Goal: Information Seeking & Learning: Compare options

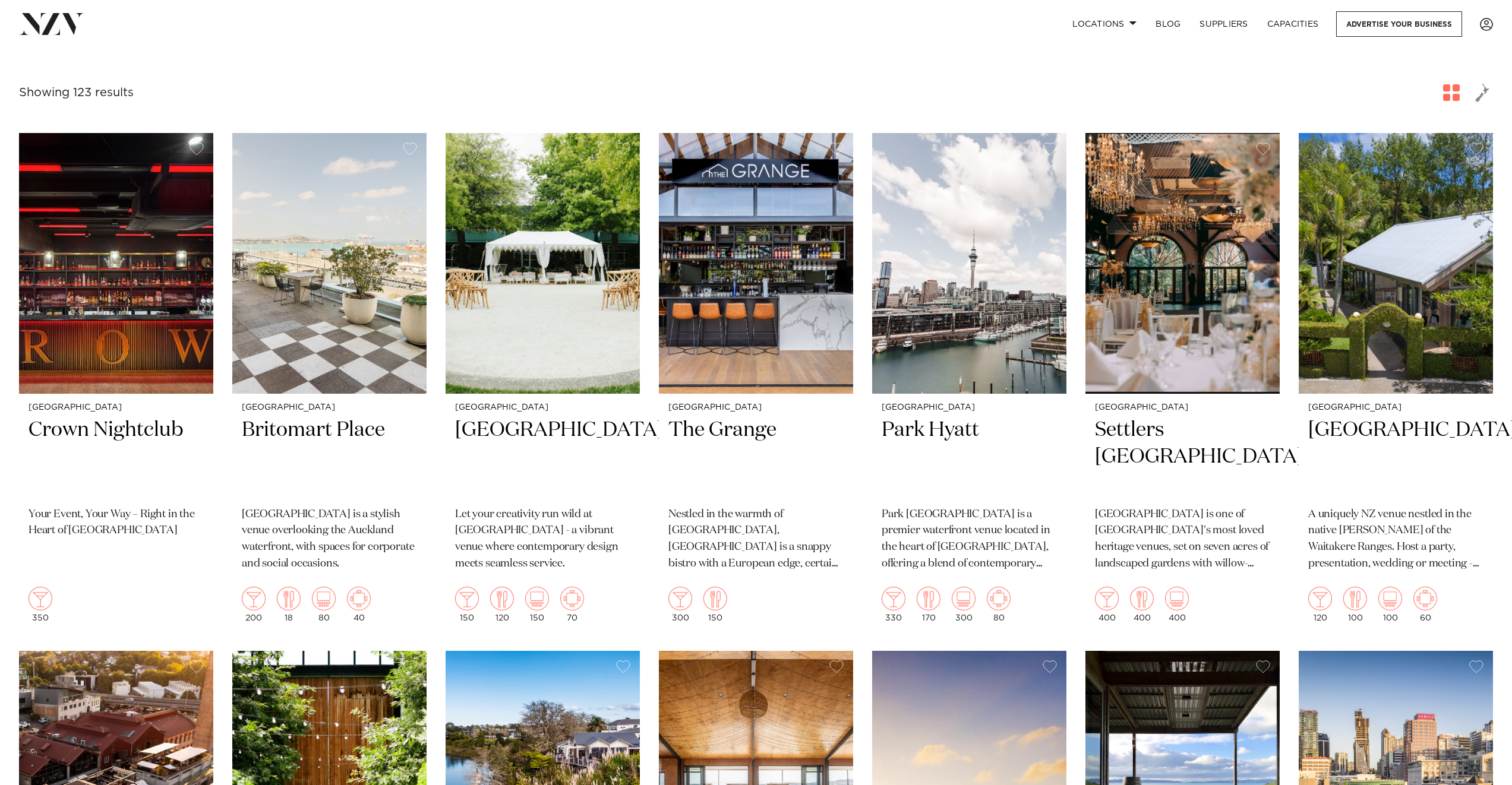
scroll to position [344, 0]
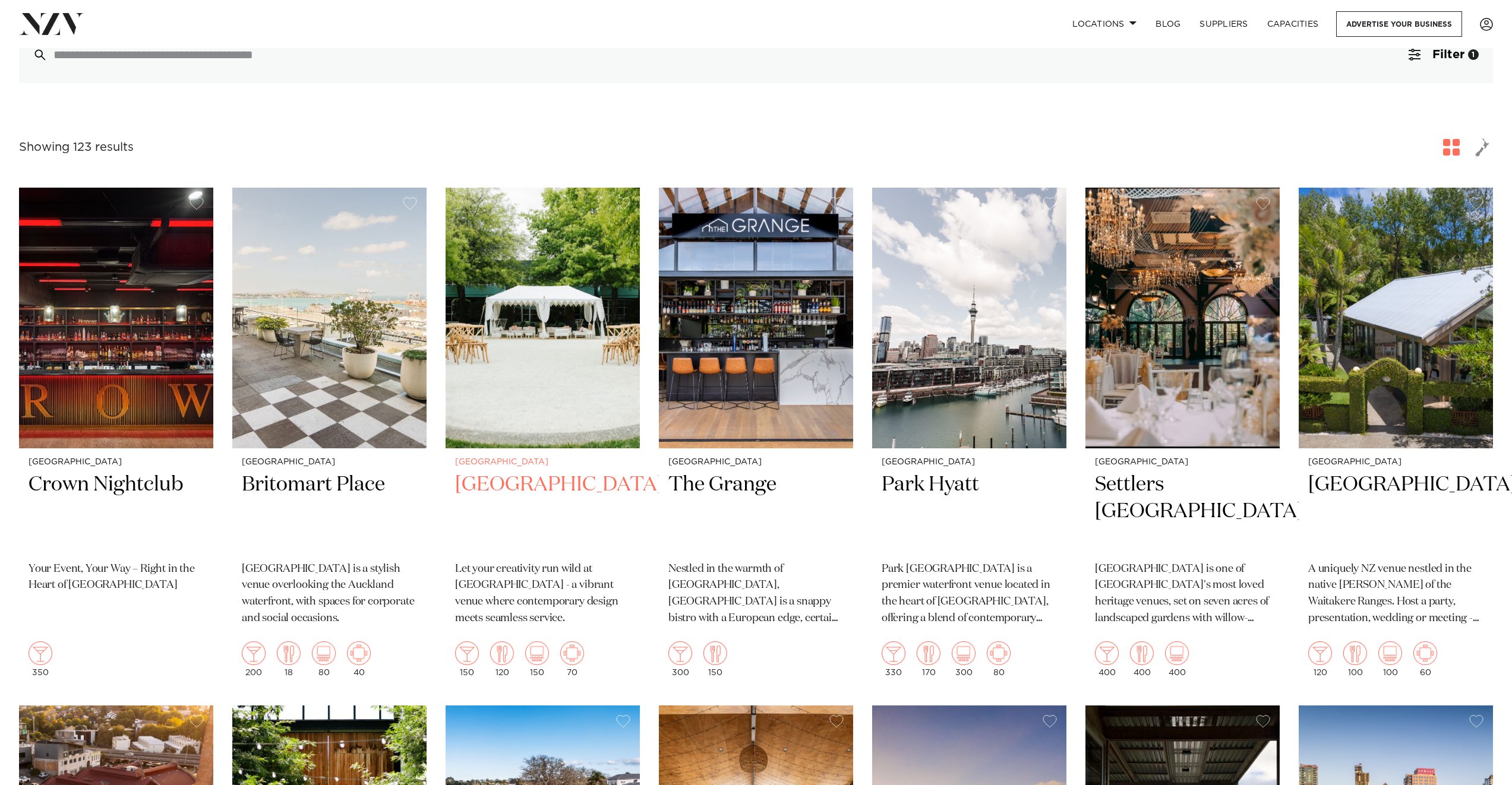
click at [526, 340] on img at bounding box center [542, 318] width 194 height 261
click at [763, 365] on img at bounding box center [756, 318] width 194 height 261
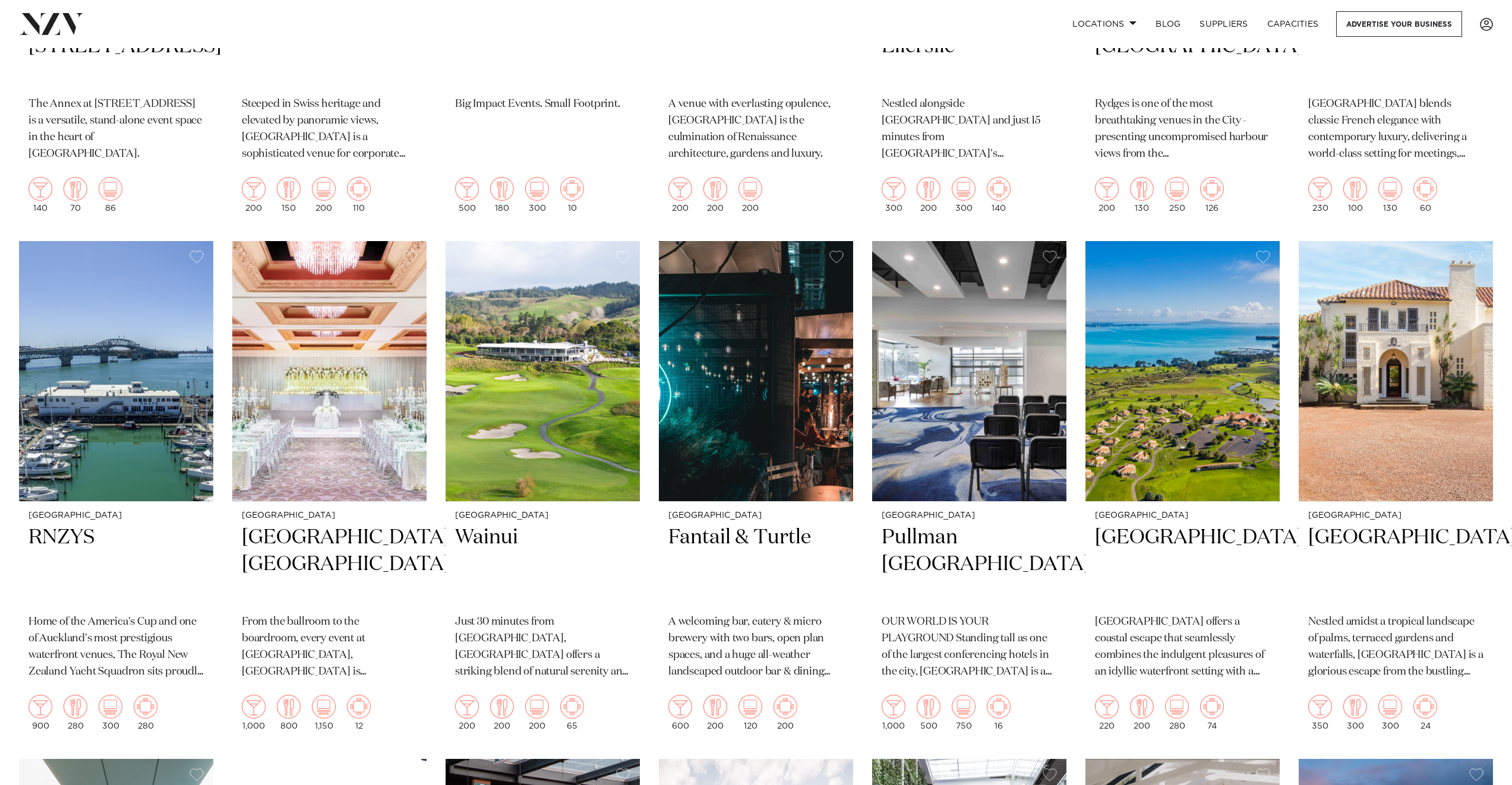
scroll to position [2393, 0]
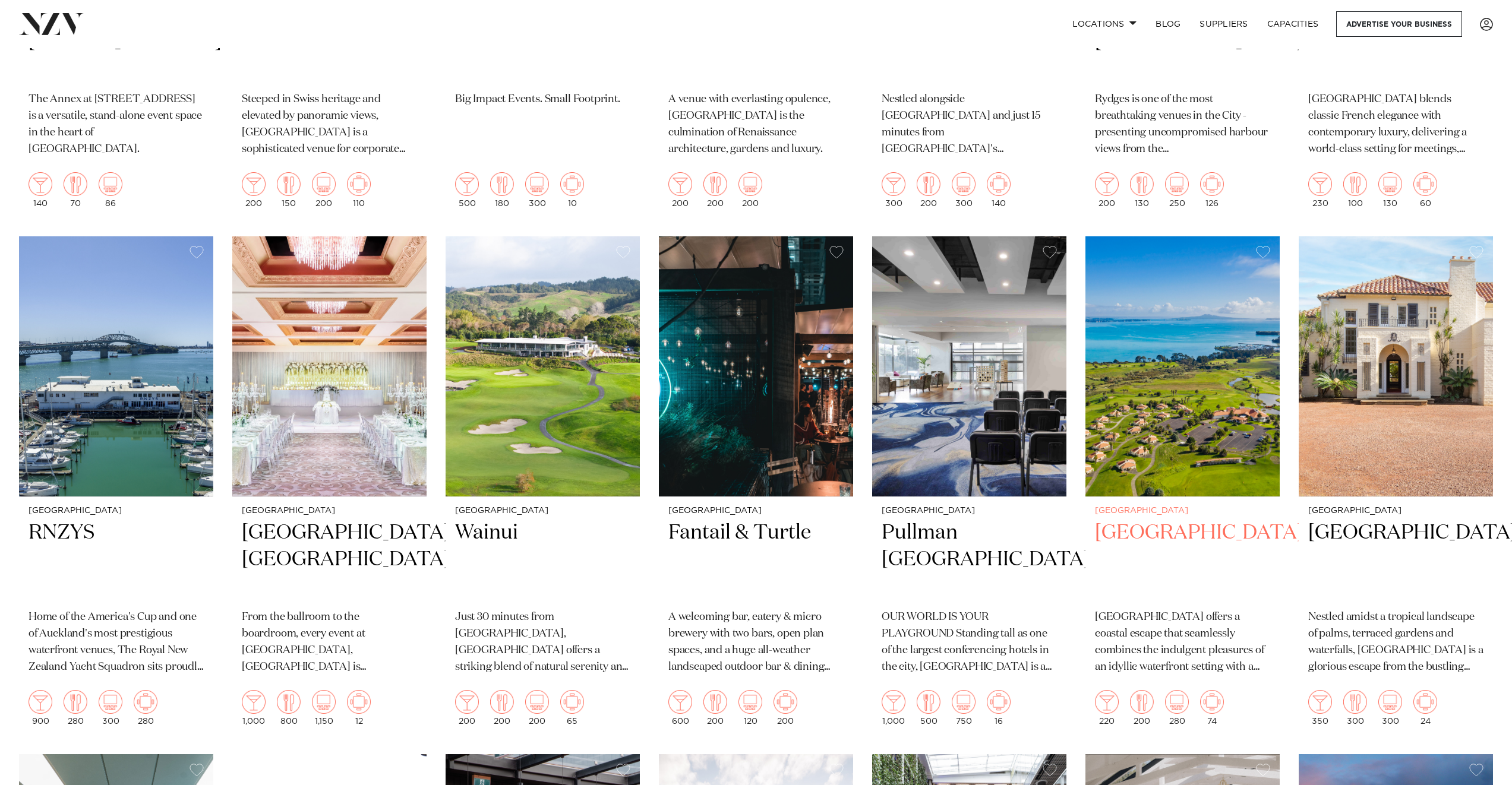
click at [1123, 278] on img at bounding box center [1182, 367] width 194 height 261
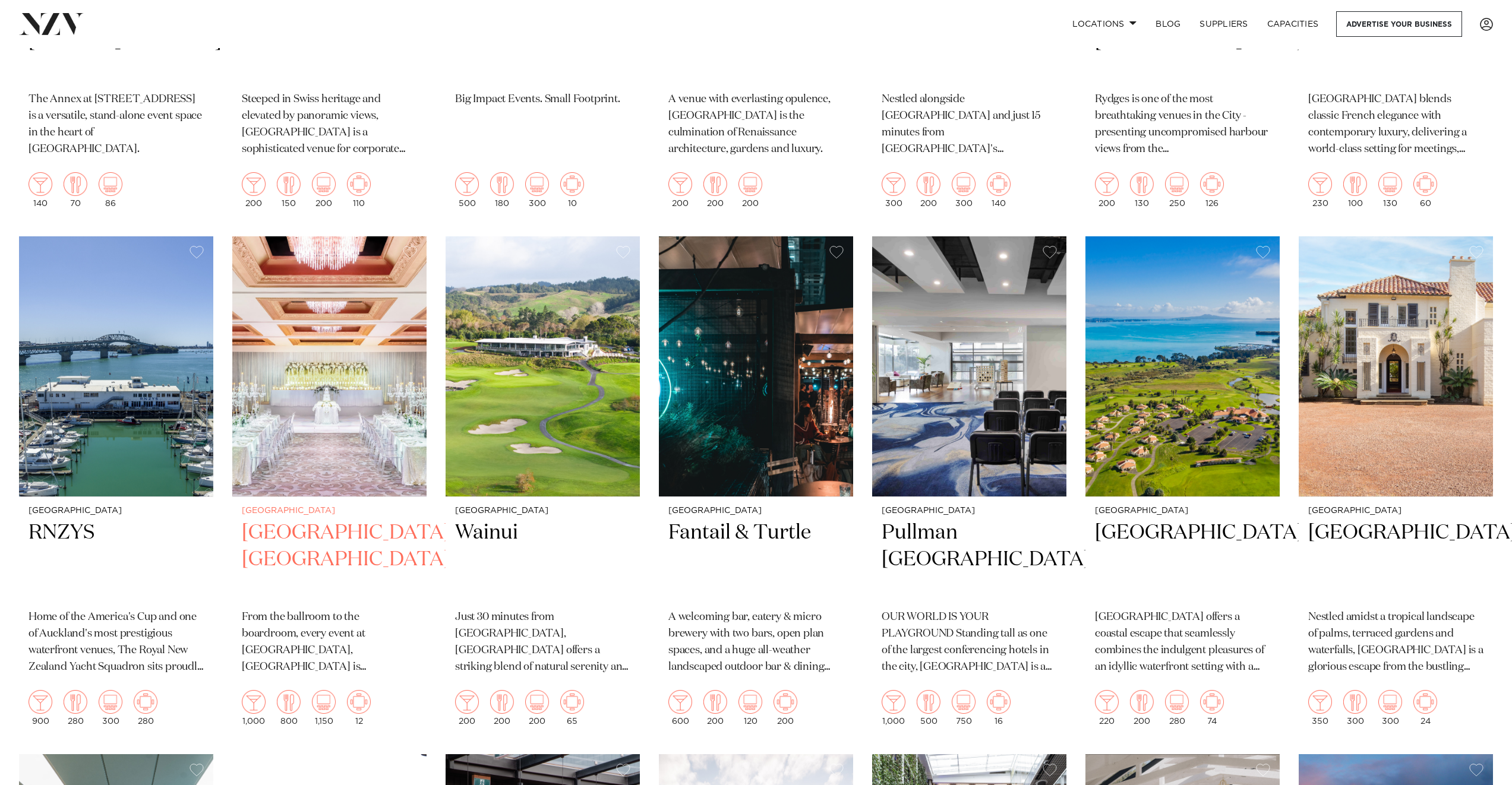
scroll to position [2386, 0]
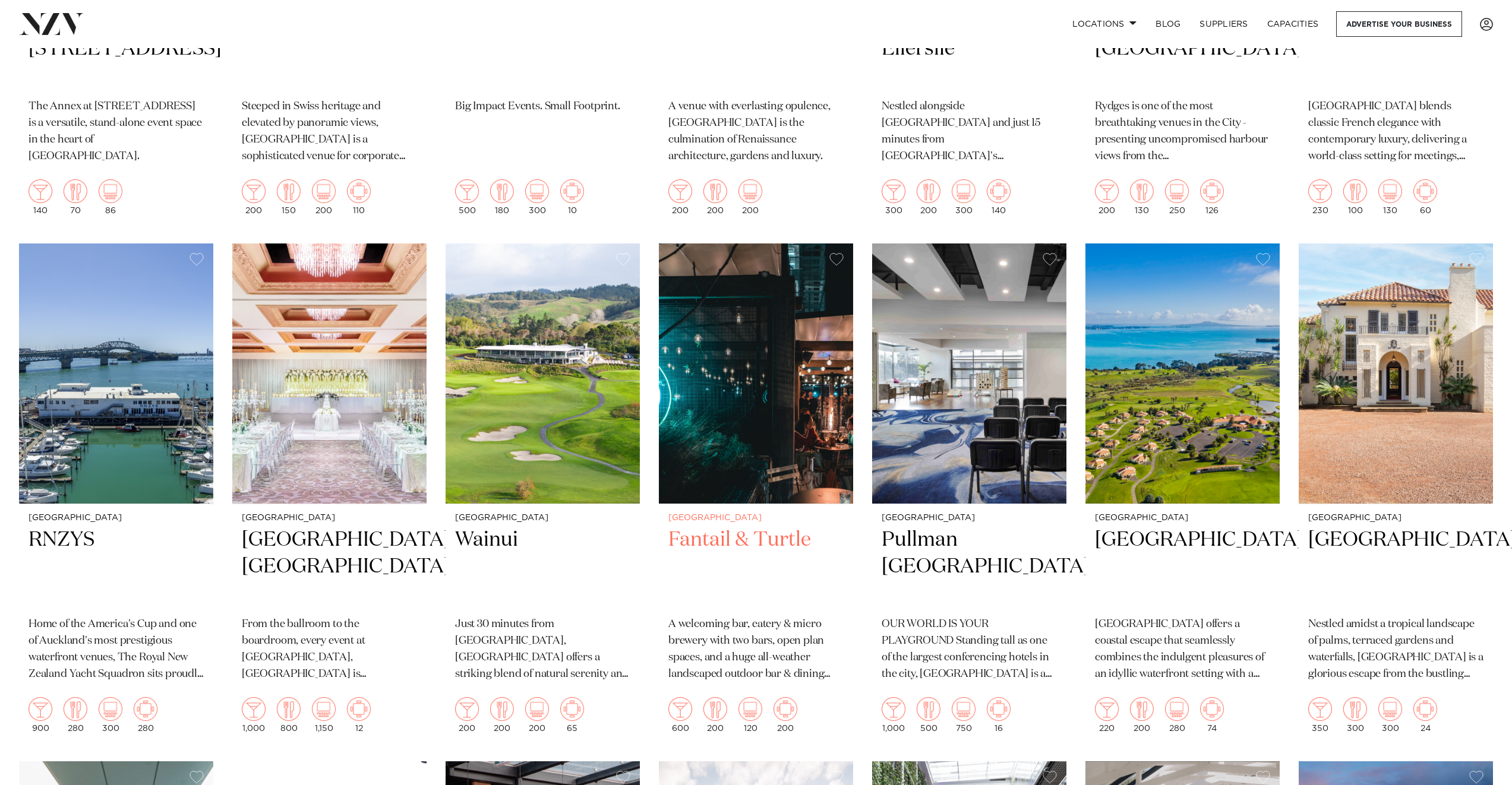
click at [758, 422] on img at bounding box center [756, 374] width 194 height 261
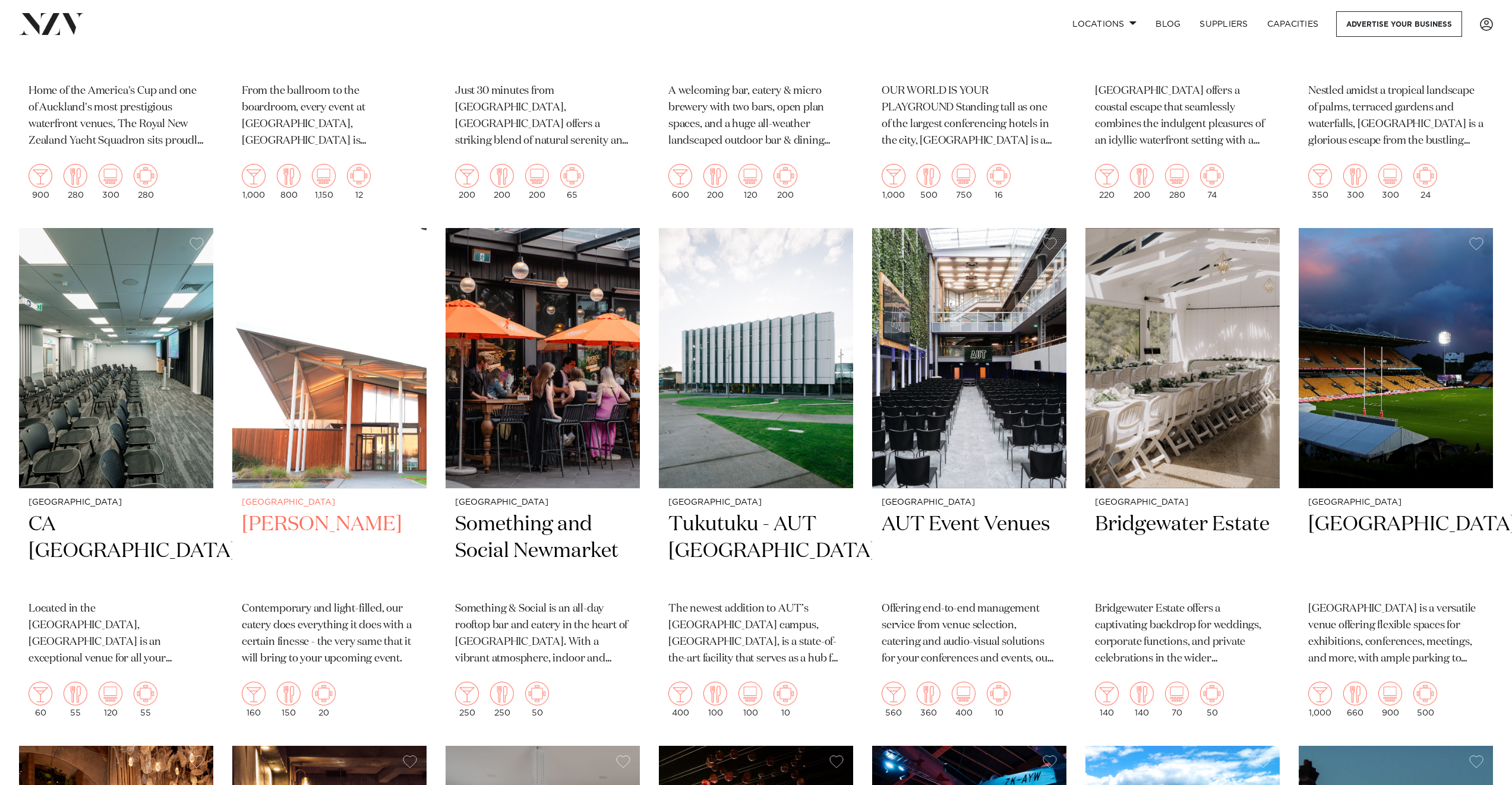
scroll to position [2942, 0]
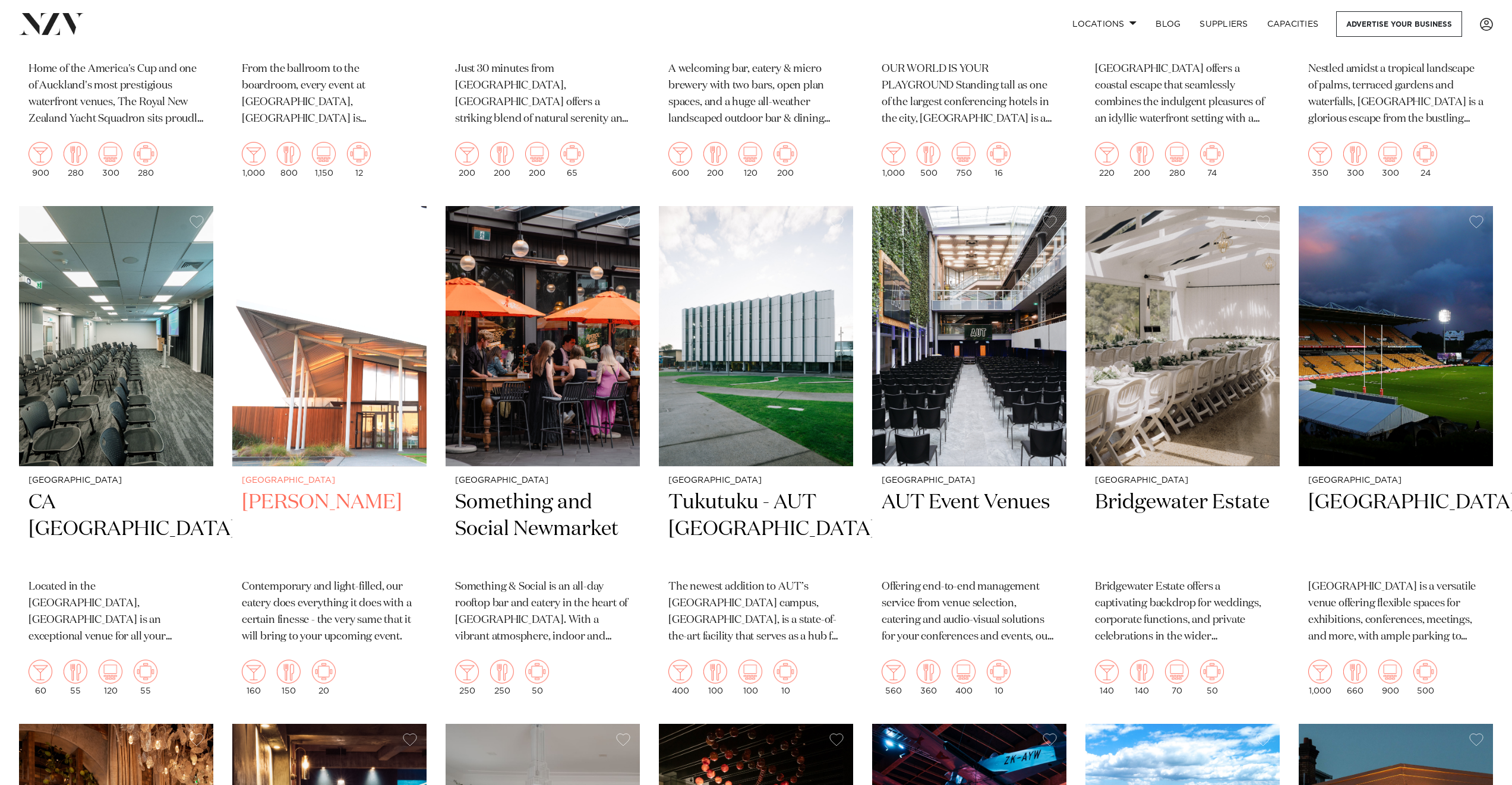
click at [278, 467] on div "Auckland Percy Contemporary and light-filled, our eatery does everything it doe…" at bounding box center [329, 586] width 194 height 238
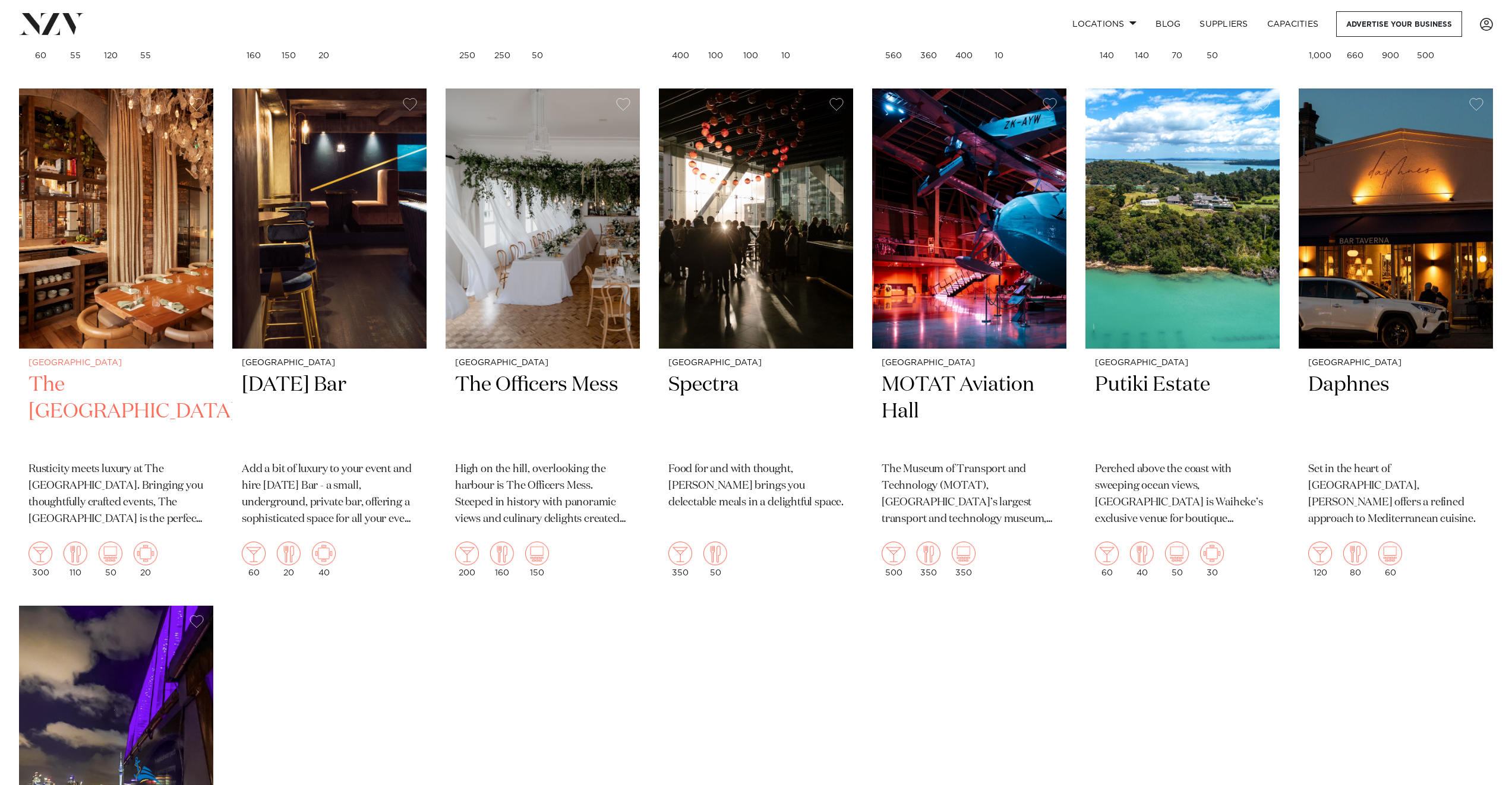
scroll to position [3578, 0]
click at [516, 371] on h2 "The Officers Mess" at bounding box center [543, 411] width 176 height 80
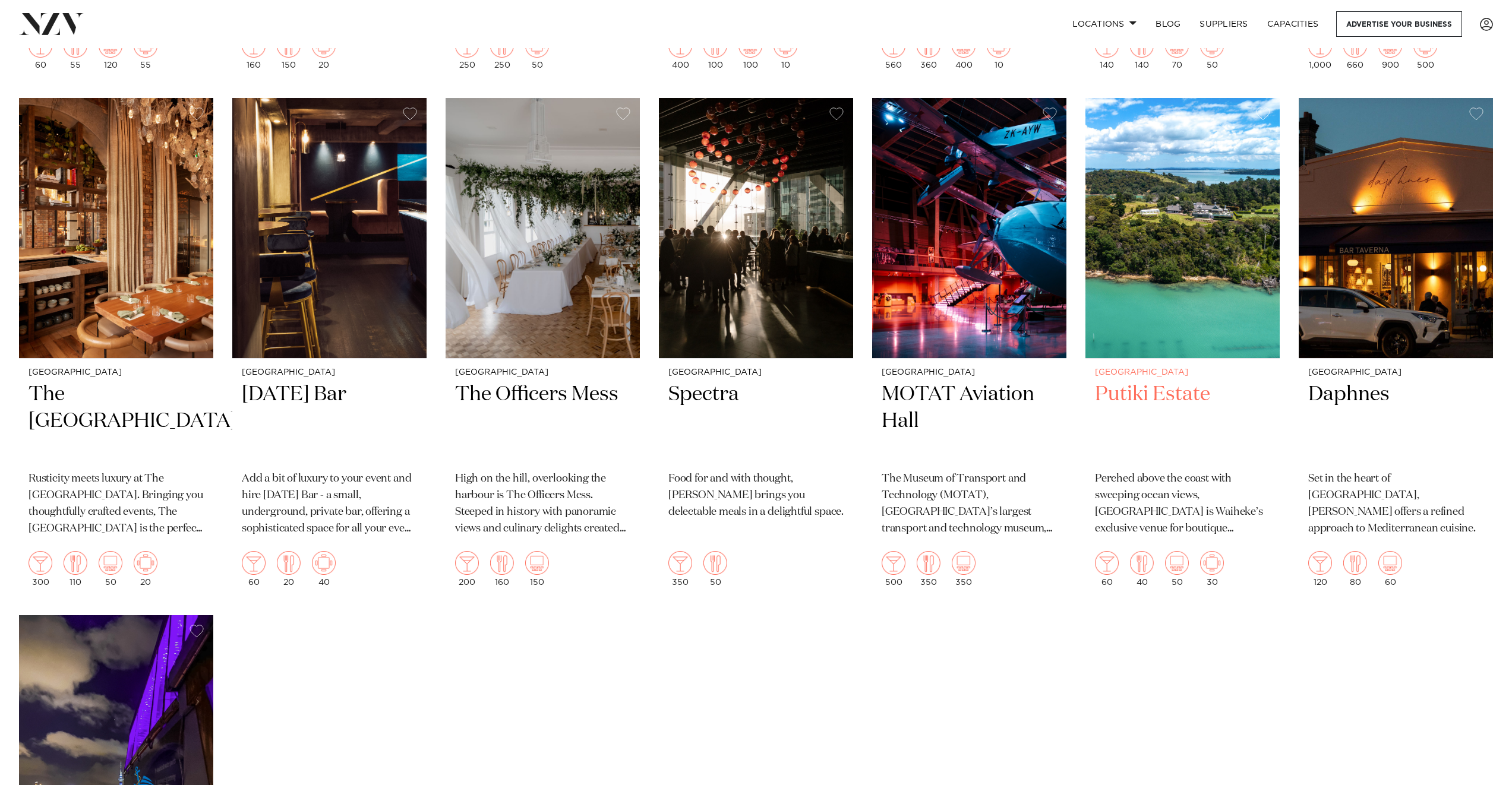
click at [1200, 255] on img at bounding box center [1182, 228] width 194 height 261
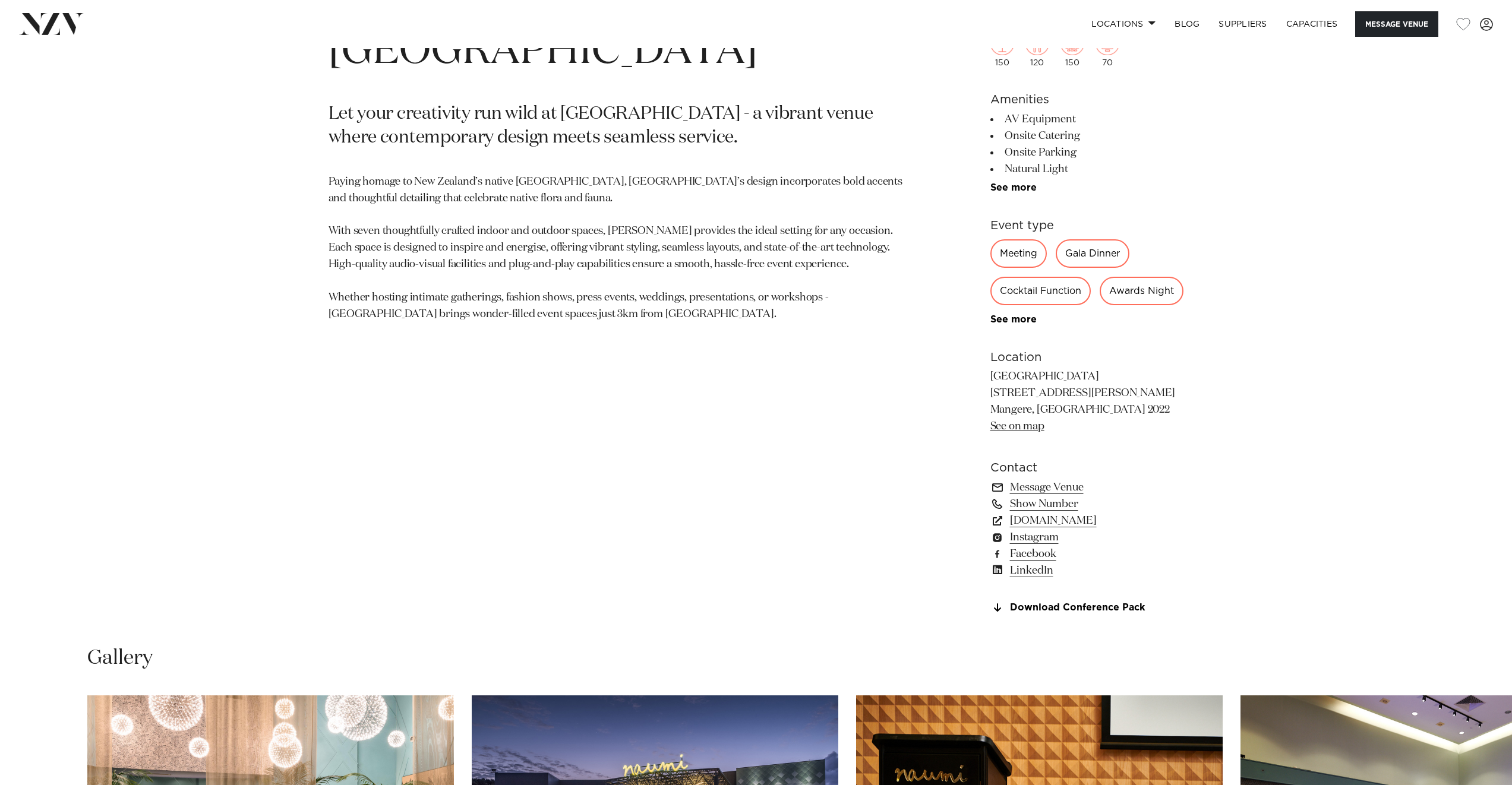
scroll to position [831, 0]
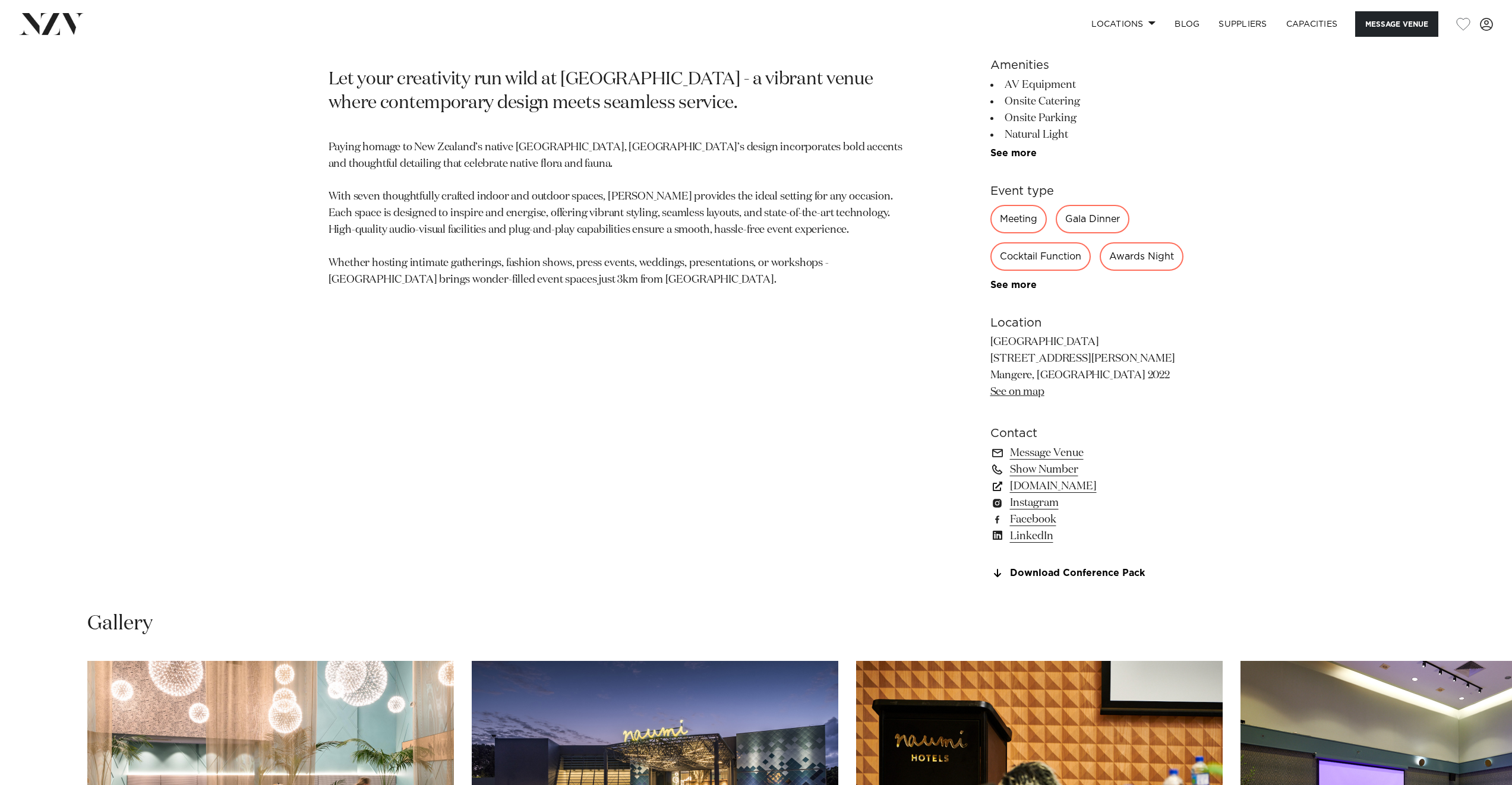
click at [1016, 335] on div "150 120 150 70 Amenities AV Equipment Onsite Catering Onsite Parking Natural Li…" at bounding box center [1088, 263] width 194 height 630
click at [1019, 290] on link "See more" at bounding box center [1037, 285] width 93 height 10
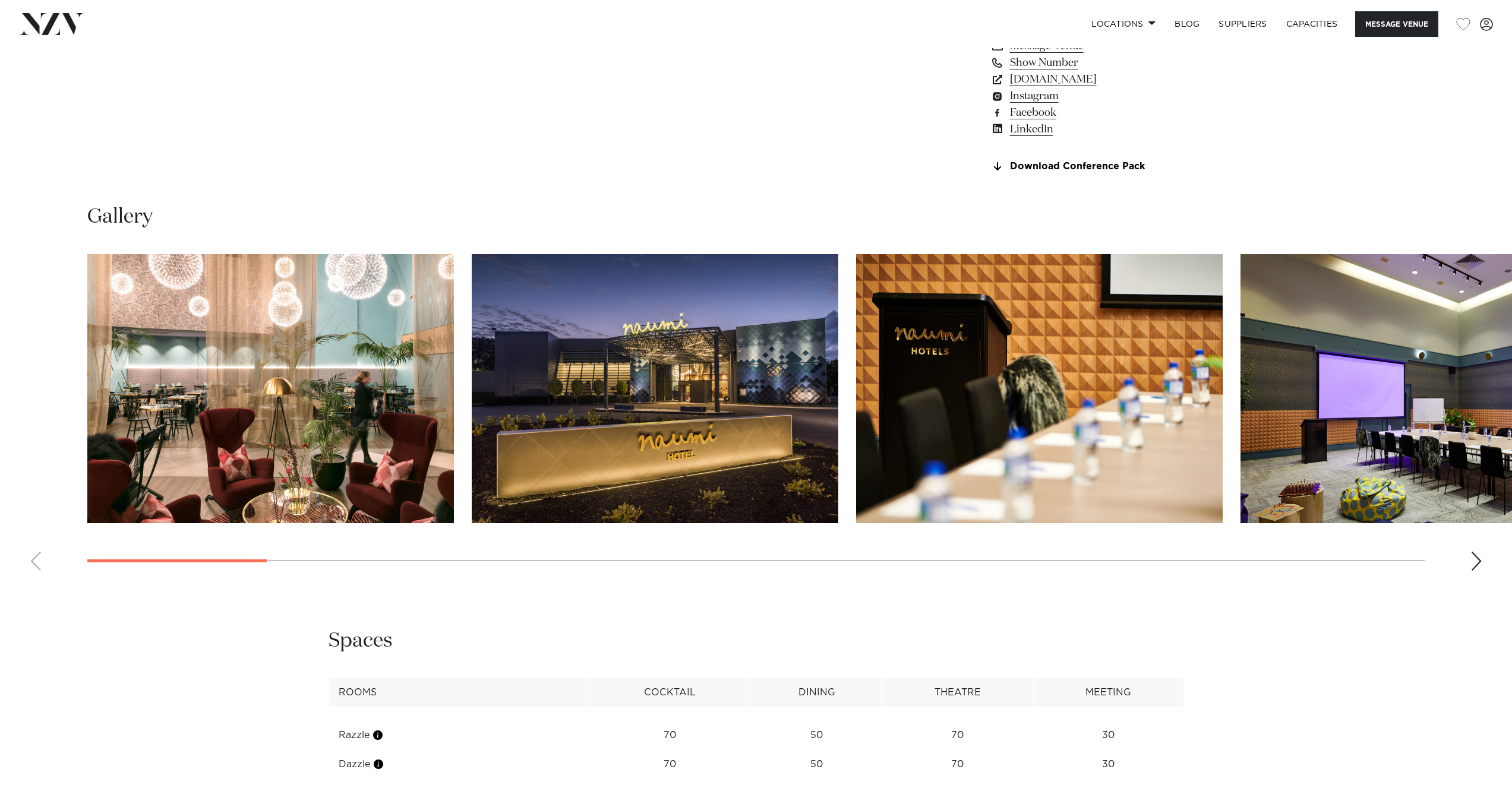
scroll to position [1354, 0]
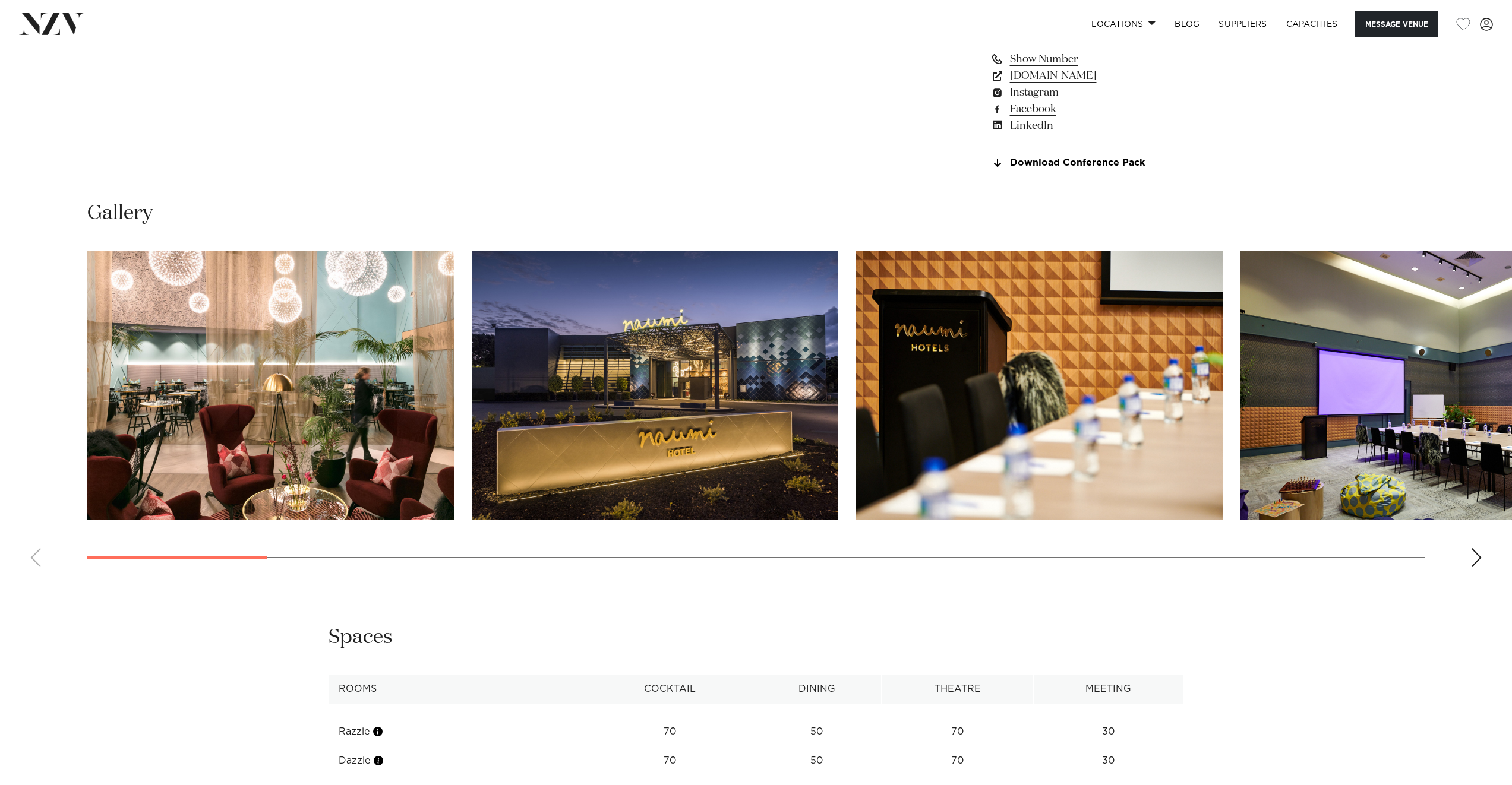
click at [1474, 558] on div "Next slide" at bounding box center [1476, 558] width 12 height 19
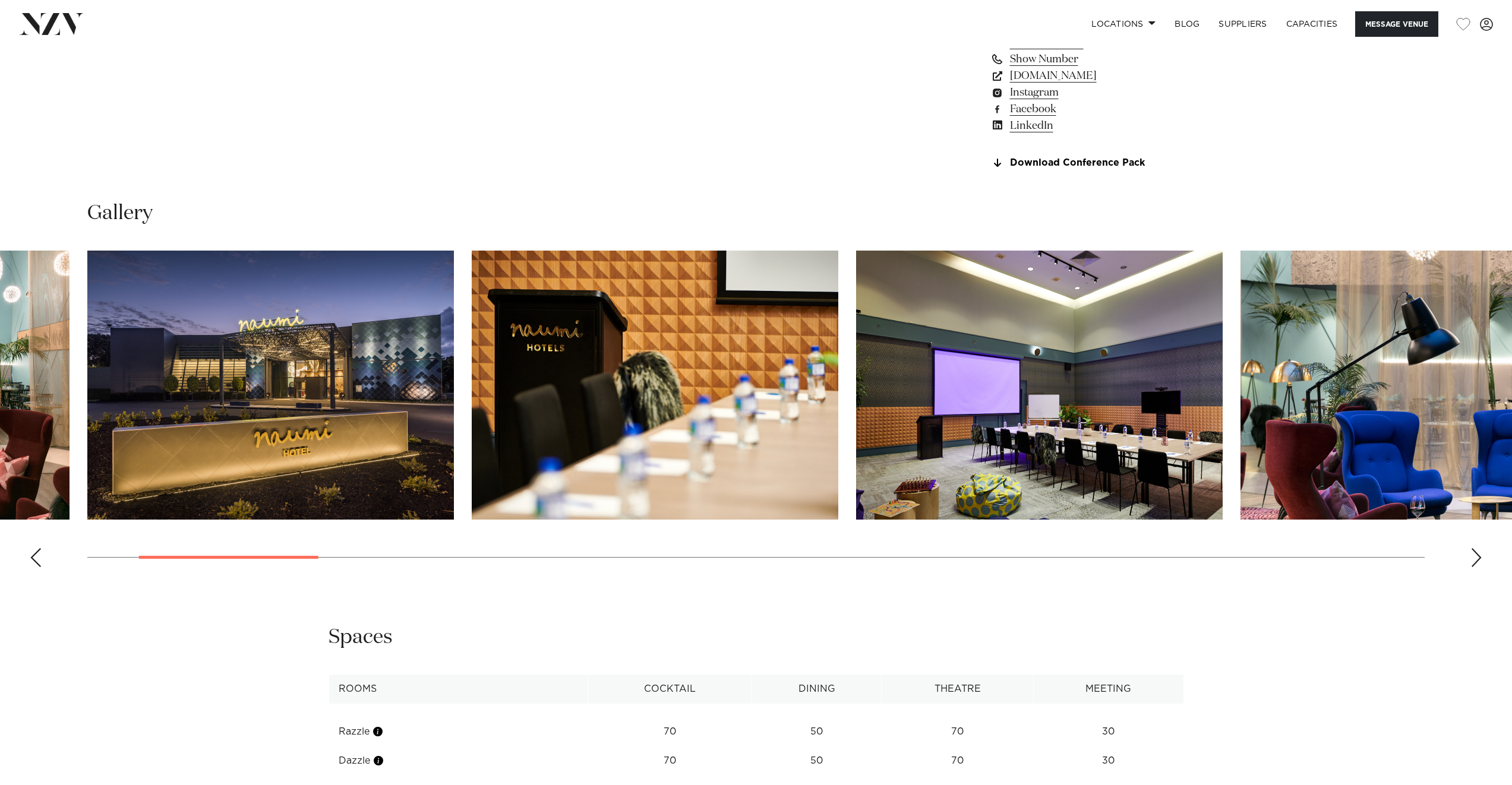
click at [1473, 558] on div "Next slide" at bounding box center [1476, 558] width 12 height 19
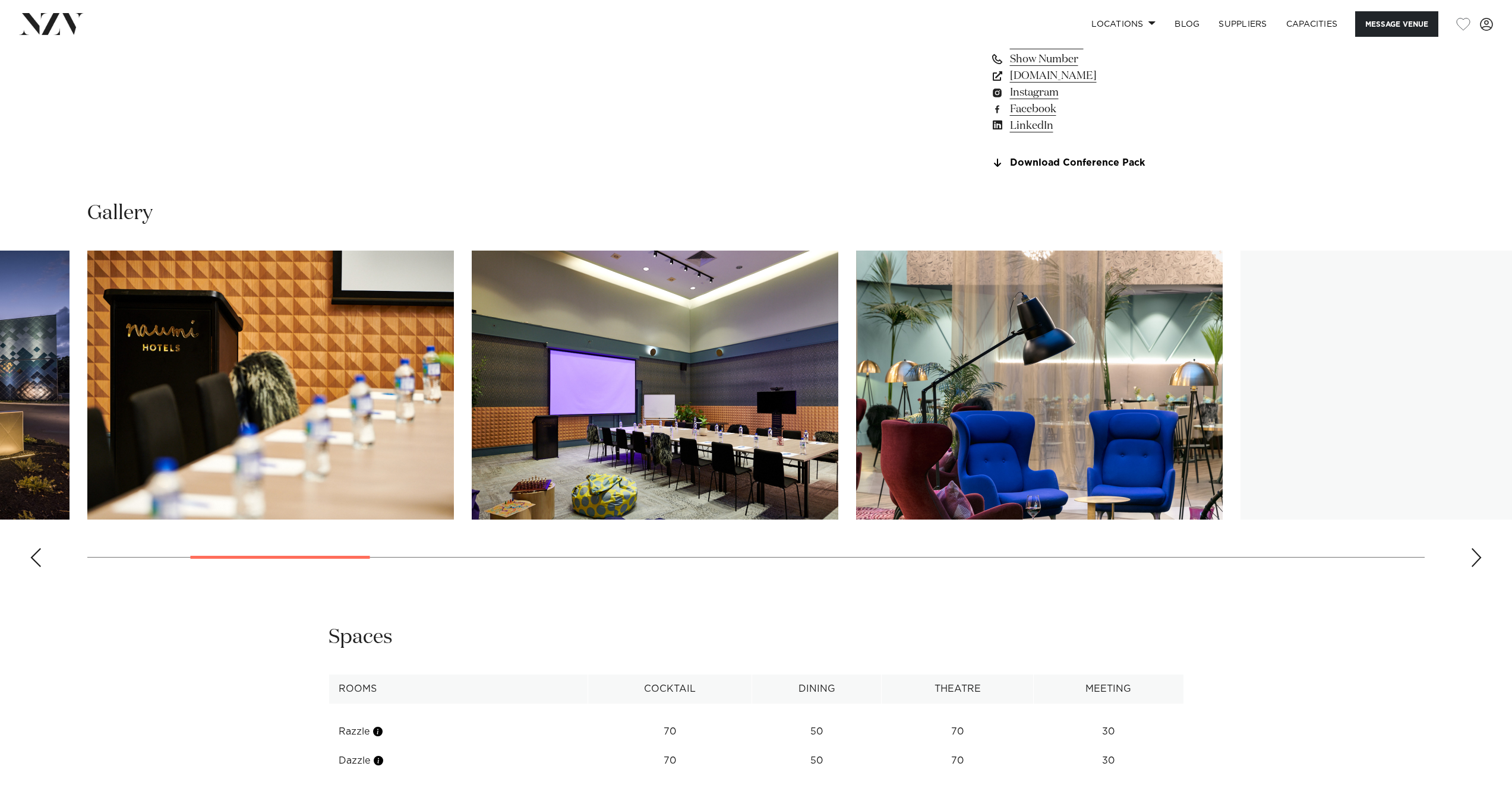
click at [1473, 558] on div "Next slide" at bounding box center [1476, 558] width 12 height 19
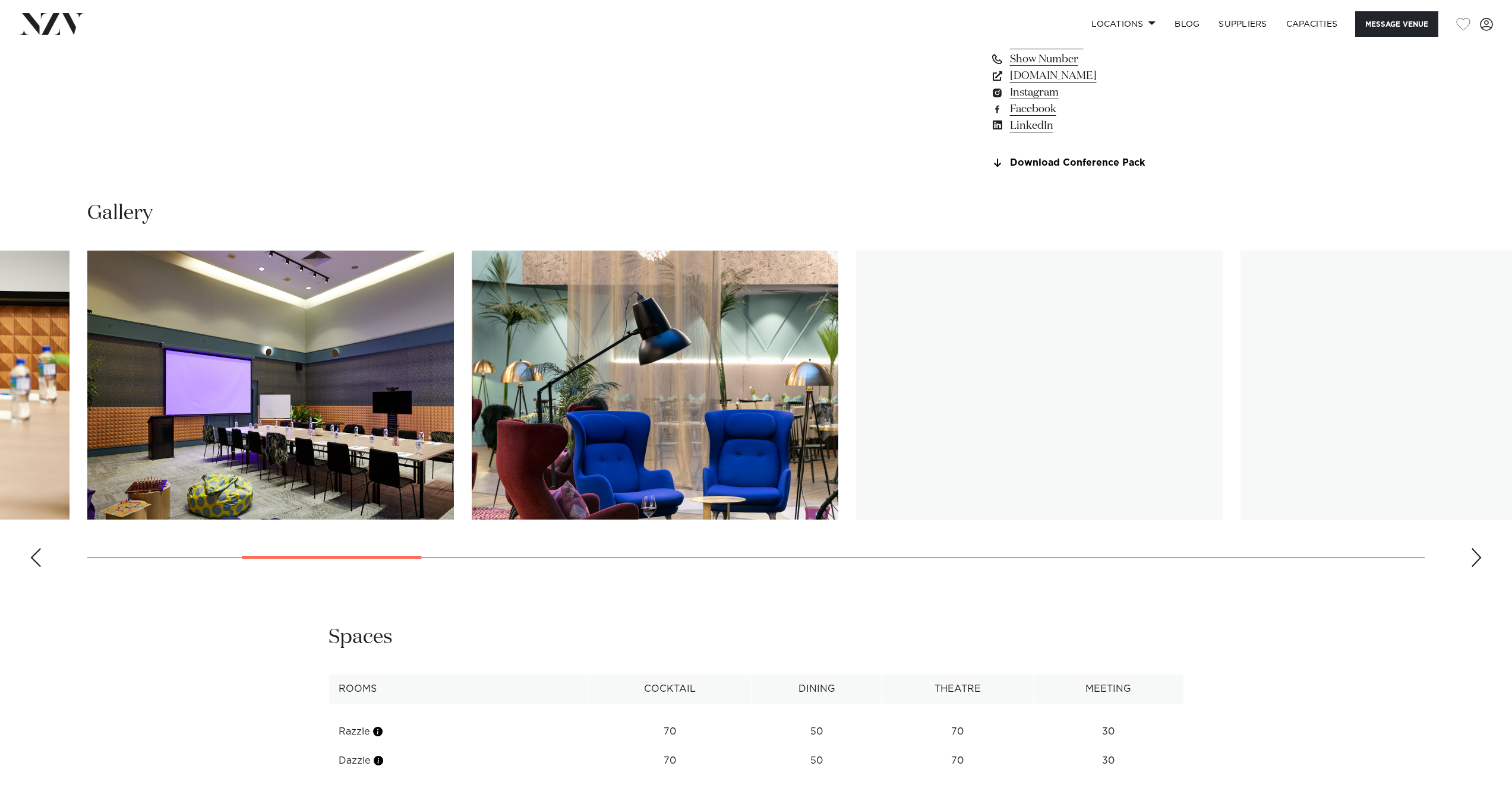
click at [1473, 558] on div "Next slide" at bounding box center [1476, 558] width 12 height 19
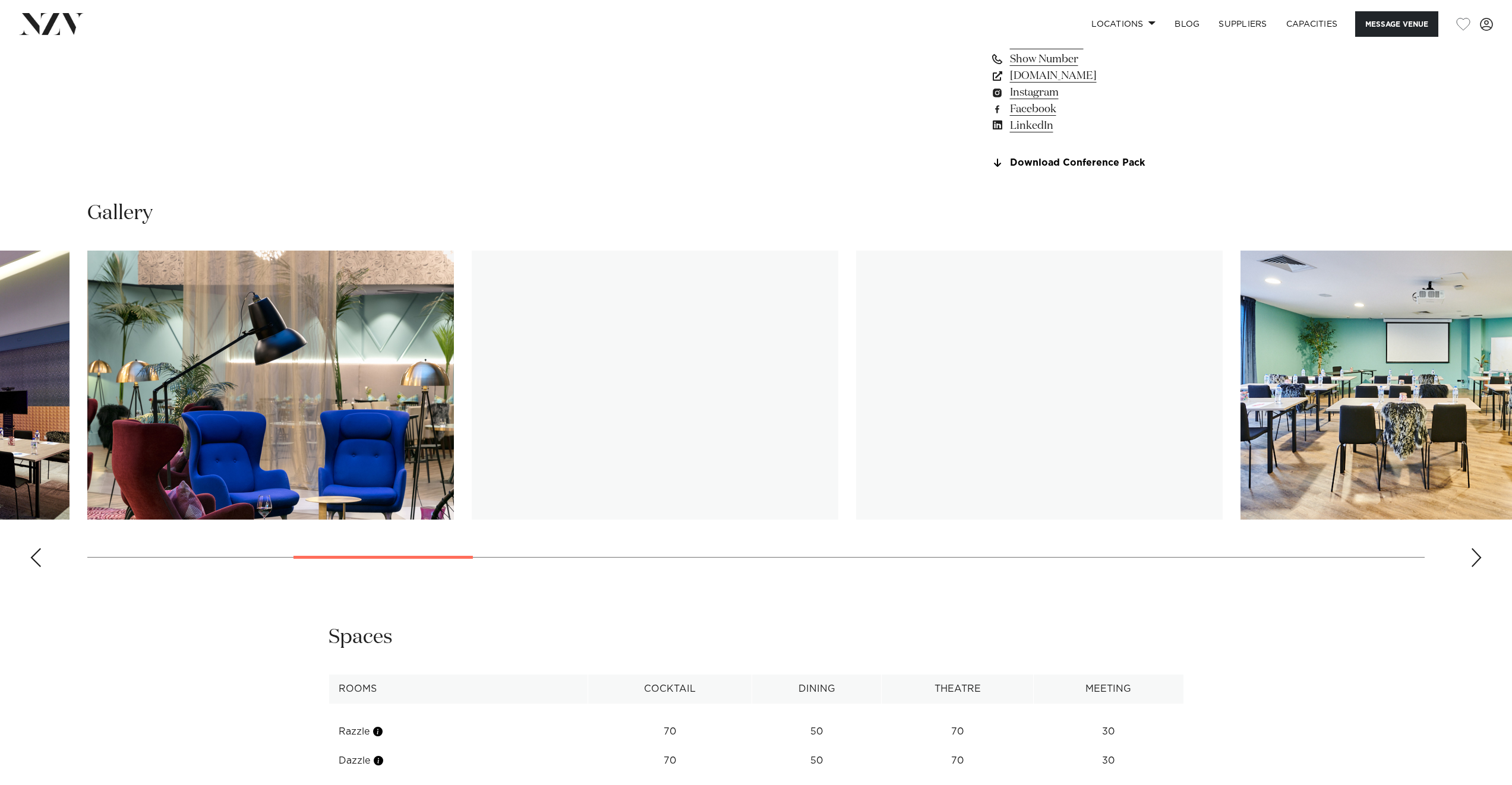
click at [1473, 558] on div "Next slide" at bounding box center [1476, 558] width 12 height 19
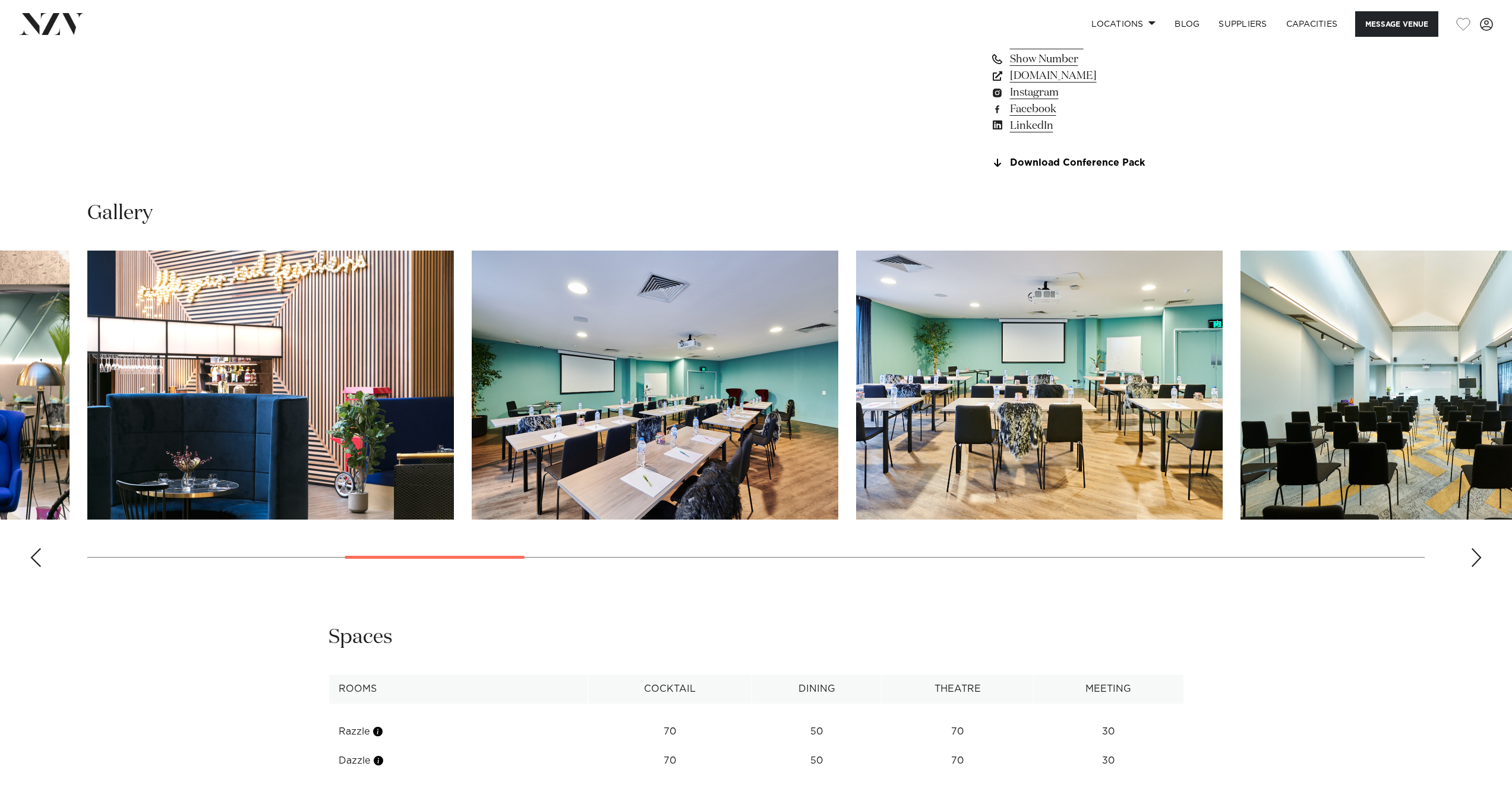
click at [1473, 558] on div "Next slide" at bounding box center [1476, 558] width 12 height 19
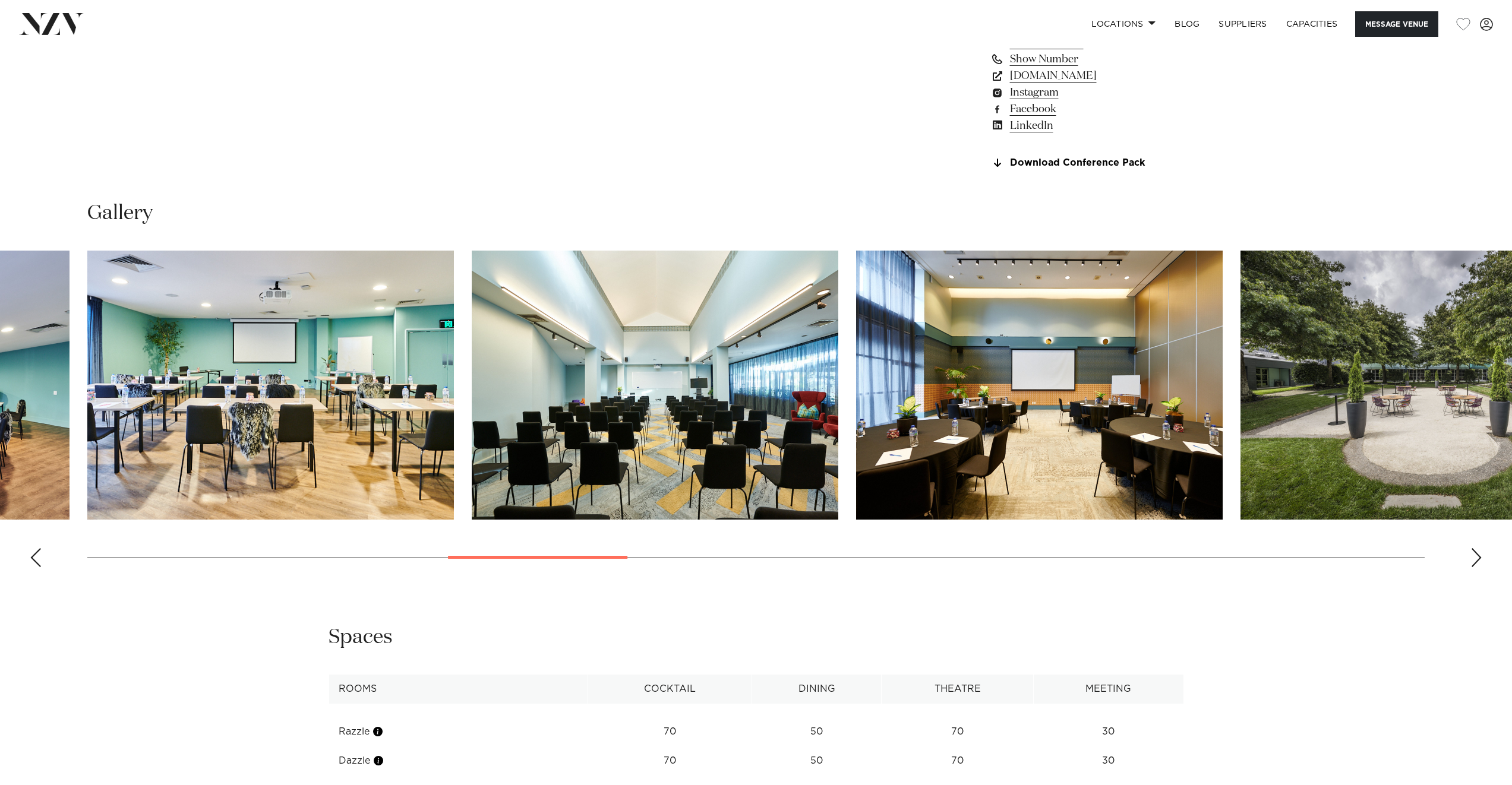
click at [1473, 558] on div "Next slide" at bounding box center [1476, 558] width 12 height 19
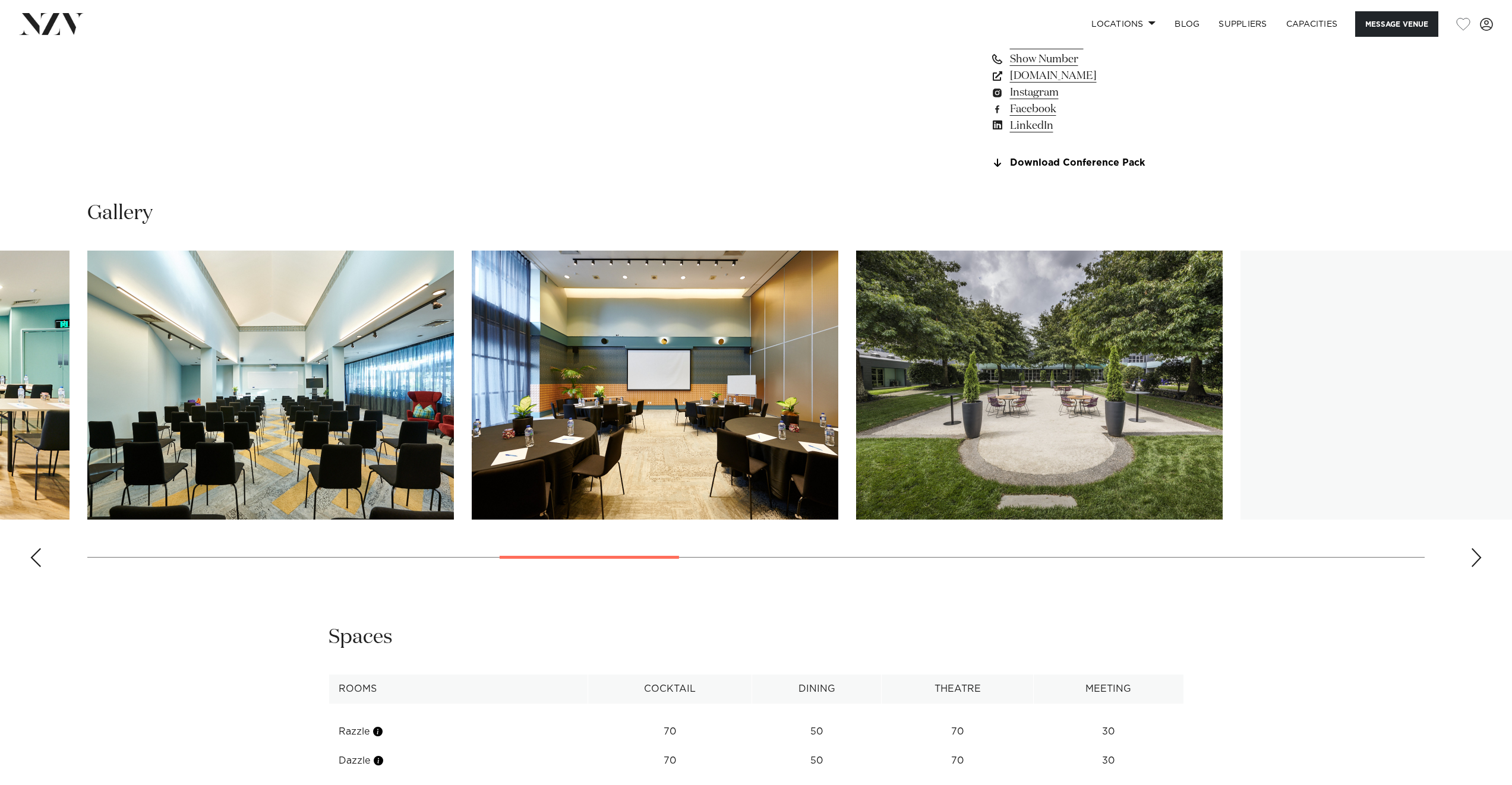
click at [1473, 558] on div "Next slide" at bounding box center [1476, 558] width 12 height 19
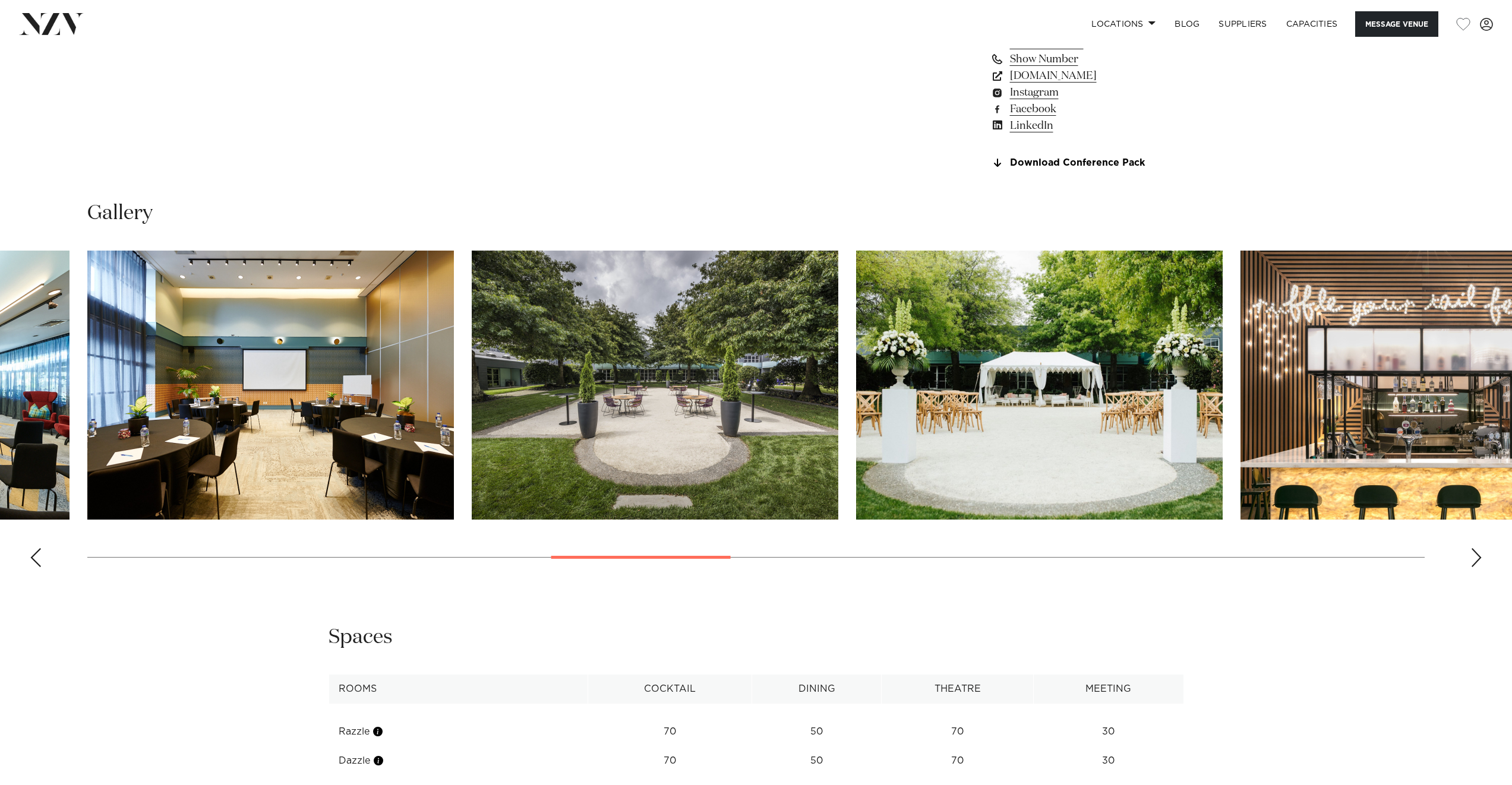
click at [1473, 558] on div "Next slide" at bounding box center [1476, 558] width 12 height 19
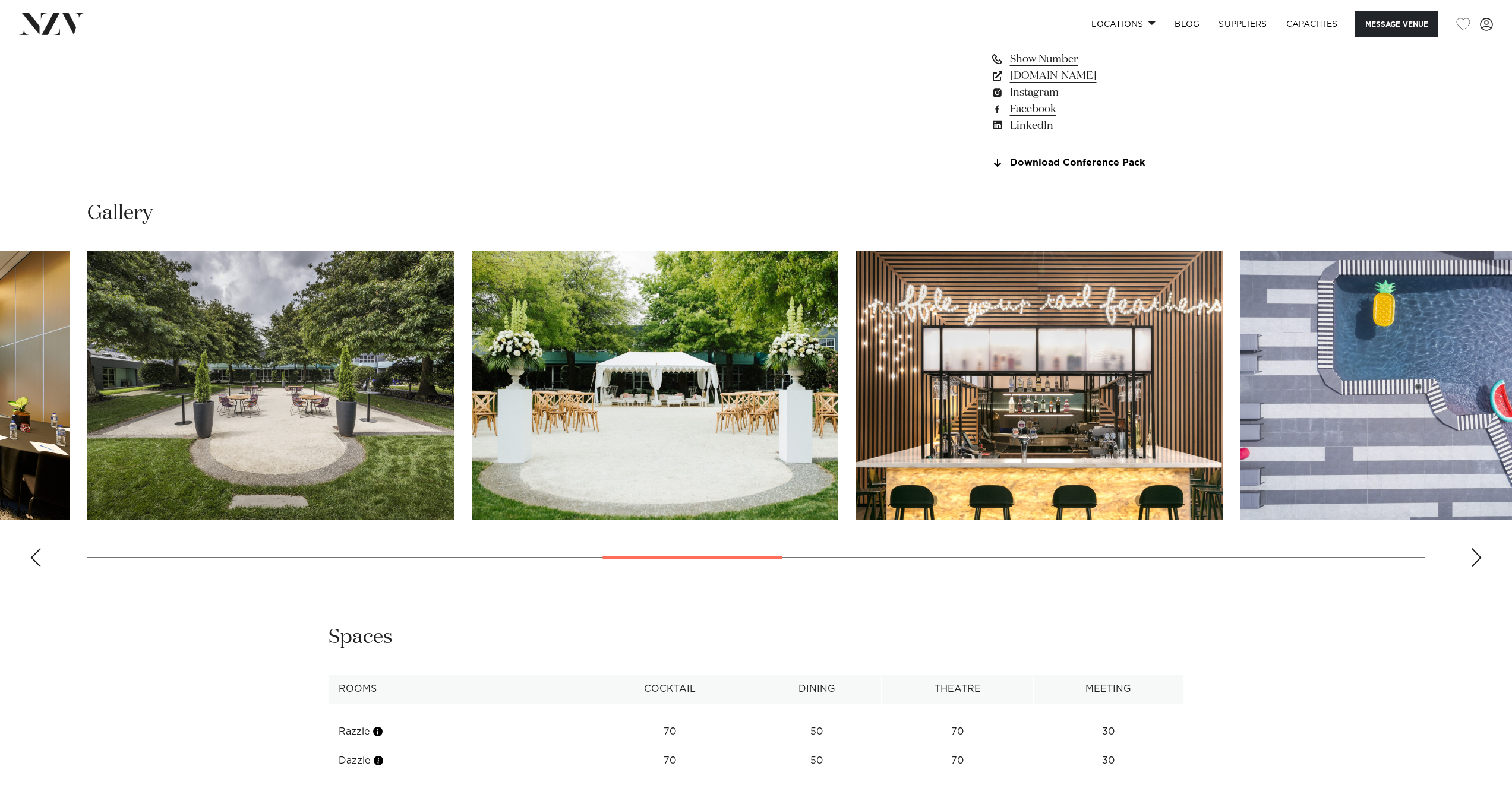
click at [1473, 558] on div "Next slide" at bounding box center [1476, 558] width 12 height 19
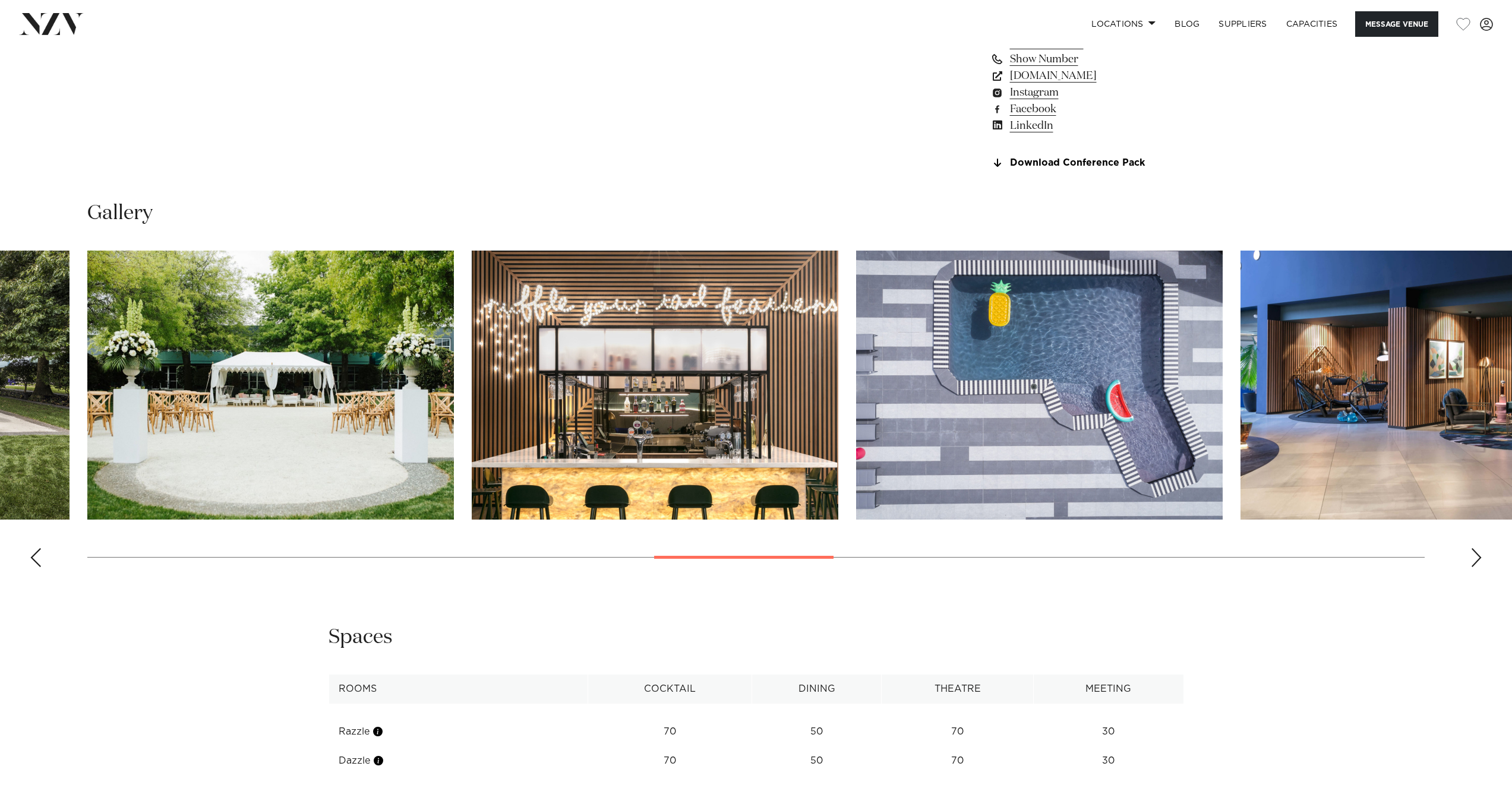
click at [1472, 558] on div "Next slide" at bounding box center [1476, 558] width 12 height 19
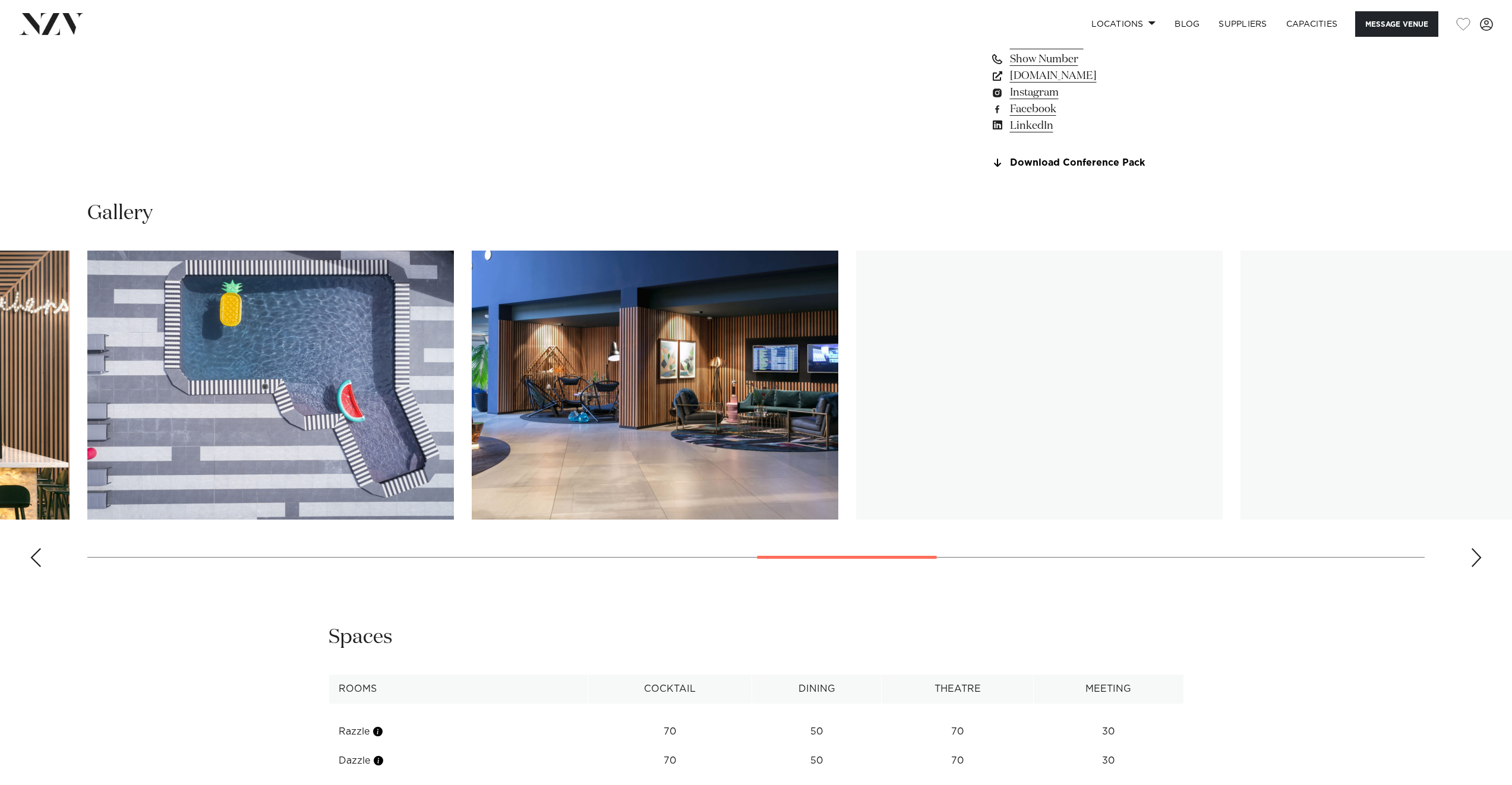
click at [1472, 558] on div "Next slide" at bounding box center [1476, 558] width 12 height 19
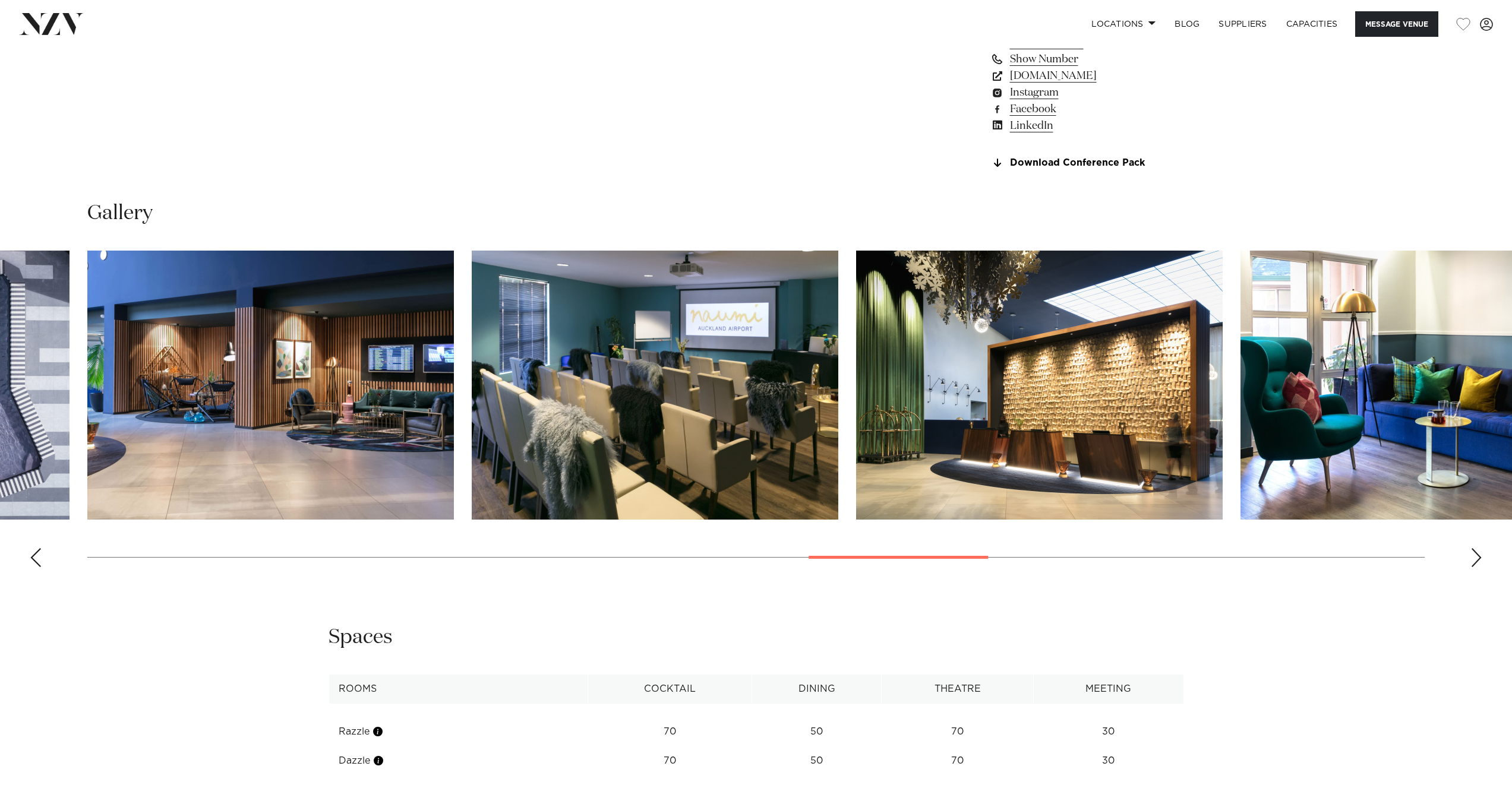
click at [1472, 558] on div "Next slide" at bounding box center [1476, 558] width 12 height 19
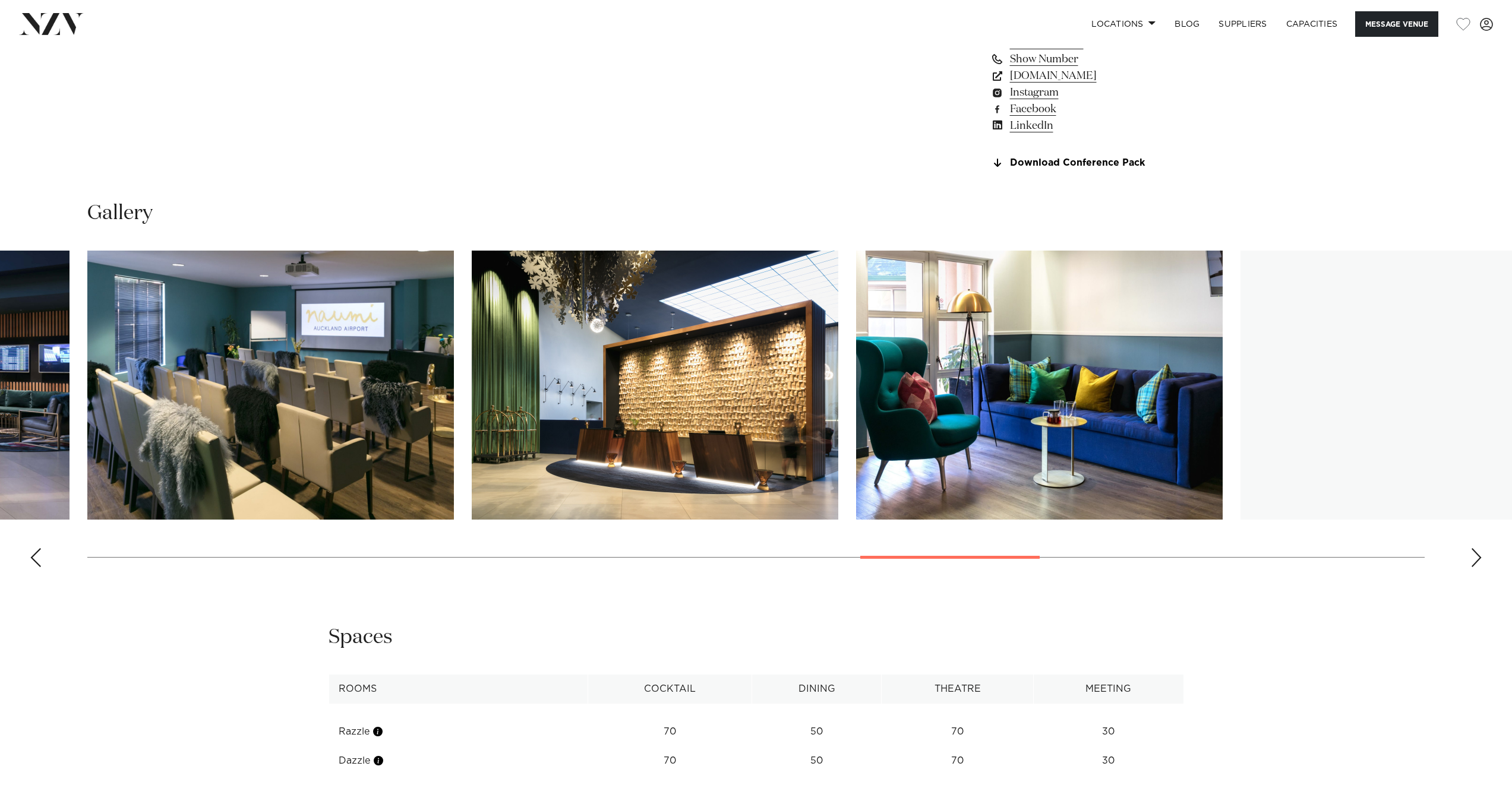
click at [1472, 558] on div "Next slide" at bounding box center [1476, 558] width 12 height 19
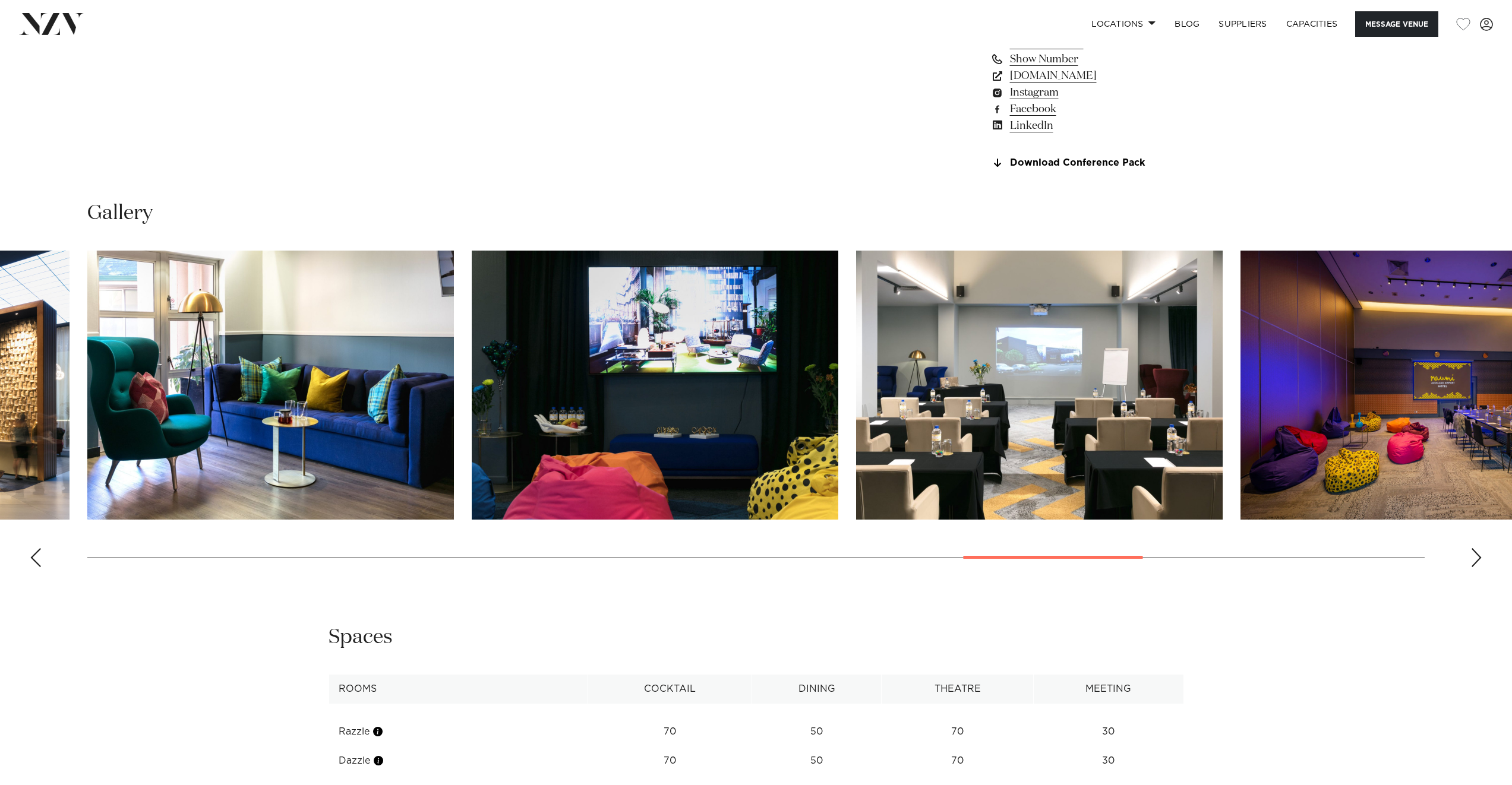
click at [1472, 558] on div "Next slide" at bounding box center [1476, 558] width 12 height 19
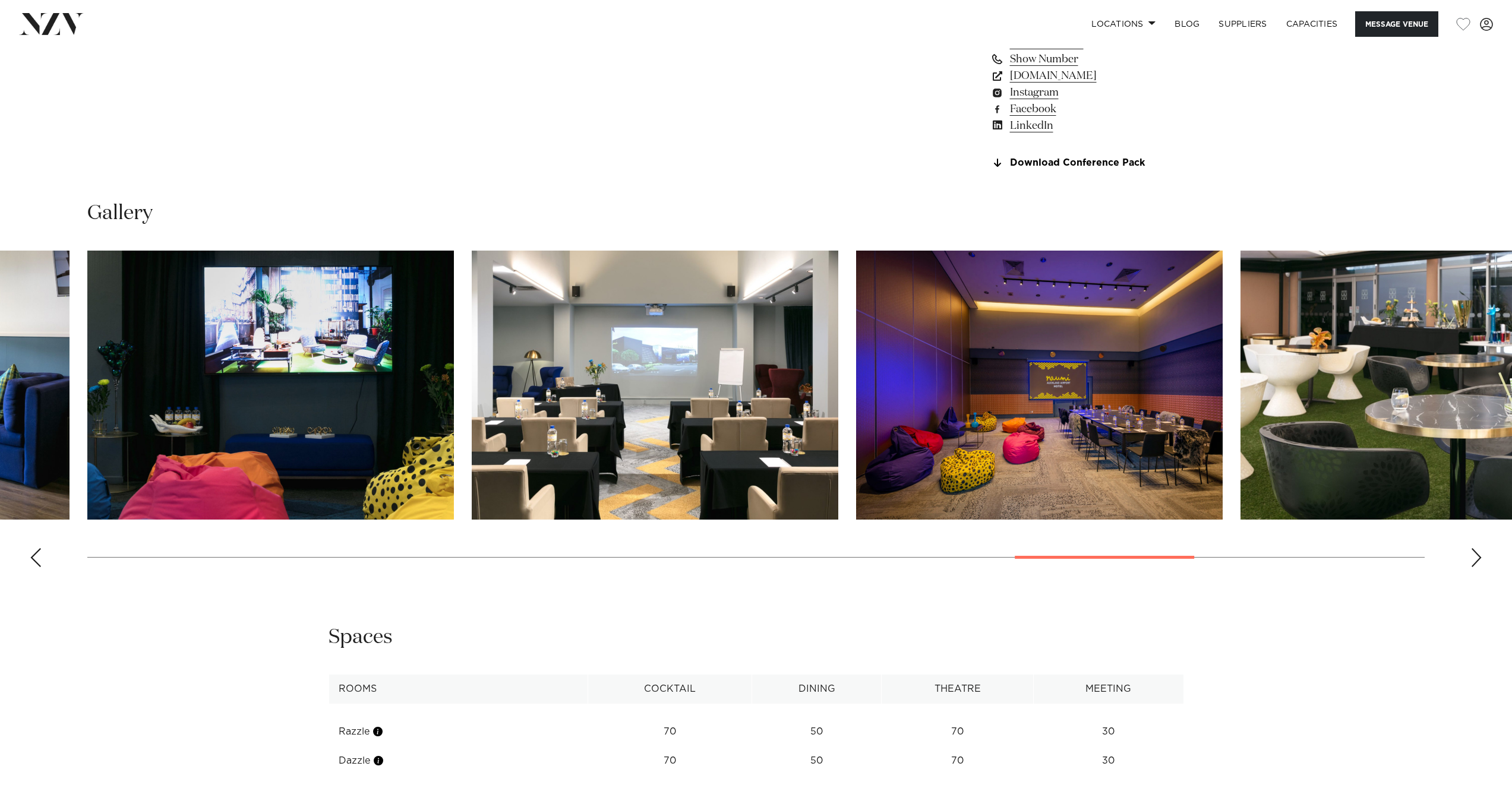
click at [1473, 558] on div "Next slide" at bounding box center [1476, 558] width 12 height 19
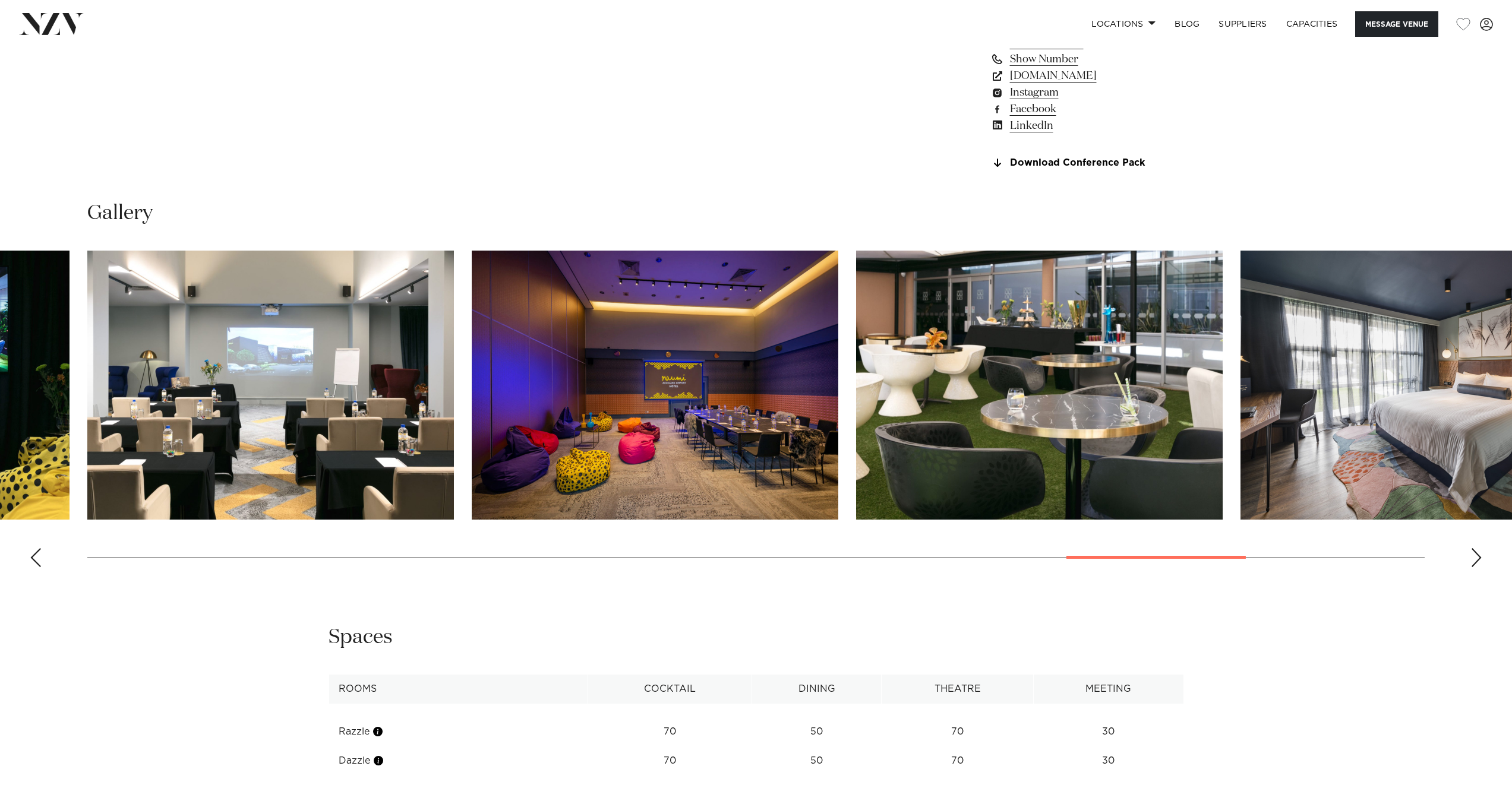
click at [1473, 558] on div "Next slide" at bounding box center [1476, 558] width 12 height 19
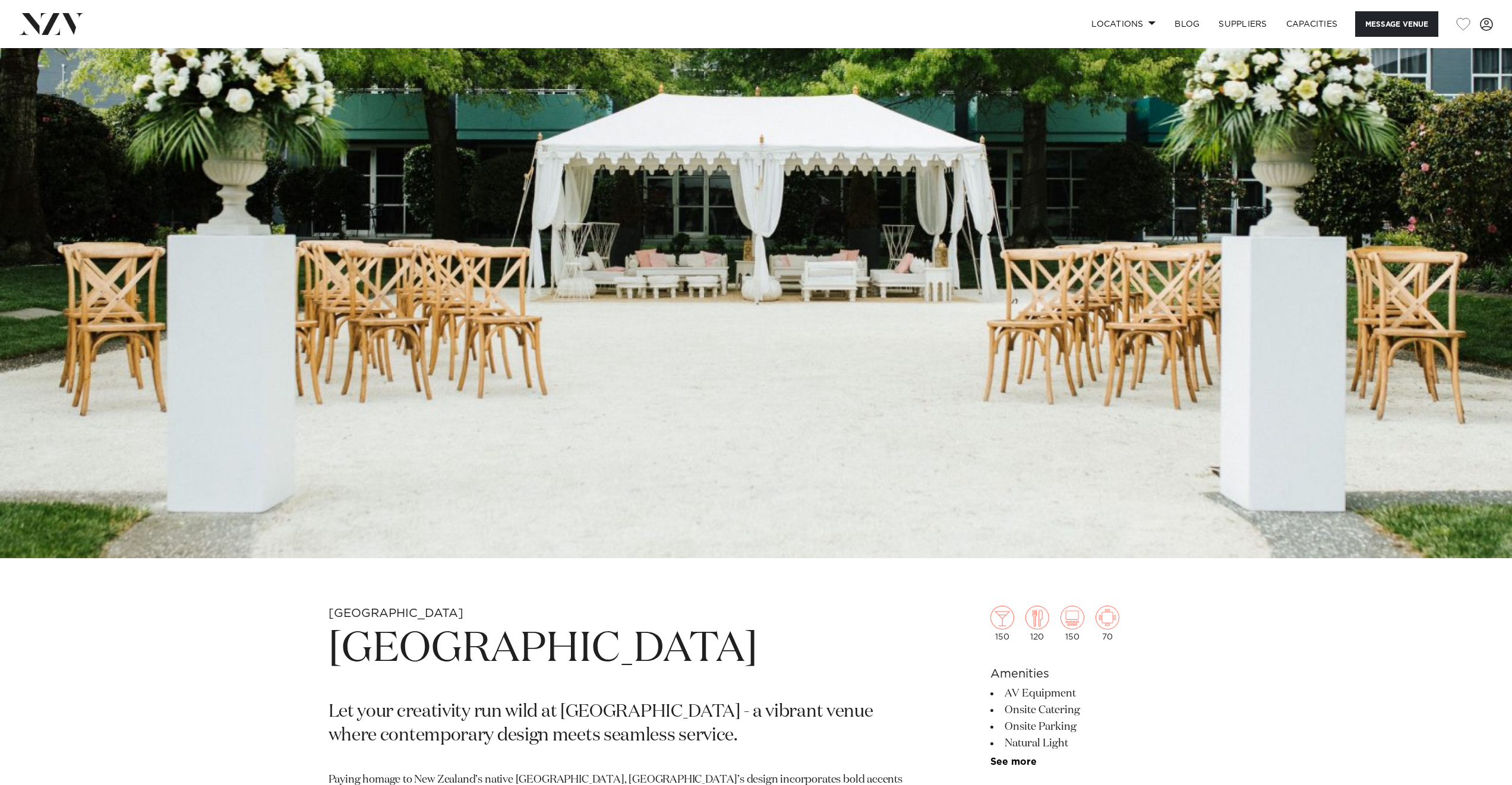
scroll to position [10, 0]
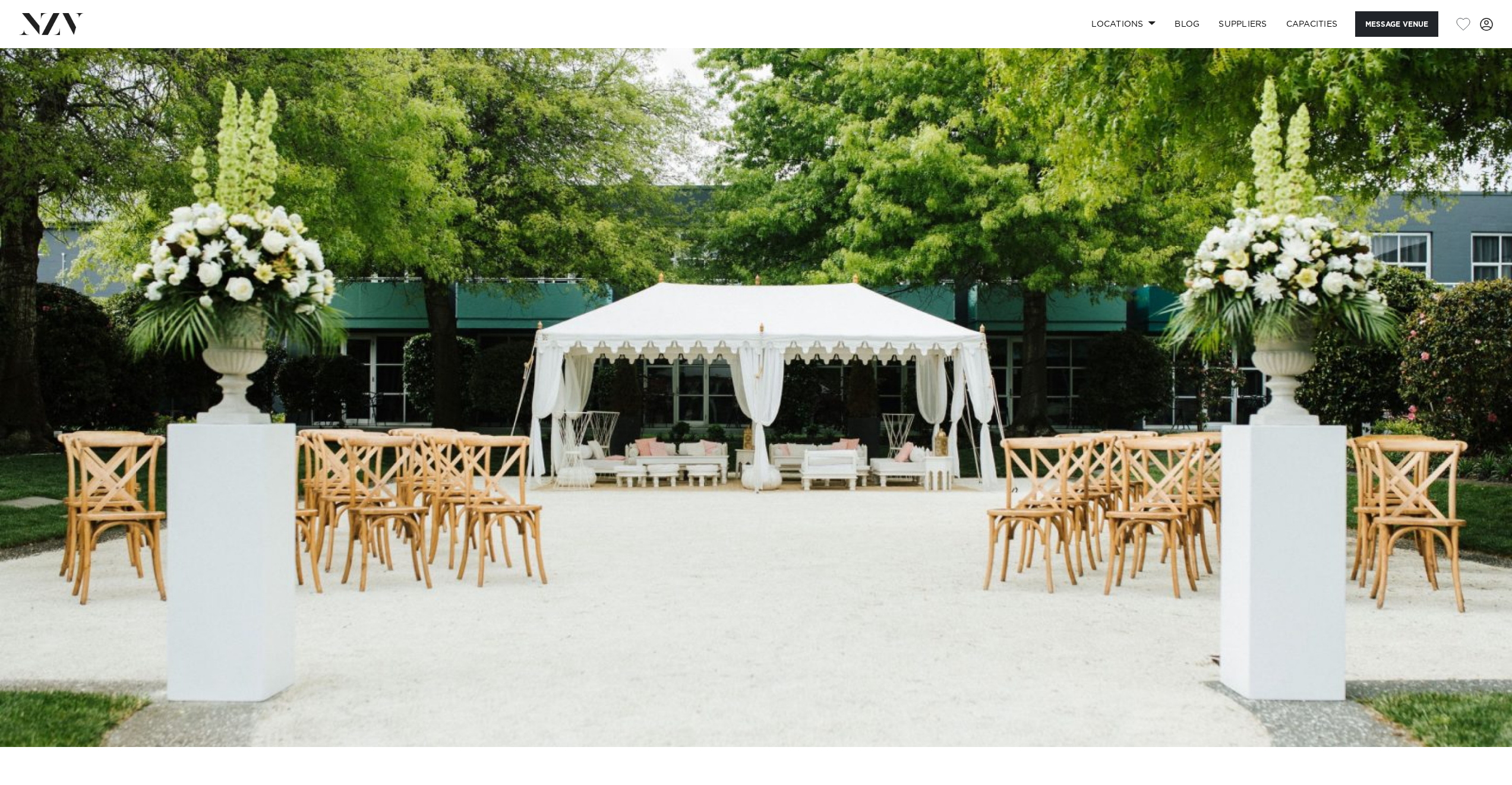
drag, startPoint x: 559, startPoint y: 461, endPoint x: 545, endPoint y: 445, distance: 21.3
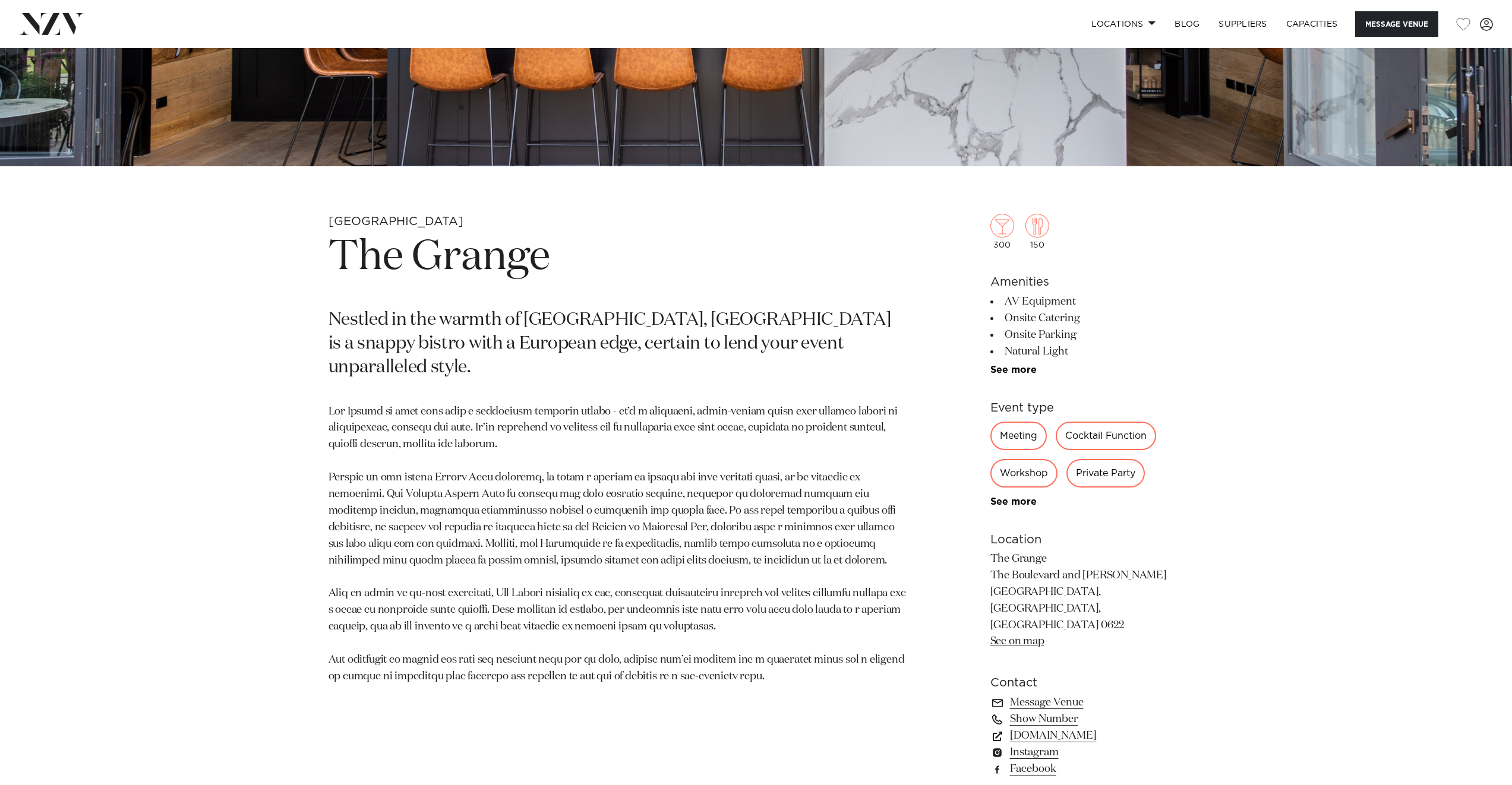
scroll to position [639, 0]
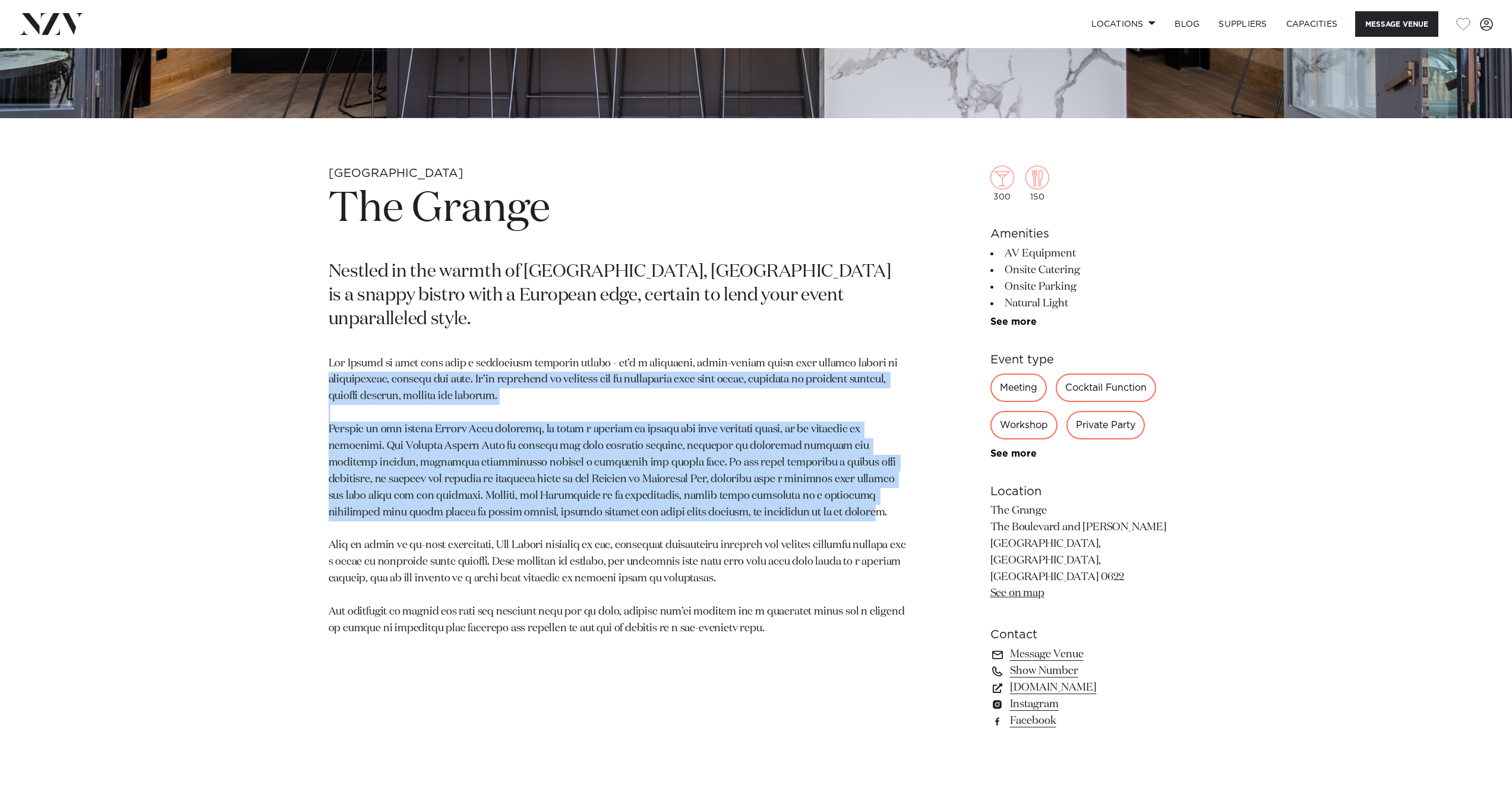
drag, startPoint x: 326, startPoint y: 354, endPoint x: 677, endPoint y: 485, distance: 374.6
click at [664, 486] on div "Auckland The Grange Nestled in the warmth of Takapuna, The Grange is a snappy b…" at bounding box center [757, 467] width 1011 height 602
click at [677, 485] on p at bounding box center [617, 496] width 577 height 281
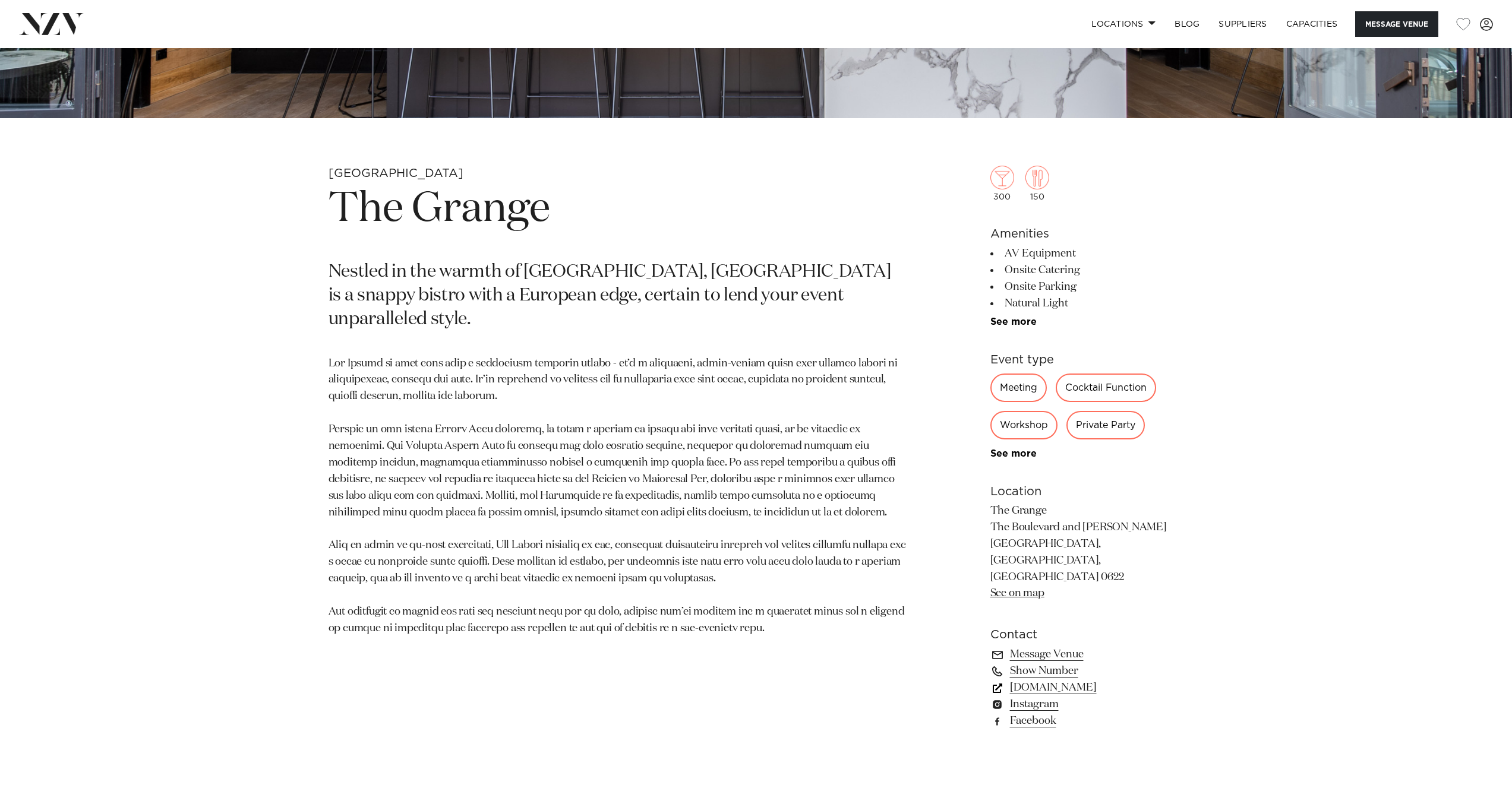
click at [1081, 680] on link "thegrangetakapuna.co.nz" at bounding box center [1088, 688] width 194 height 17
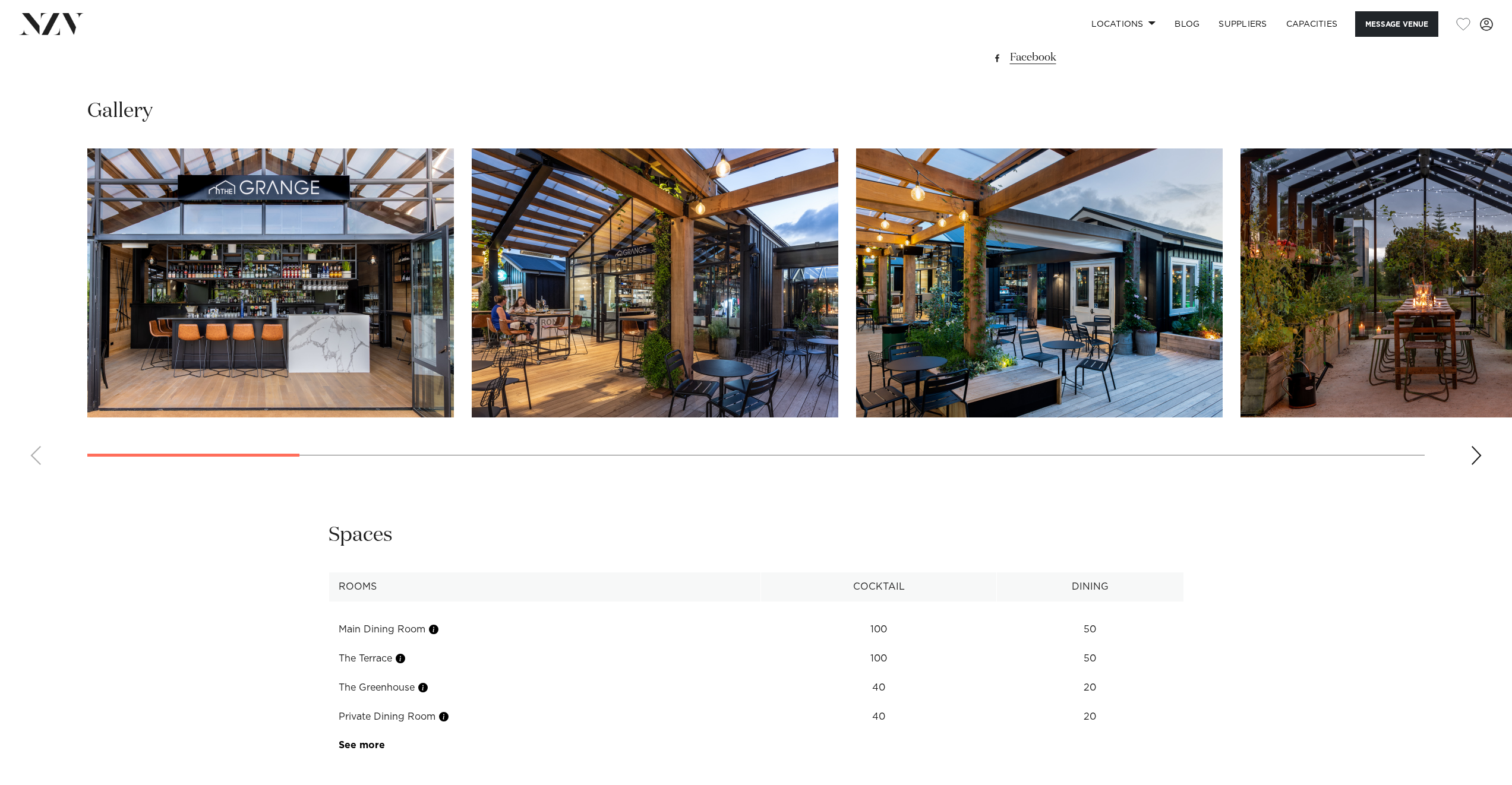
scroll to position [1409, 0]
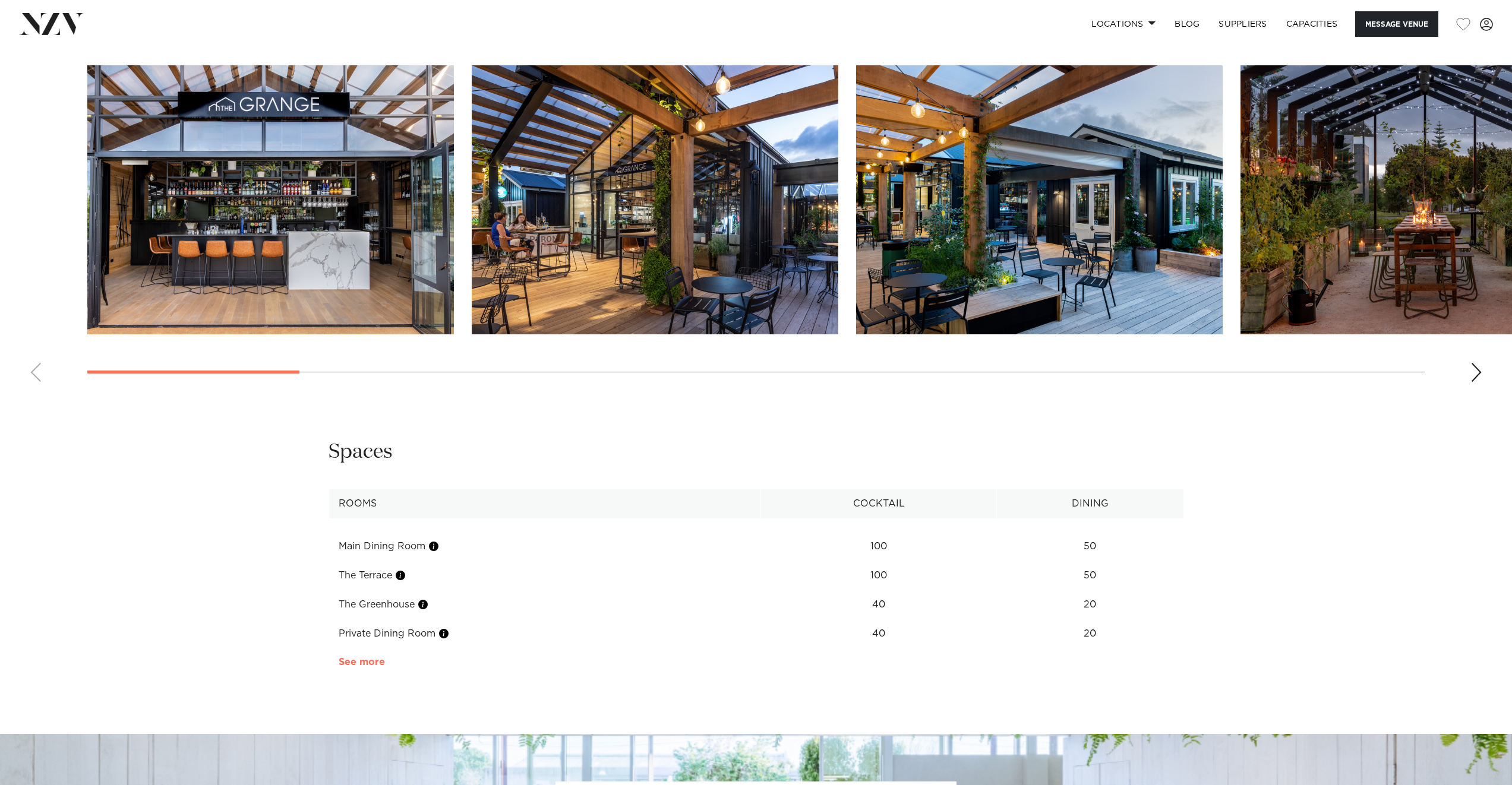
click at [378, 658] on link "See more" at bounding box center [385, 662] width 93 height 10
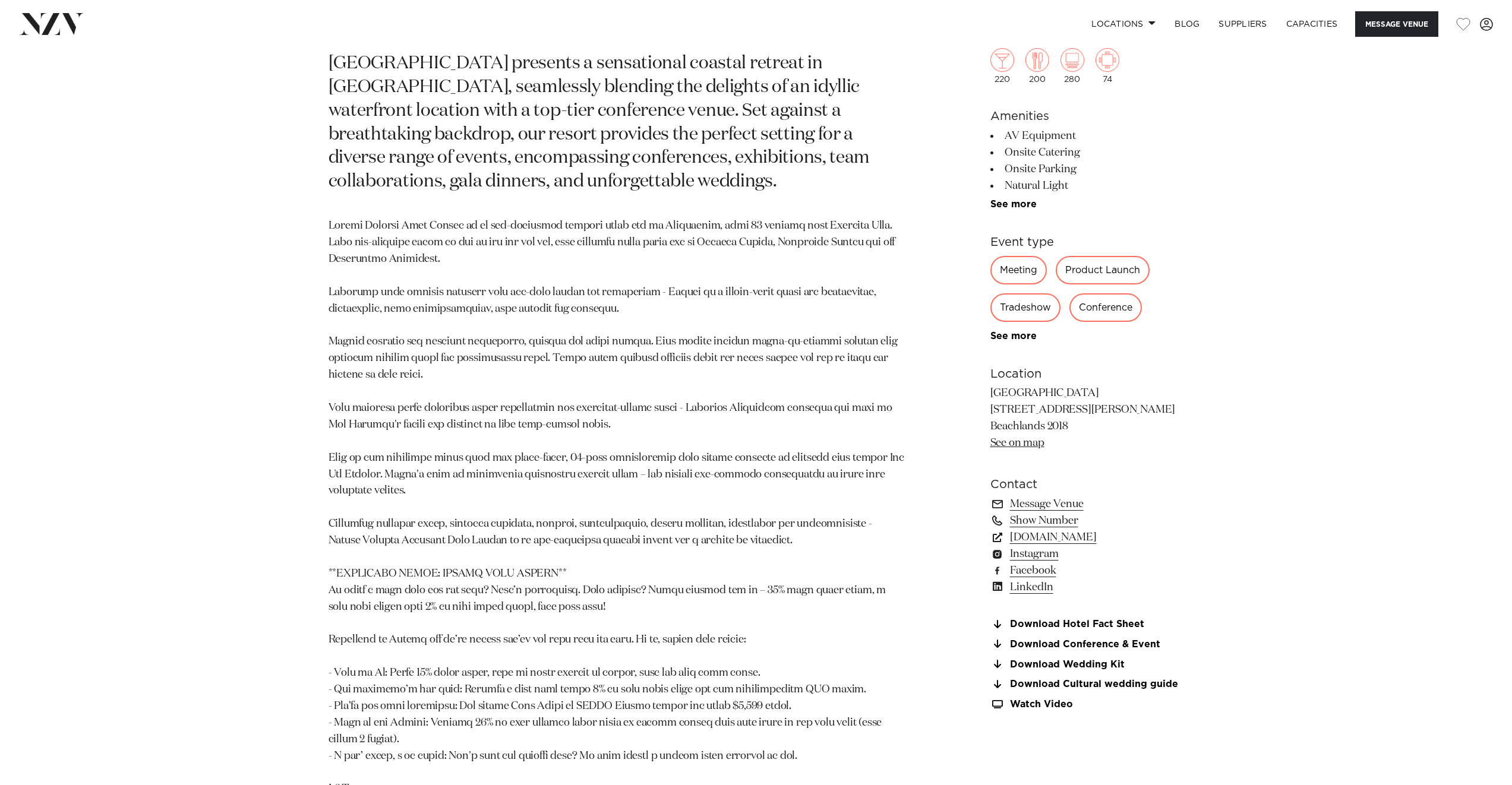
scroll to position [849, 0]
click at [1004, 346] on div "220 200 280 74 Amenities AV Equipment Onsite Catering Onsite Parking Natural Li…" at bounding box center [1088, 355] width 194 height 710
click at [1008, 337] on link "See more" at bounding box center [1037, 336] width 93 height 10
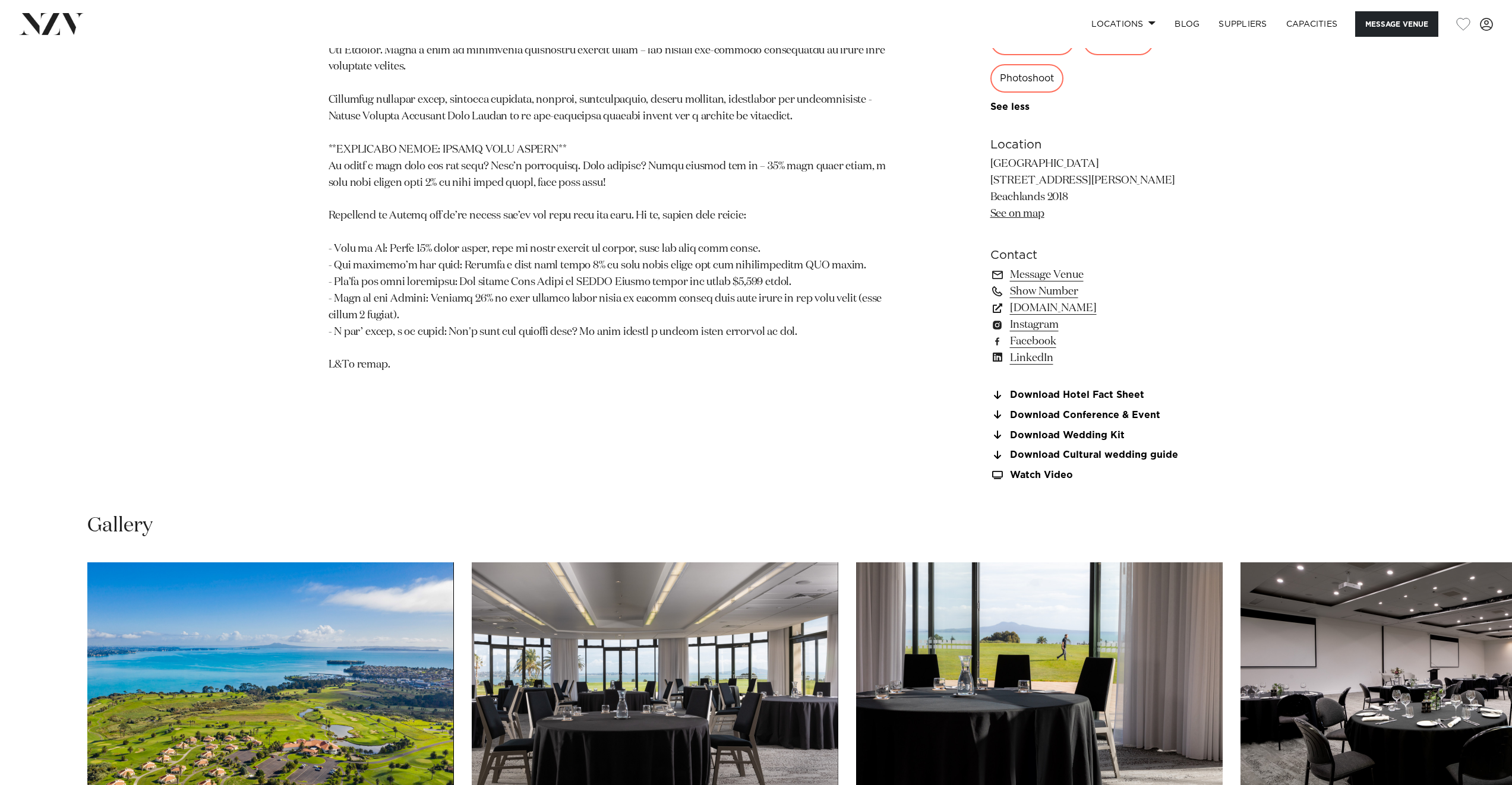
scroll to position [1567, 0]
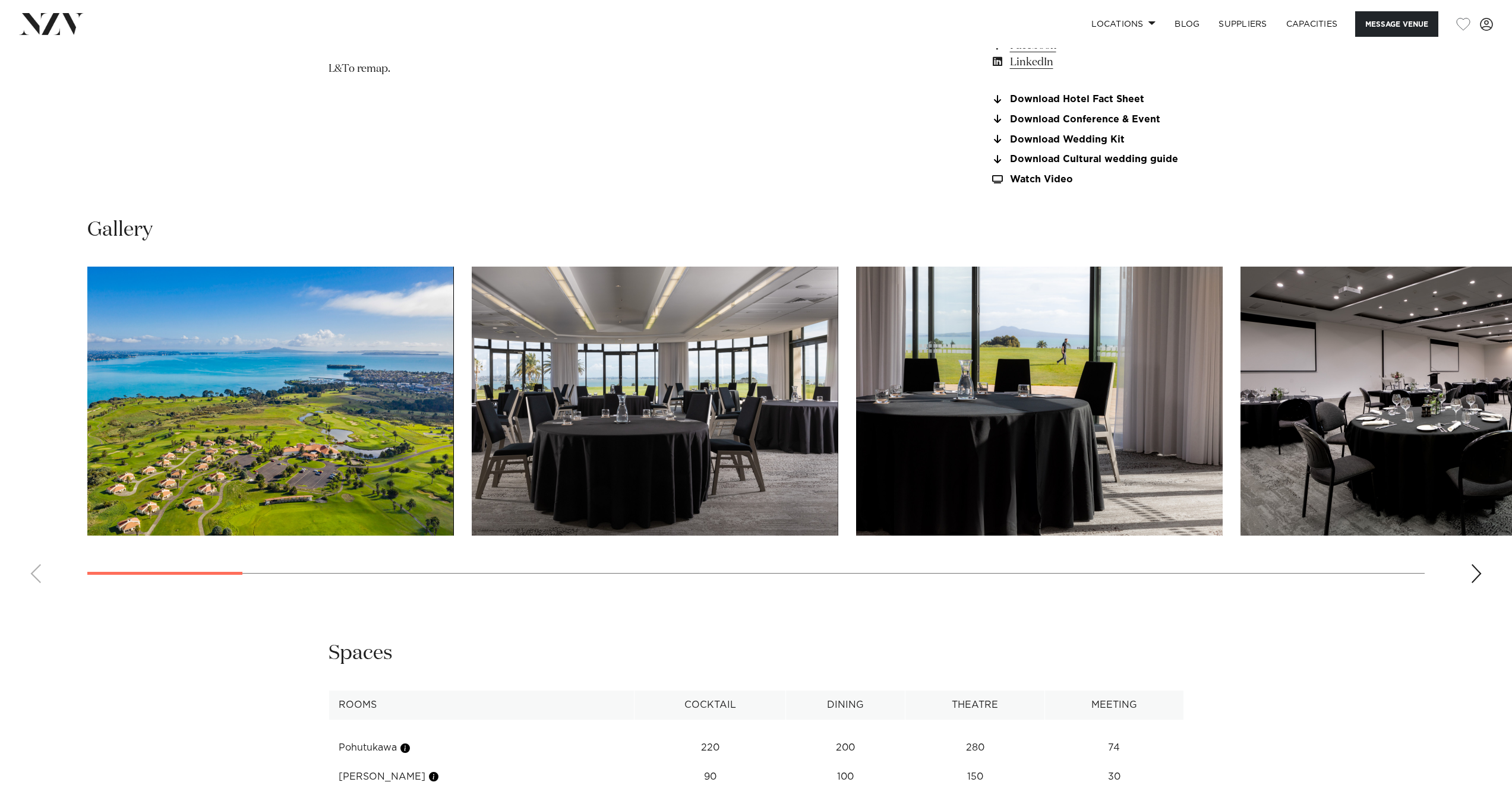
click at [1476, 577] on div "Next slide" at bounding box center [1476, 573] width 12 height 19
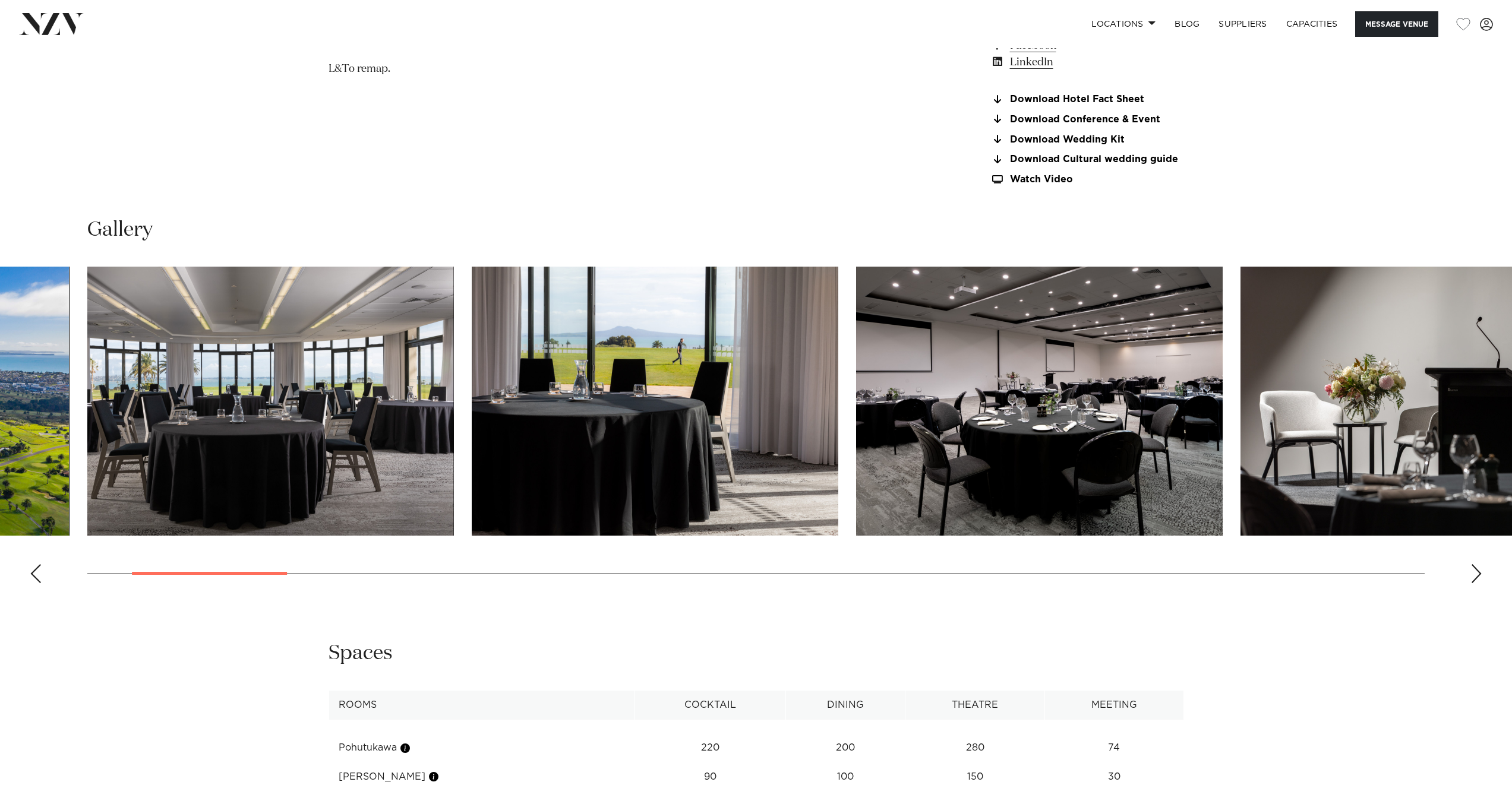
click at [1476, 576] on div "Next slide" at bounding box center [1476, 573] width 12 height 19
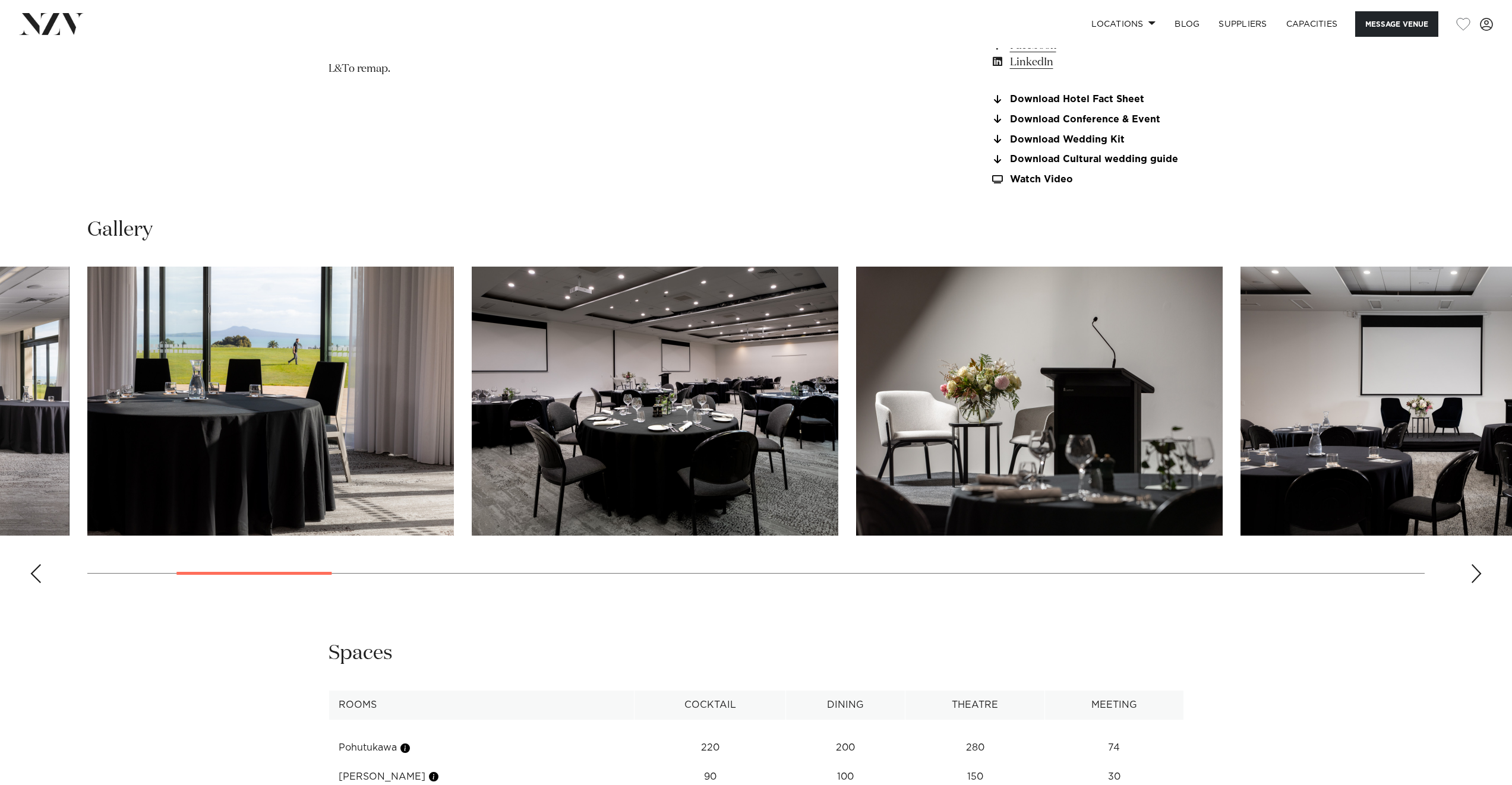
click at [1476, 576] on div "Next slide" at bounding box center [1476, 573] width 12 height 19
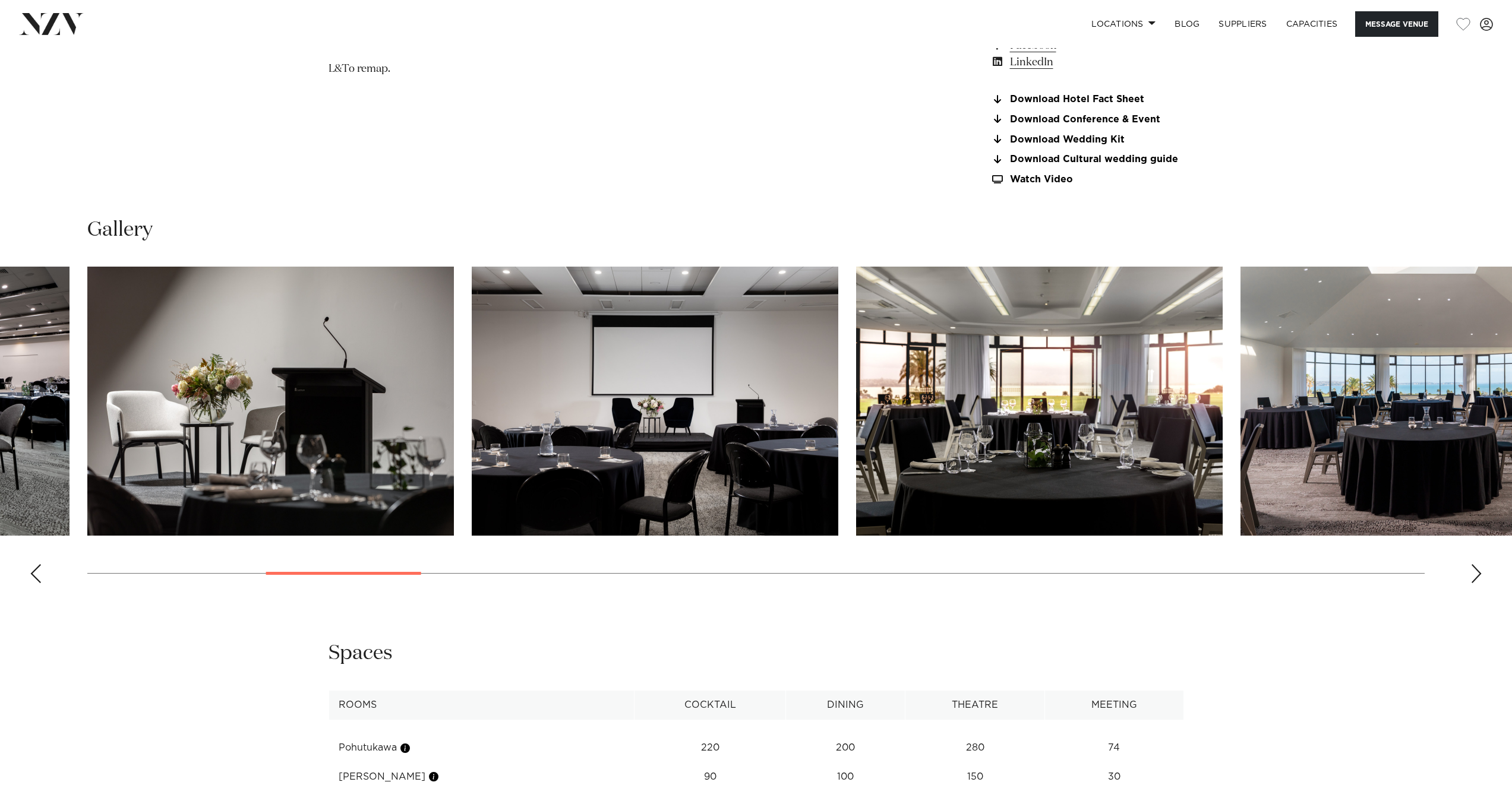
click at [1476, 576] on div "Next slide" at bounding box center [1476, 573] width 12 height 19
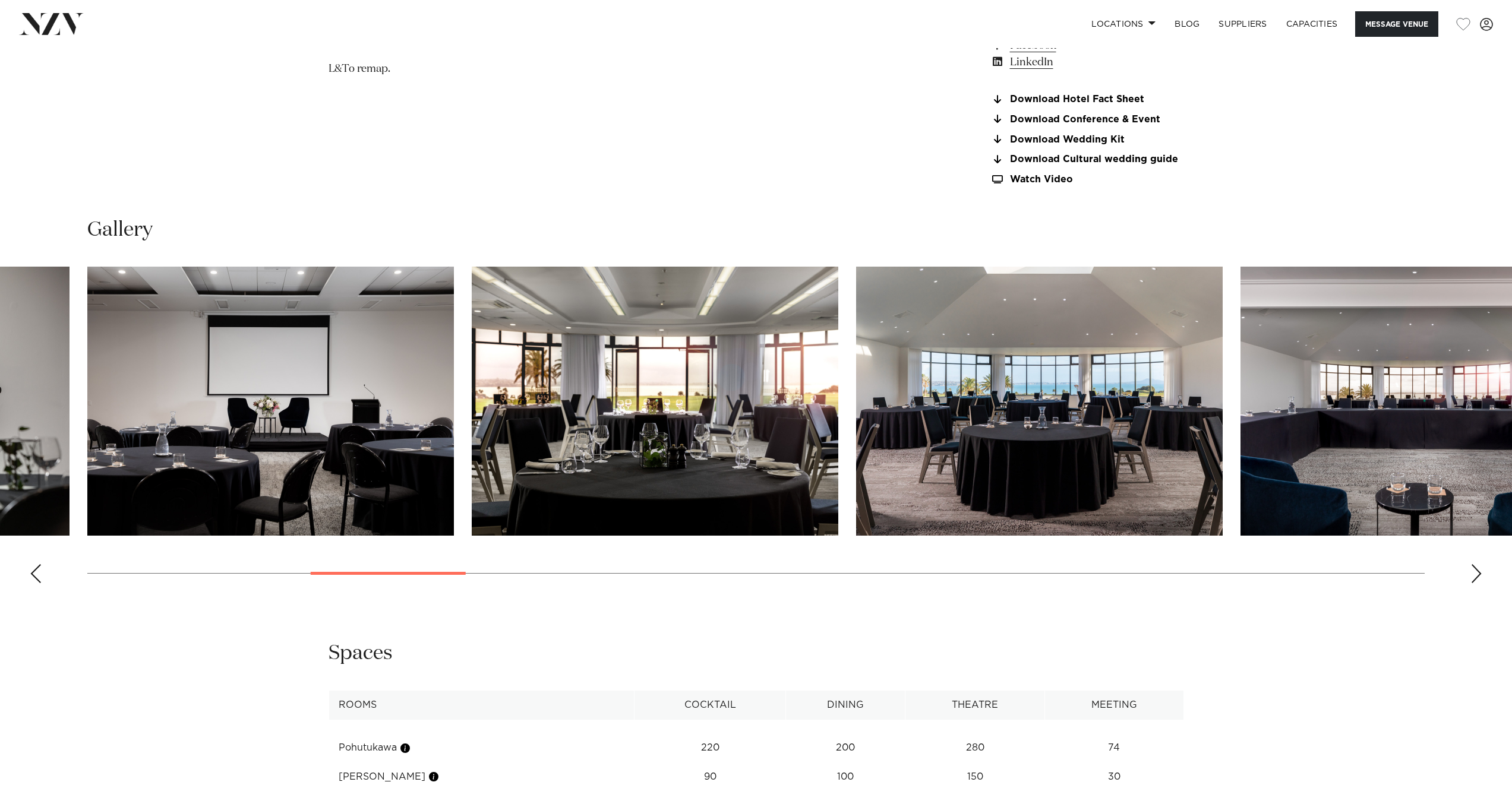
click at [1476, 576] on div "Next slide" at bounding box center [1476, 573] width 12 height 19
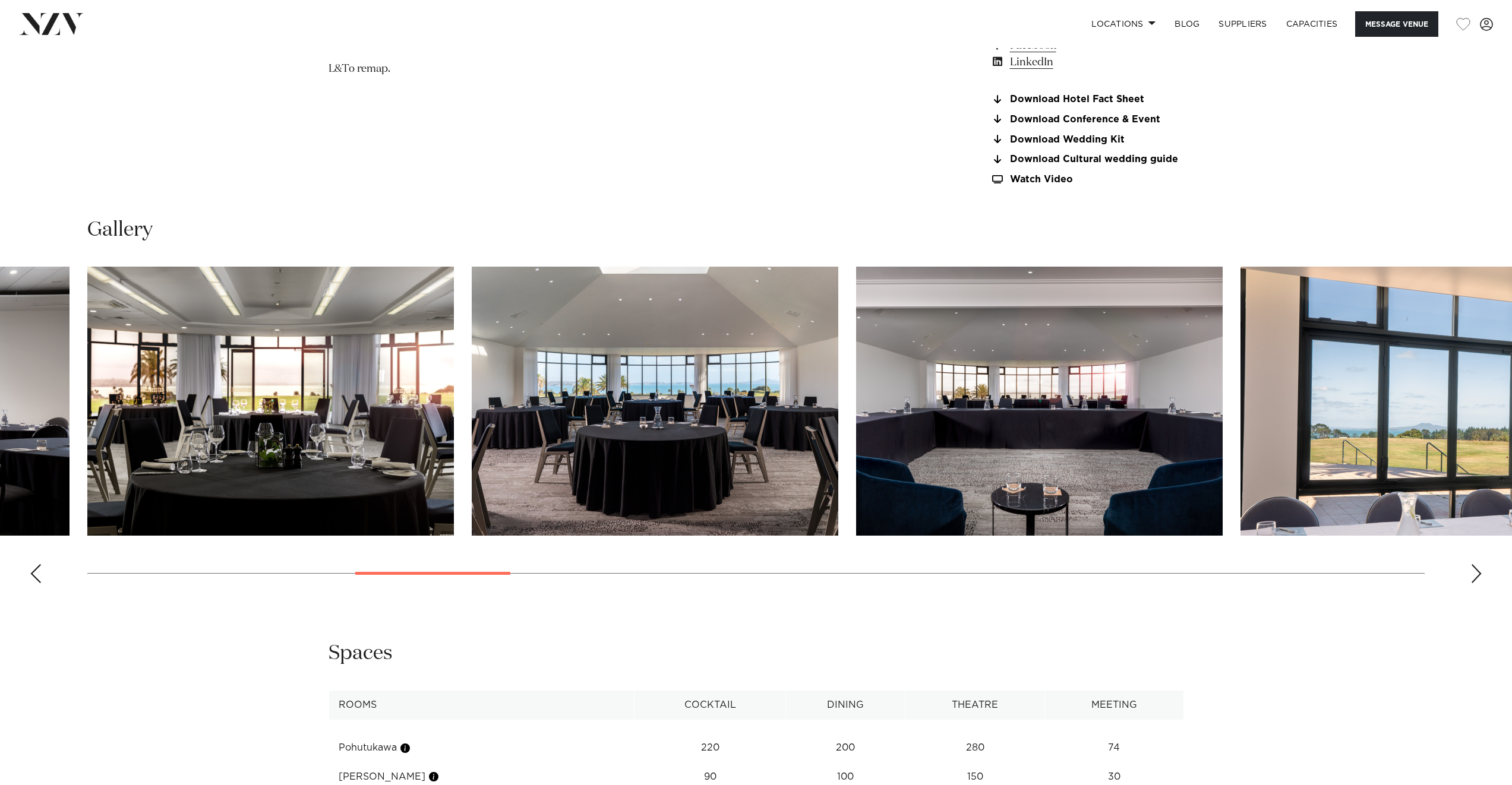
click at [1476, 576] on div "Next slide" at bounding box center [1476, 573] width 12 height 19
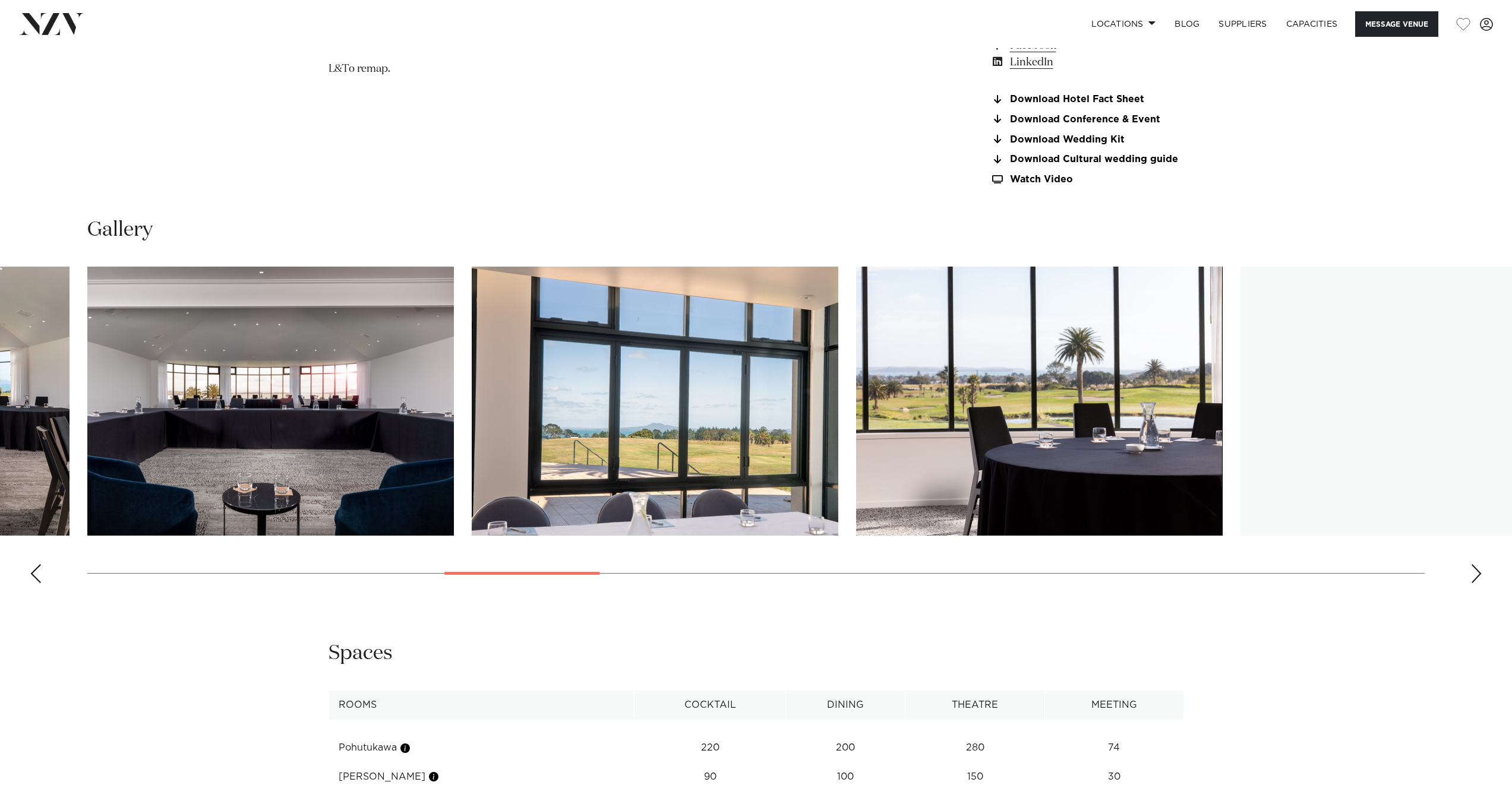
click at [1476, 576] on div "Next slide" at bounding box center [1476, 573] width 12 height 19
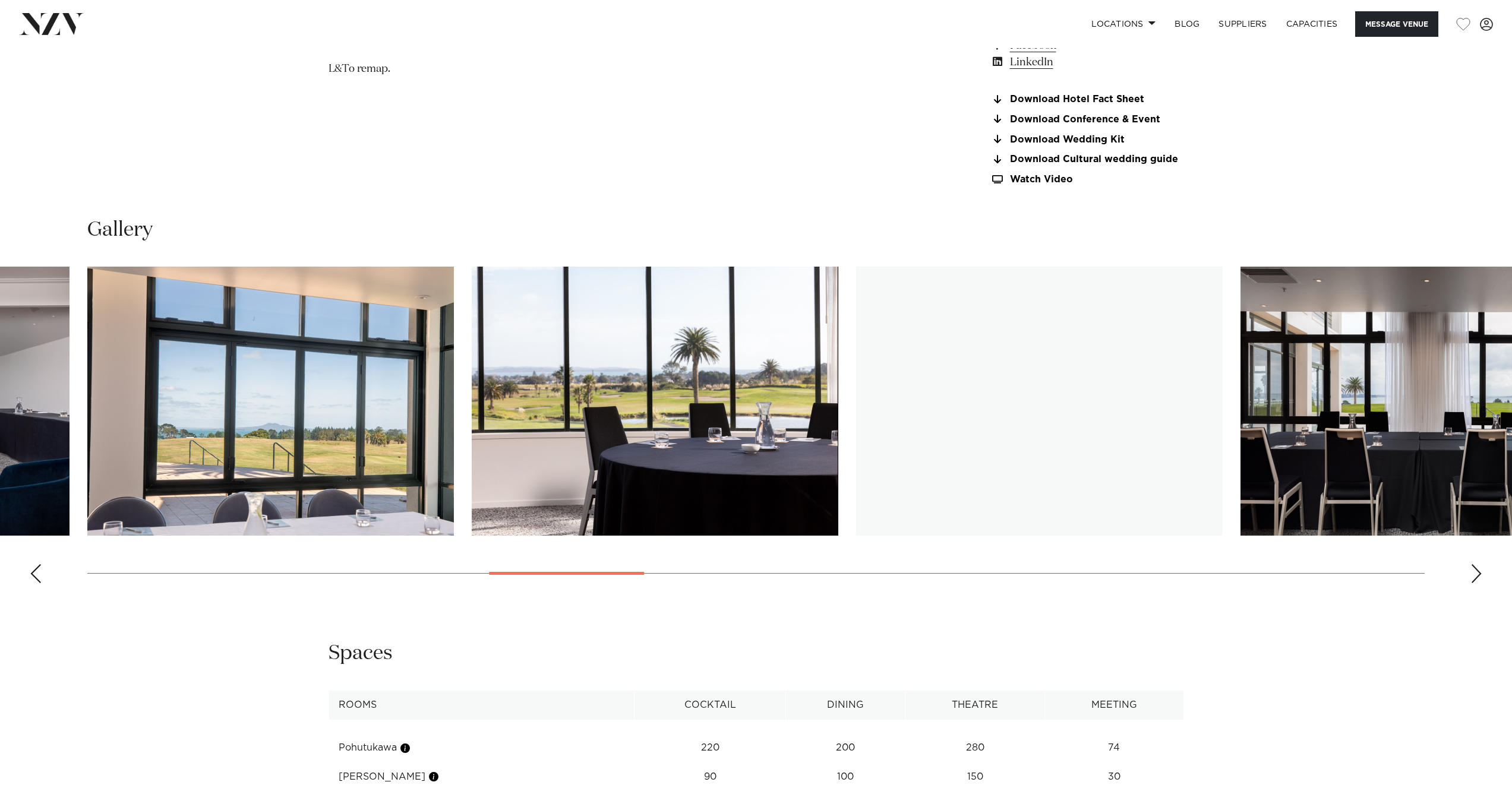
click at [1476, 576] on div "Next slide" at bounding box center [1476, 573] width 12 height 19
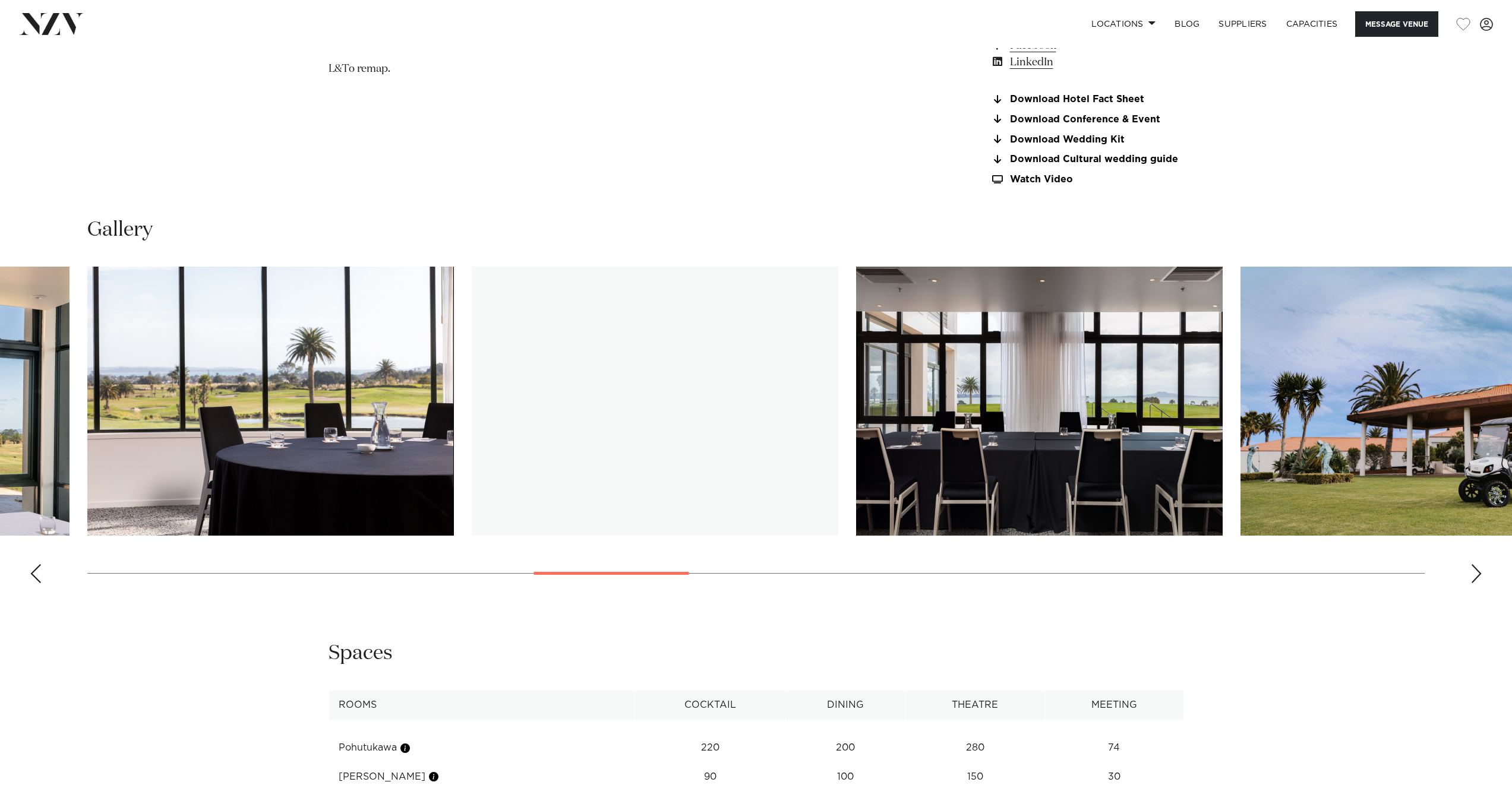
click at [1476, 576] on div "Next slide" at bounding box center [1476, 573] width 12 height 19
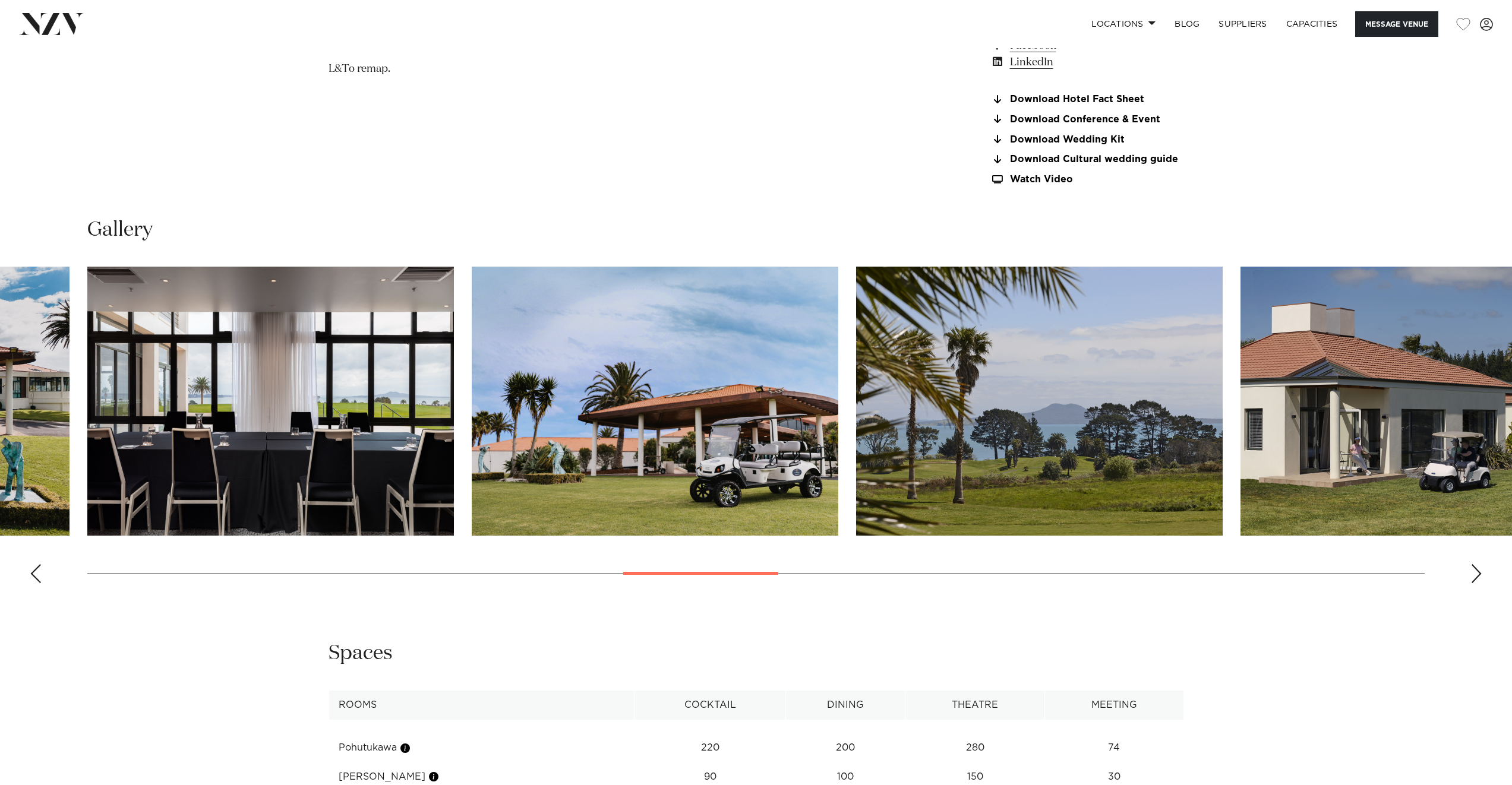
click at [1476, 576] on div "Next slide" at bounding box center [1476, 573] width 12 height 19
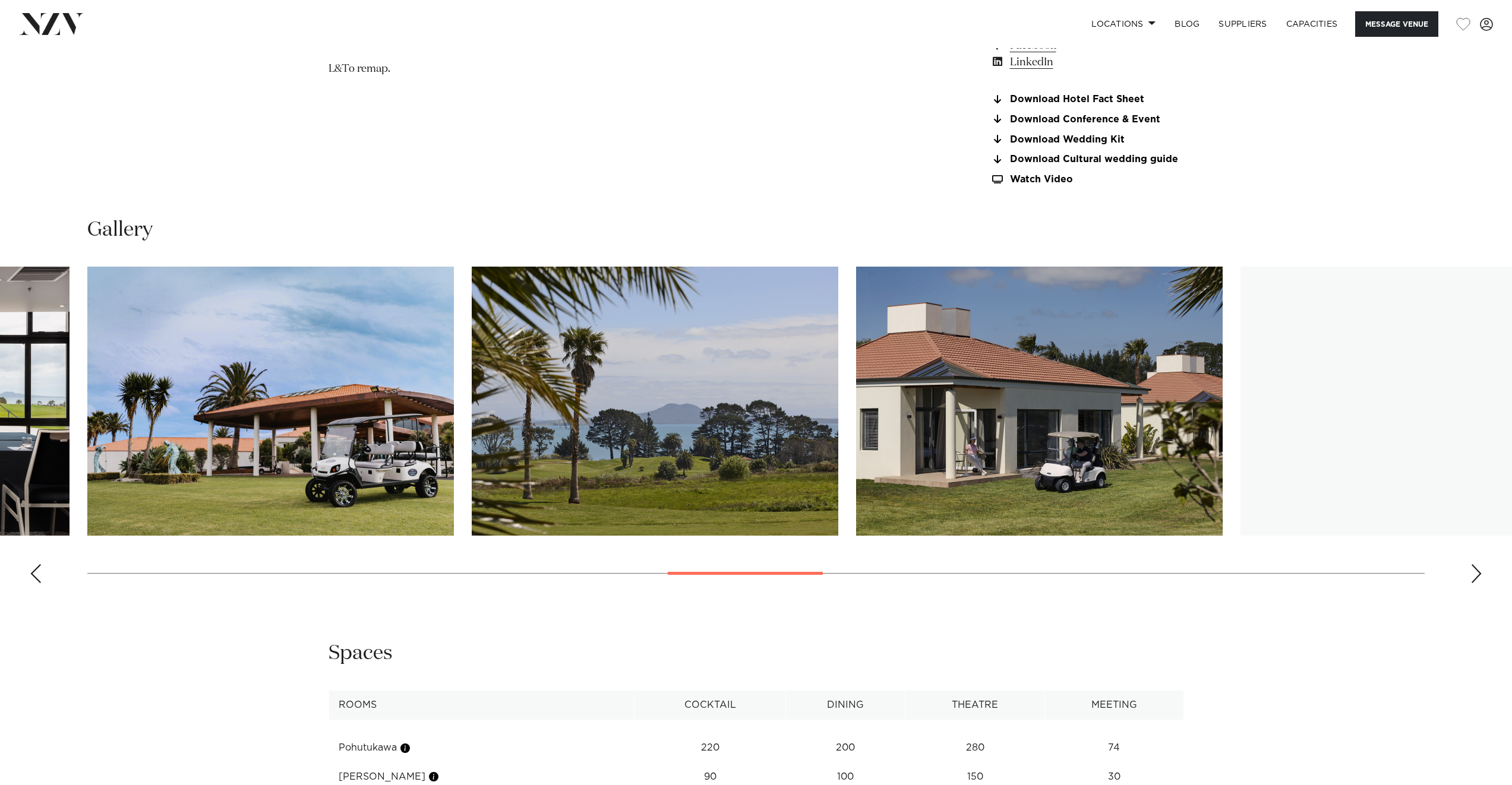
click at [1476, 576] on div "Next slide" at bounding box center [1476, 573] width 12 height 19
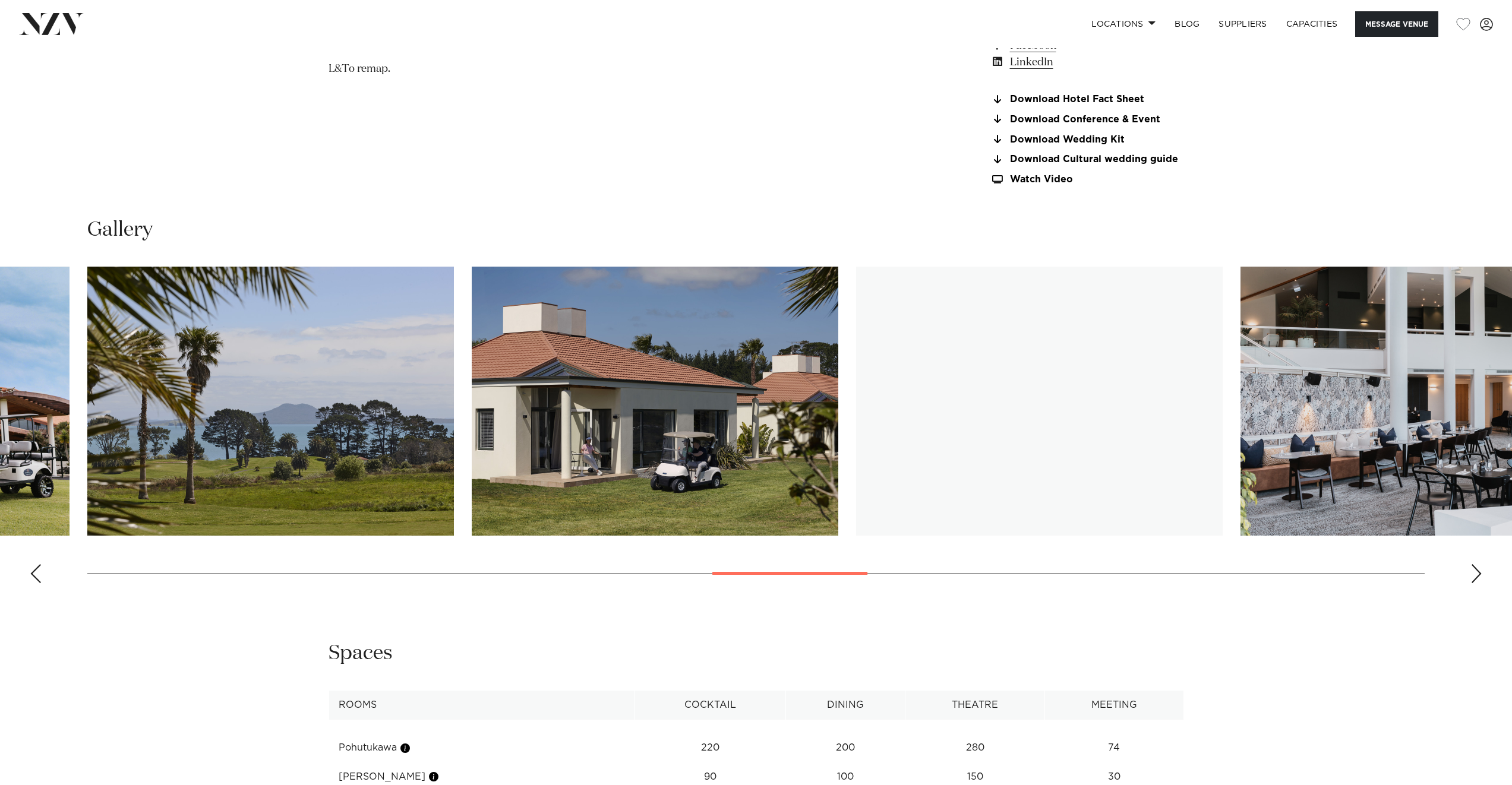
click at [1476, 576] on div "Next slide" at bounding box center [1476, 573] width 12 height 19
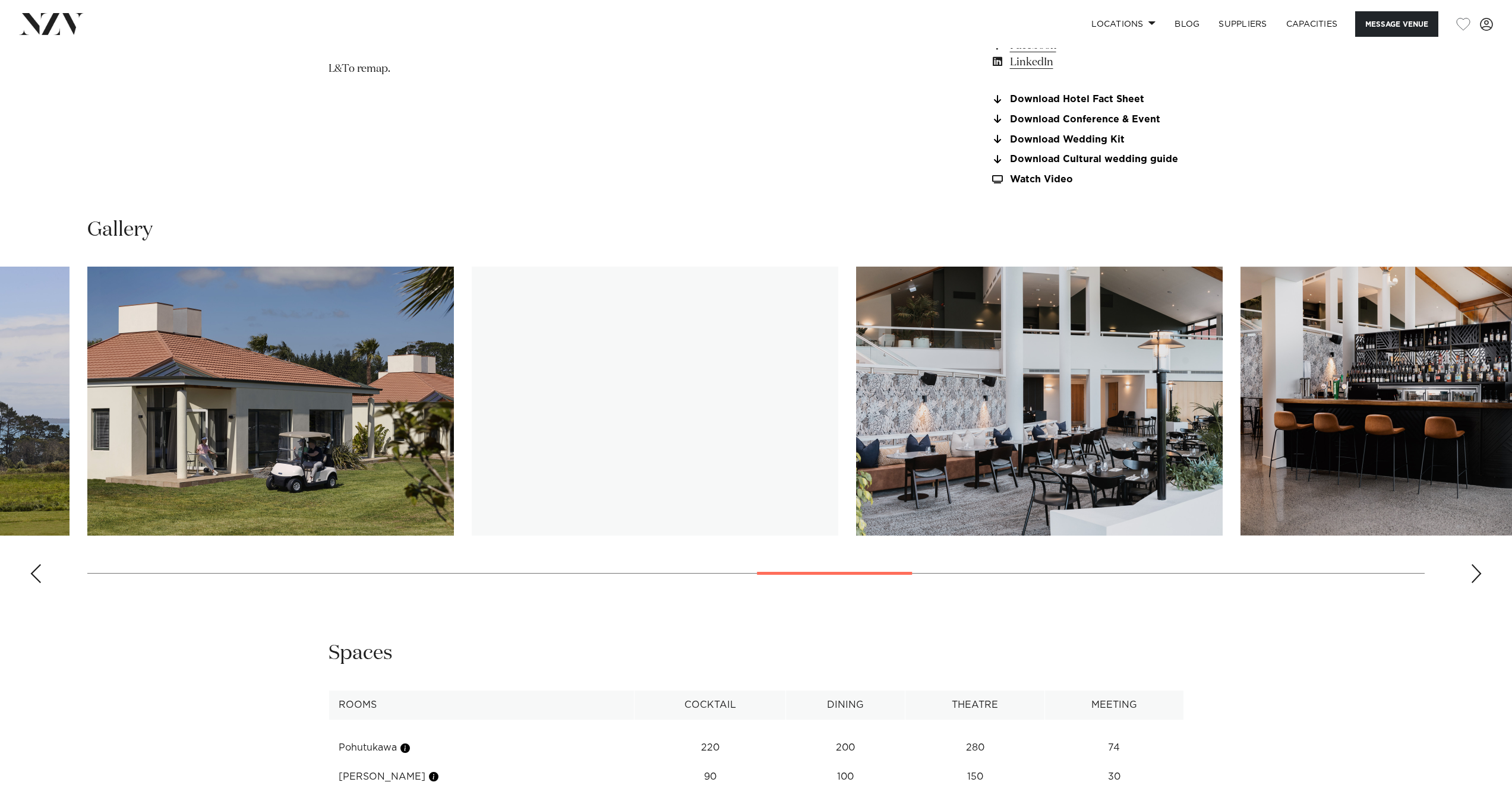
click at [1476, 576] on div "Next slide" at bounding box center [1476, 573] width 12 height 19
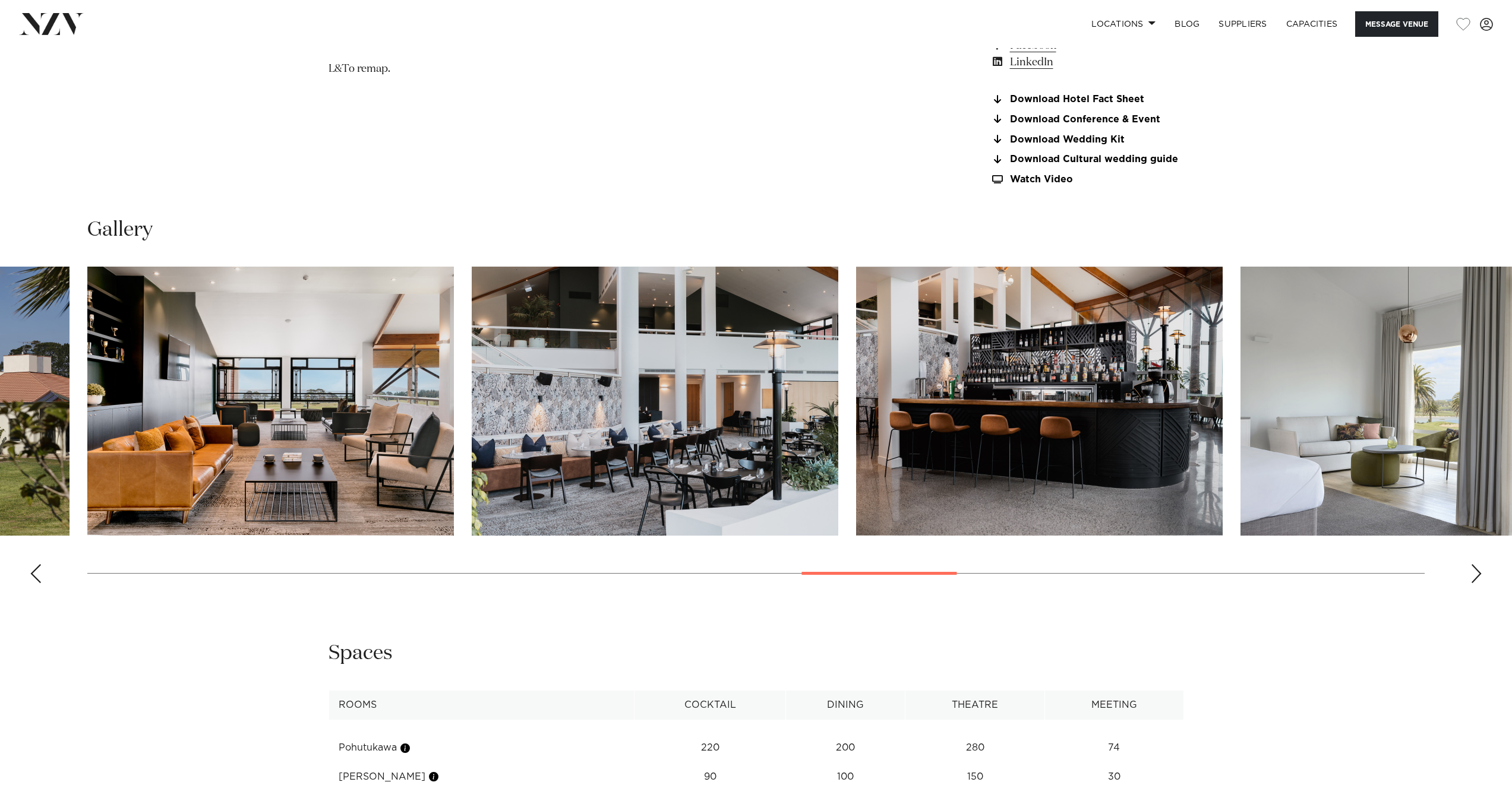
click at [1476, 576] on div "Next slide" at bounding box center [1476, 573] width 12 height 19
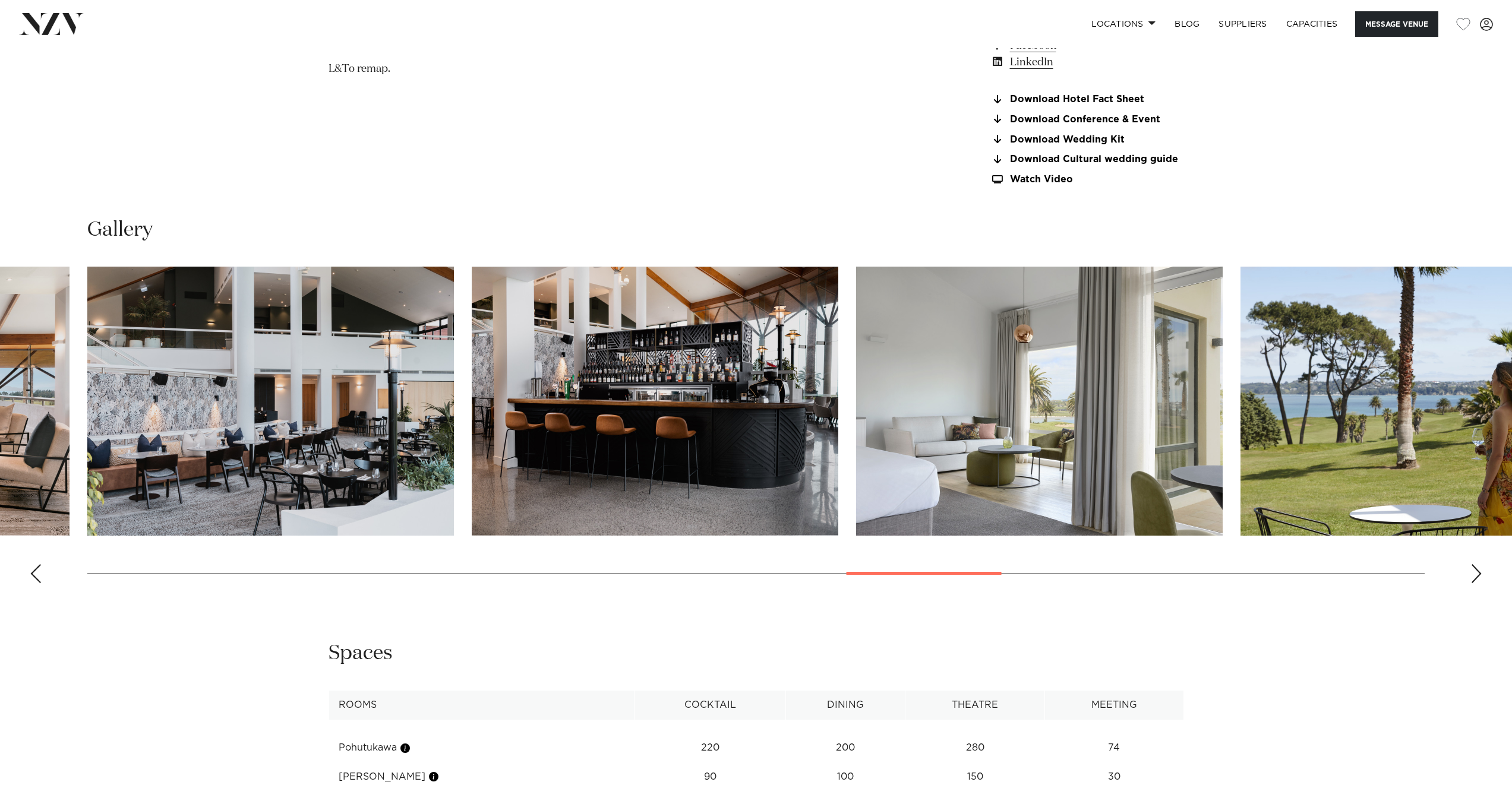
click at [1476, 576] on div "Next slide" at bounding box center [1476, 573] width 12 height 19
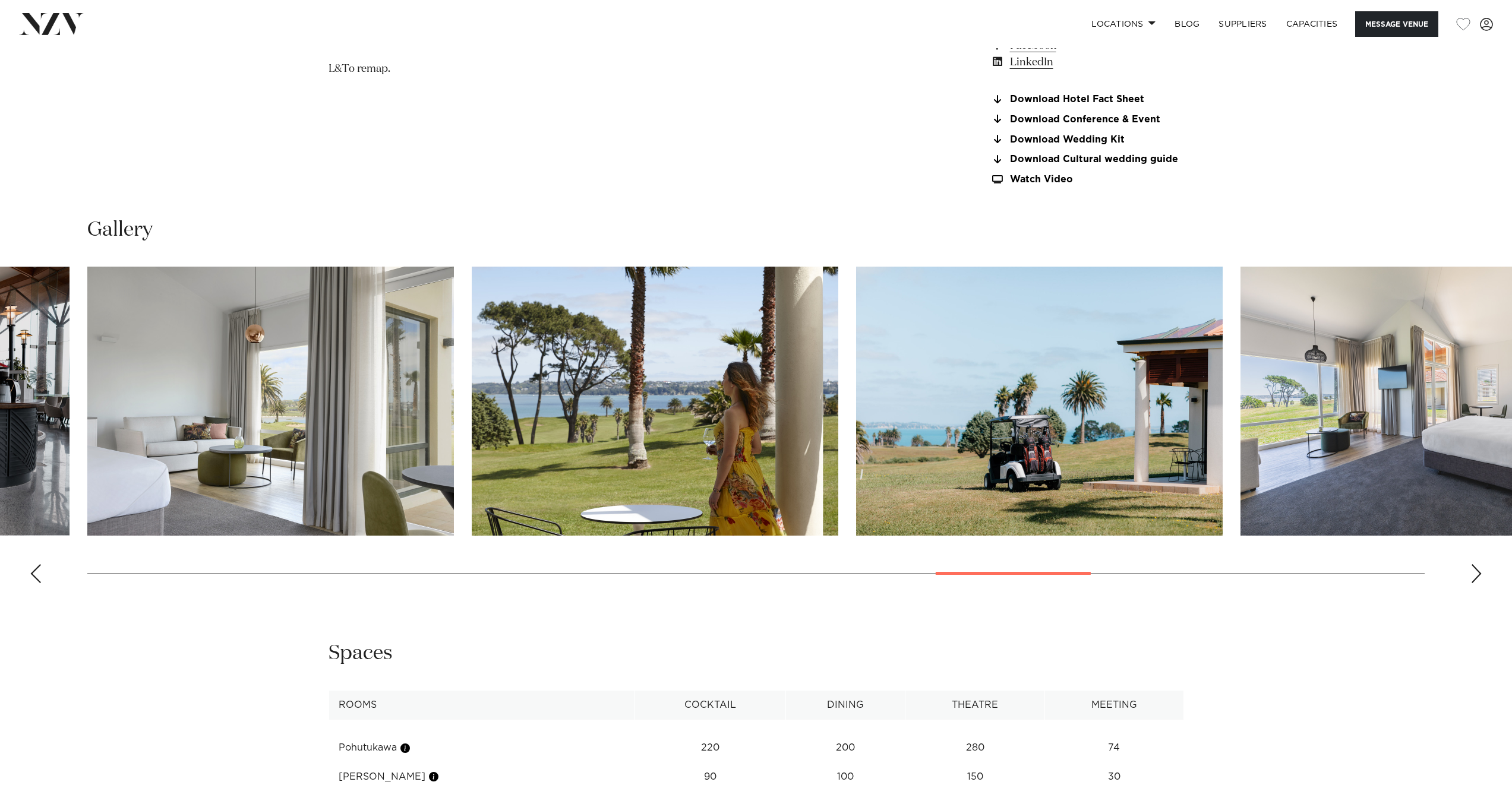
click at [1476, 576] on div "Next slide" at bounding box center [1476, 573] width 12 height 19
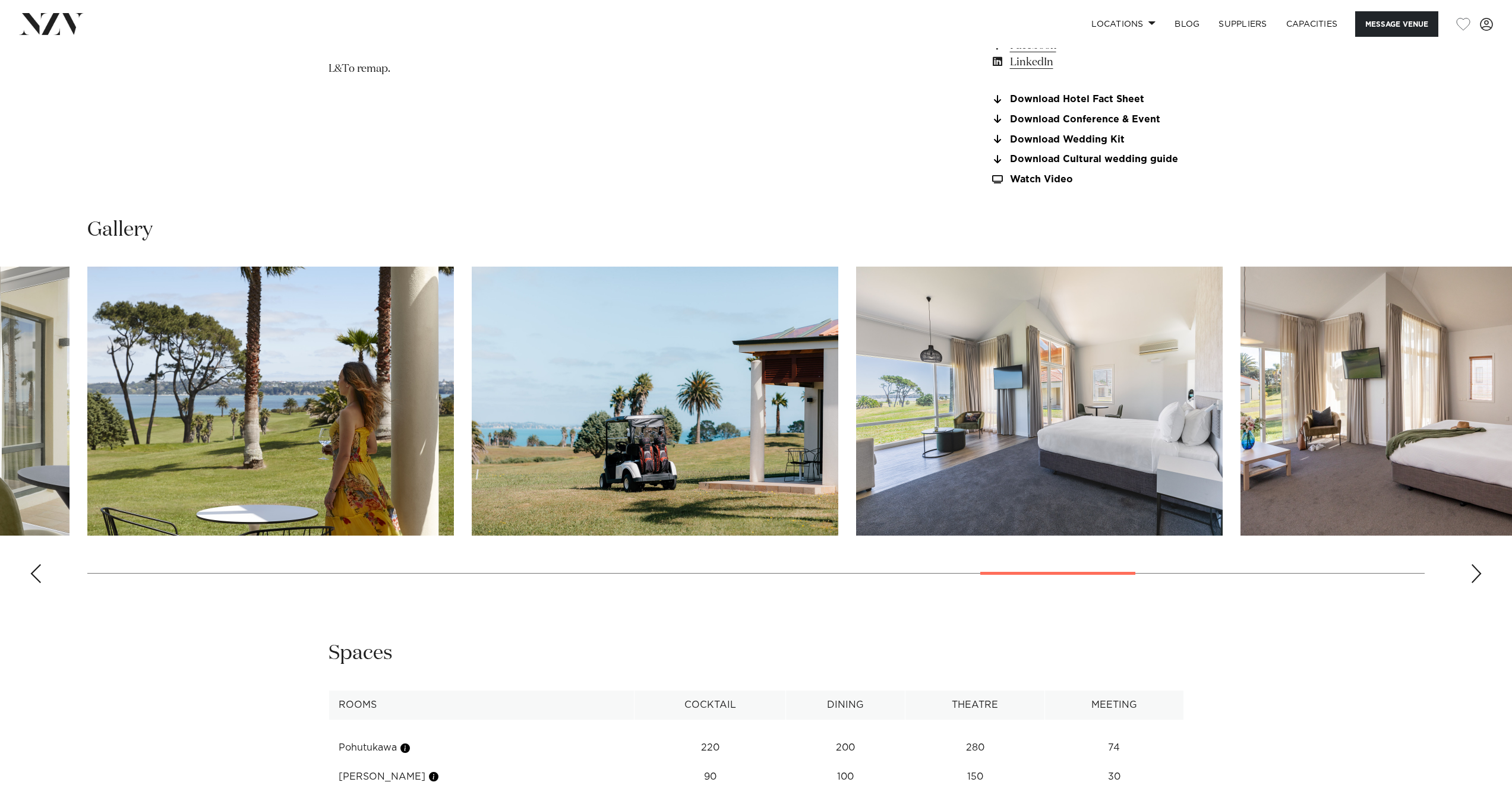
click at [1476, 576] on div "Next slide" at bounding box center [1476, 573] width 12 height 19
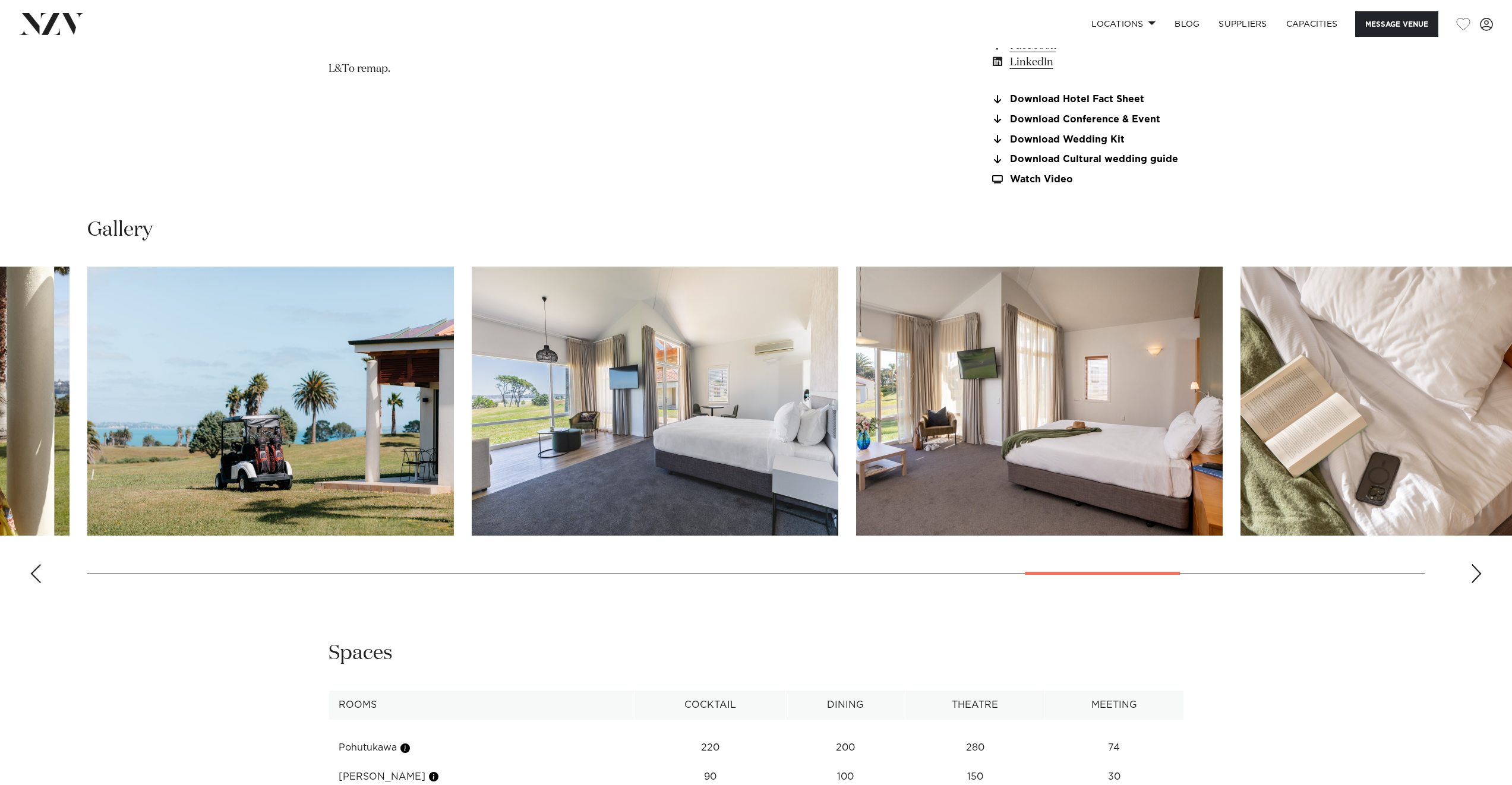
click at [1476, 576] on div "Next slide" at bounding box center [1476, 573] width 12 height 19
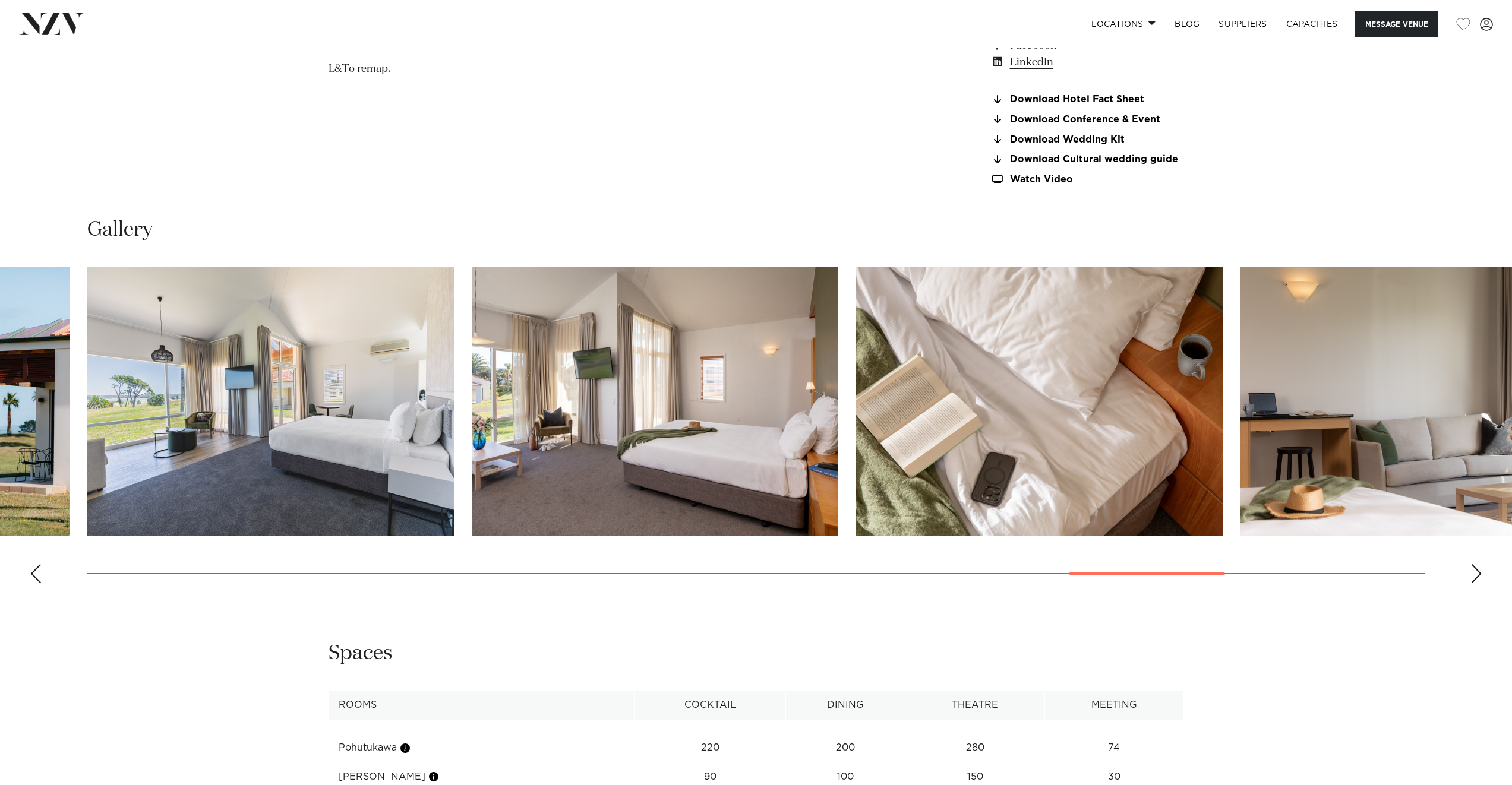
click at [1476, 576] on div "Next slide" at bounding box center [1476, 573] width 12 height 19
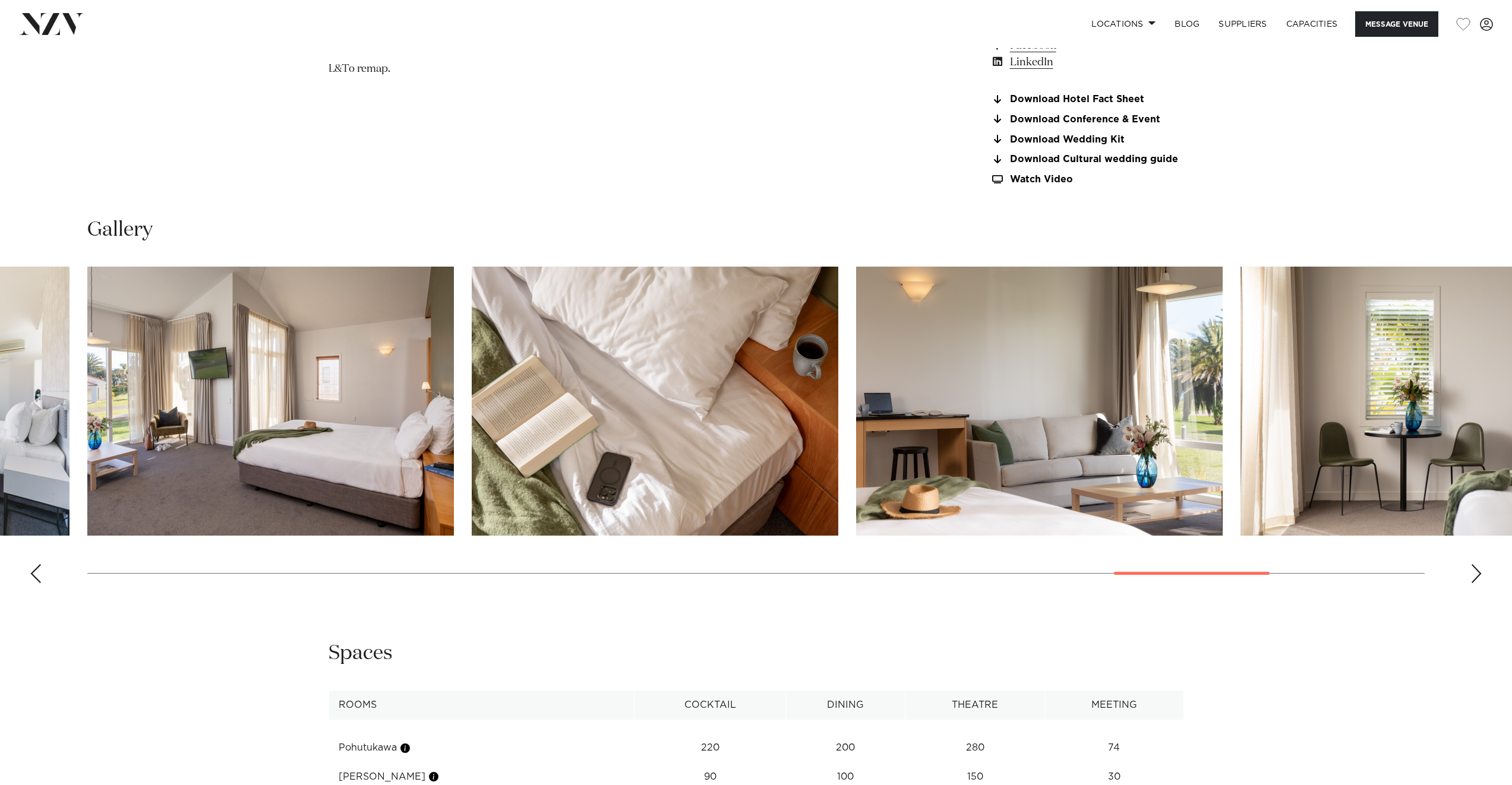
click at [1476, 576] on div "Next slide" at bounding box center [1476, 573] width 12 height 19
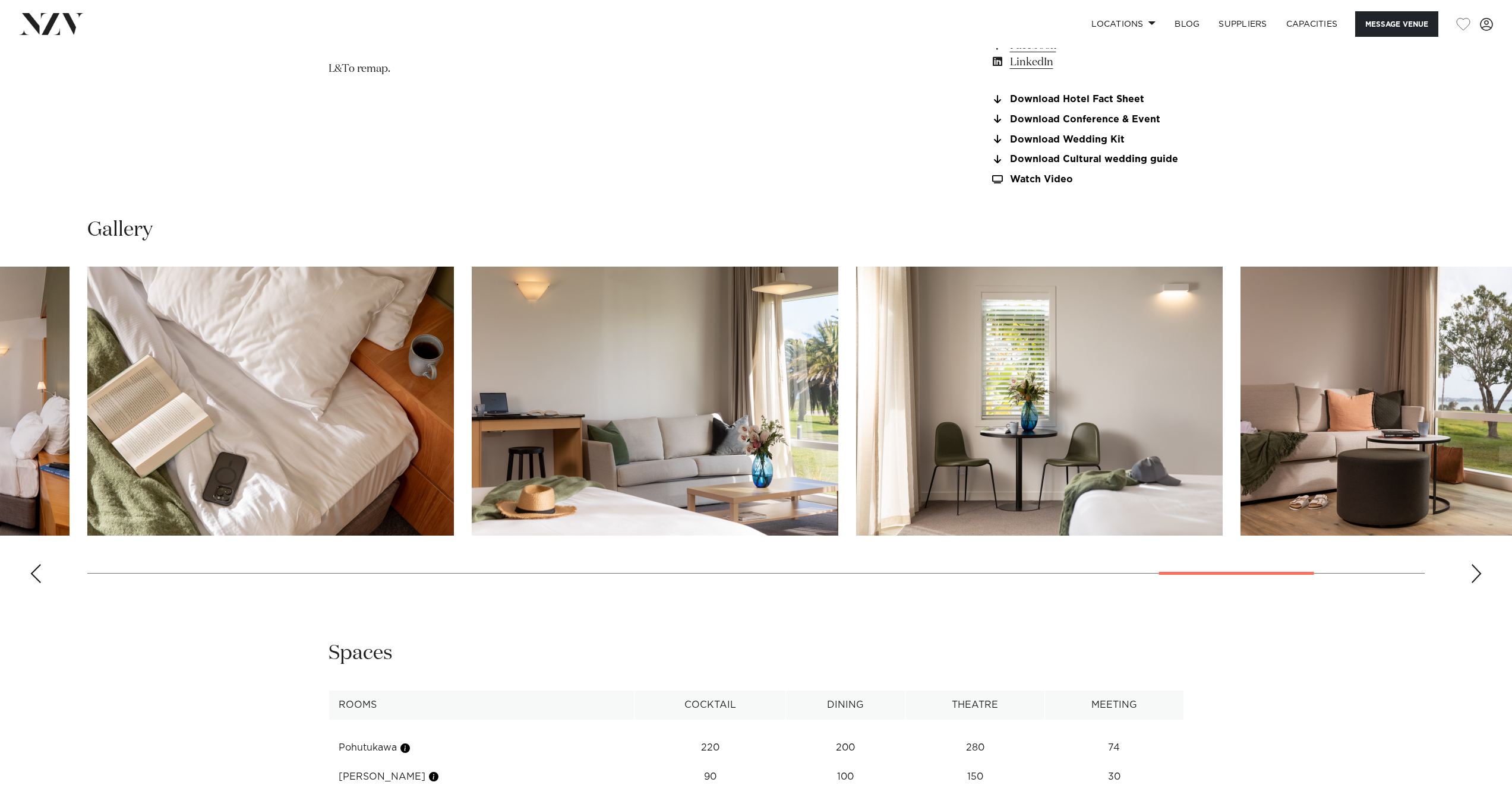
click at [1476, 576] on div "Next slide" at bounding box center [1476, 573] width 12 height 19
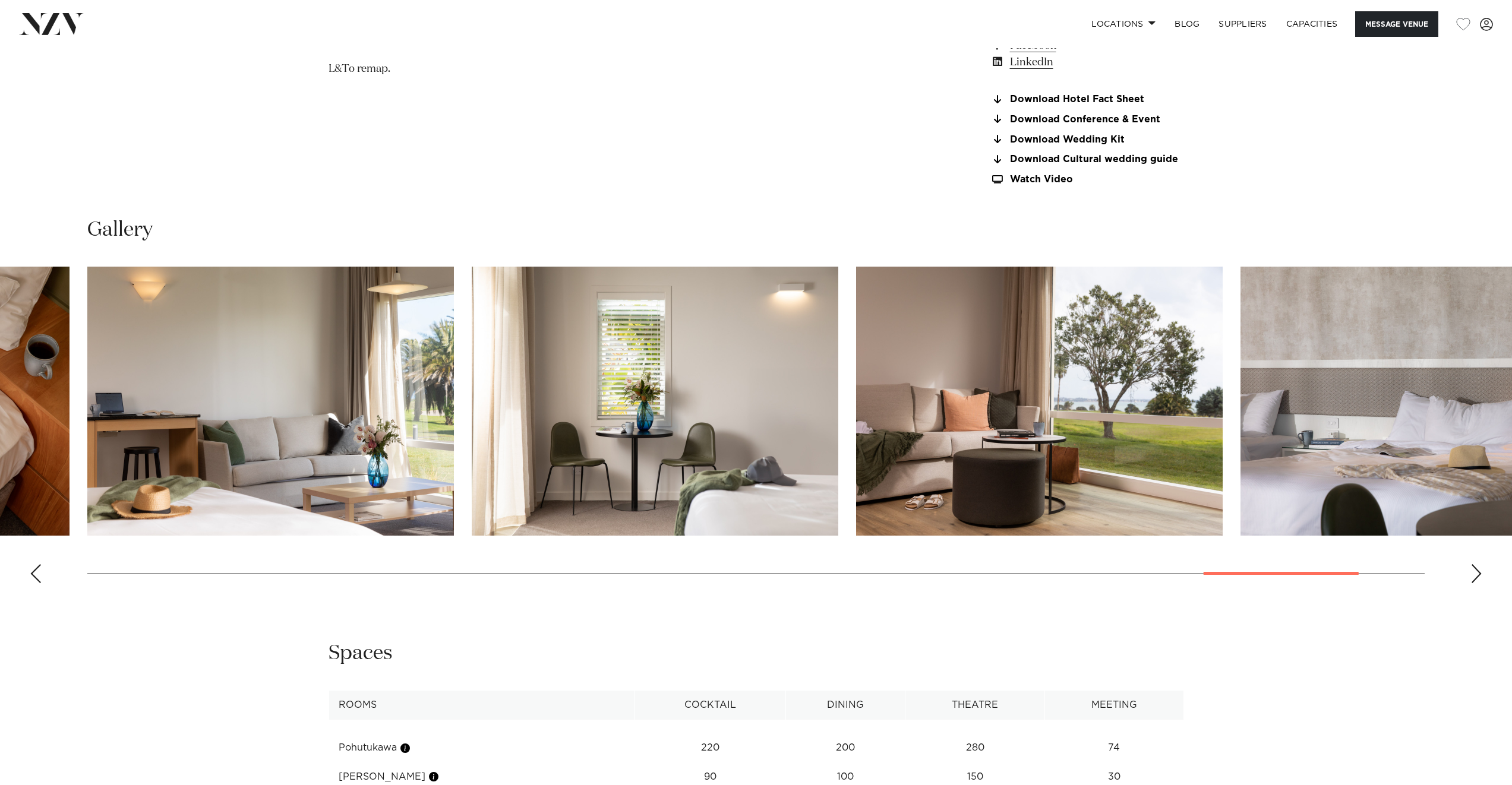
click at [1476, 576] on div "Next slide" at bounding box center [1476, 573] width 12 height 19
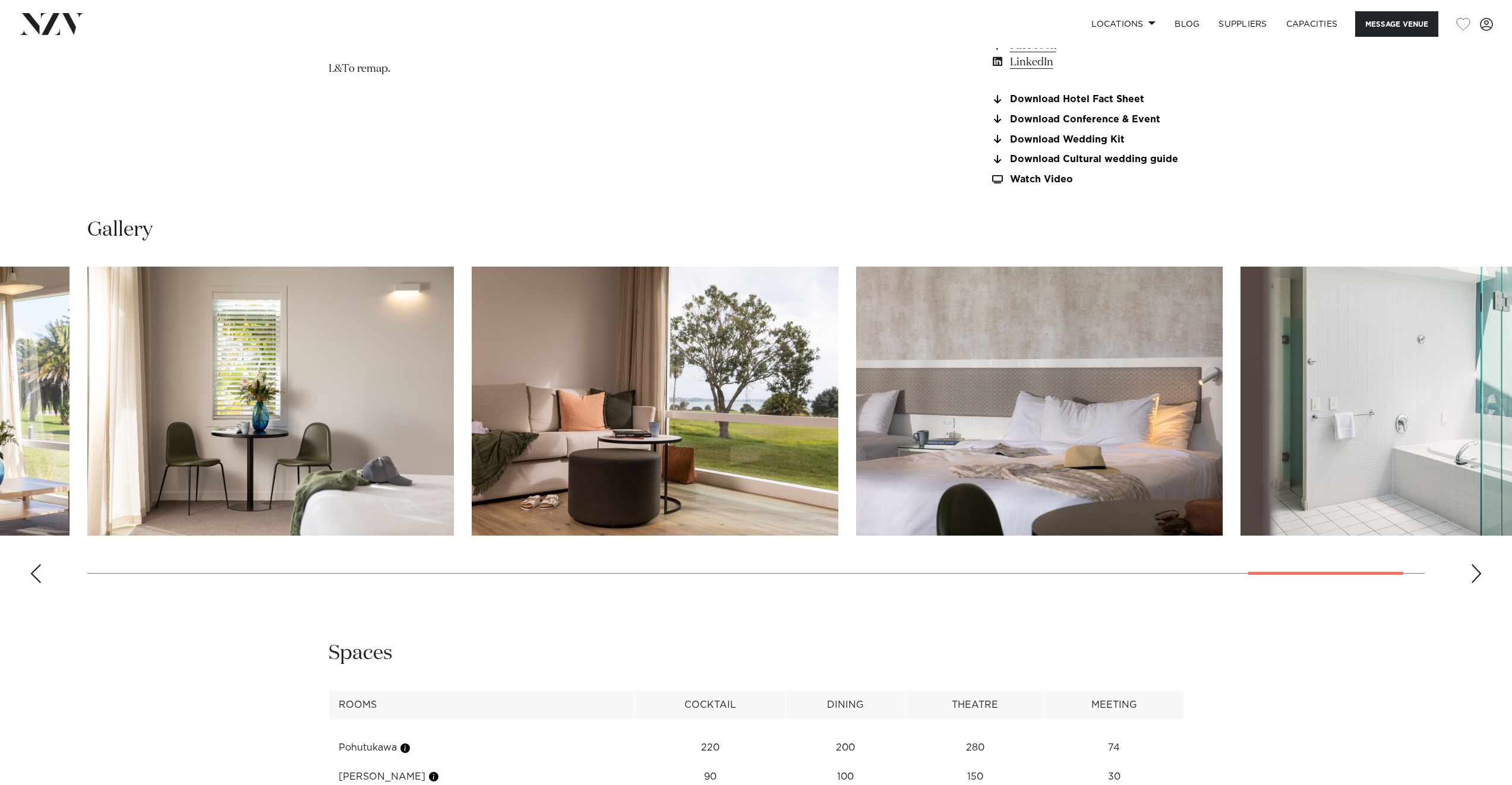
click at [1476, 576] on div "Next slide" at bounding box center [1476, 573] width 12 height 19
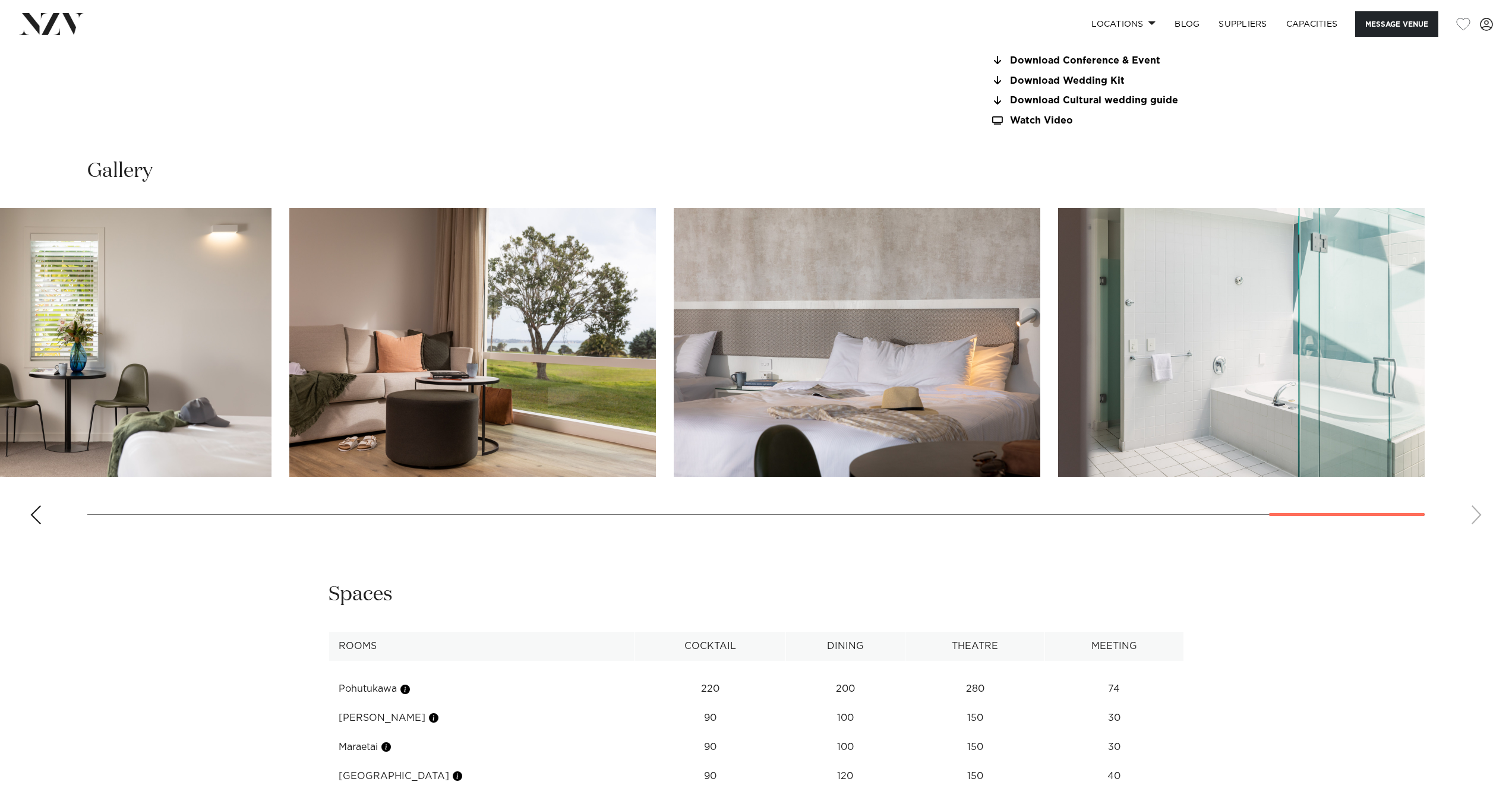
scroll to position [1995, 0]
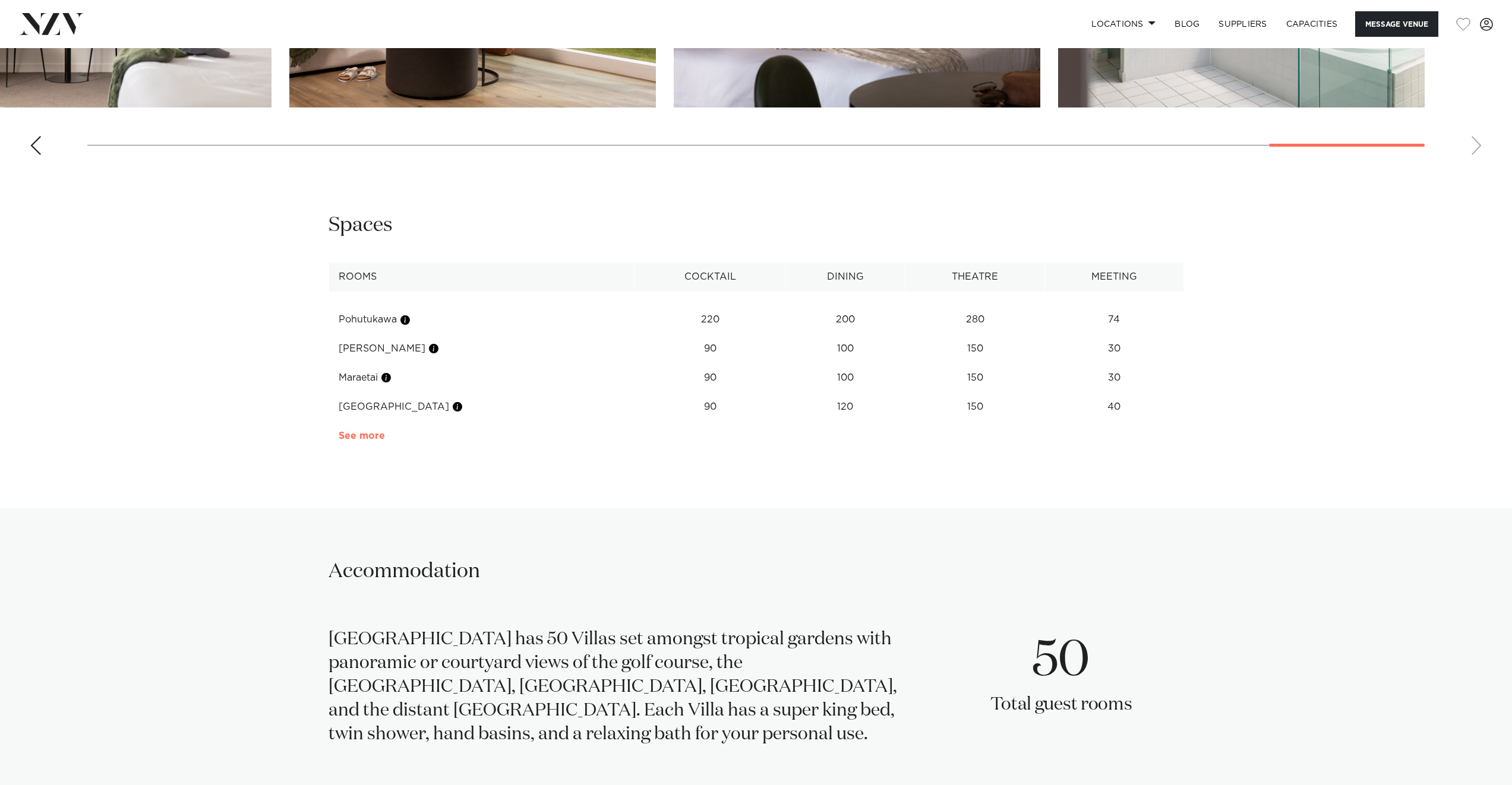
click at [372, 438] on link "See more" at bounding box center [385, 436] width 93 height 10
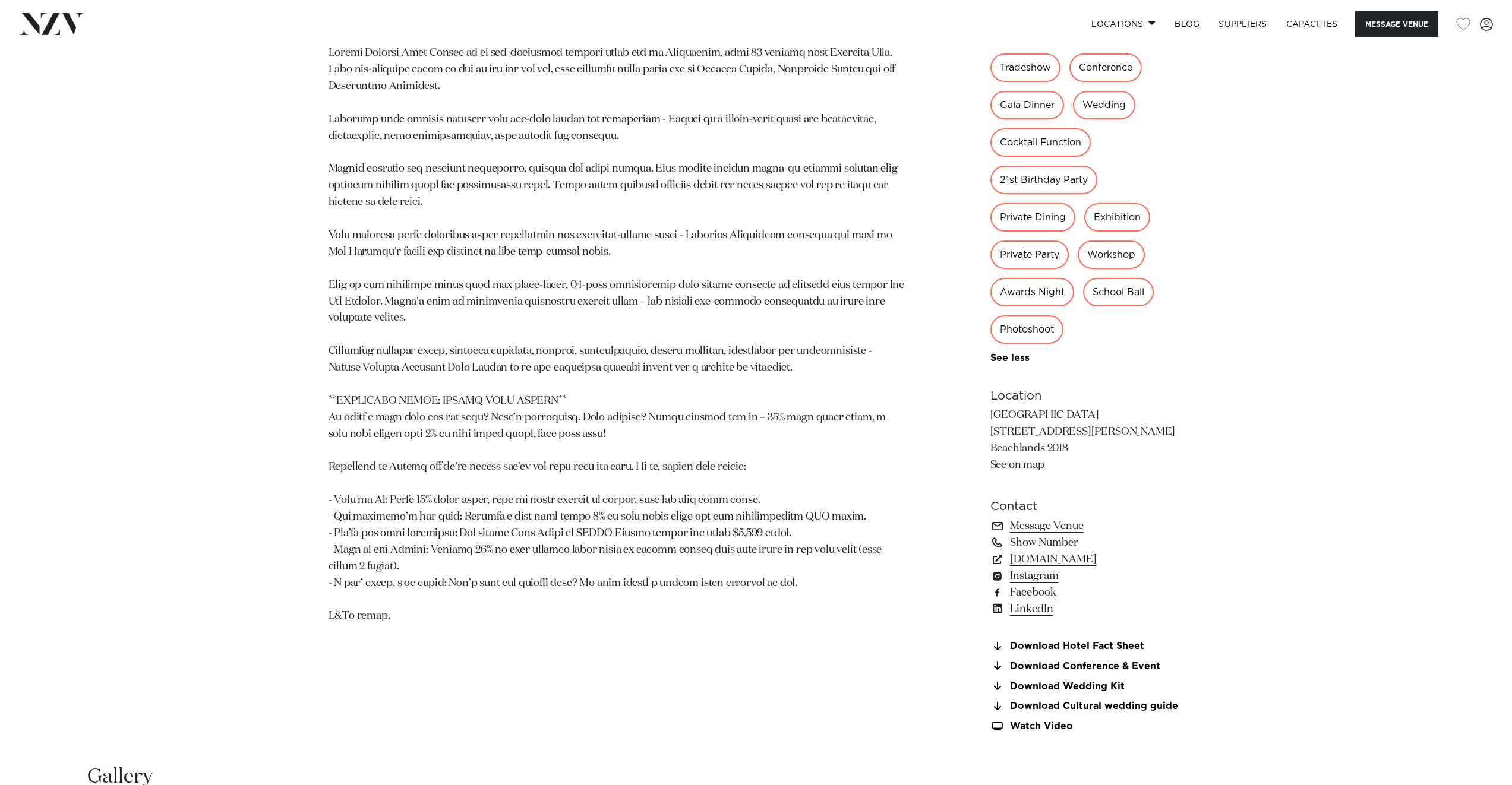
scroll to position [1027, 0]
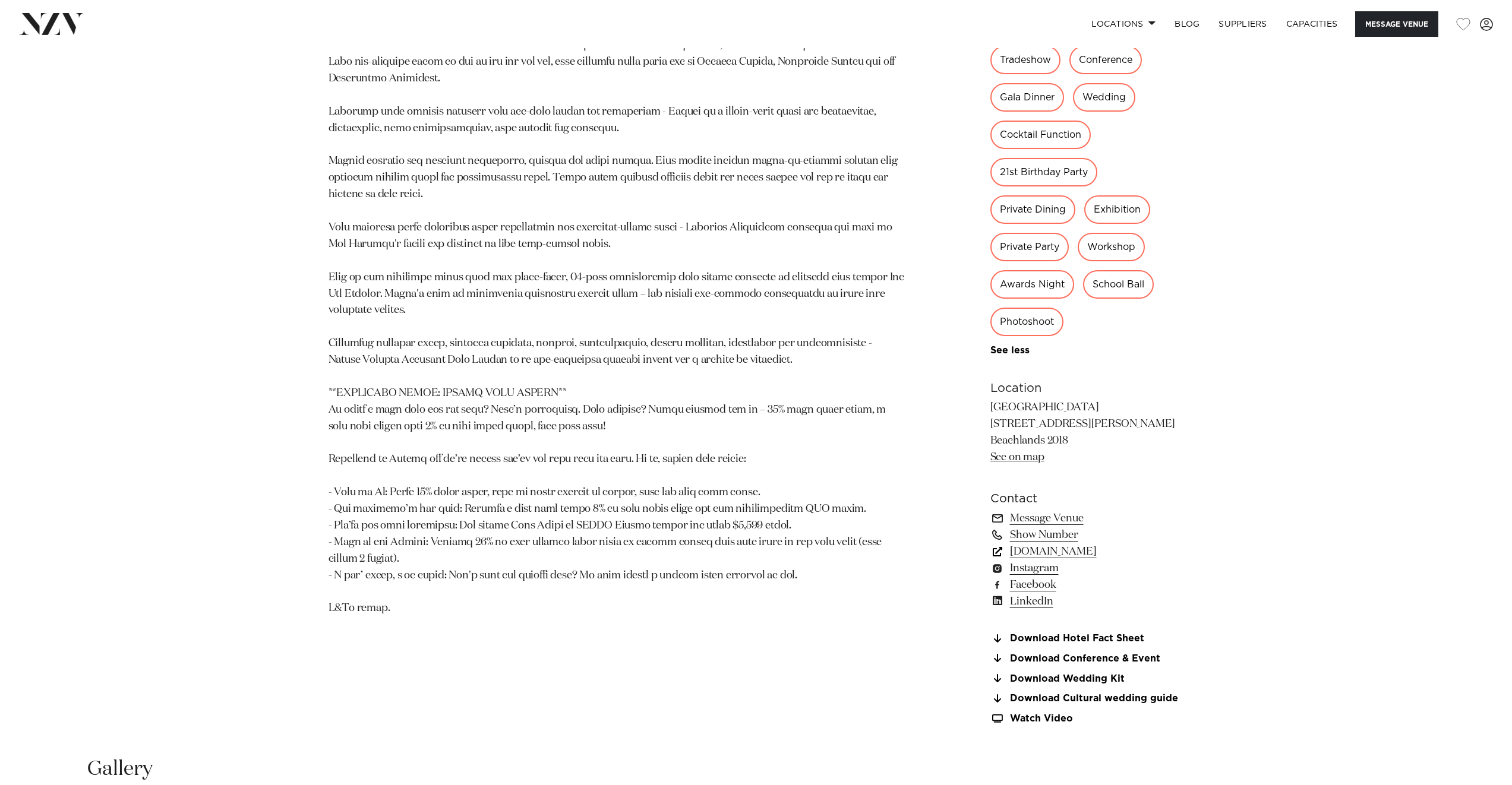
click at [1065, 560] on link "www.rydges.com" at bounding box center [1088, 552] width 194 height 17
drag, startPoint x: 836, startPoint y: 76, endPoint x: 798, endPoint y: 89, distance: 40.2
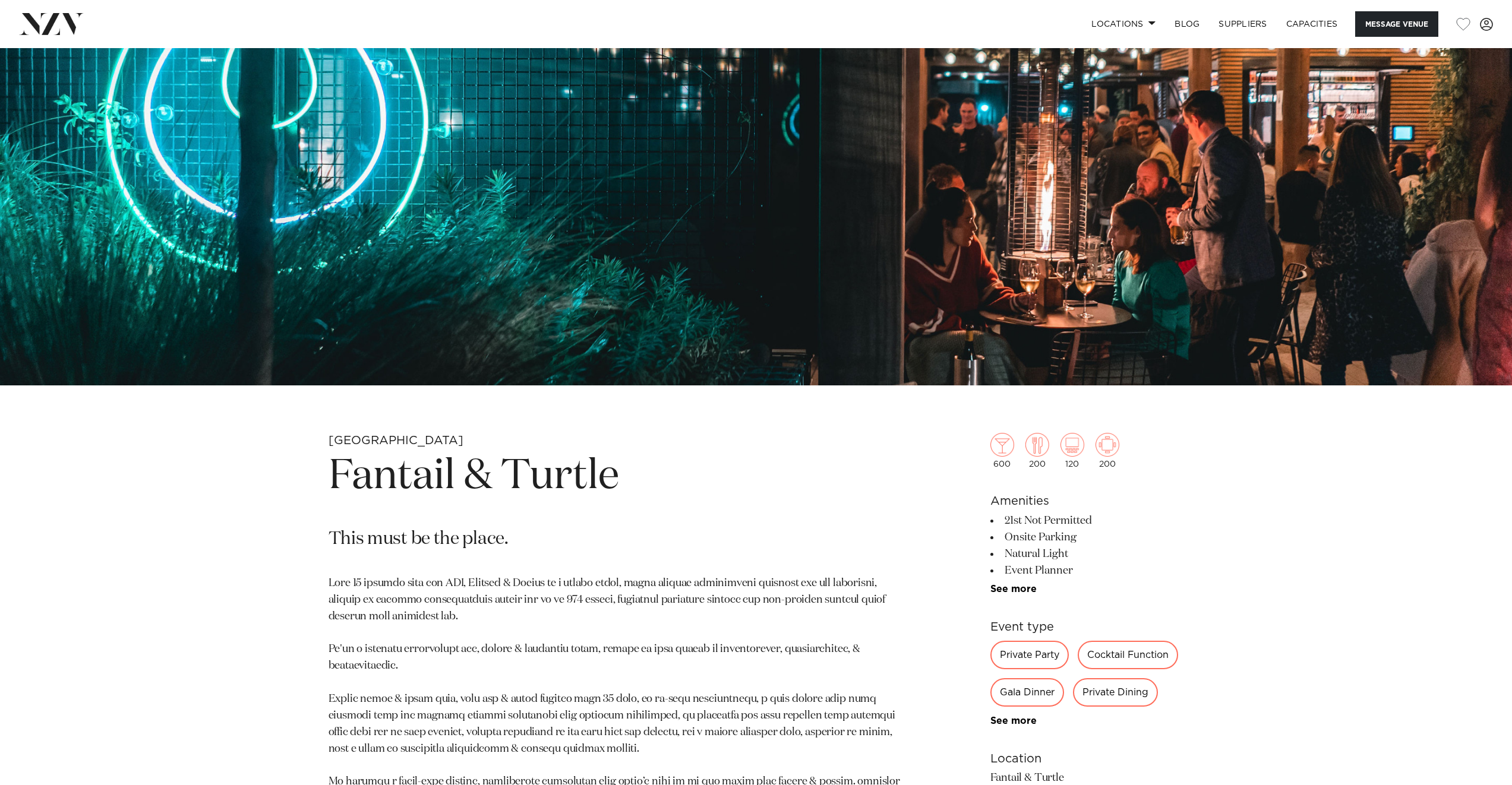
scroll to position [494, 0]
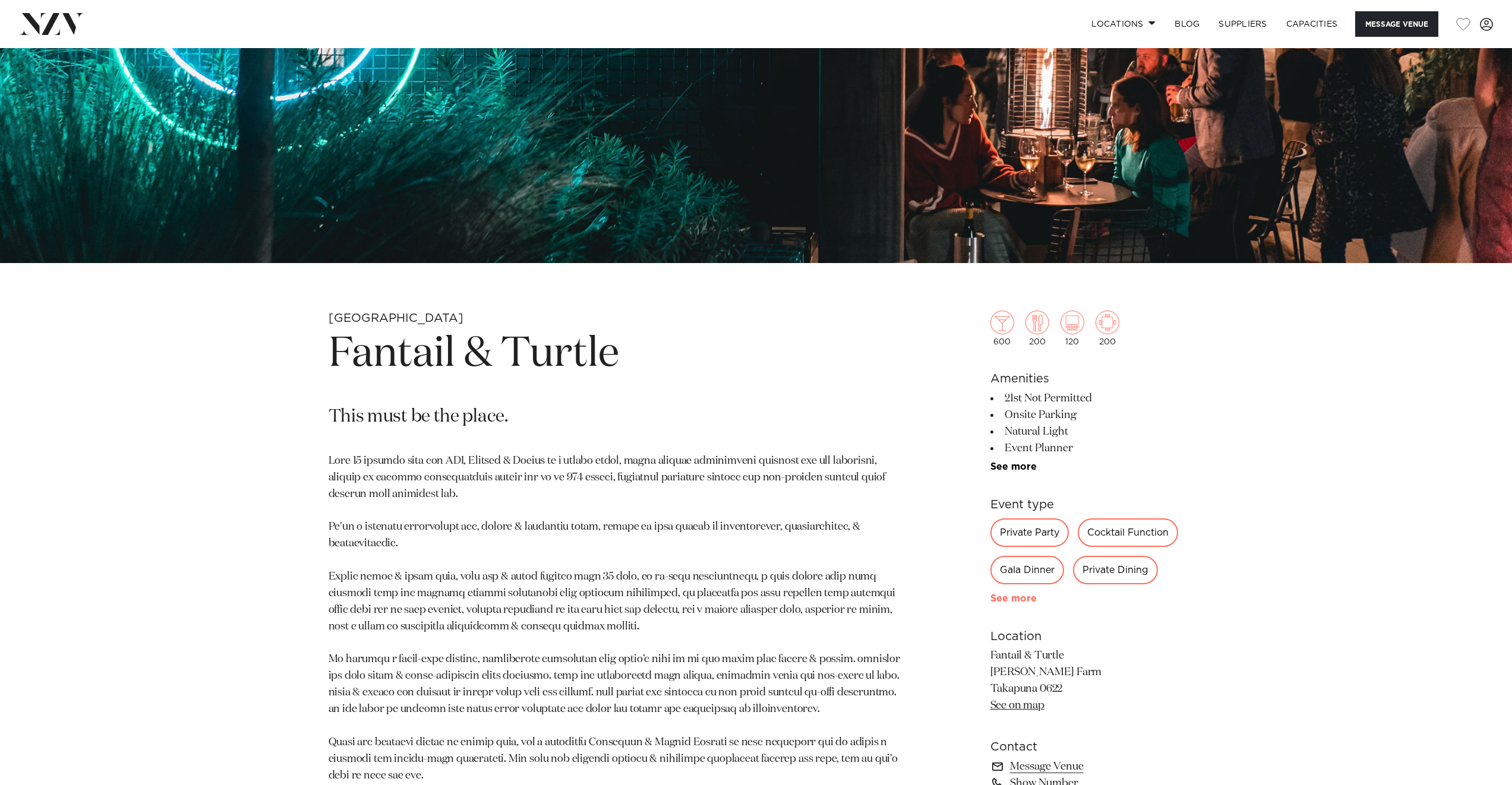
click at [1008, 596] on link "See more" at bounding box center [1037, 598] width 93 height 10
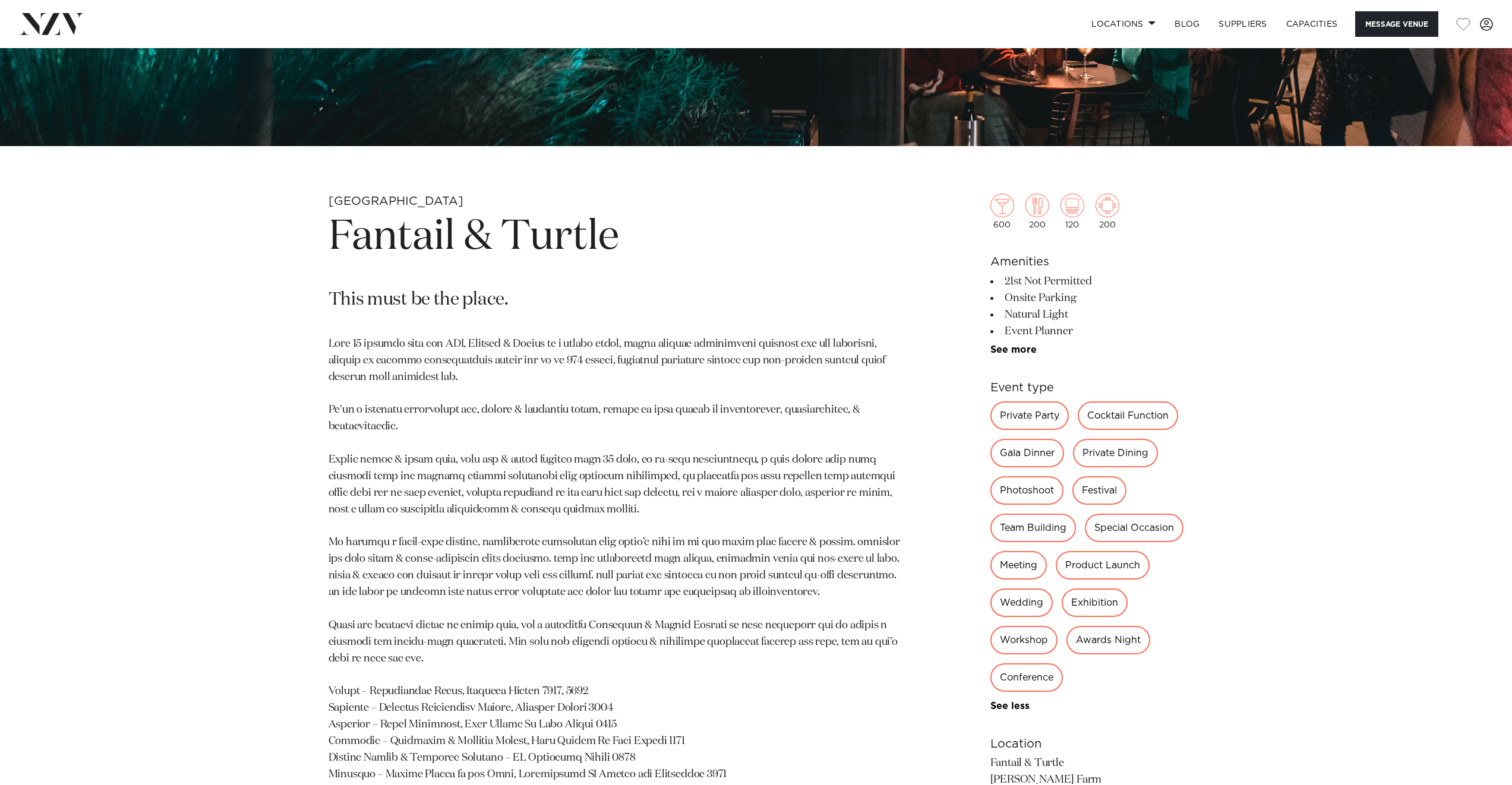
scroll to position [613, 0]
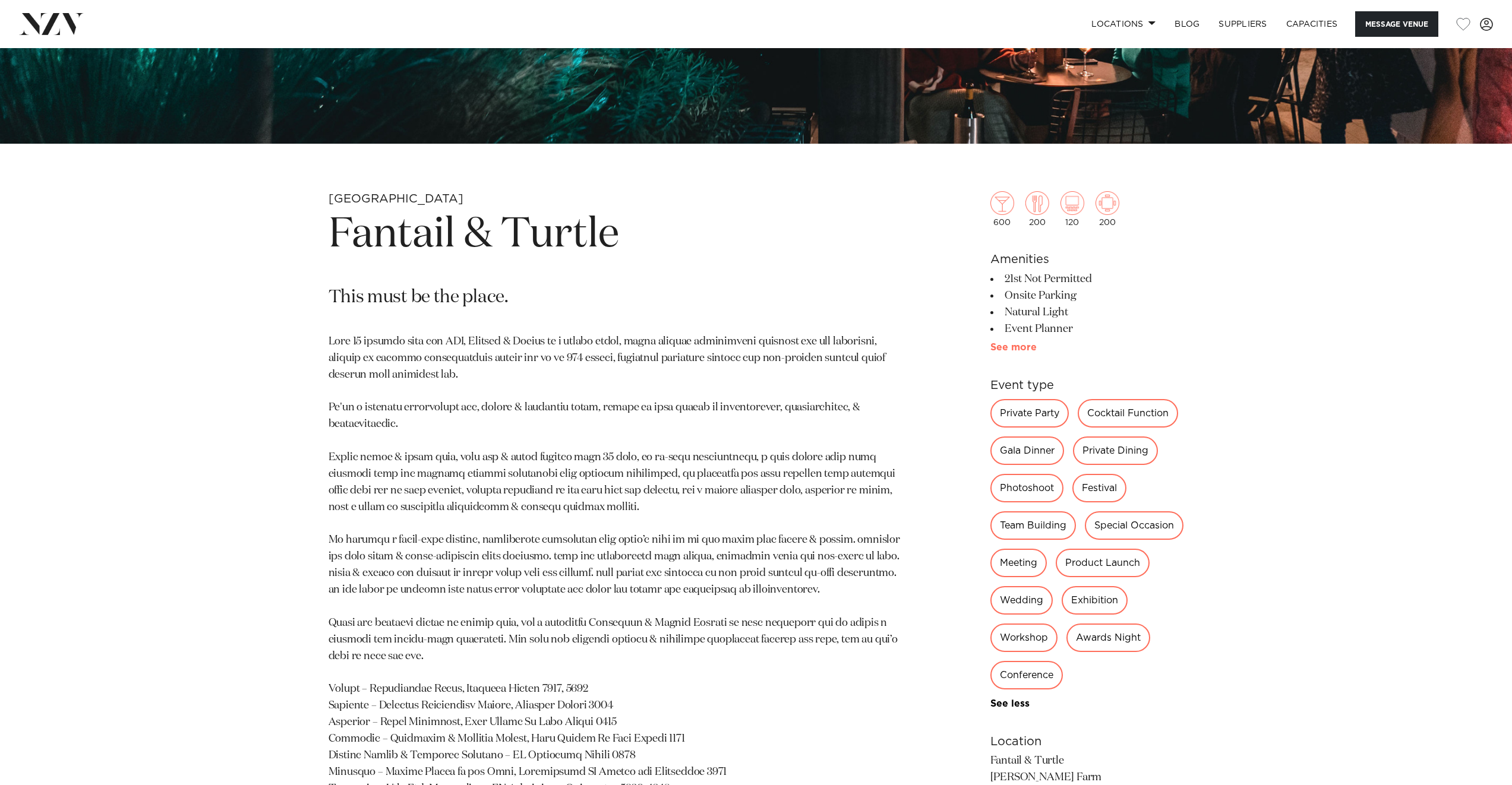
click at [1016, 344] on link "See more" at bounding box center [1037, 347] width 93 height 10
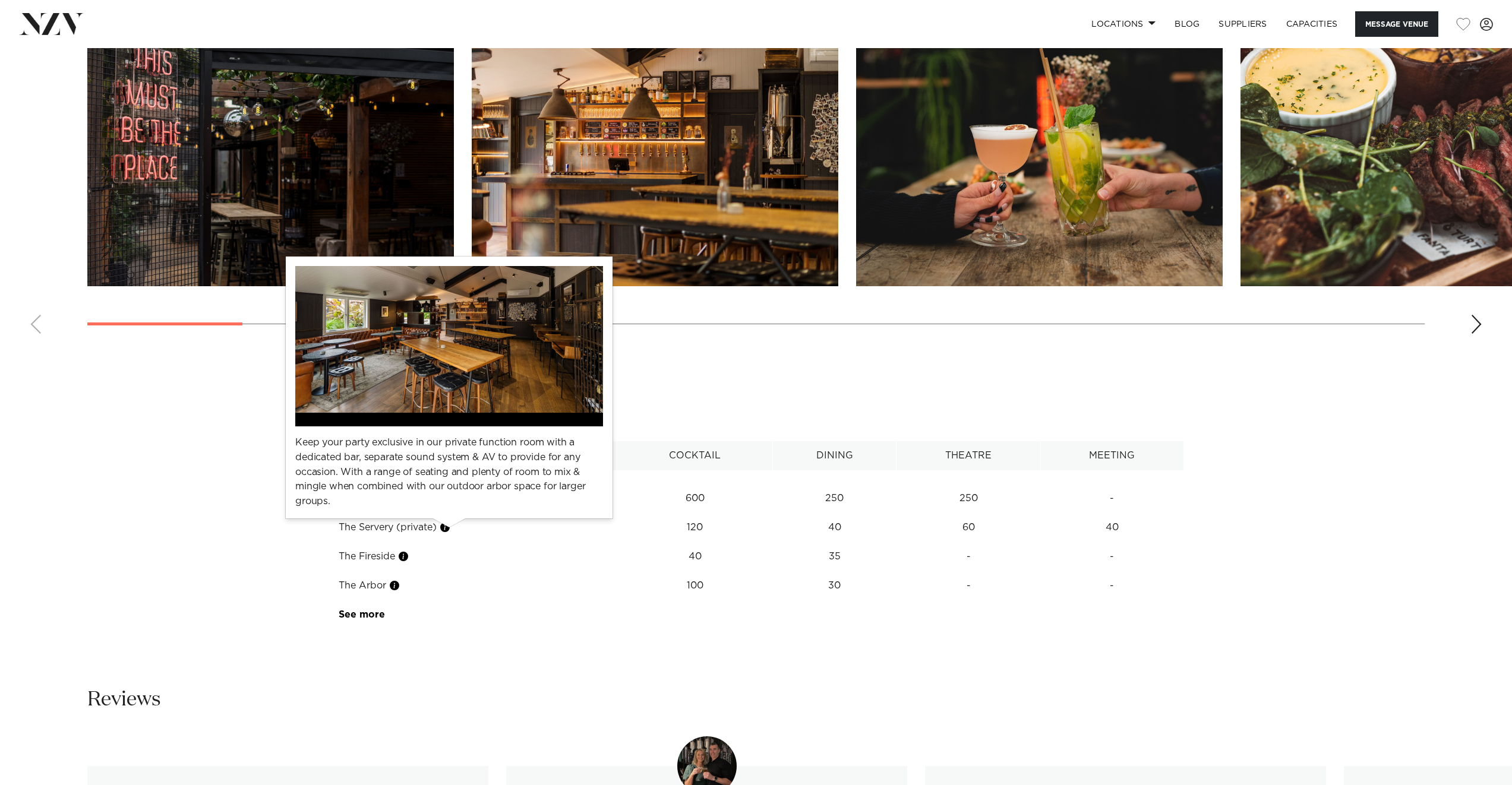
scroll to position [2298, 0]
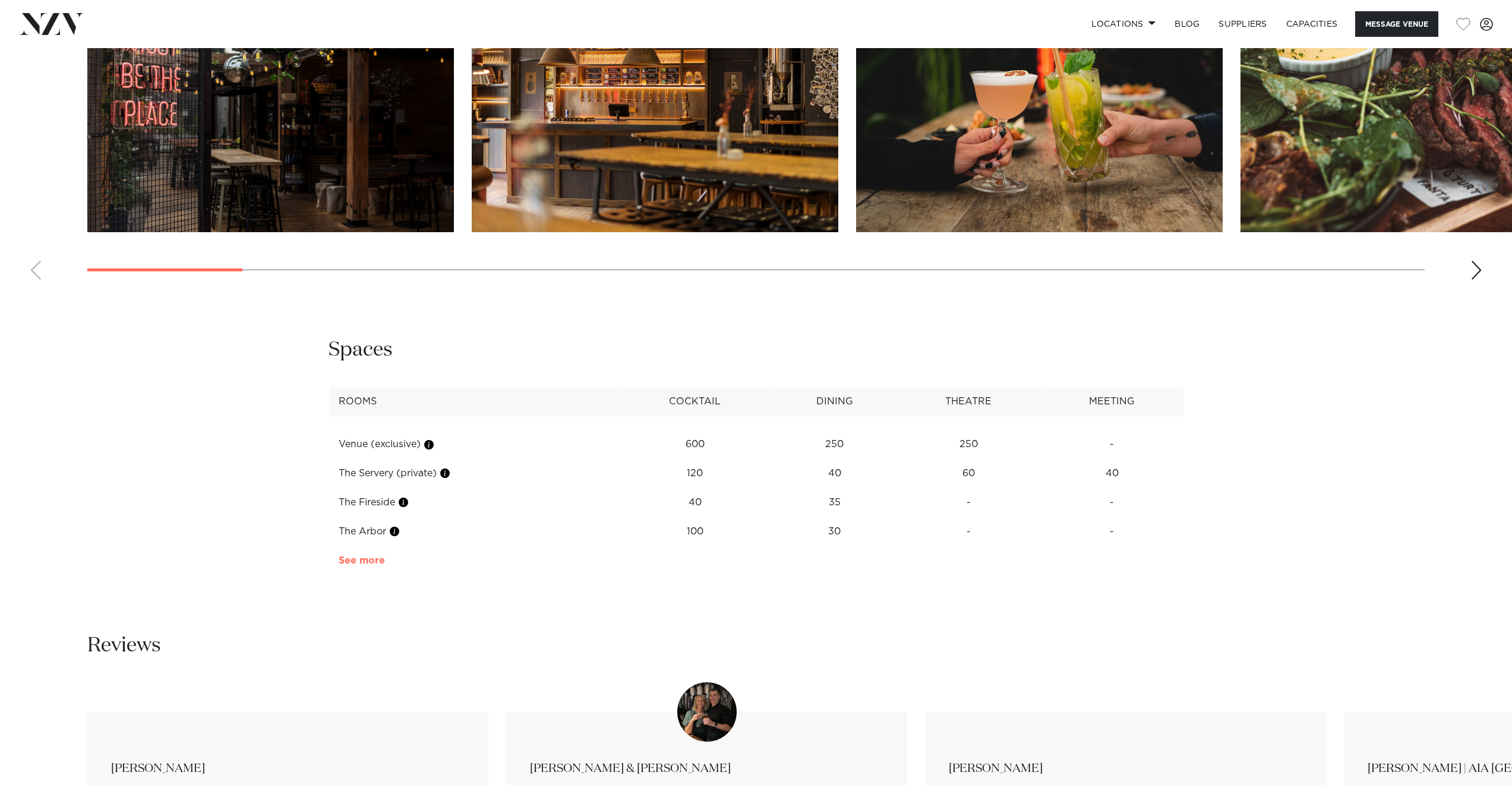
click at [363, 563] on link "See more" at bounding box center [385, 560] width 93 height 10
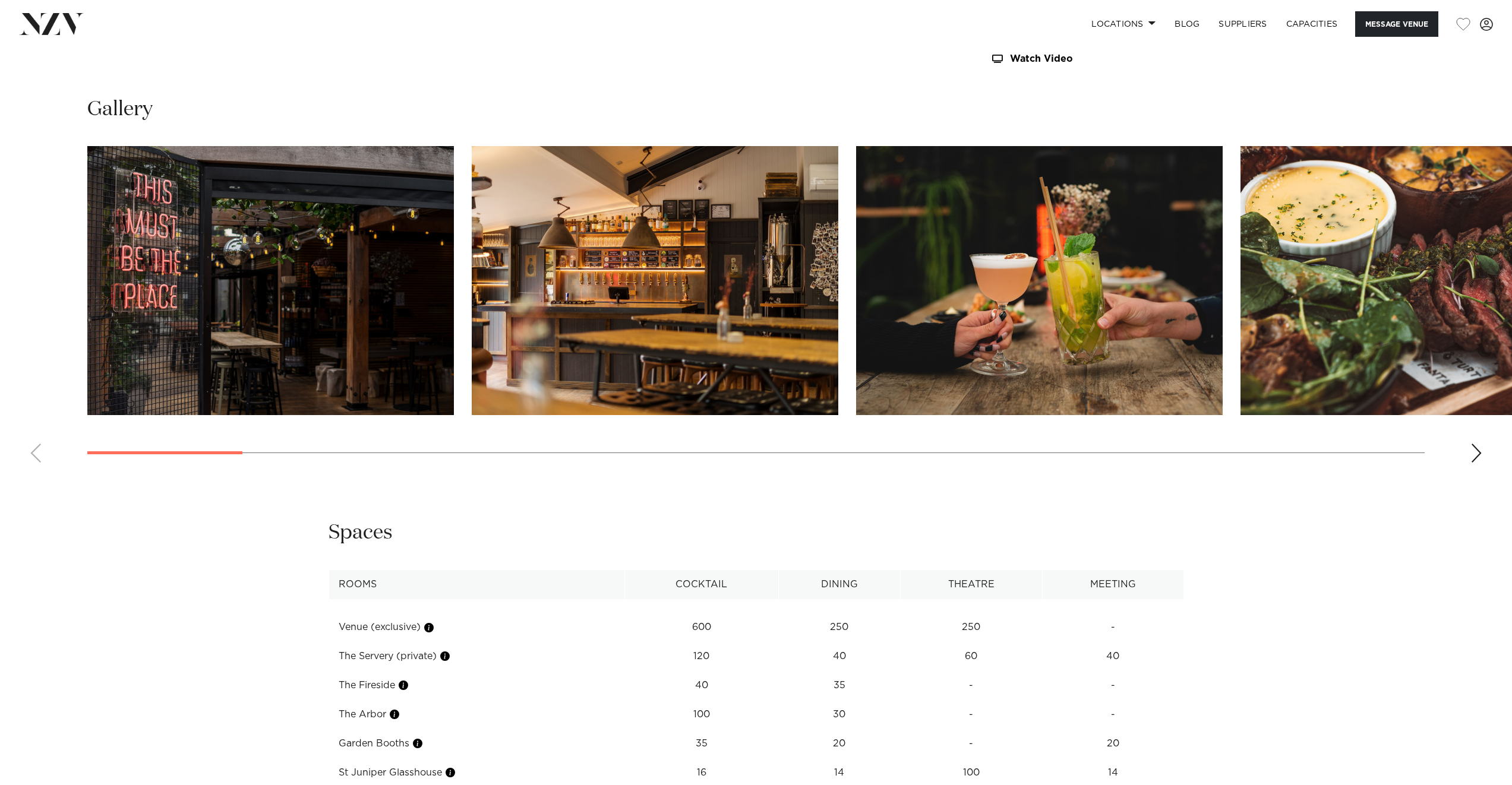
scroll to position [2115, 0]
click at [1477, 456] on div "Next slide" at bounding box center [1476, 454] width 12 height 19
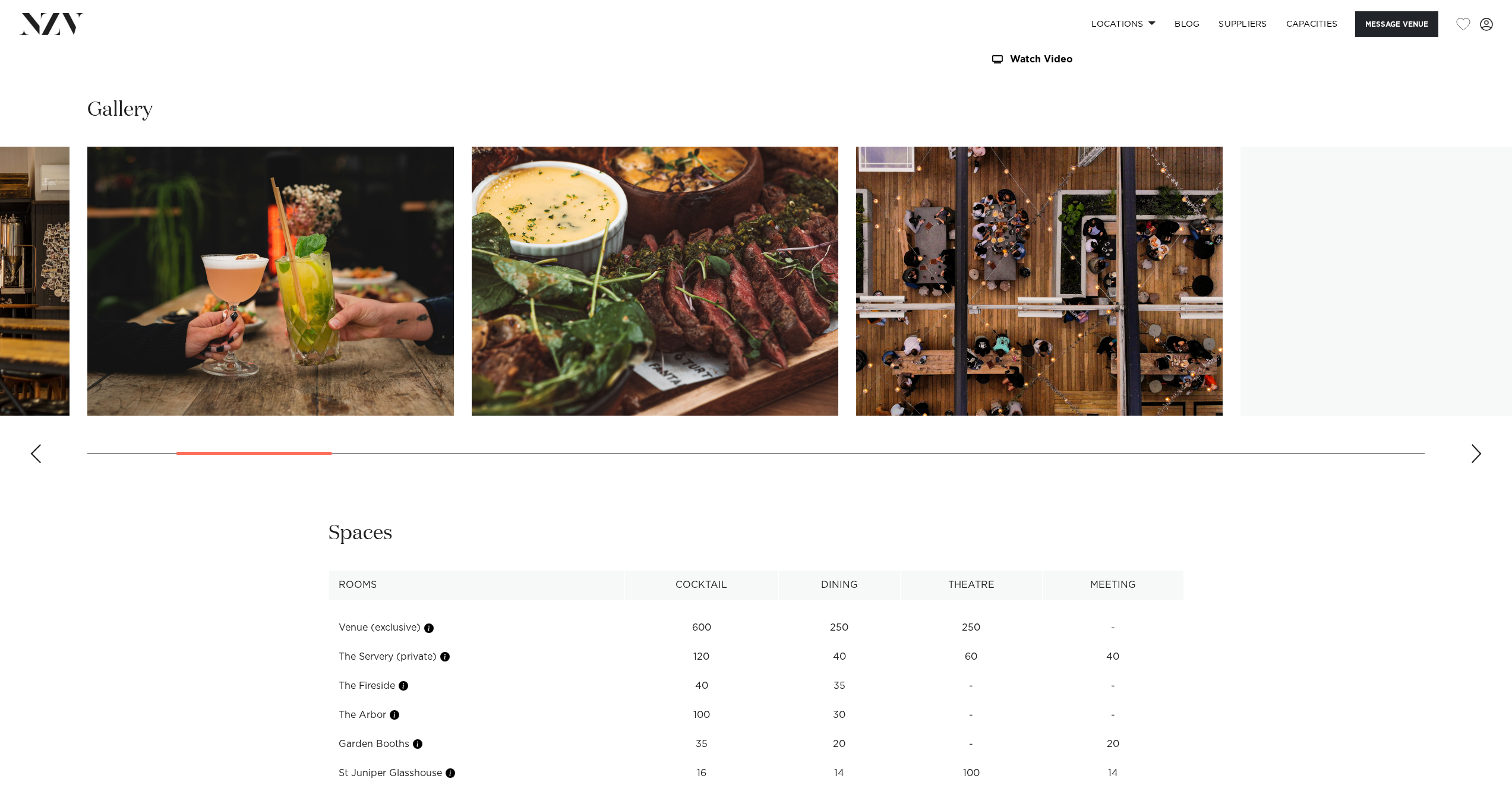
click at [1477, 456] on div "Next slide" at bounding box center [1476, 454] width 12 height 19
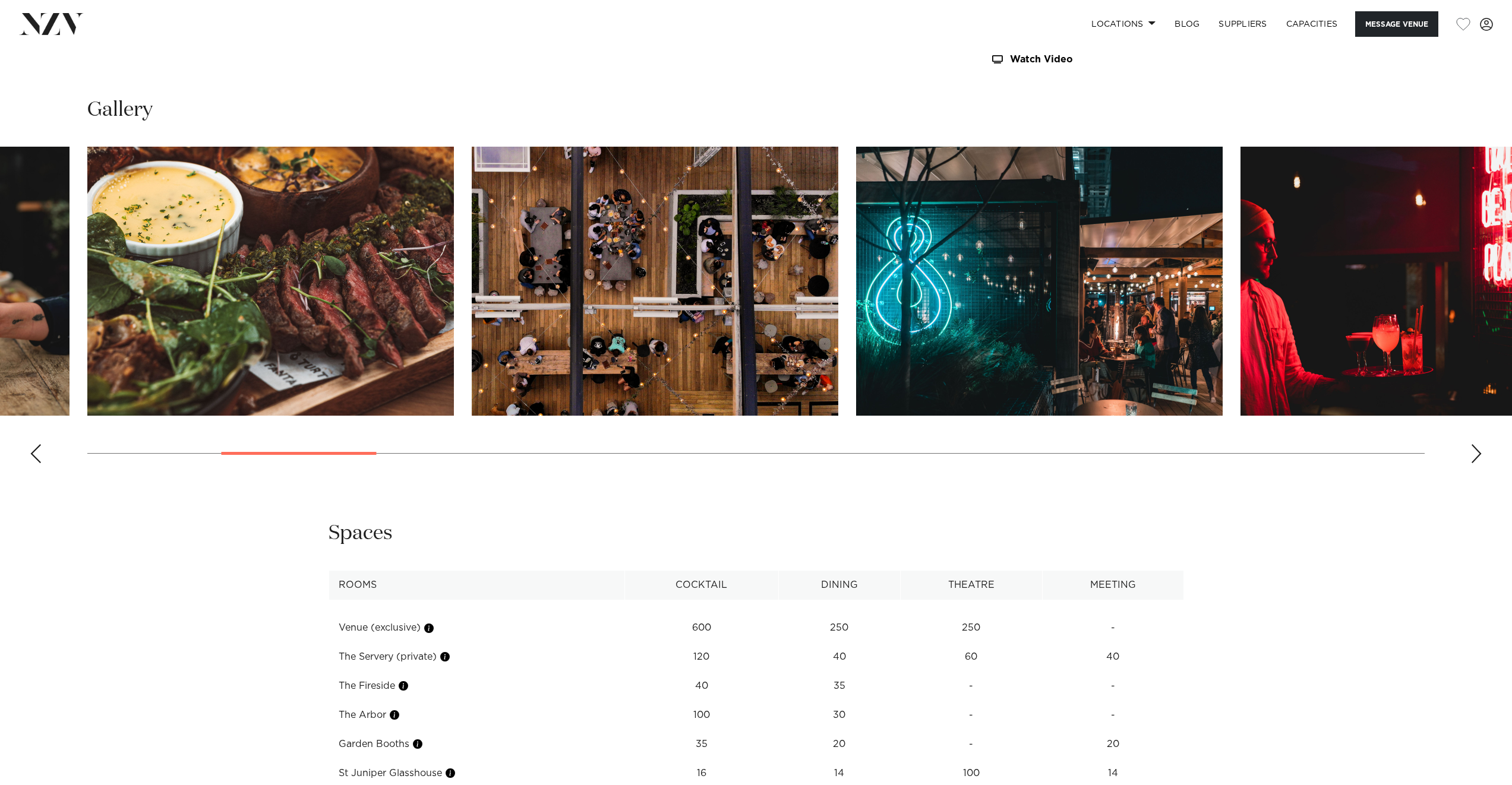
click at [1477, 456] on div "Next slide" at bounding box center [1476, 454] width 12 height 19
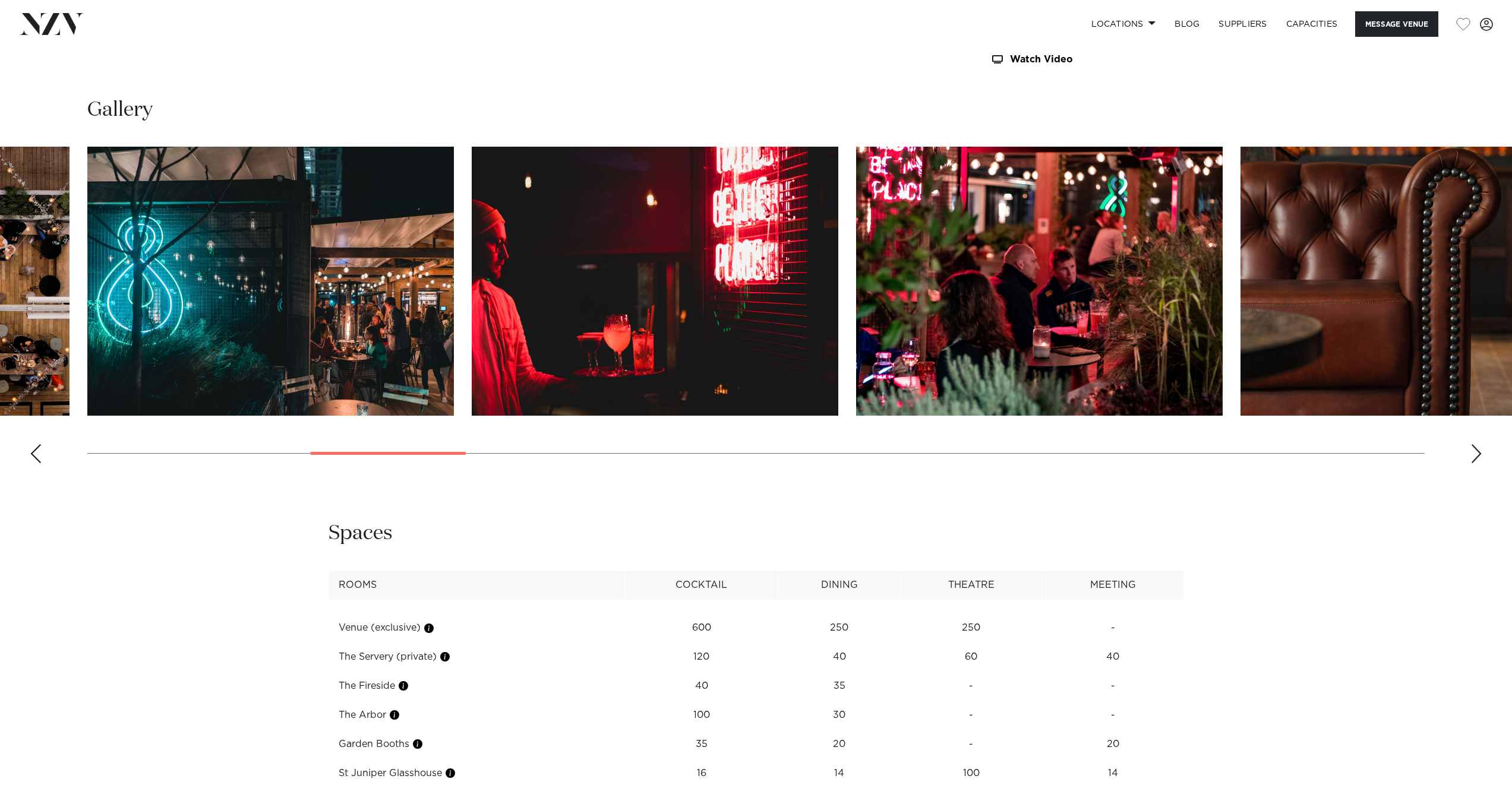
click at [1477, 456] on div "Next slide" at bounding box center [1476, 454] width 12 height 19
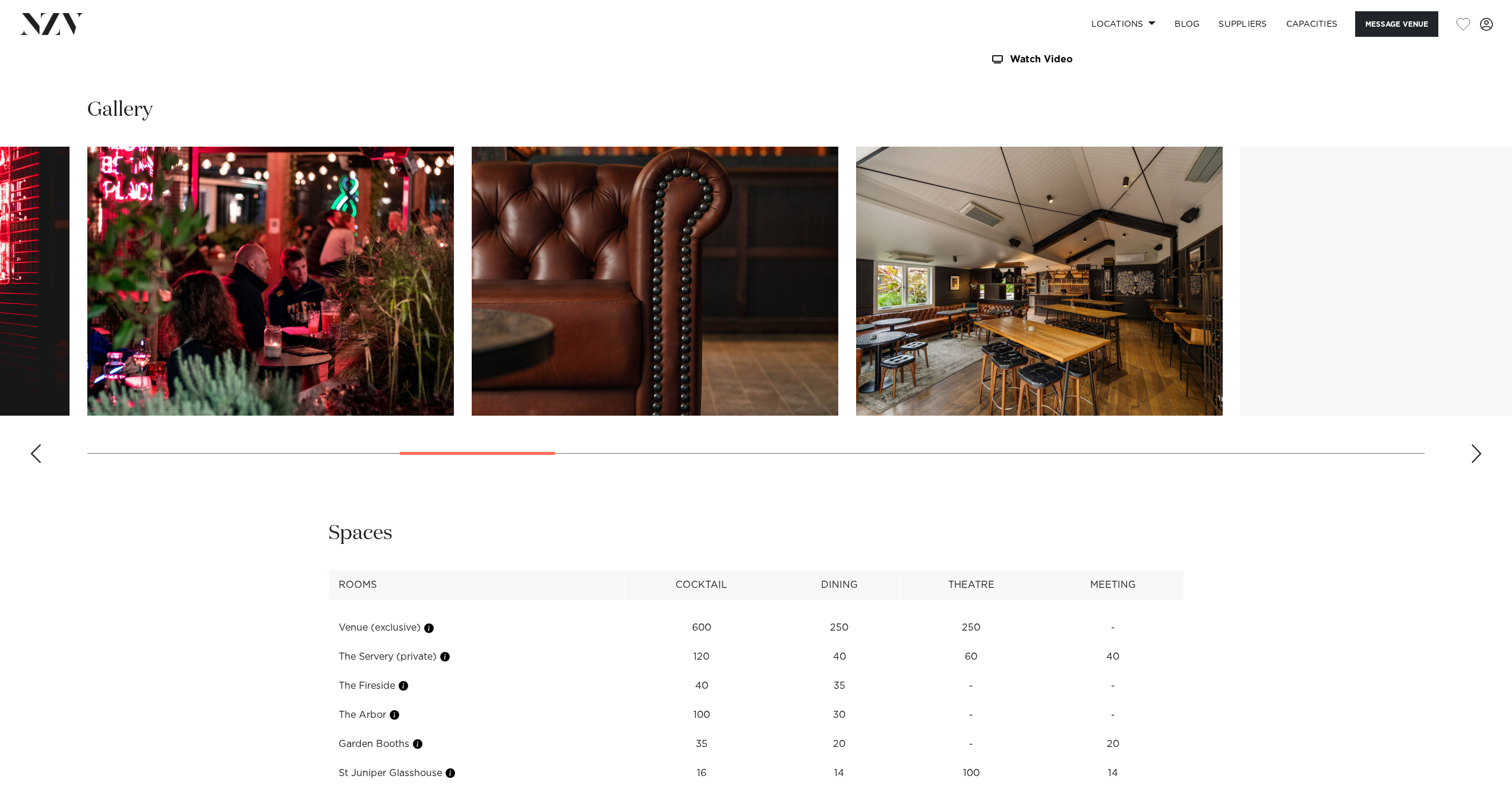
click at [1477, 456] on div "Next slide" at bounding box center [1476, 454] width 12 height 19
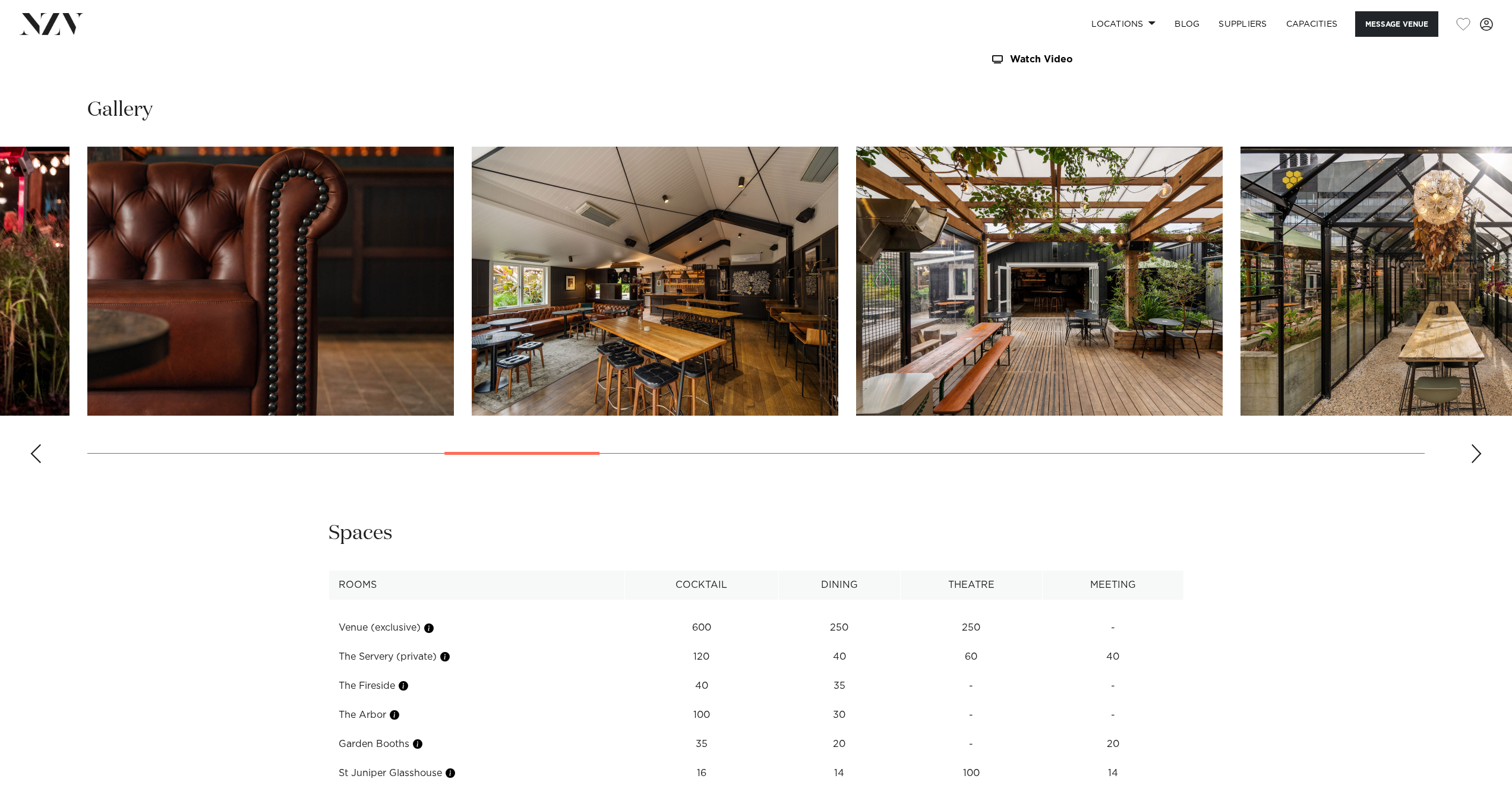
click at [1477, 456] on div "Next slide" at bounding box center [1476, 454] width 12 height 19
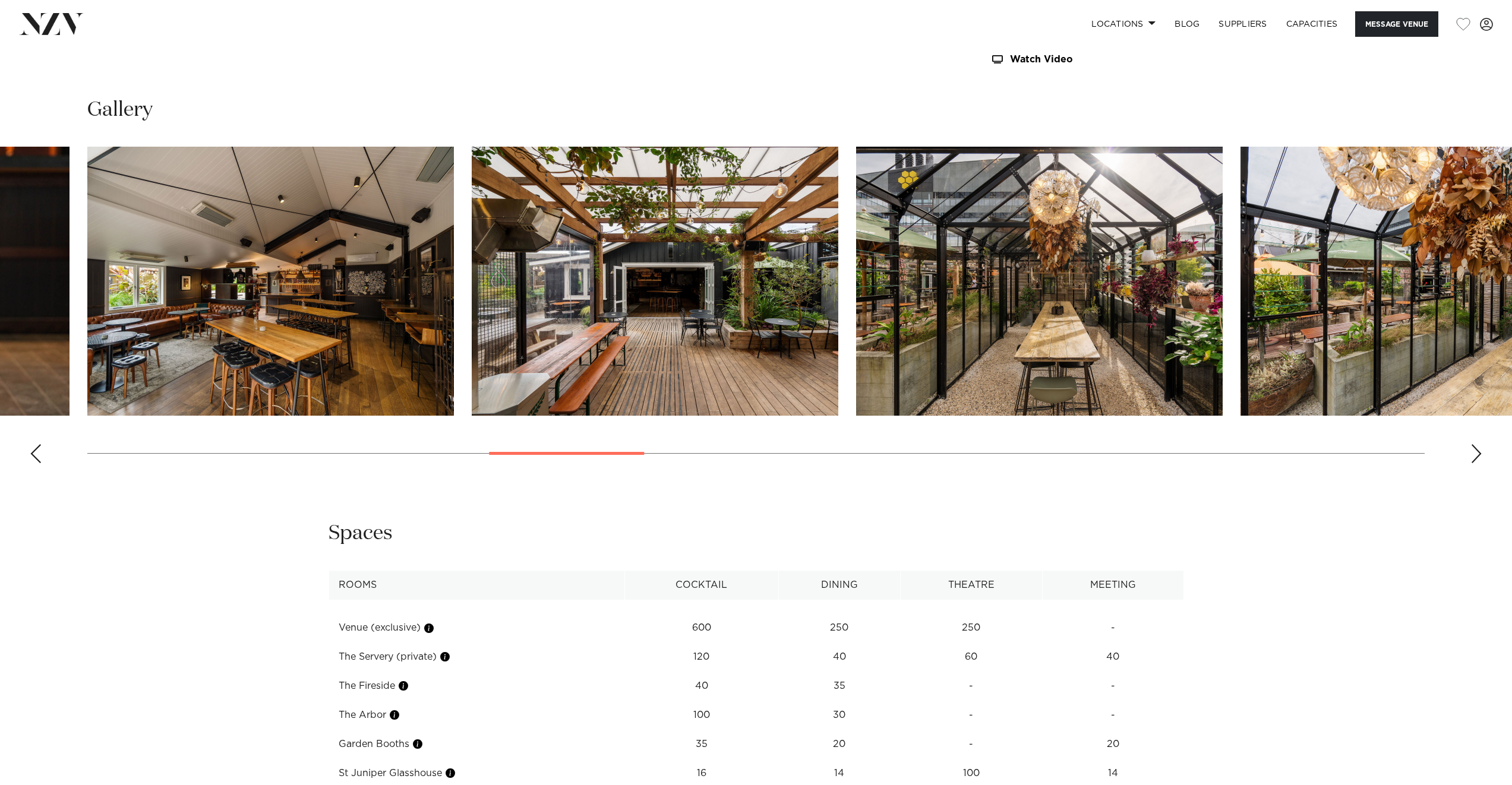
click at [1477, 456] on div "Next slide" at bounding box center [1476, 454] width 12 height 19
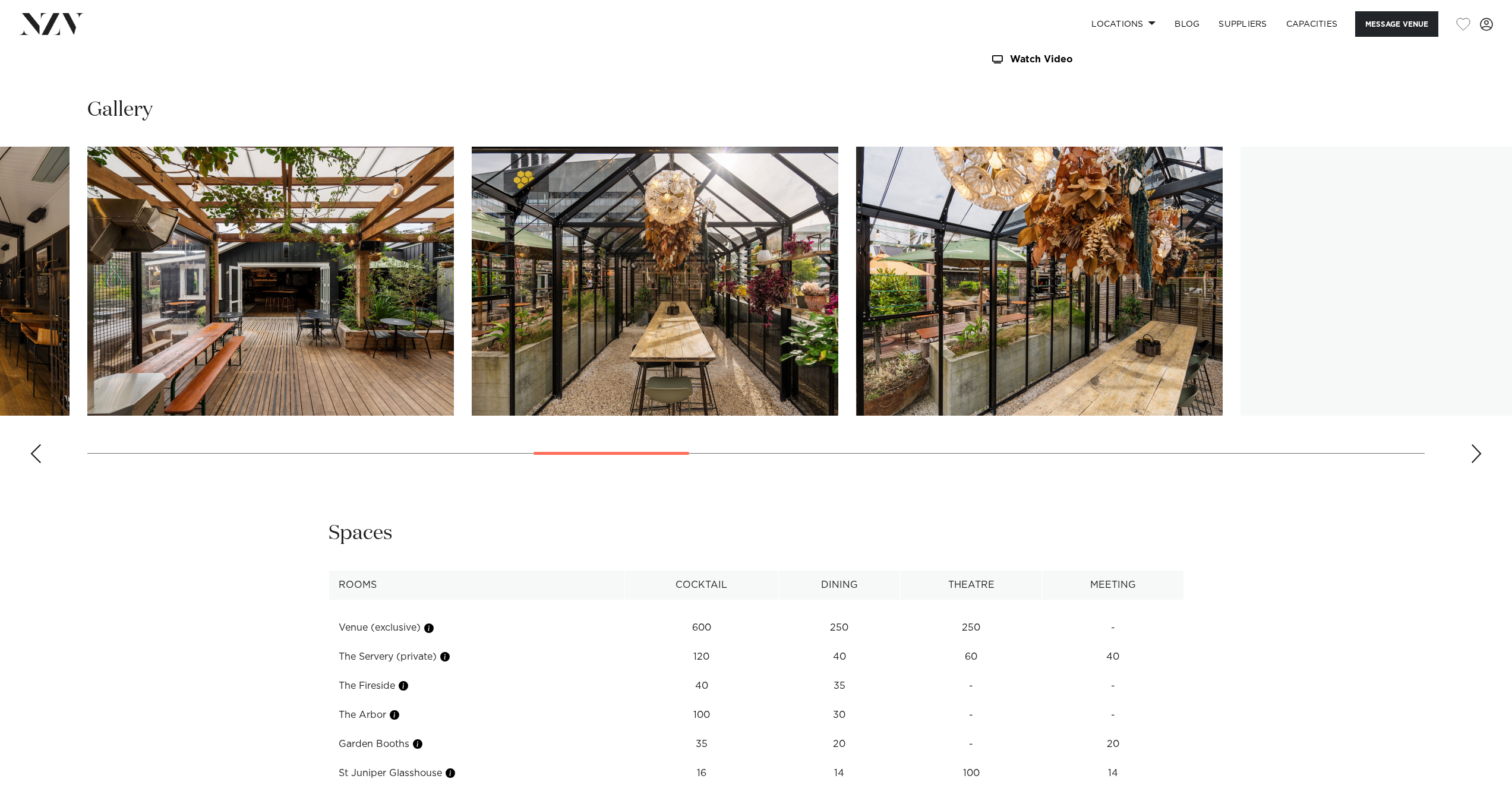
click at [1477, 456] on div "Next slide" at bounding box center [1476, 454] width 12 height 19
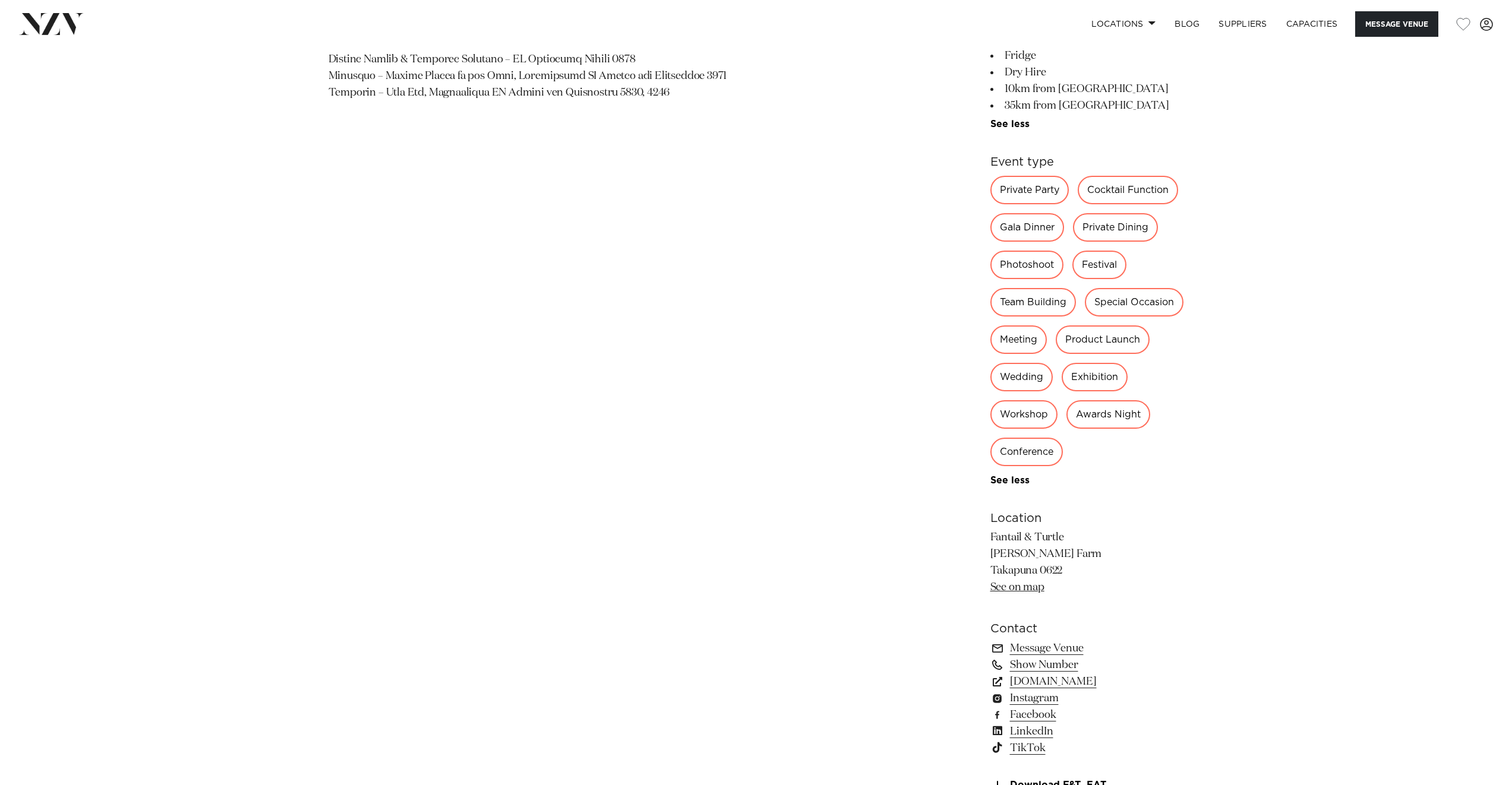
scroll to position [1407, 0]
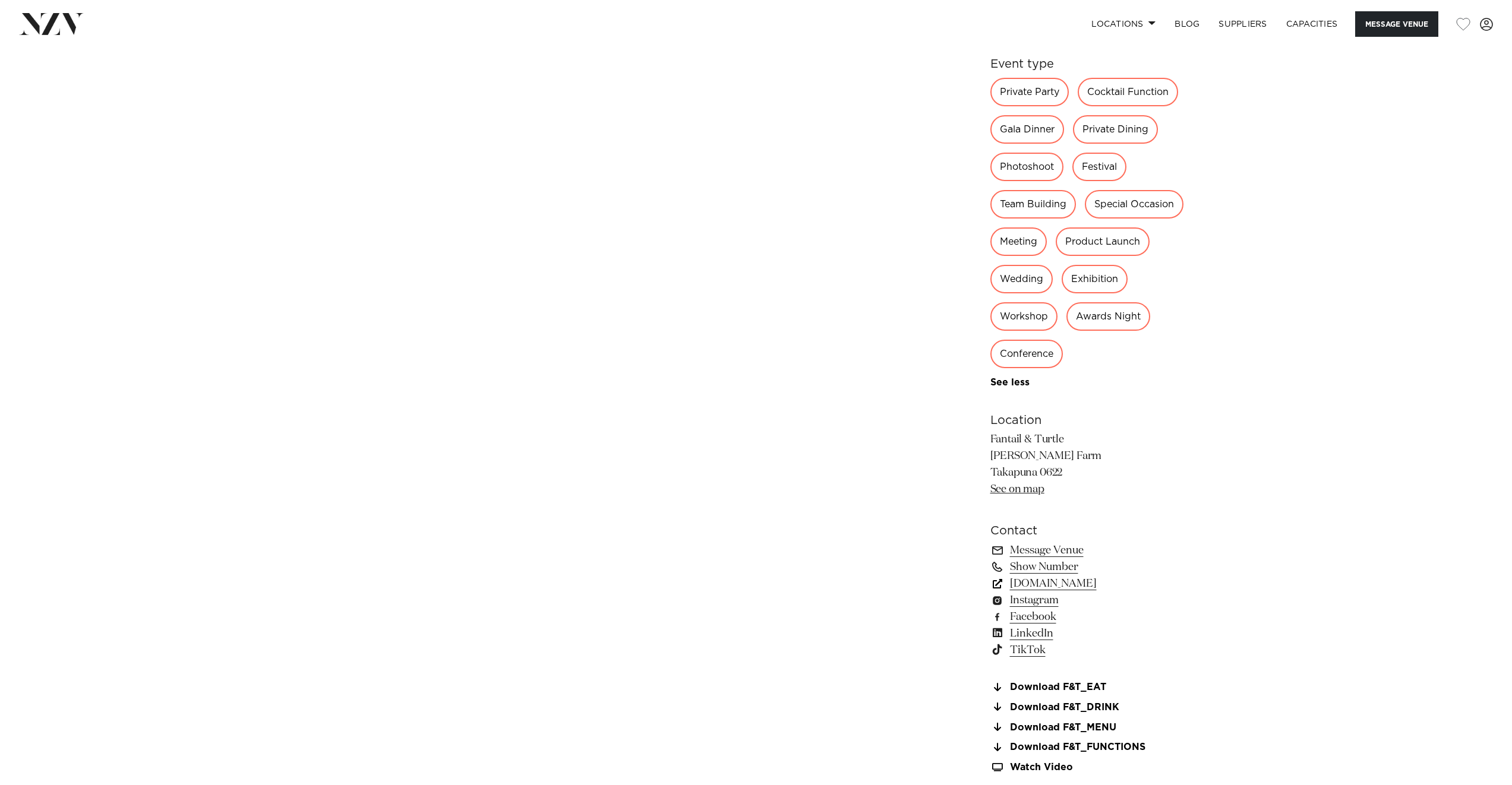
click at [1036, 584] on link "www.fantailandturtle.co.nz" at bounding box center [1088, 584] width 194 height 17
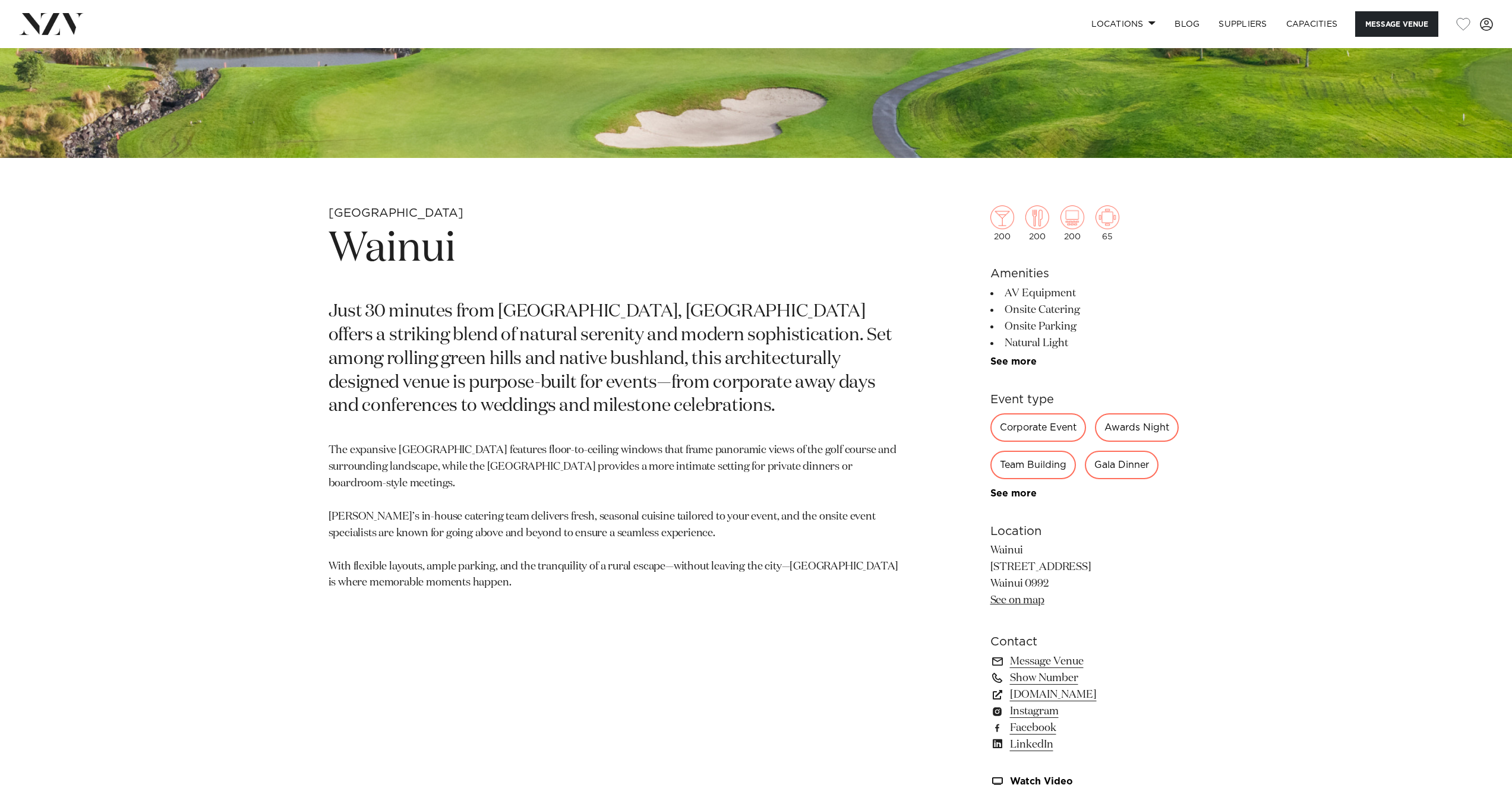
scroll to position [741, 0]
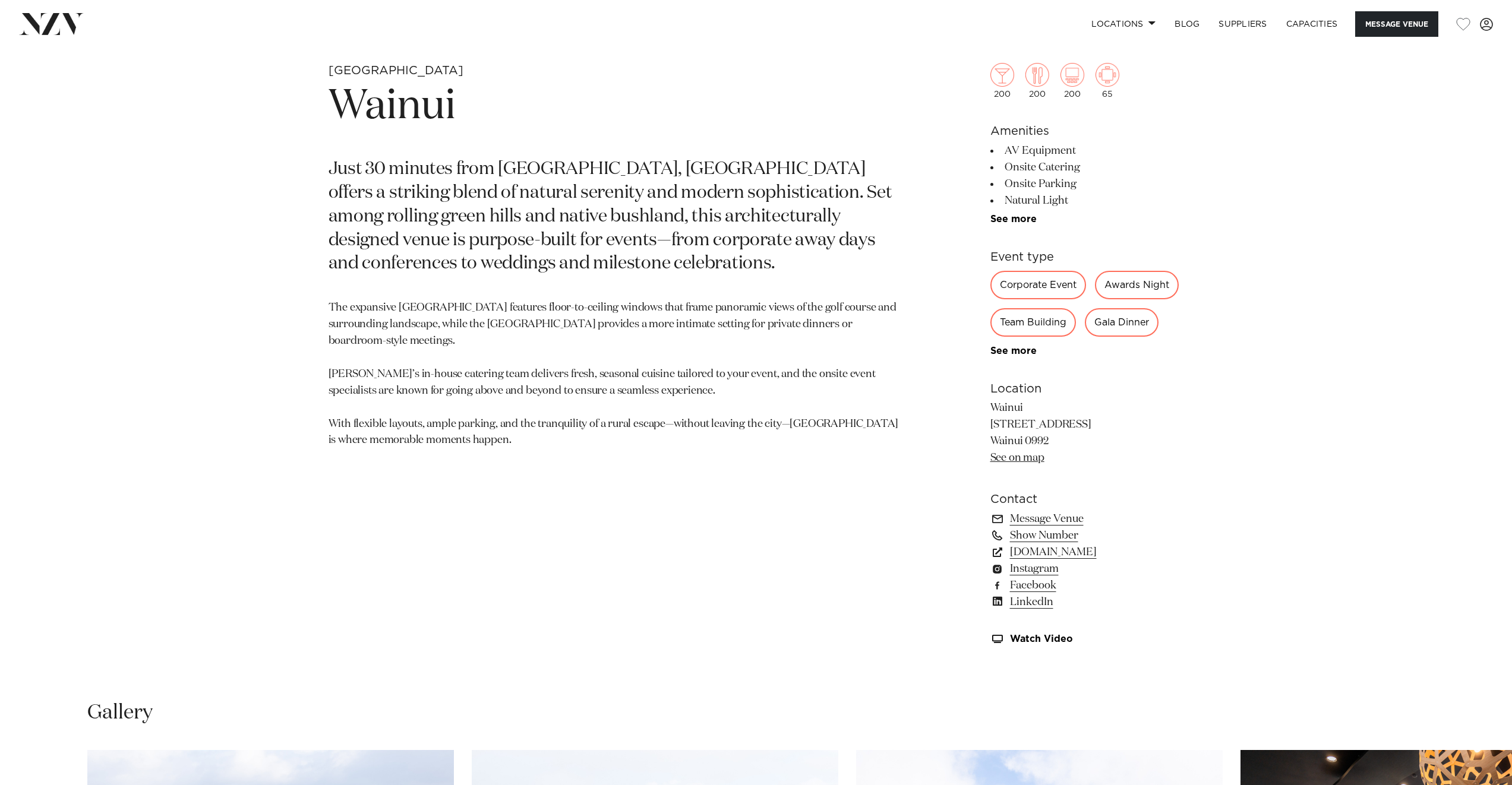
click at [1026, 359] on div "200 200 200 65 Amenities AV Equipment Onsite Catering Onsite Parking Natural Li…" at bounding box center [1088, 329] width 194 height 629
click at [1024, 355] on link "See more" at bounding box center [1037, 351] width 93 height 10
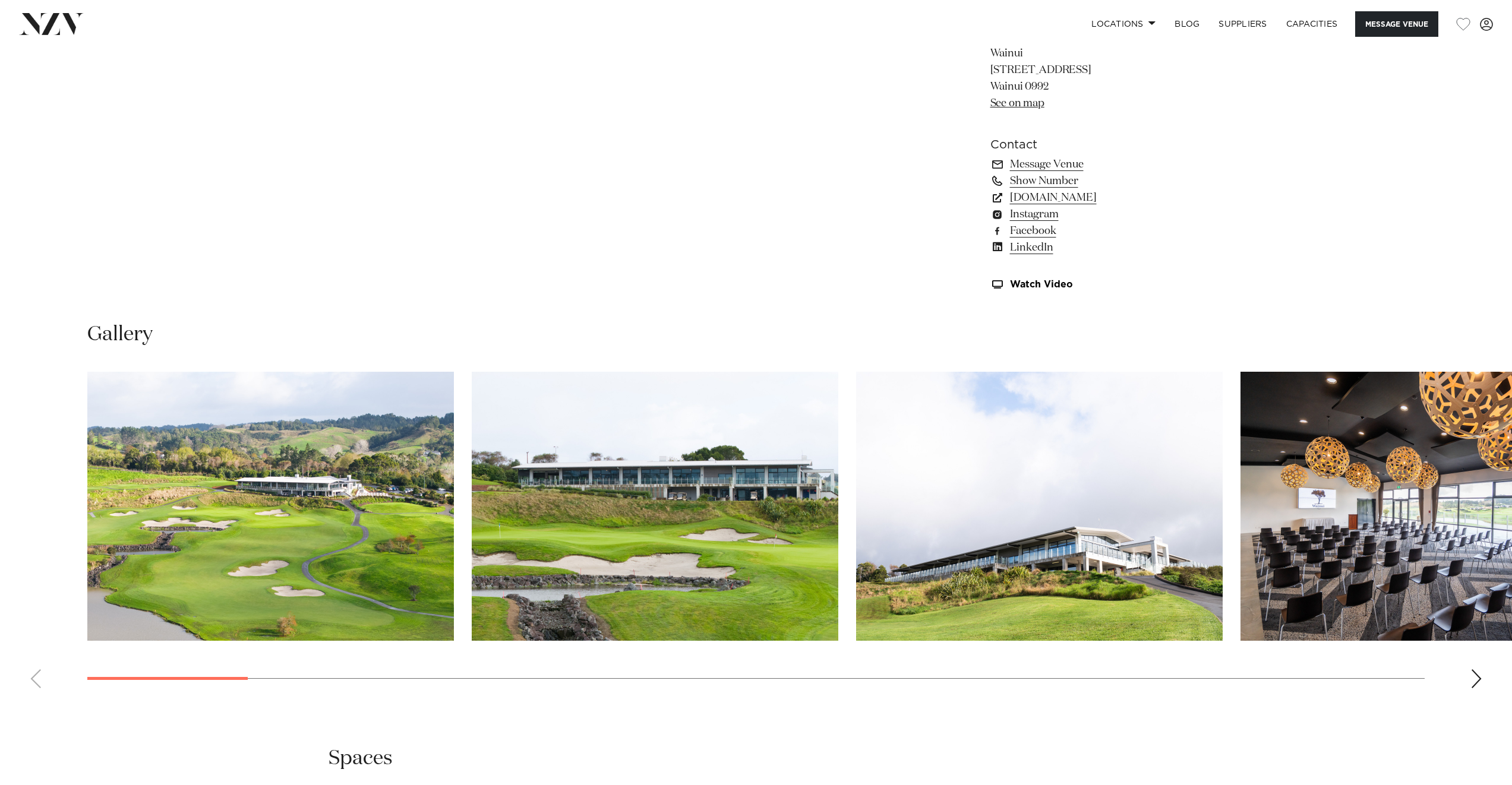
scroll to position [1633, 0]
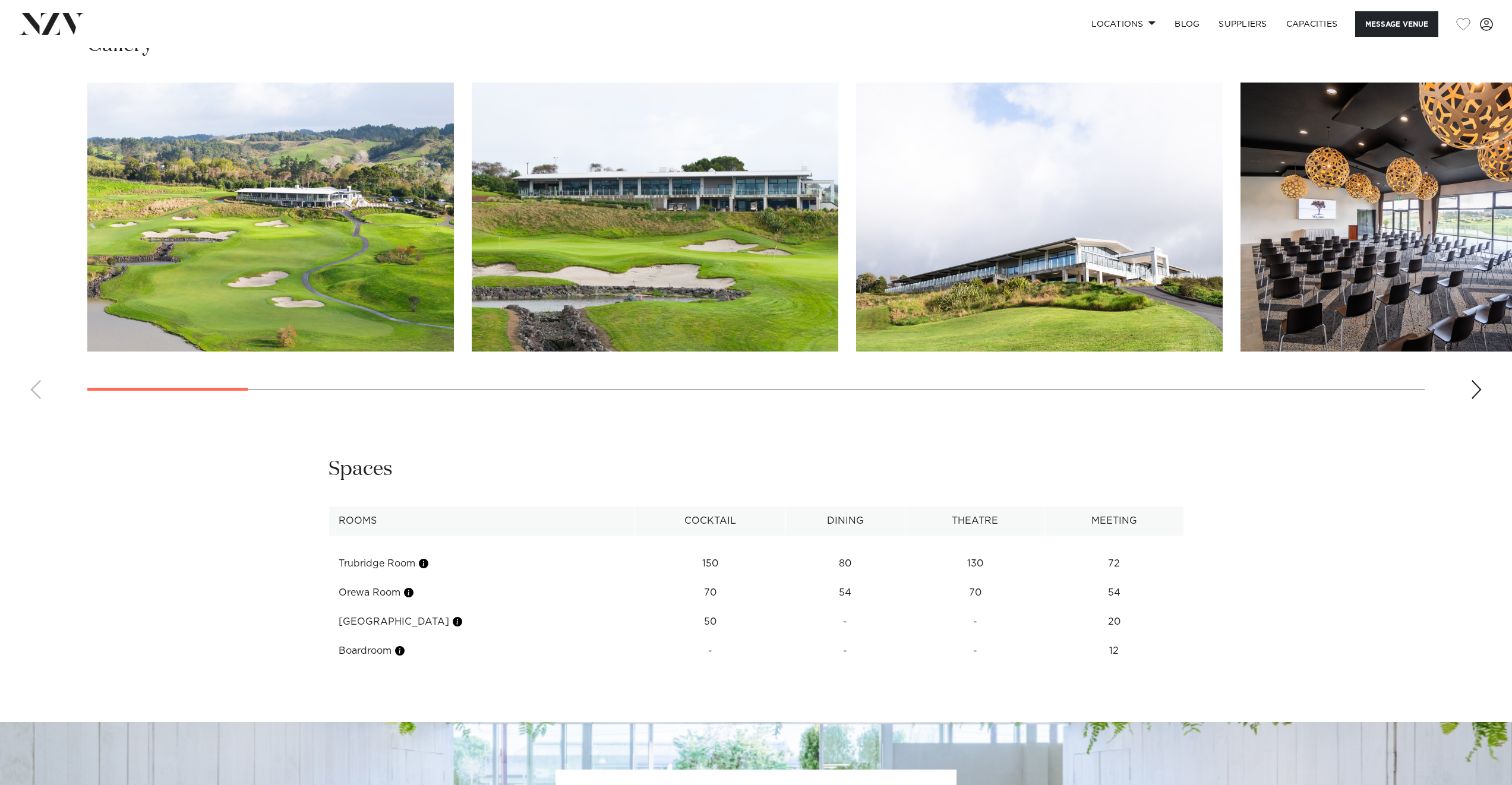
click at [1479, 391] on div "Next slide" at bounding box center [1476, 389] width 12 height 19
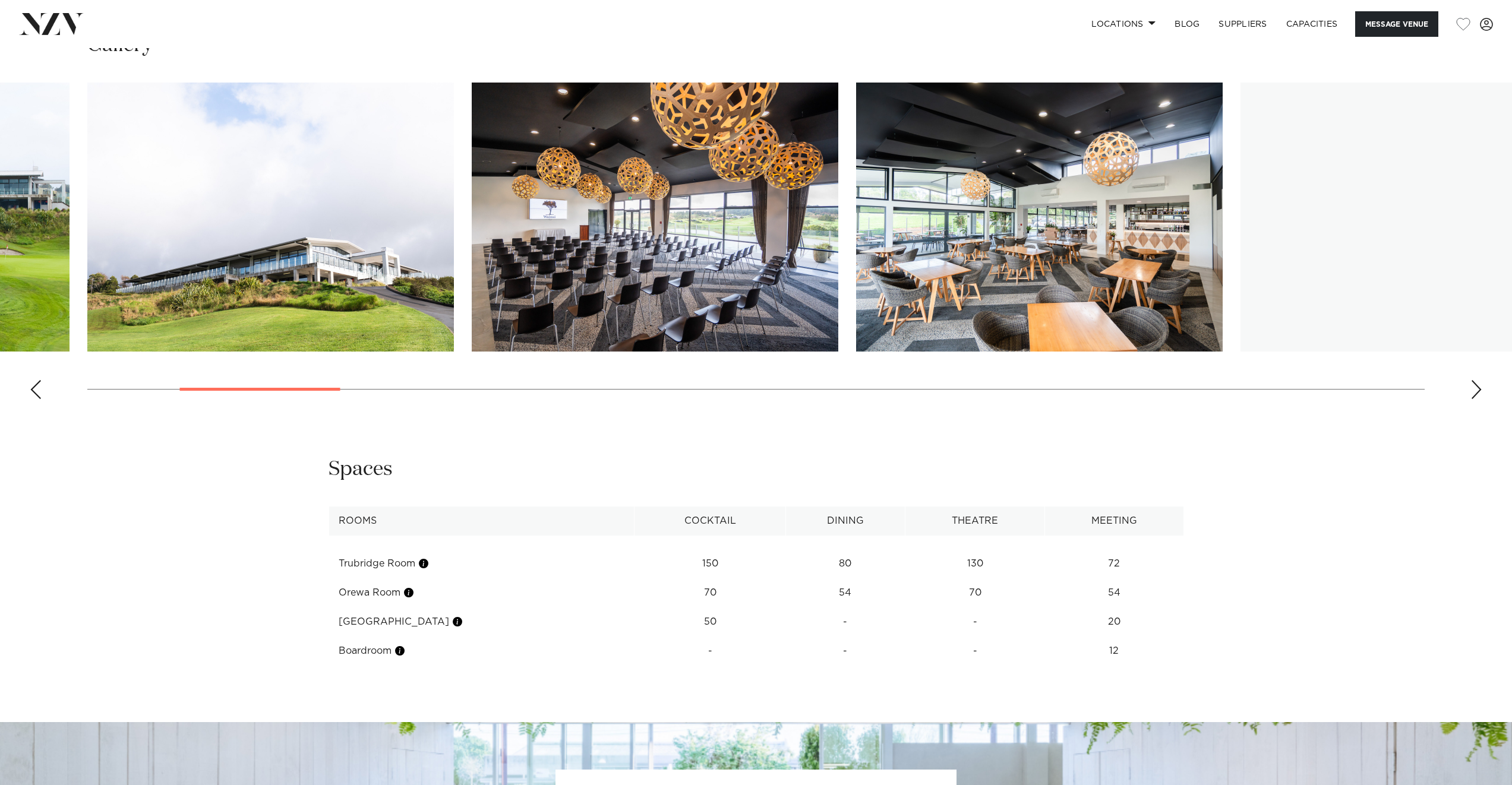
click at [1479, 391] on div "Next slide" at bounding box center [1476, 389] width 12 height 19
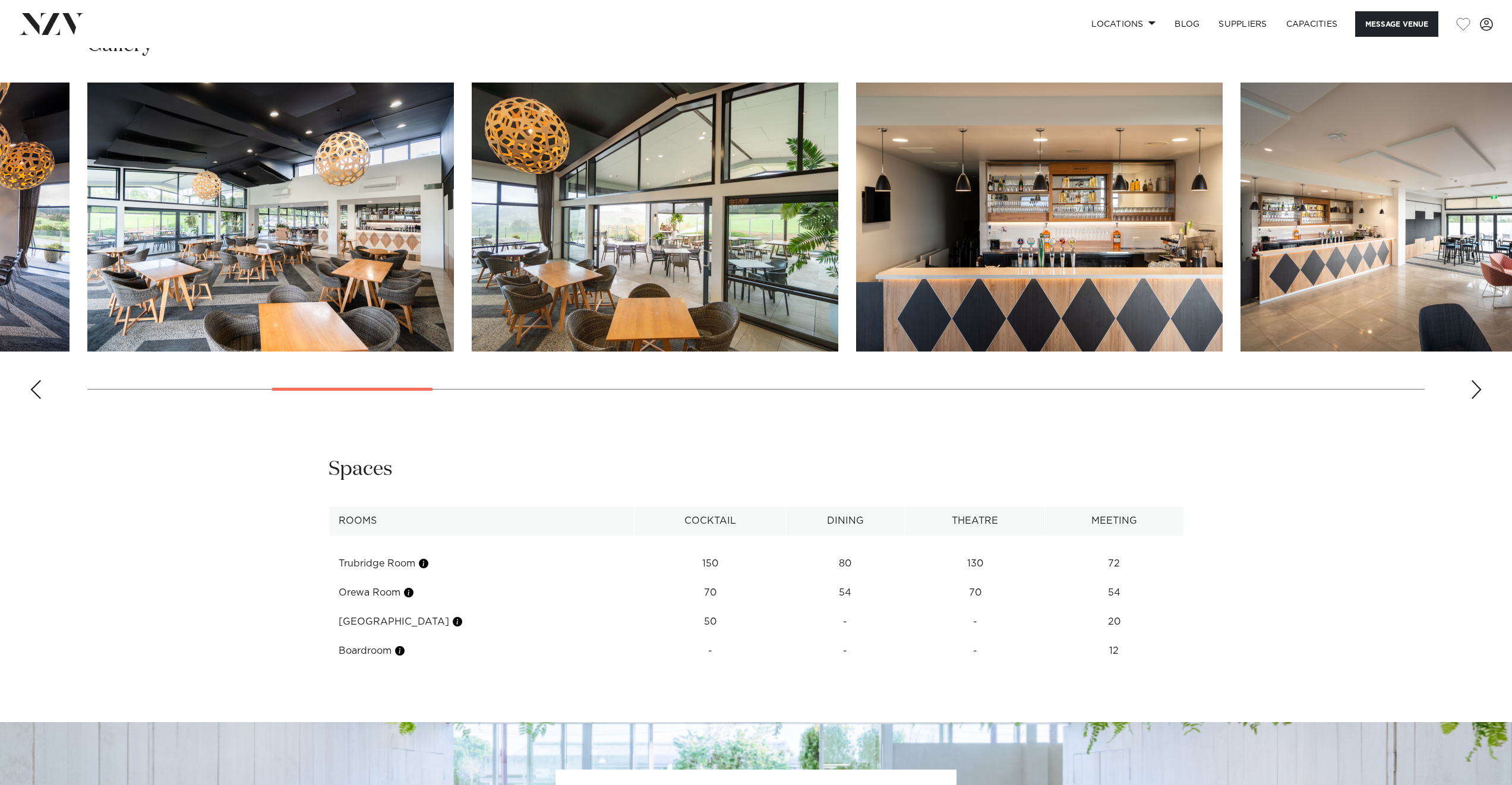
click at [1479, 391] on div "Next slide" at bounding box center [1476, 389] width 12 height 19
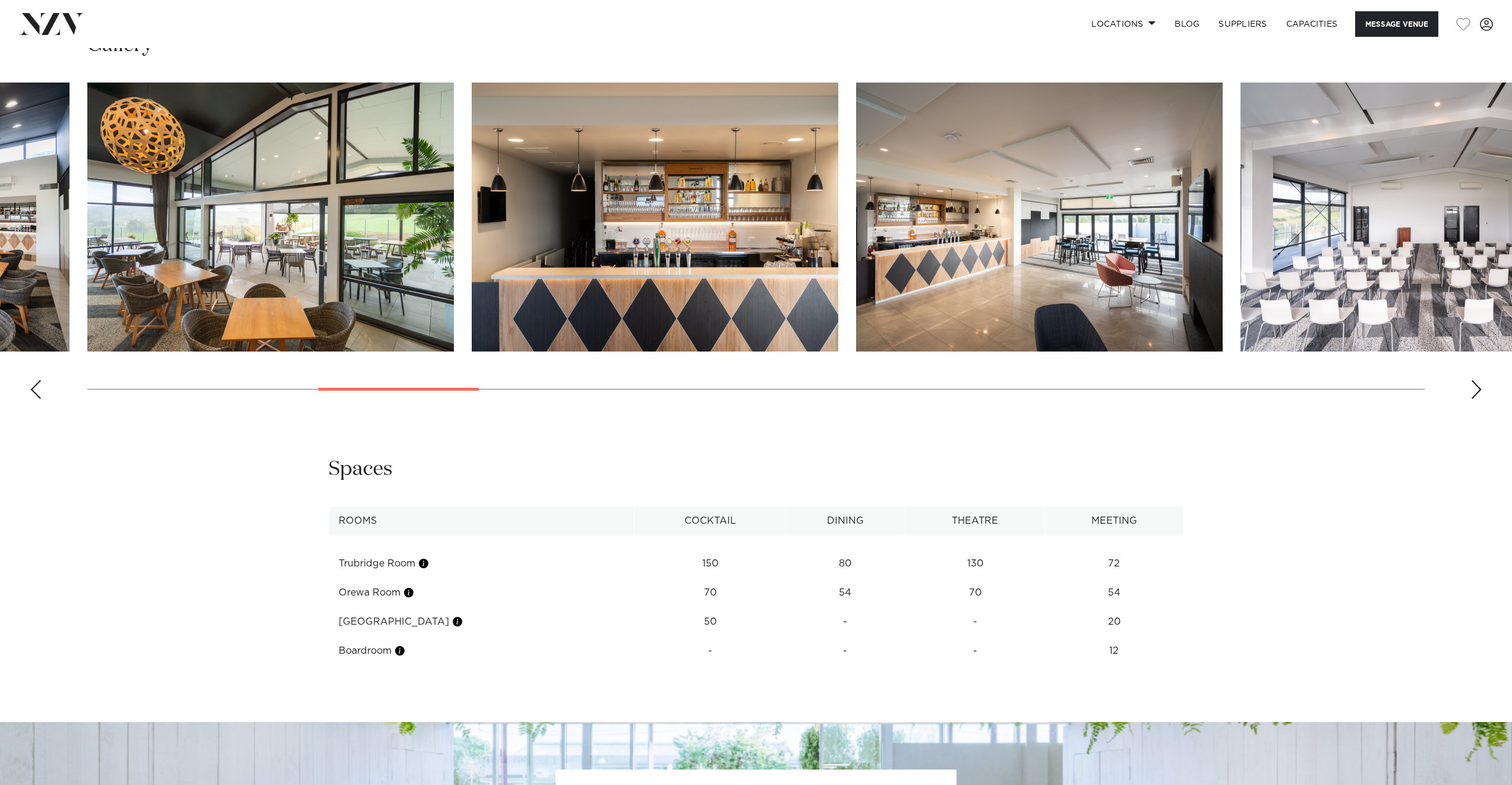
click at [1479, 391] on div "Next slide" at bounding box center [1476, 389] width 12 height 19
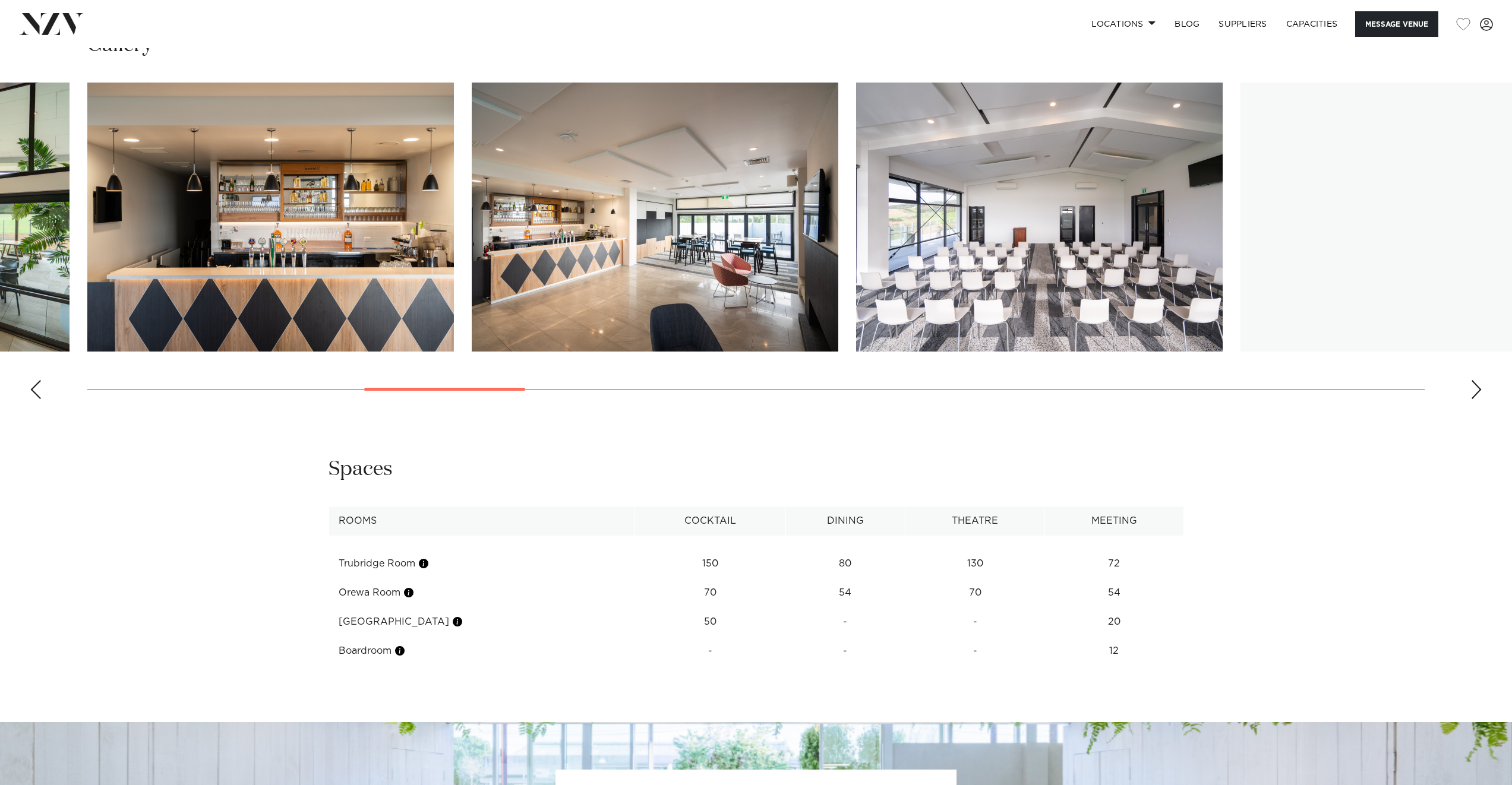
click at [1479, 391] on div "Next slide" at bounding box center [1476, 389] width 12 height 19
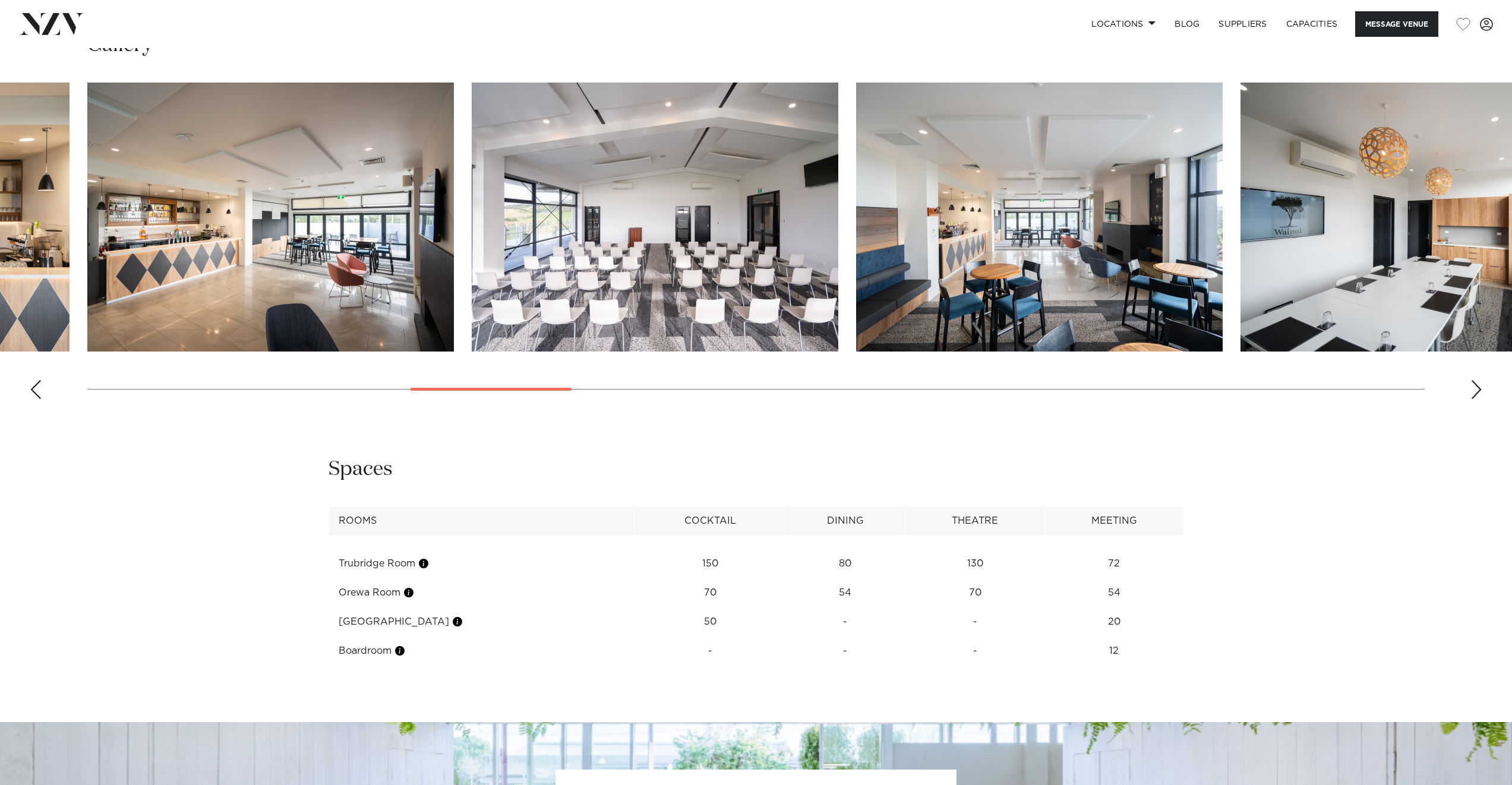
click at [1479, 391] on div "Next slide" at bounding box center [1476, 389] width 12 height 19
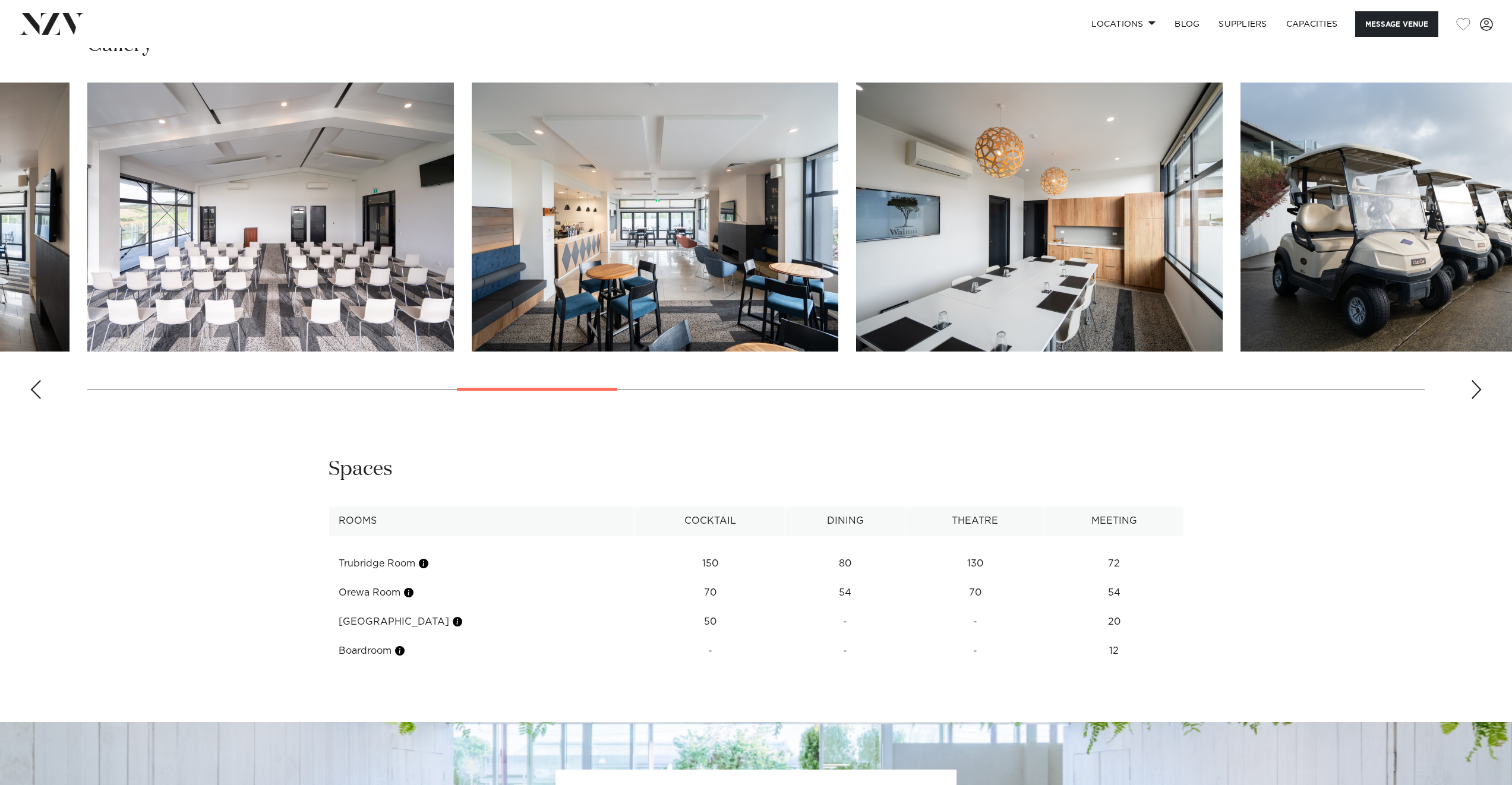
click at [1479, 391] on div "Next slide" at bounding box center [1476, 389] width 12 height 19
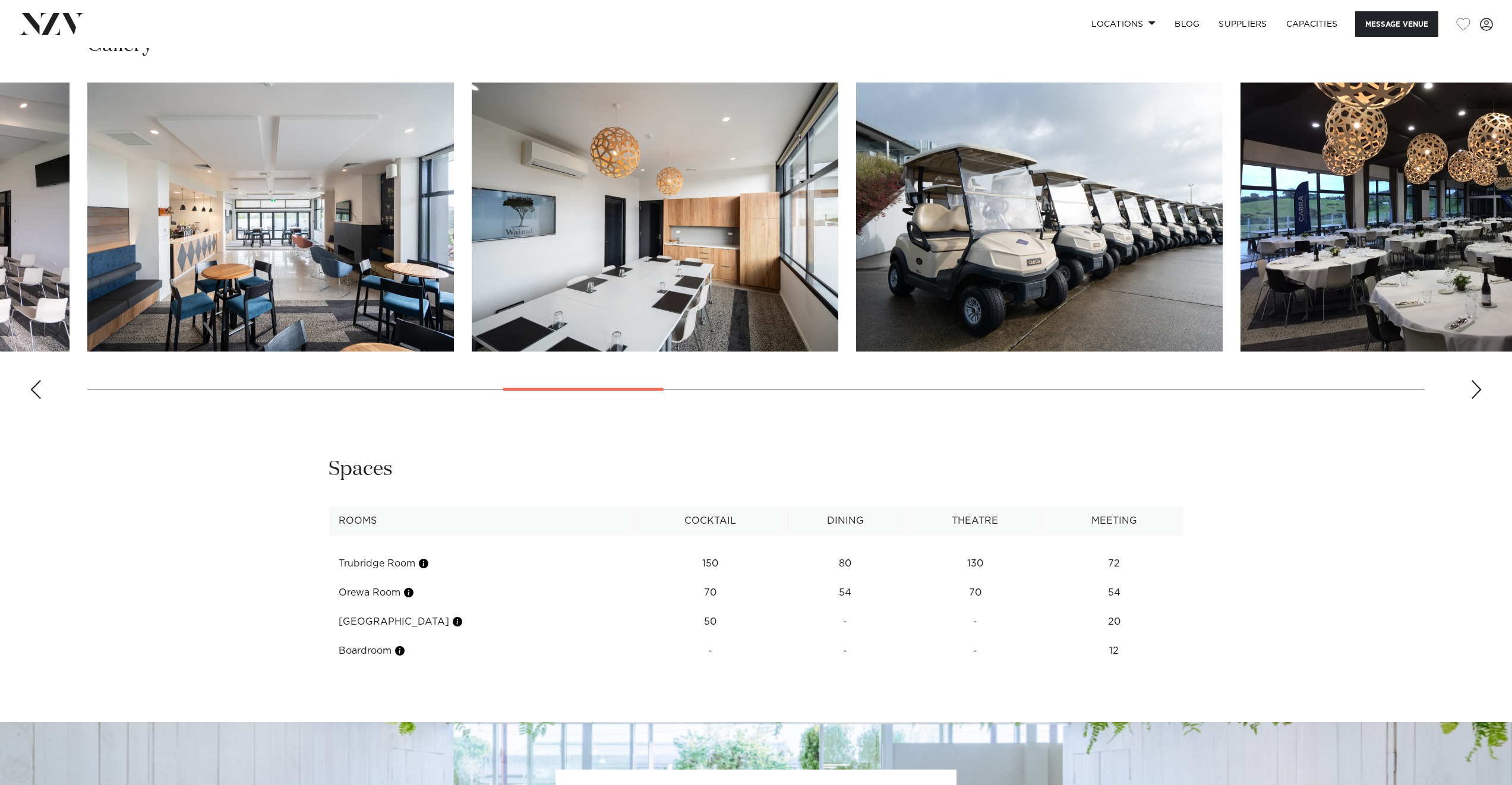
click at [1479, 391] on div "Next slide" at bounding box center [1476, 389] width 12 height 19
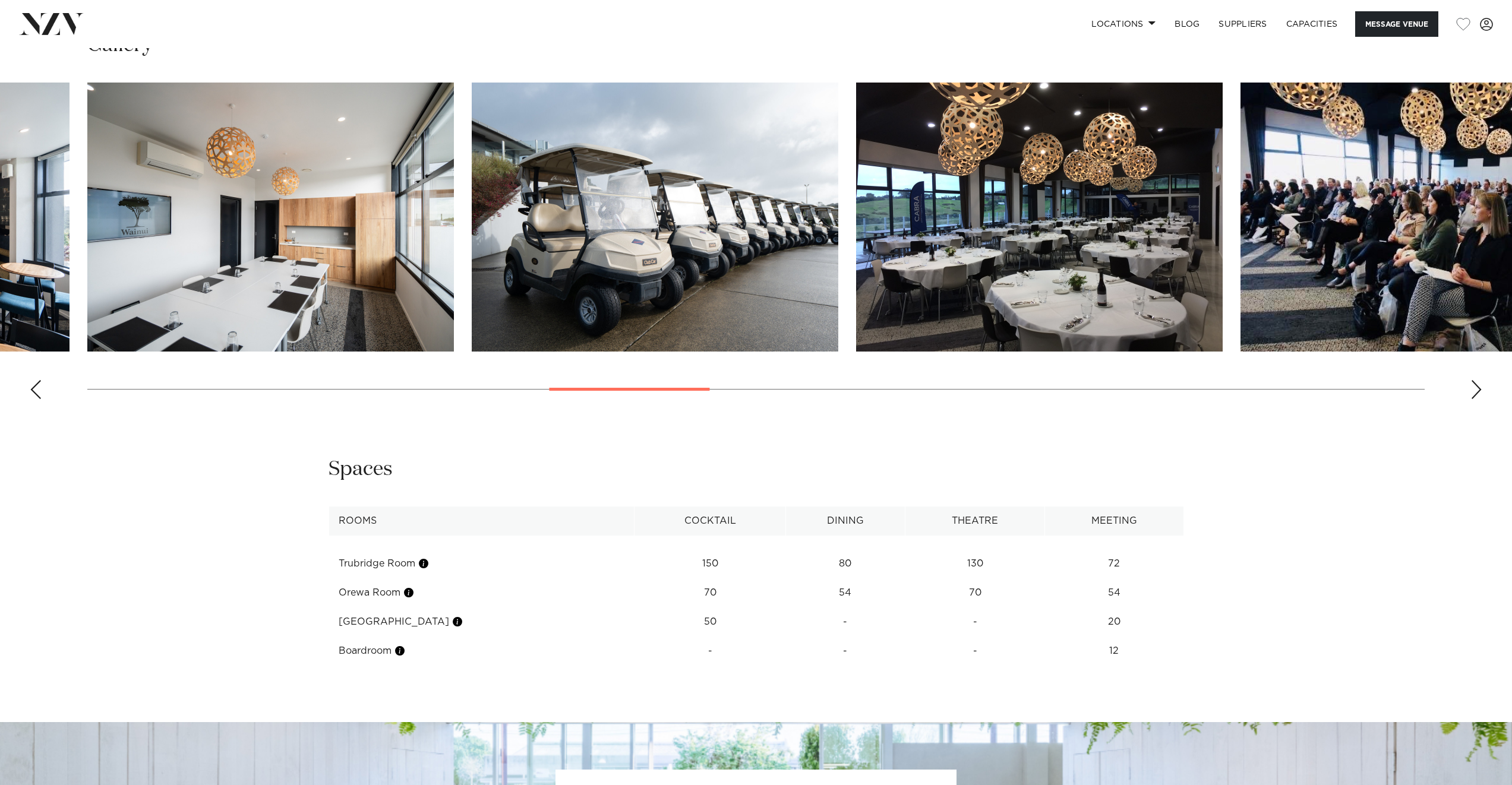
click at [1479, 391] on div "Next slide" at bounding box center [1476, 389] width 12 height 19
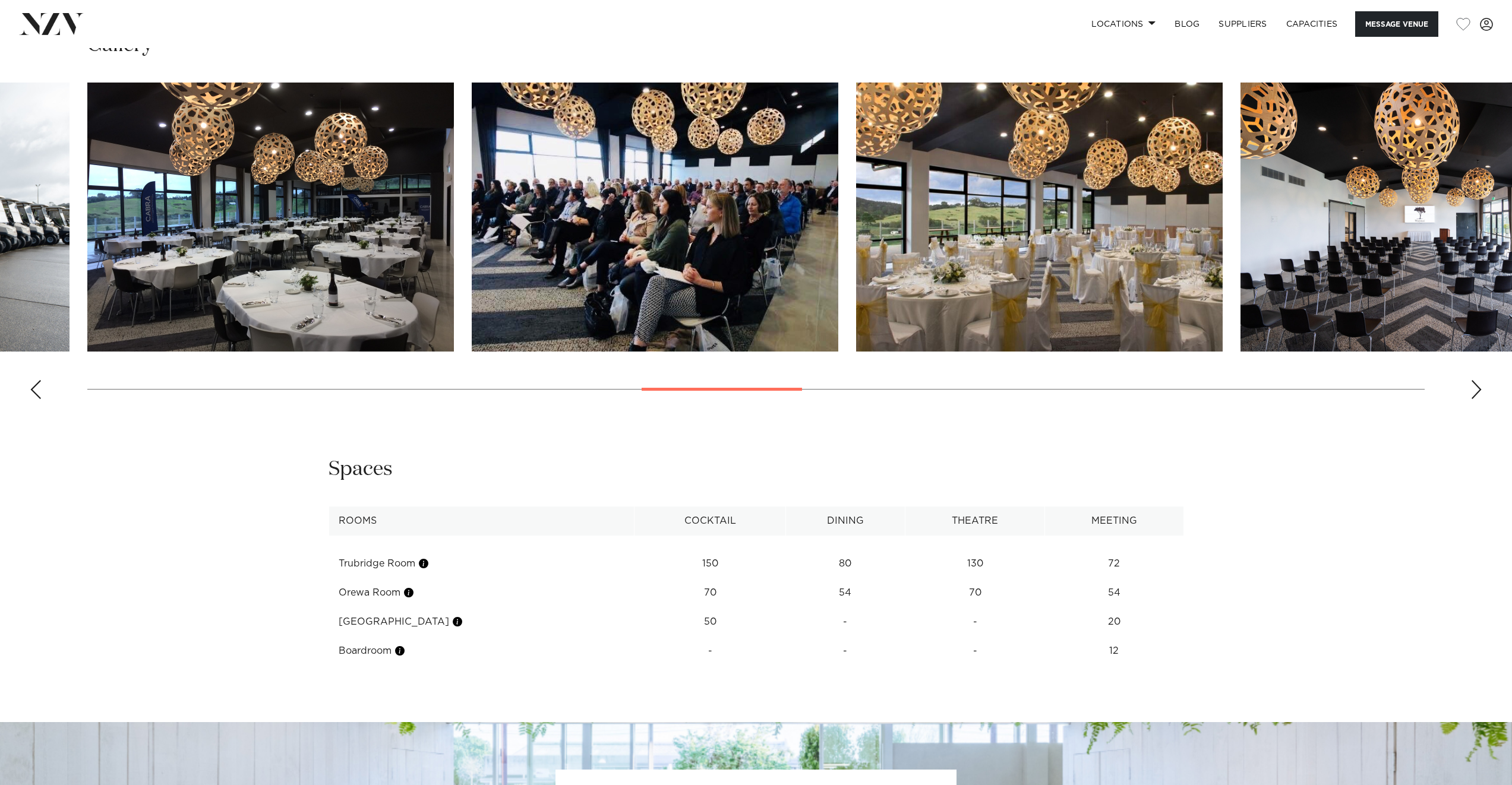
click at [1479, 391] on div "Next slide" at bounding box center [1476, 389] width 12 height 19
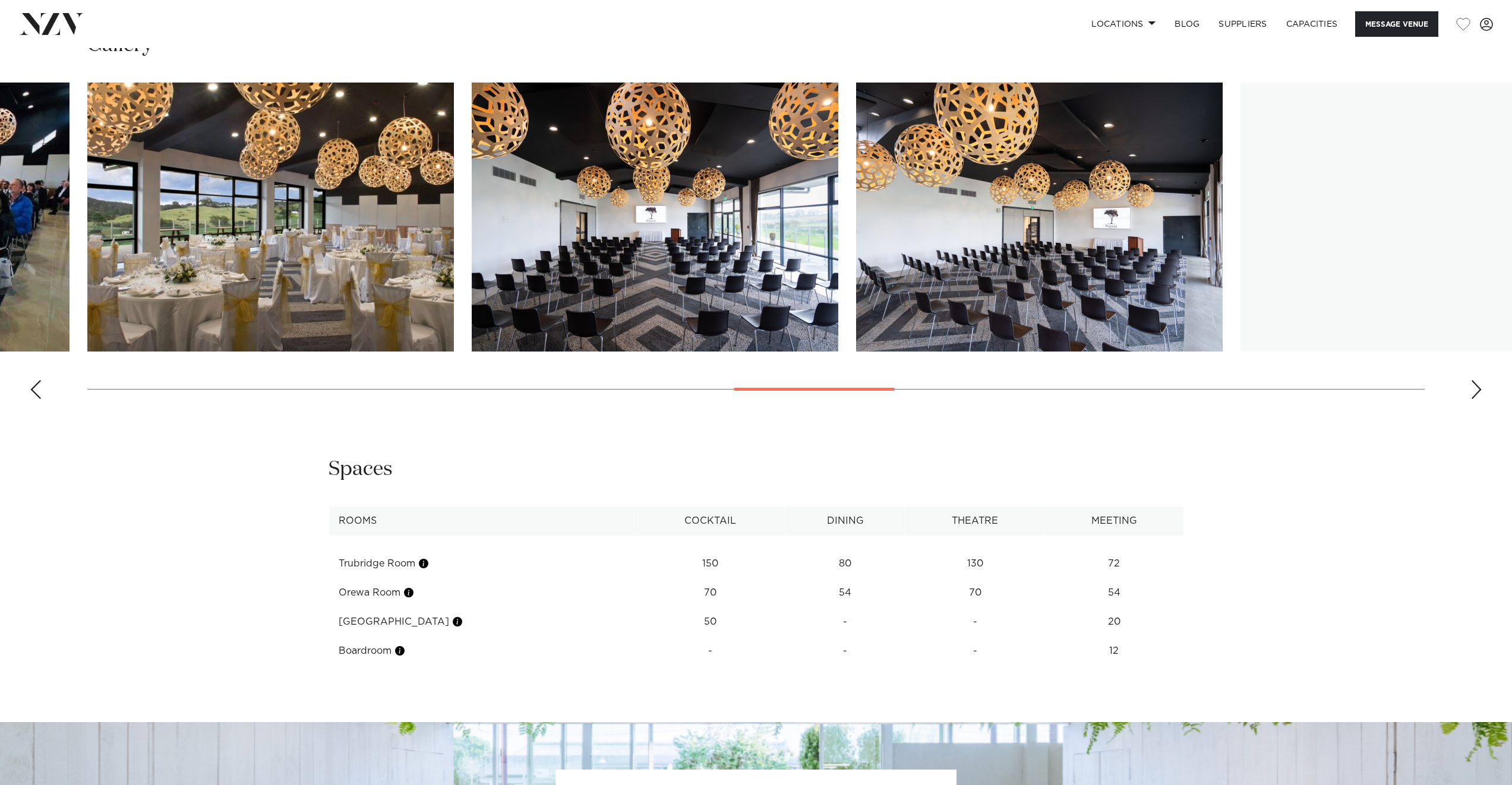
click at [1479, 391] on div "Next slide" at bounding box center [1476, 389] width 12 height 19
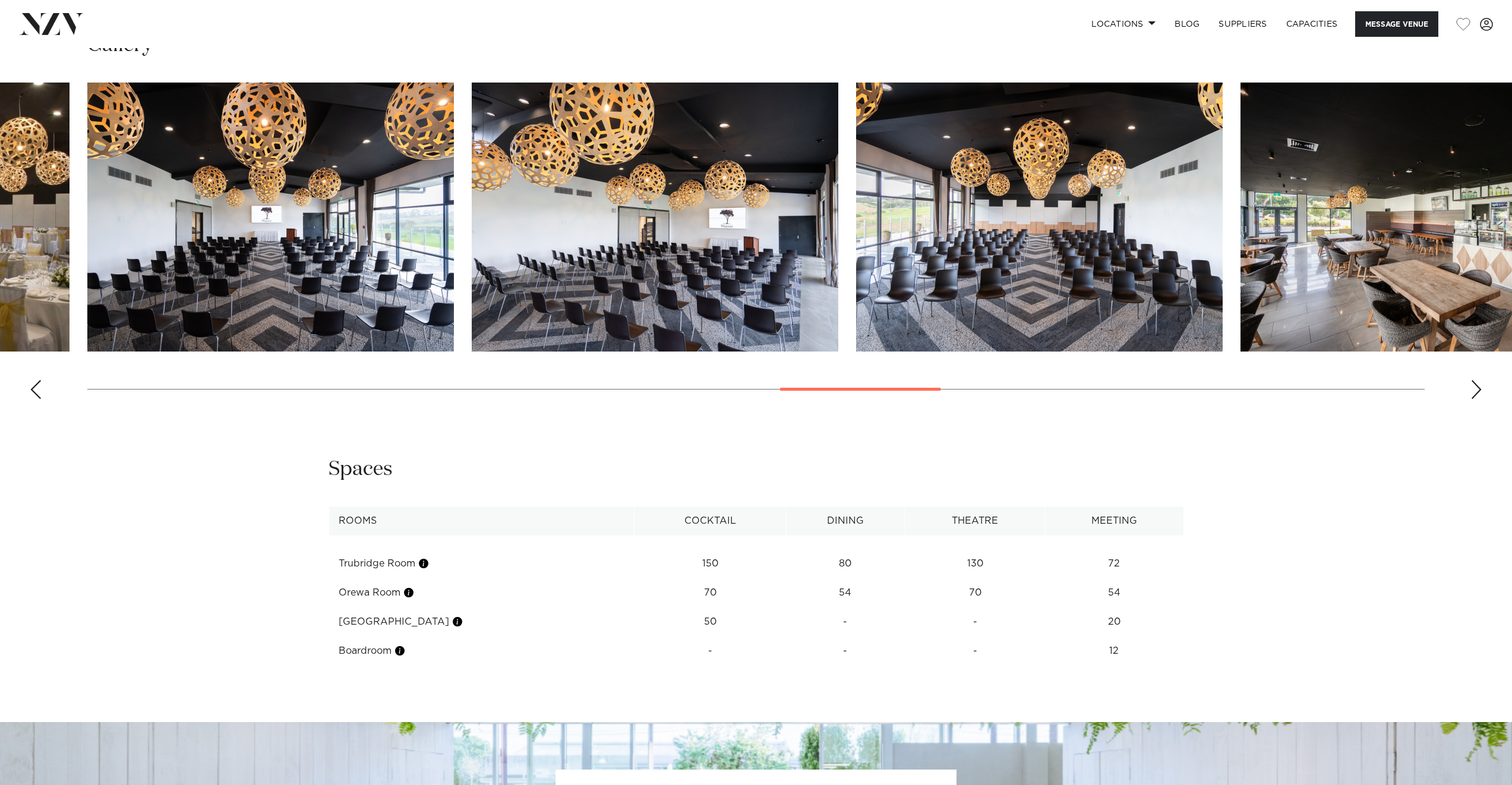
click at [1479, 391] on div "Next slide" at bounding box center [1476, 389] width 12 height 19
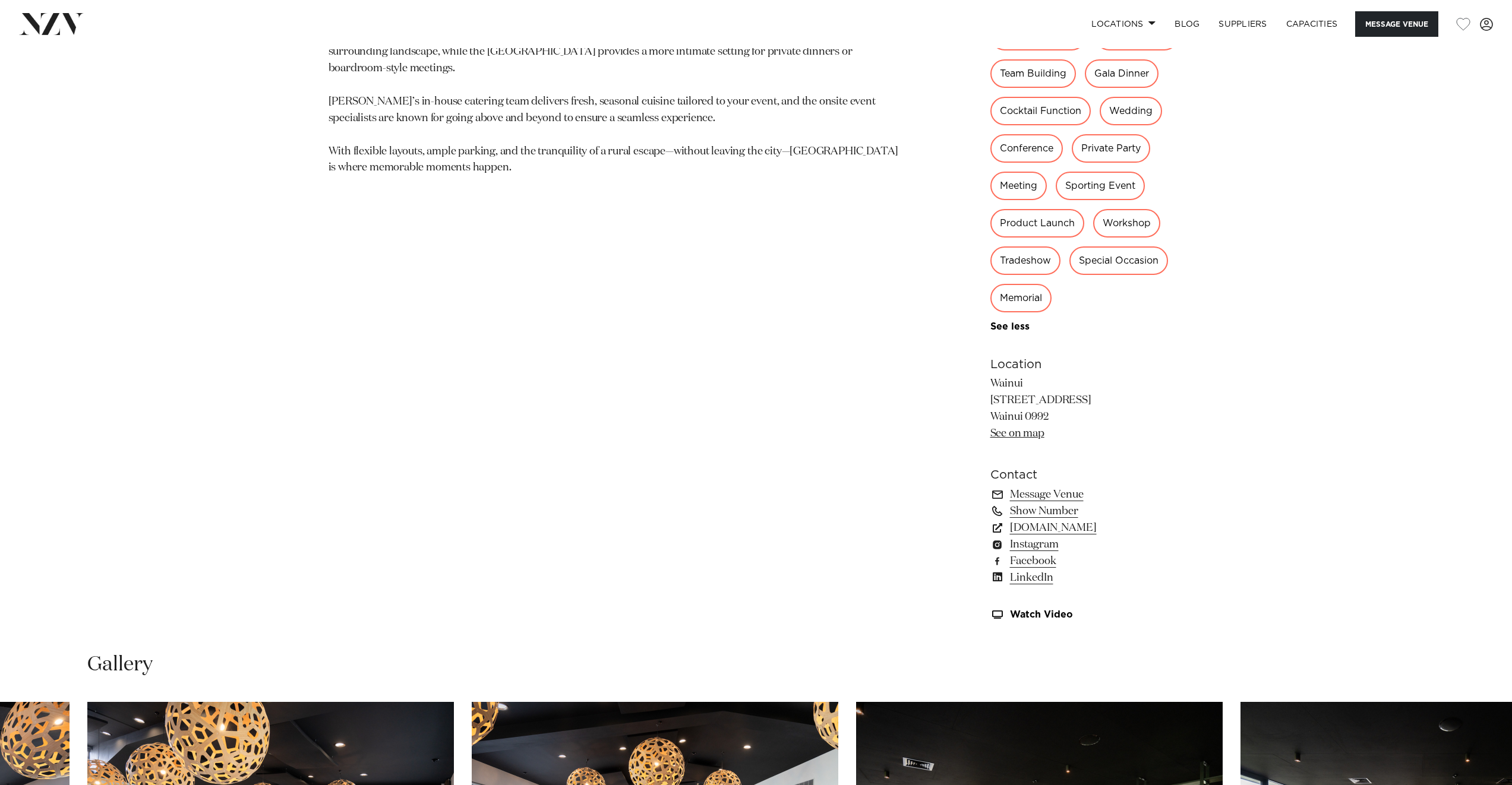
scroll to position [1115, 0]
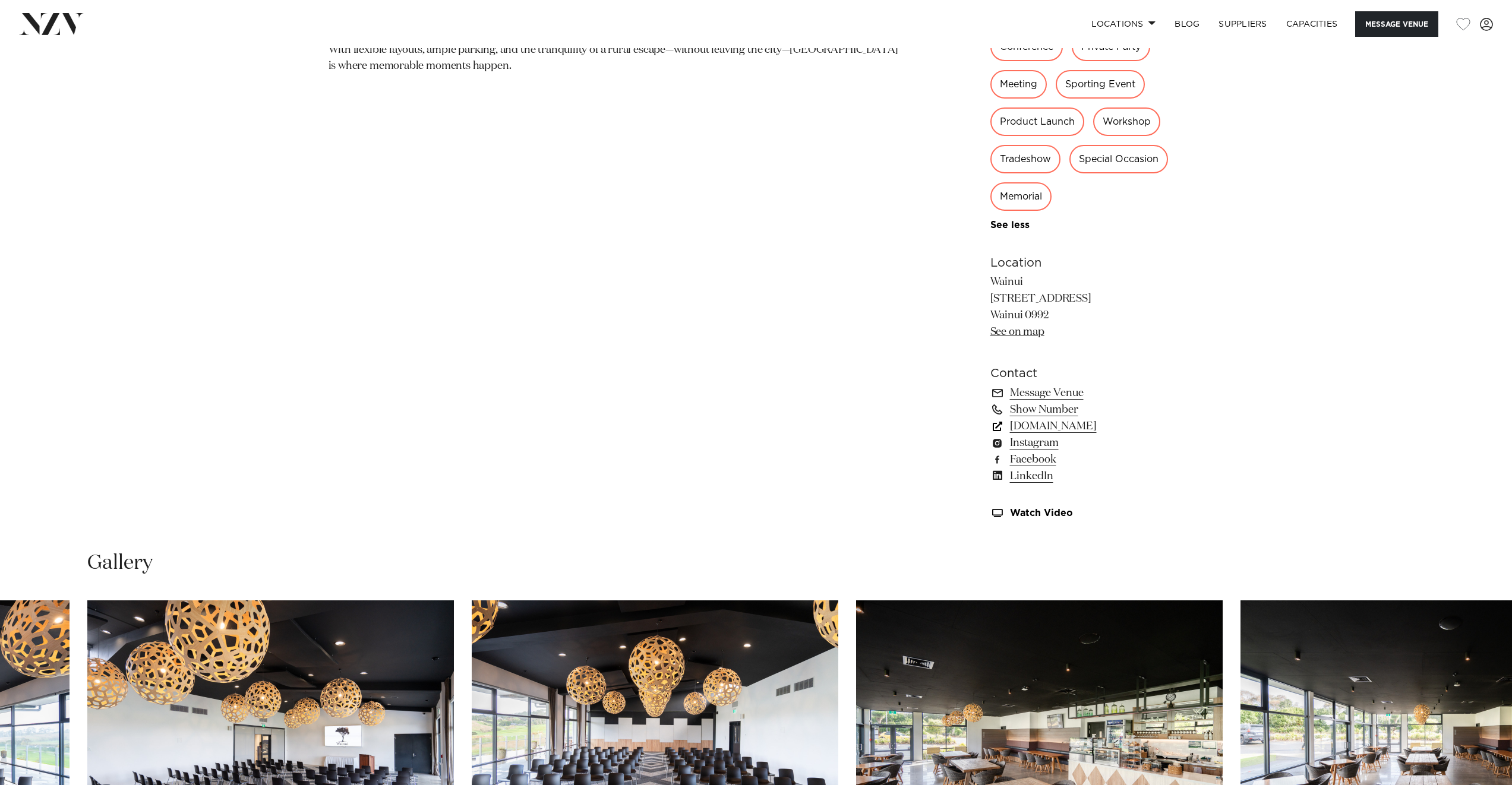
click at [1049, 426] on link "wainui.online" at bounding box center [1088, 426] width 194 height 17
drag, startPoint x: 714, startPoint y: 311, endPoint x: 681, endPoint y: 307, distance: 33.2
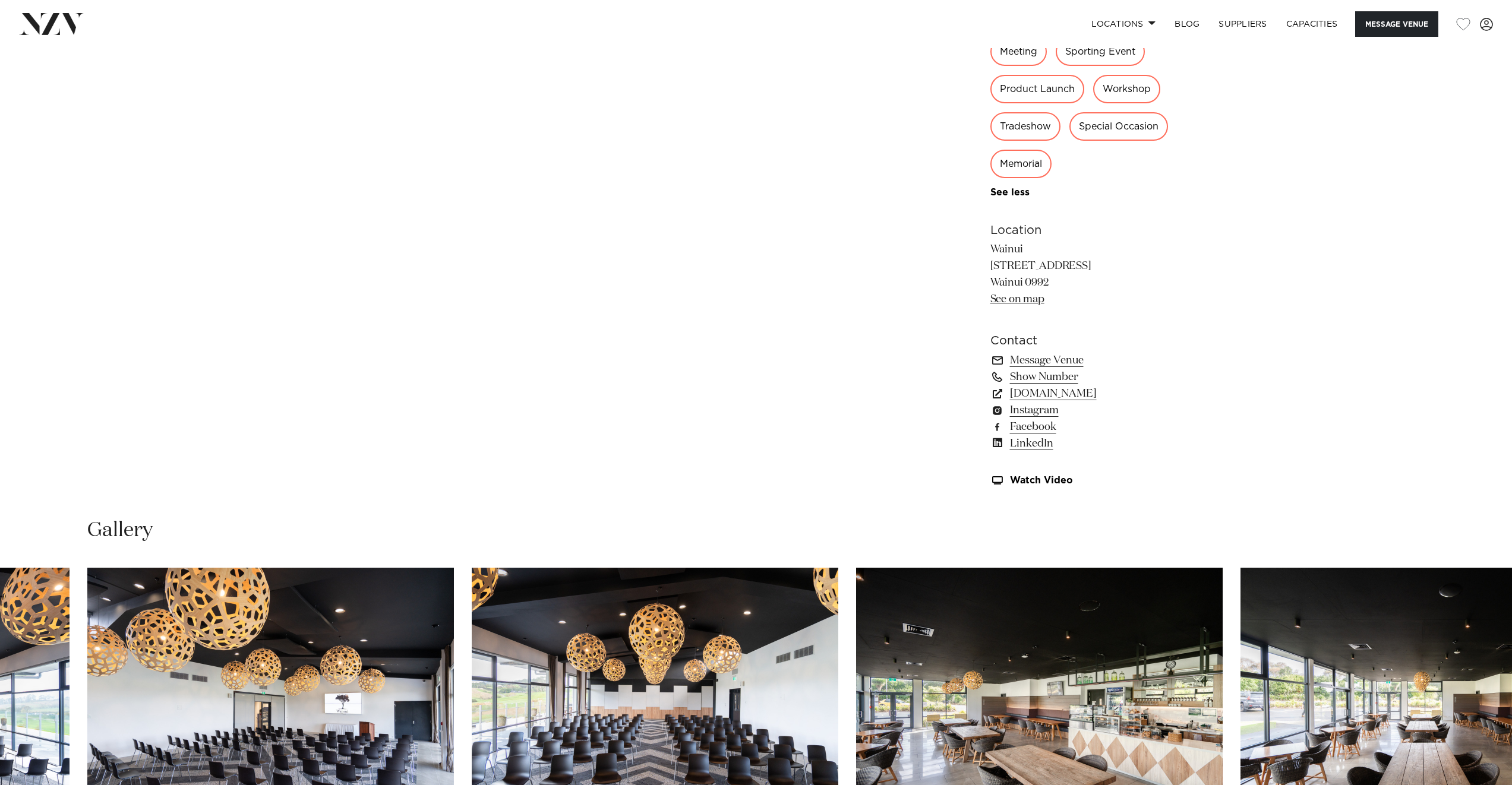
scroll to position [209, 0]
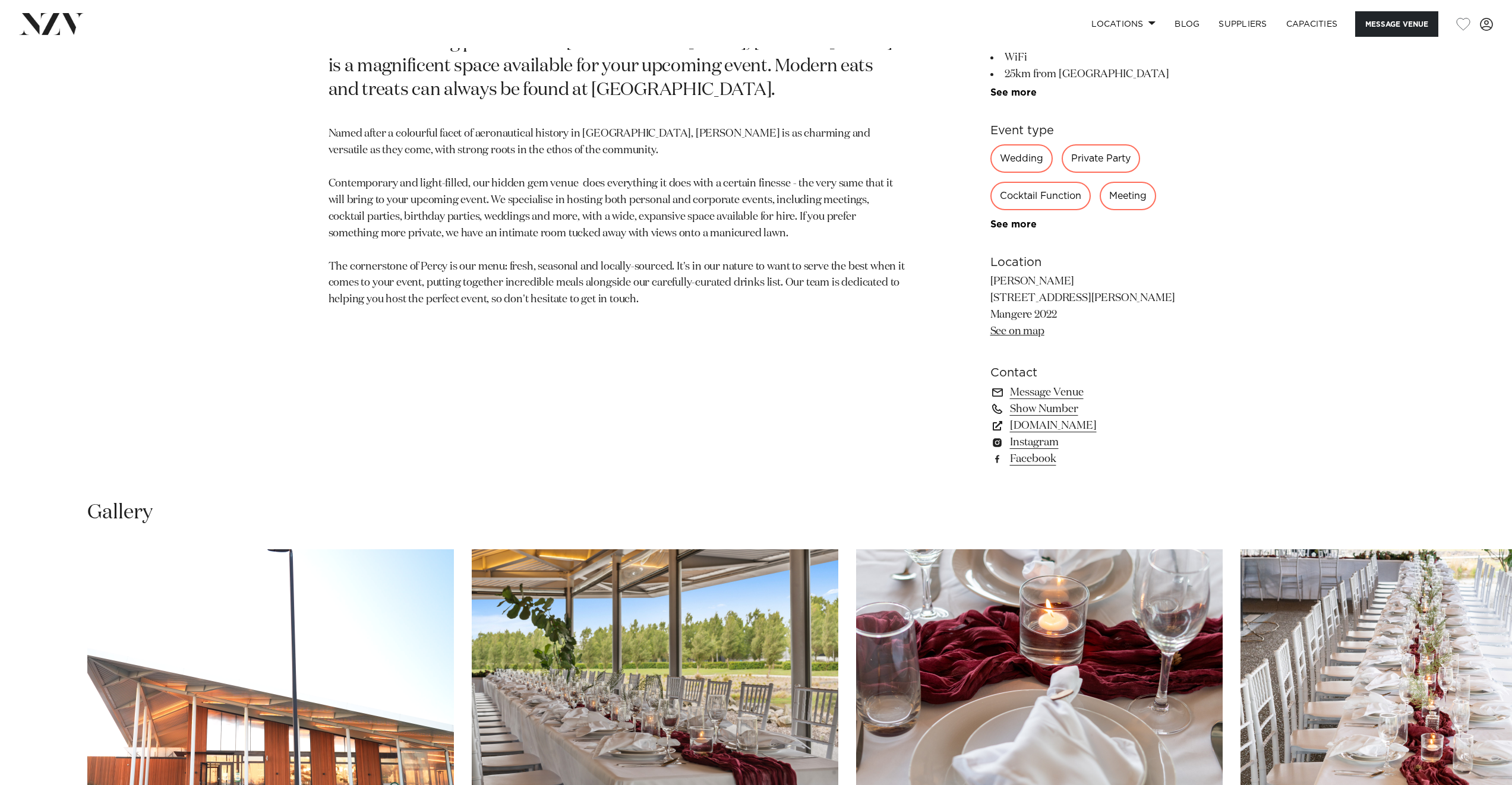
scroll to position [1222, 0]
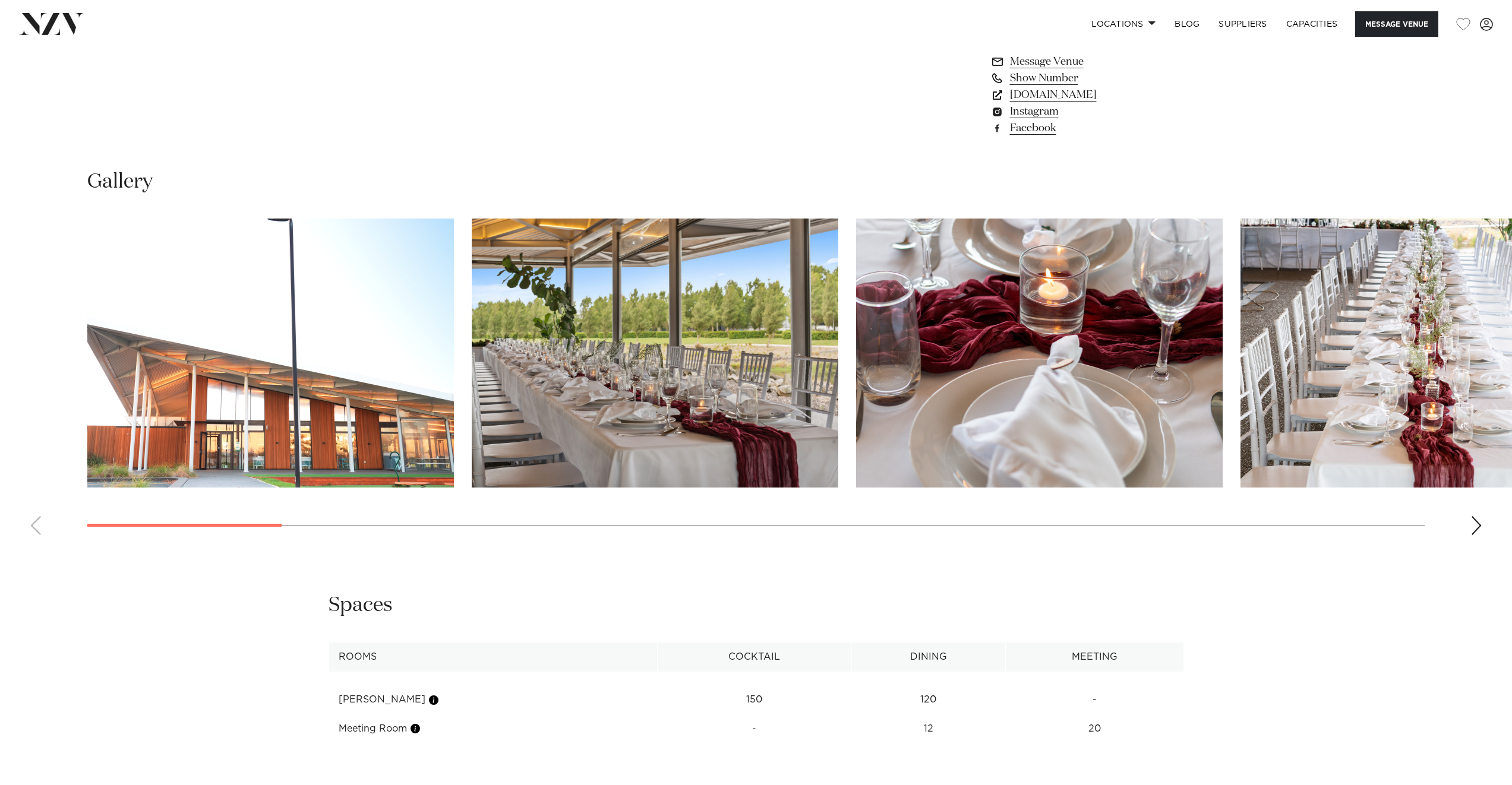
click at [1473, 527] on div "Next slide" at bounding box center [1476, 525] width 12 height 19
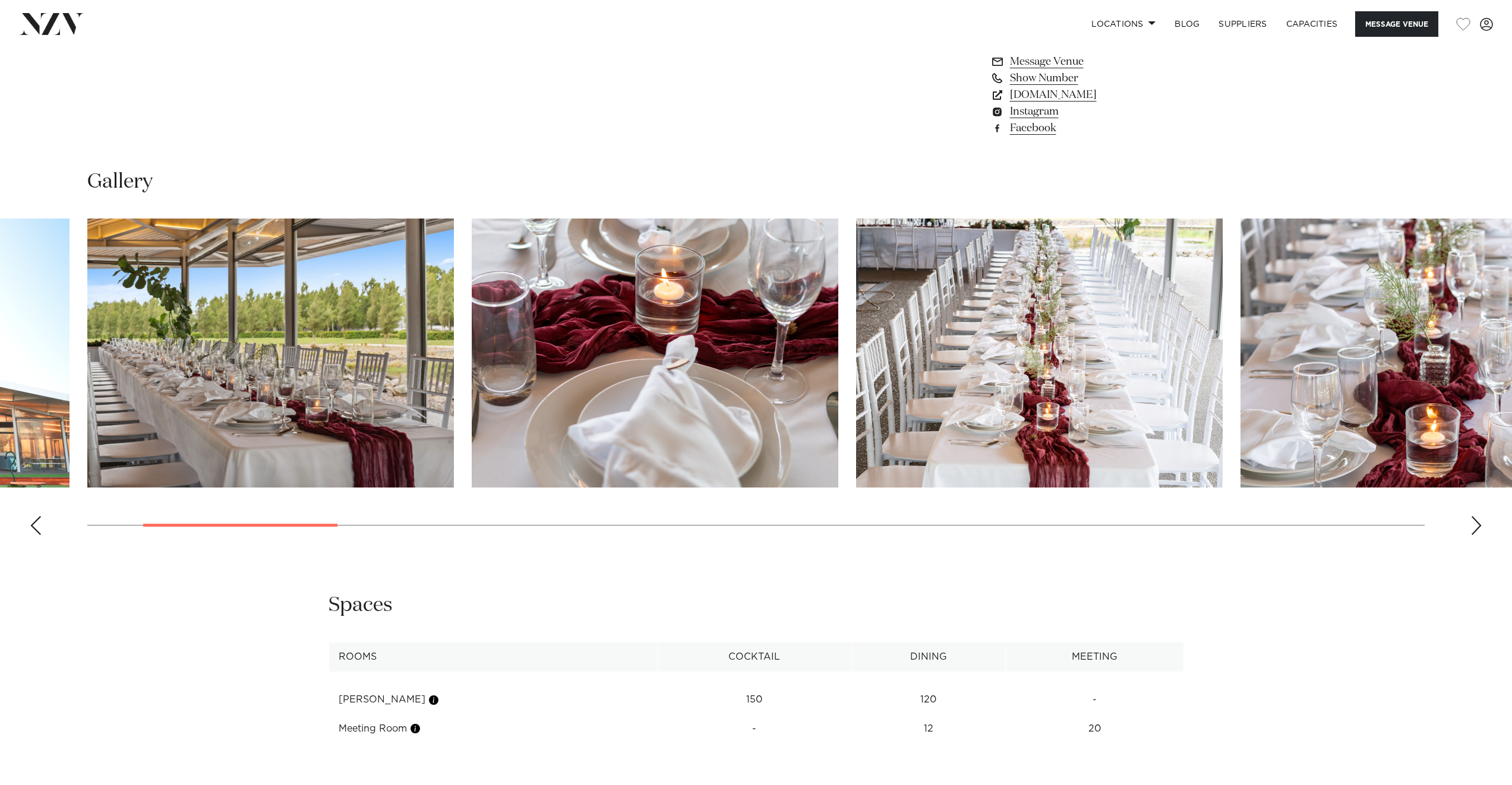
click at [1473, 527] on div "Next slide" at bounding box center [1476, 525] width 12 height 19
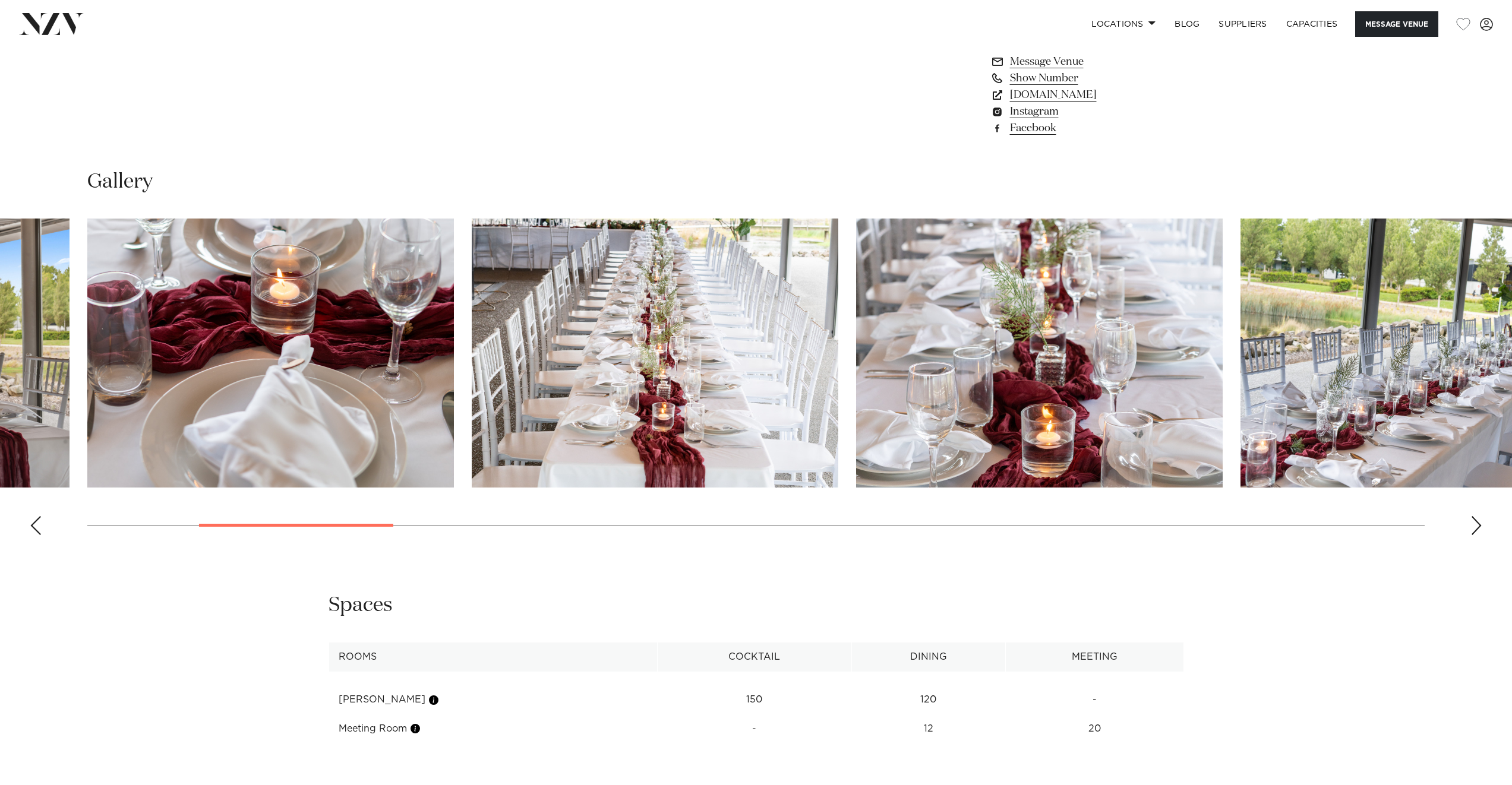
click at [1473, 527] on div "Next slide" at bounding box center [1476, 525] width 12 height 19
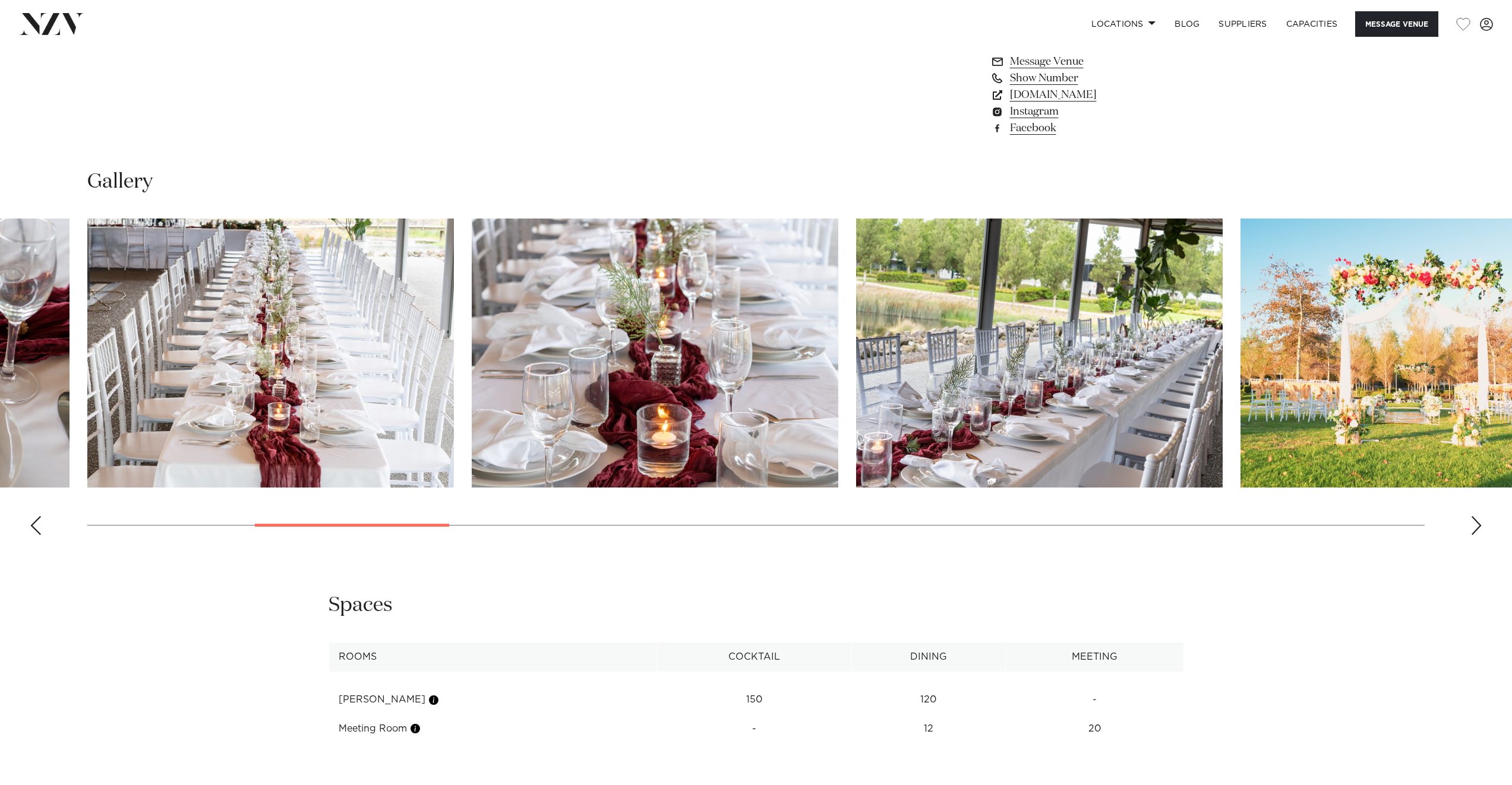
click at [1473, 527] on div "Next slide" at bounding box center [1476, 525] width 12 height 19
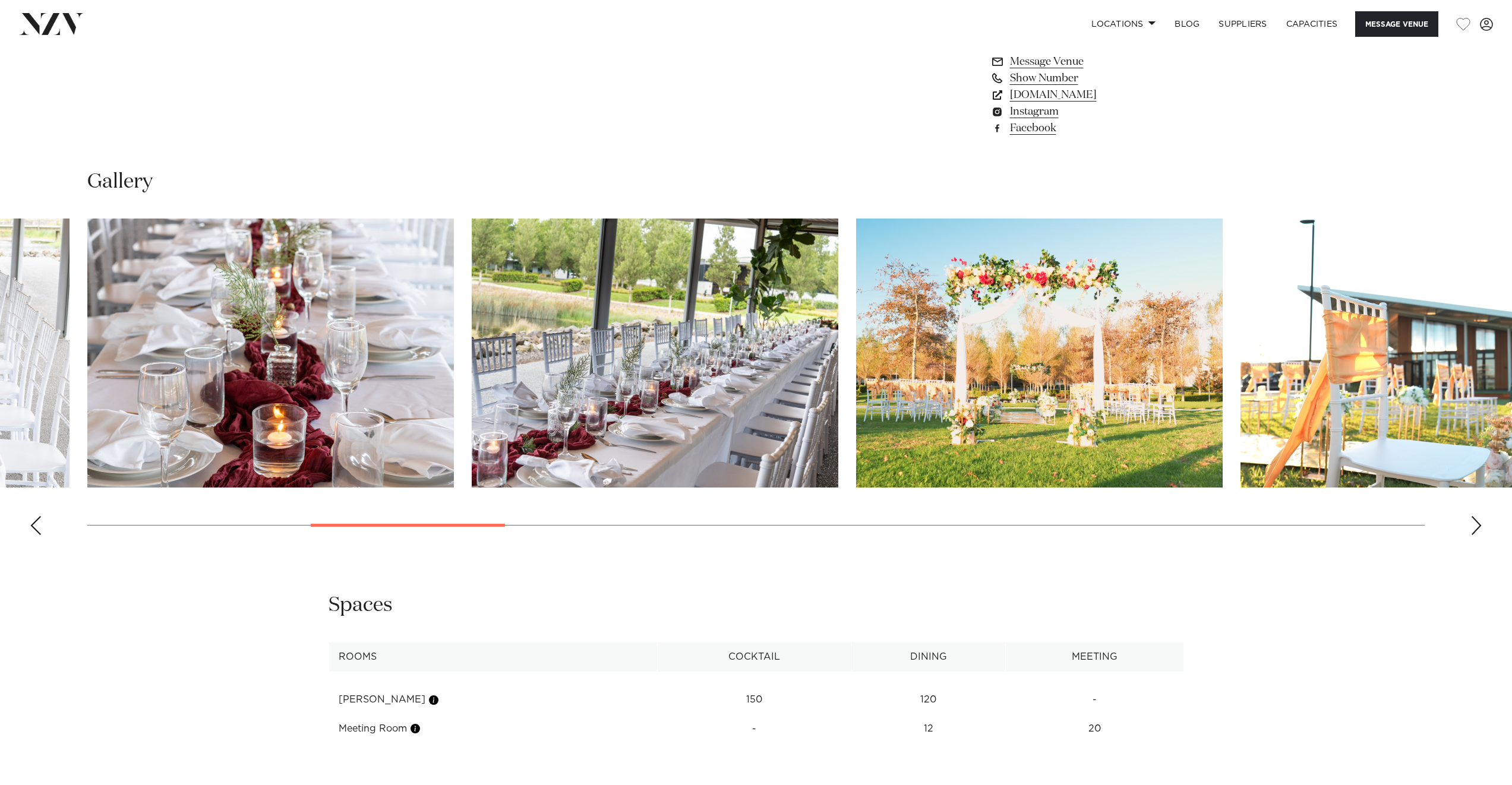
click at [1473, 527] on div "Next slide" at bounding box center [1476, 525] width 12 height 19
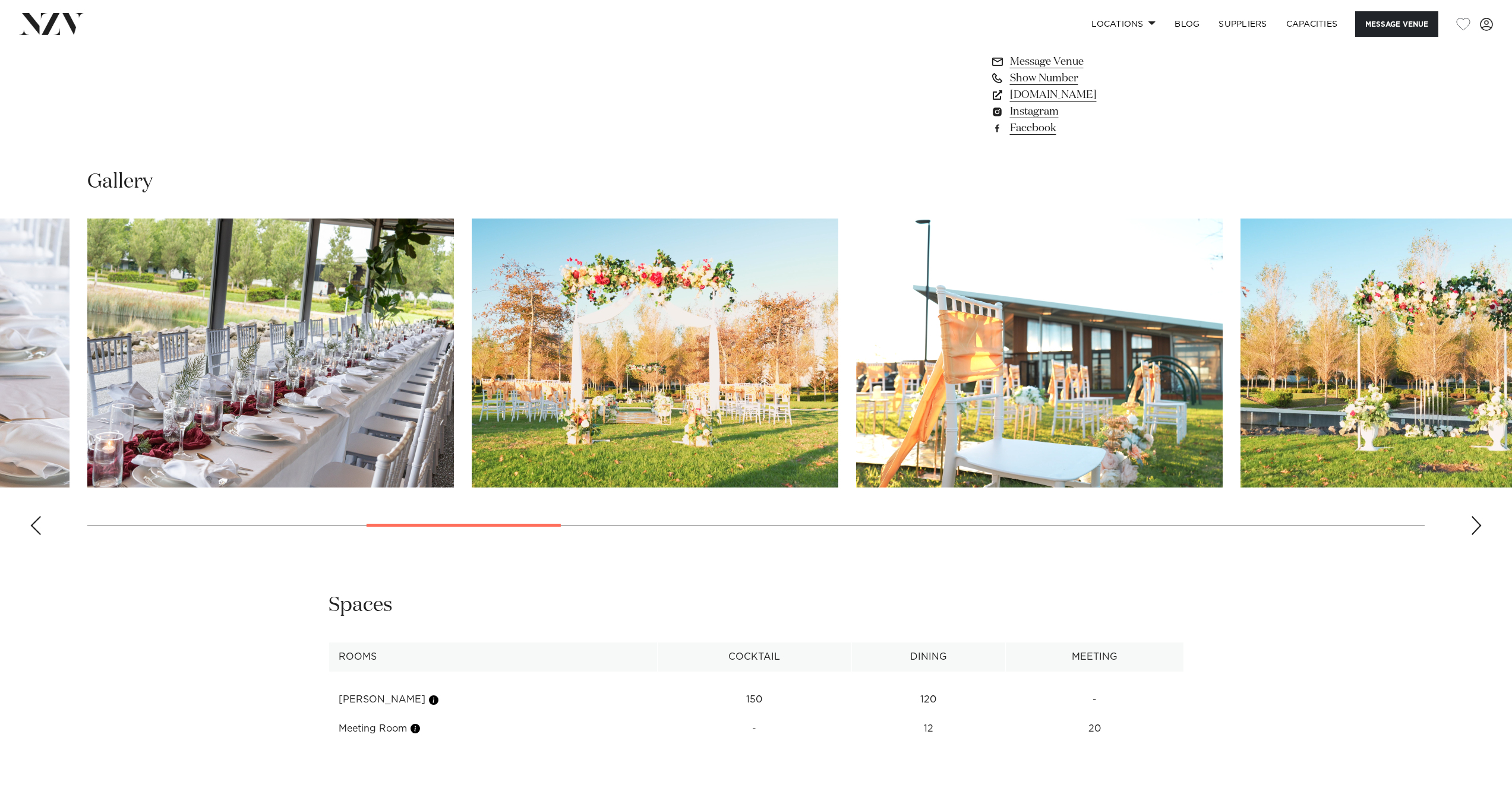
click at [1473, 527] on div "Next slide" at bounding box center [1476, 525] width 12 height 19
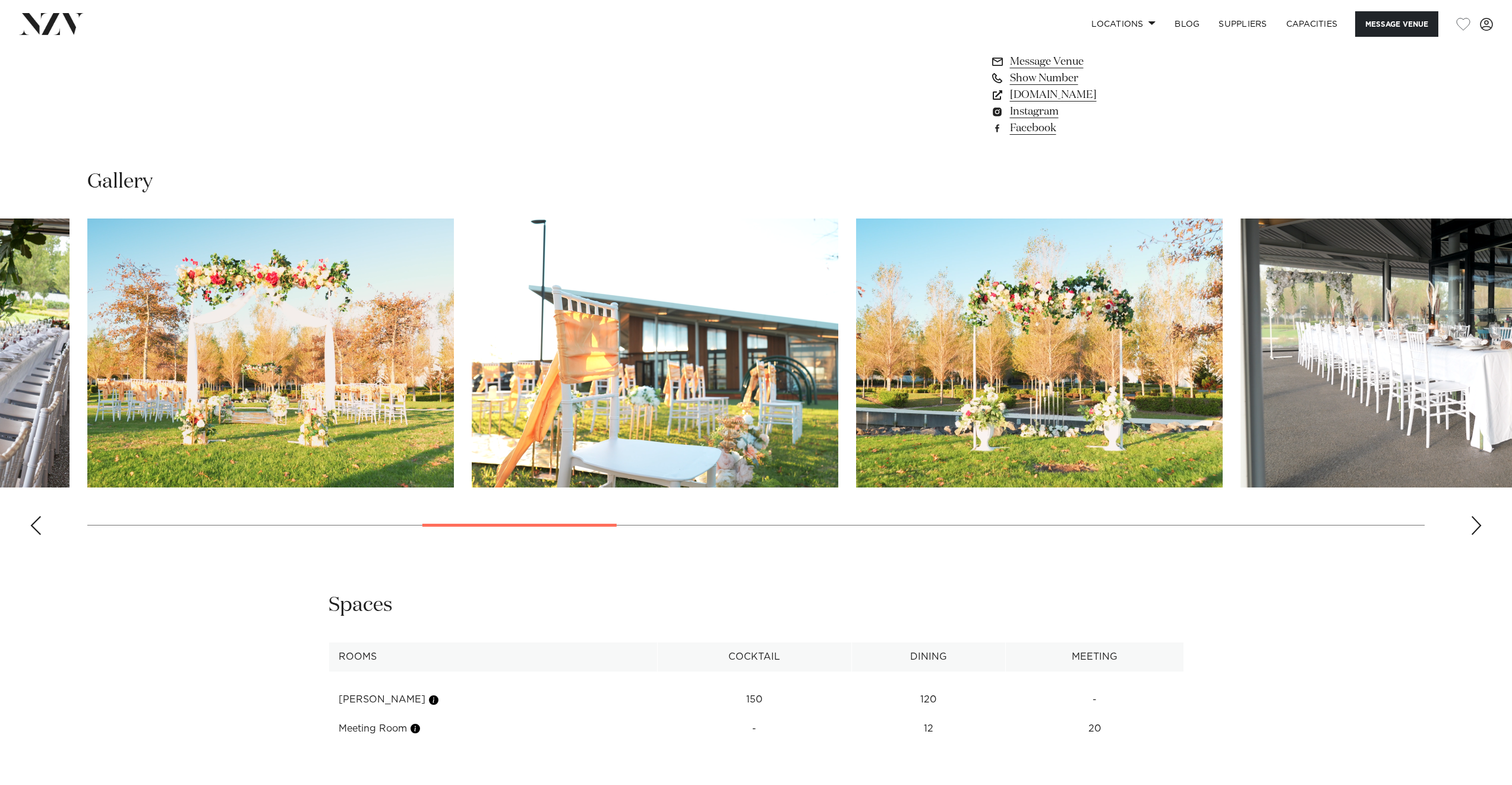
click at [1473, 527] on div "Next slide" at bounding box center [1476, 525] width 12 height 19
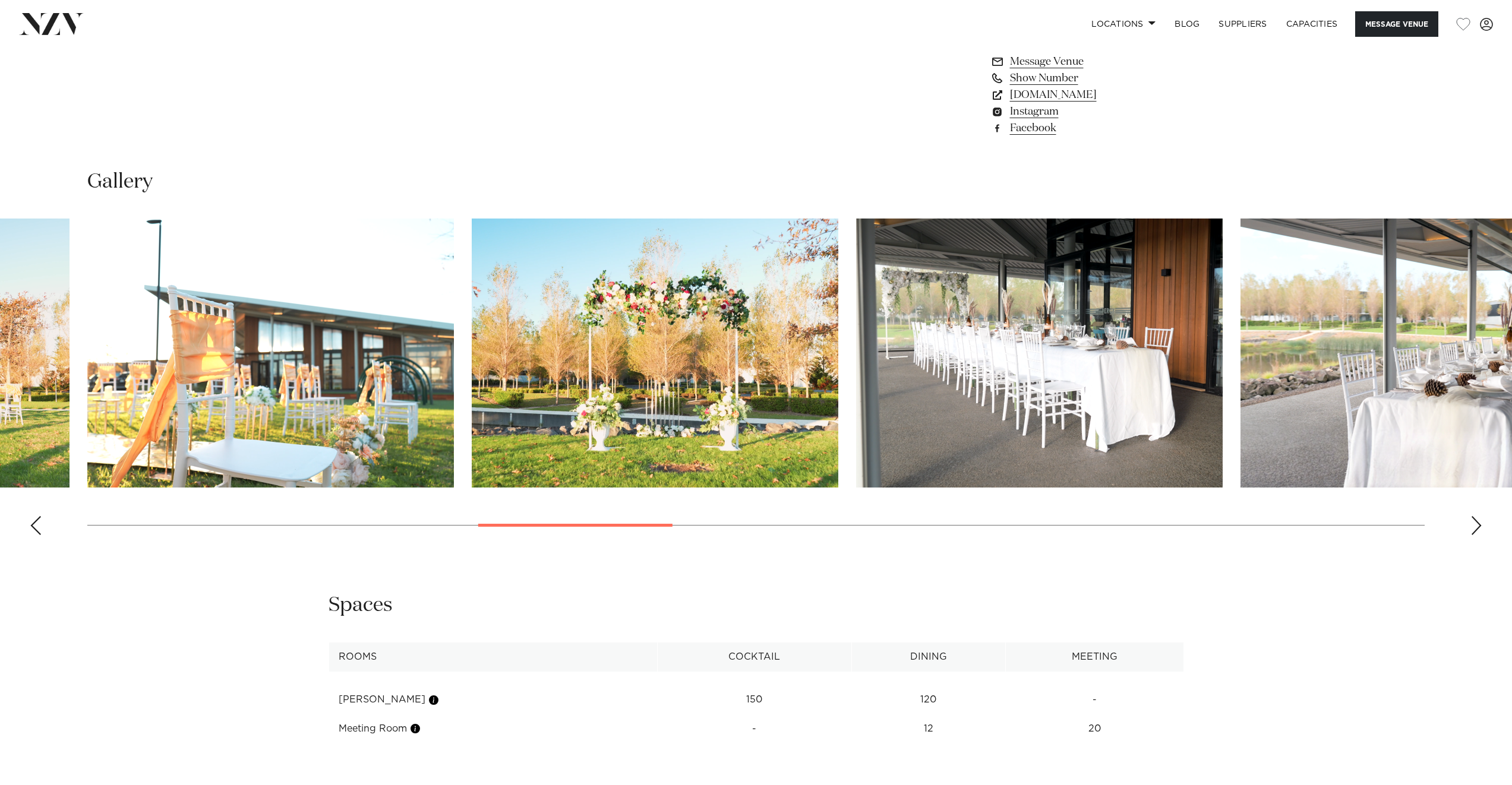
click at [1473, 527] on div "Next slide" at bounding box center [1476, 525] width 12 height 19
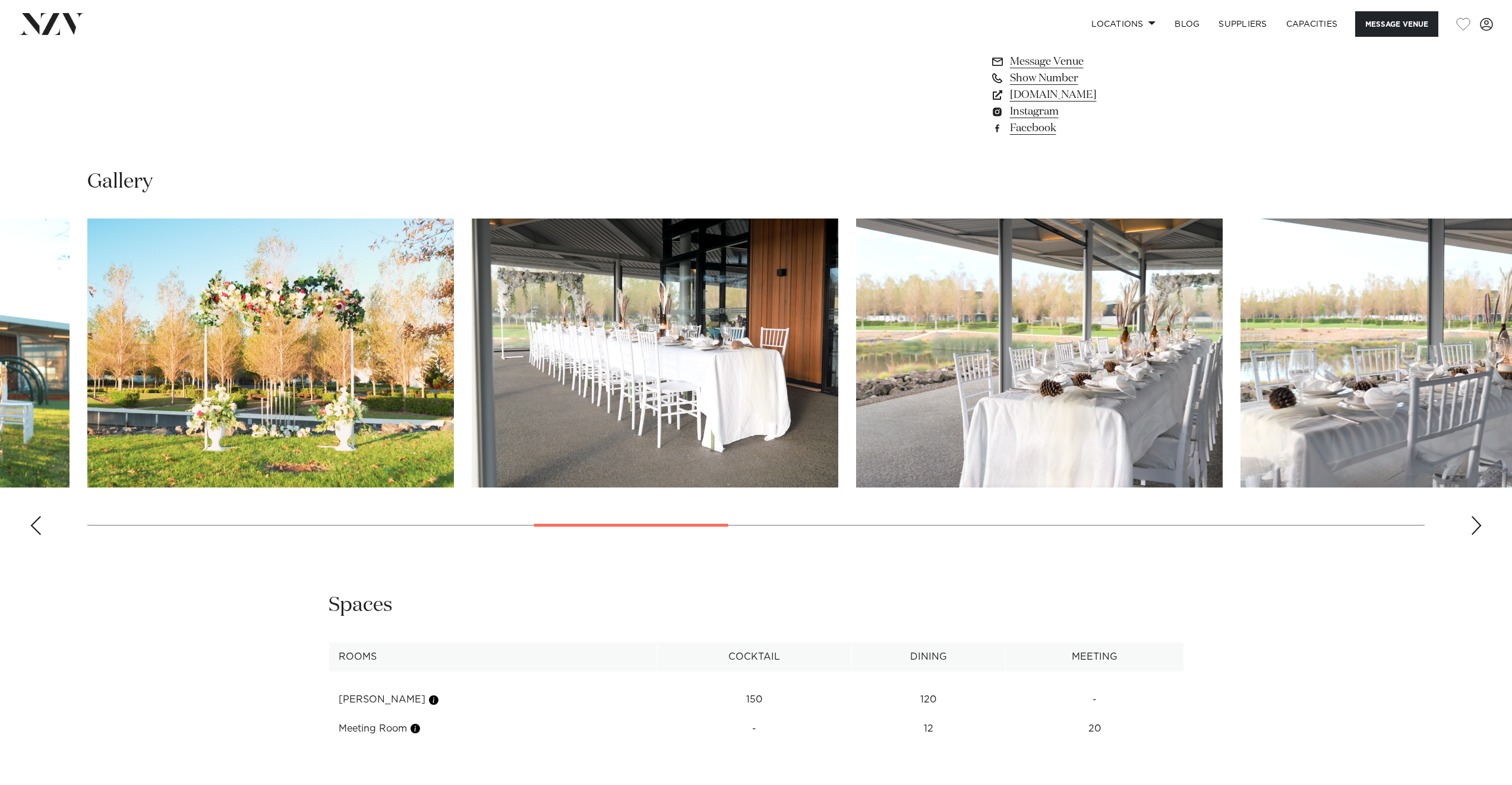
click at [1473, 527] on div "Next slide" at bounding box center [1476, 525] width 12 height 19
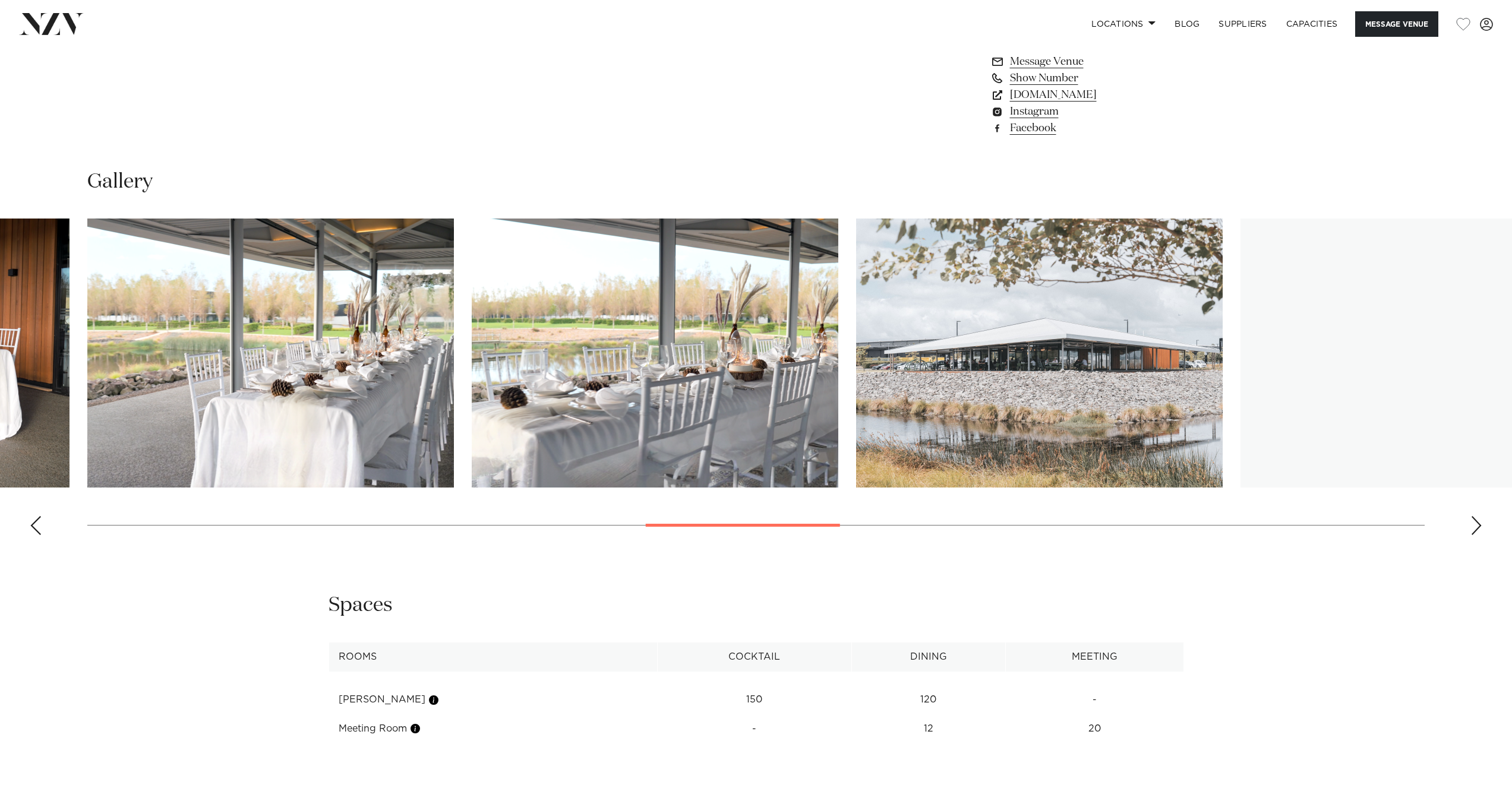
click at [1473, 527] on div "Next slide" at bounding box center [1476, 525] width 12 height 19
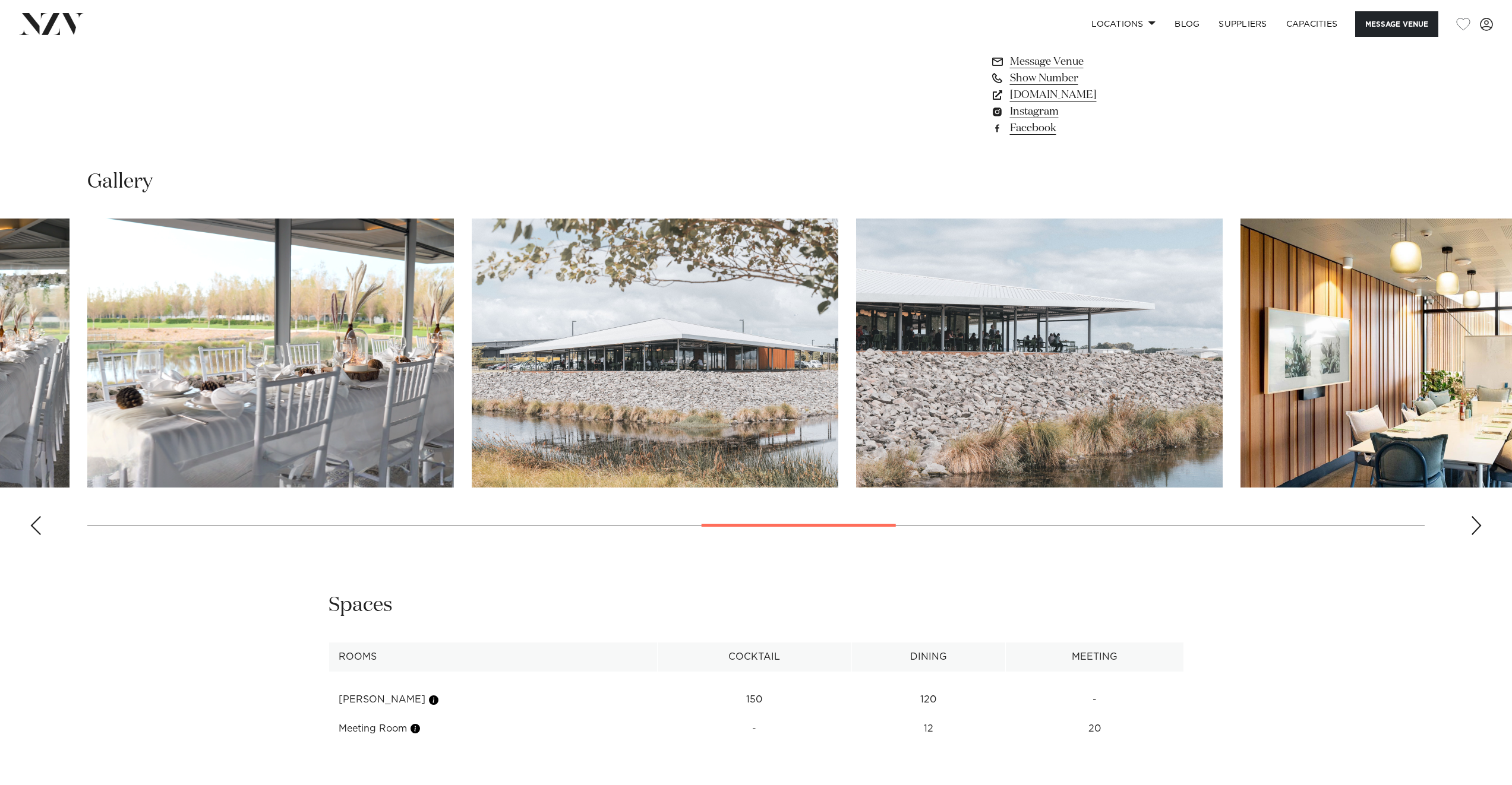
click at [1473, 527] on div "Next slide" at bounding box center [1476, 525] width 12 height 19
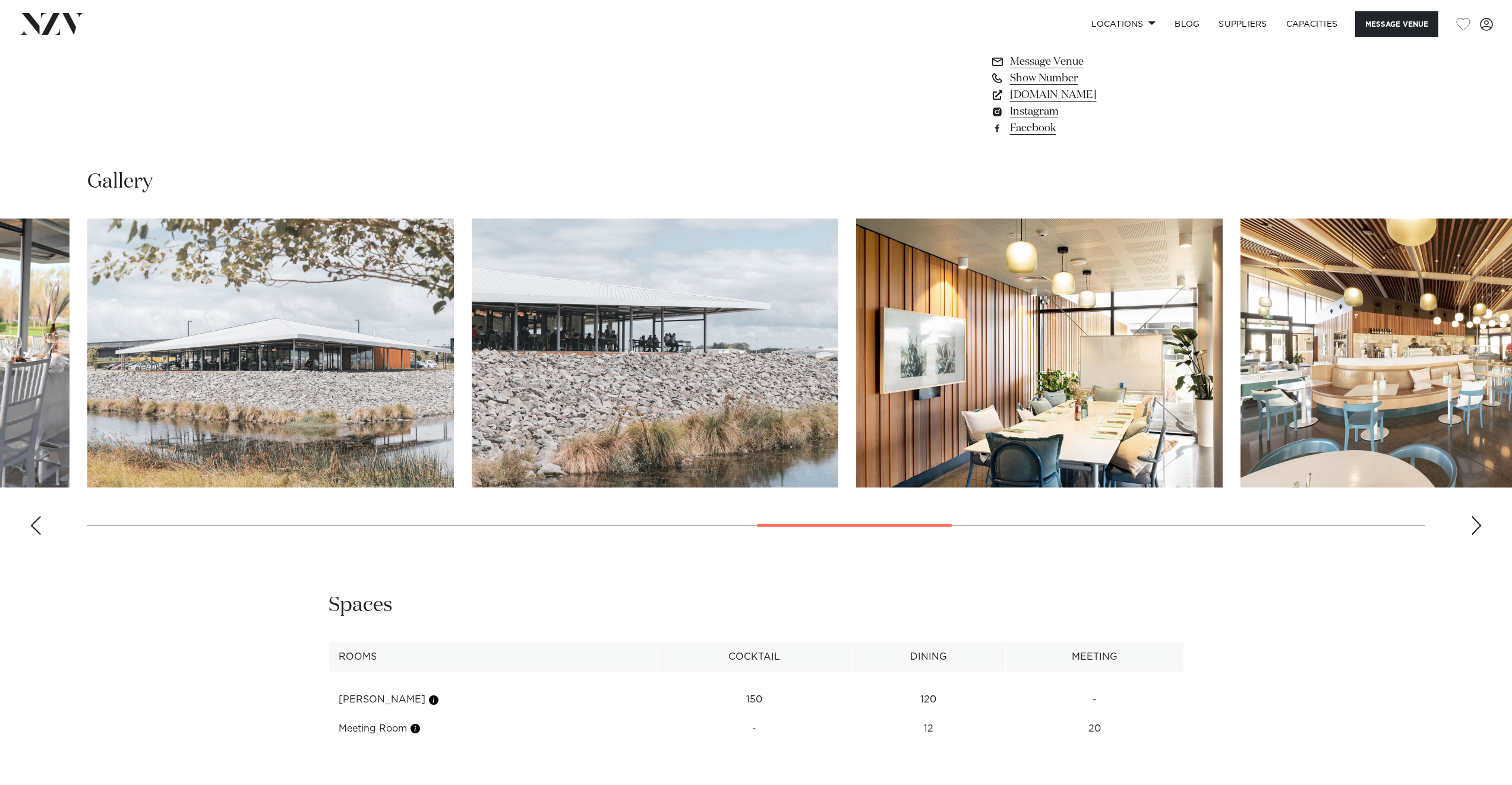
click at [1473, 527] on div "Next slide" at bounding box center [1476, 525] width 12 height 19
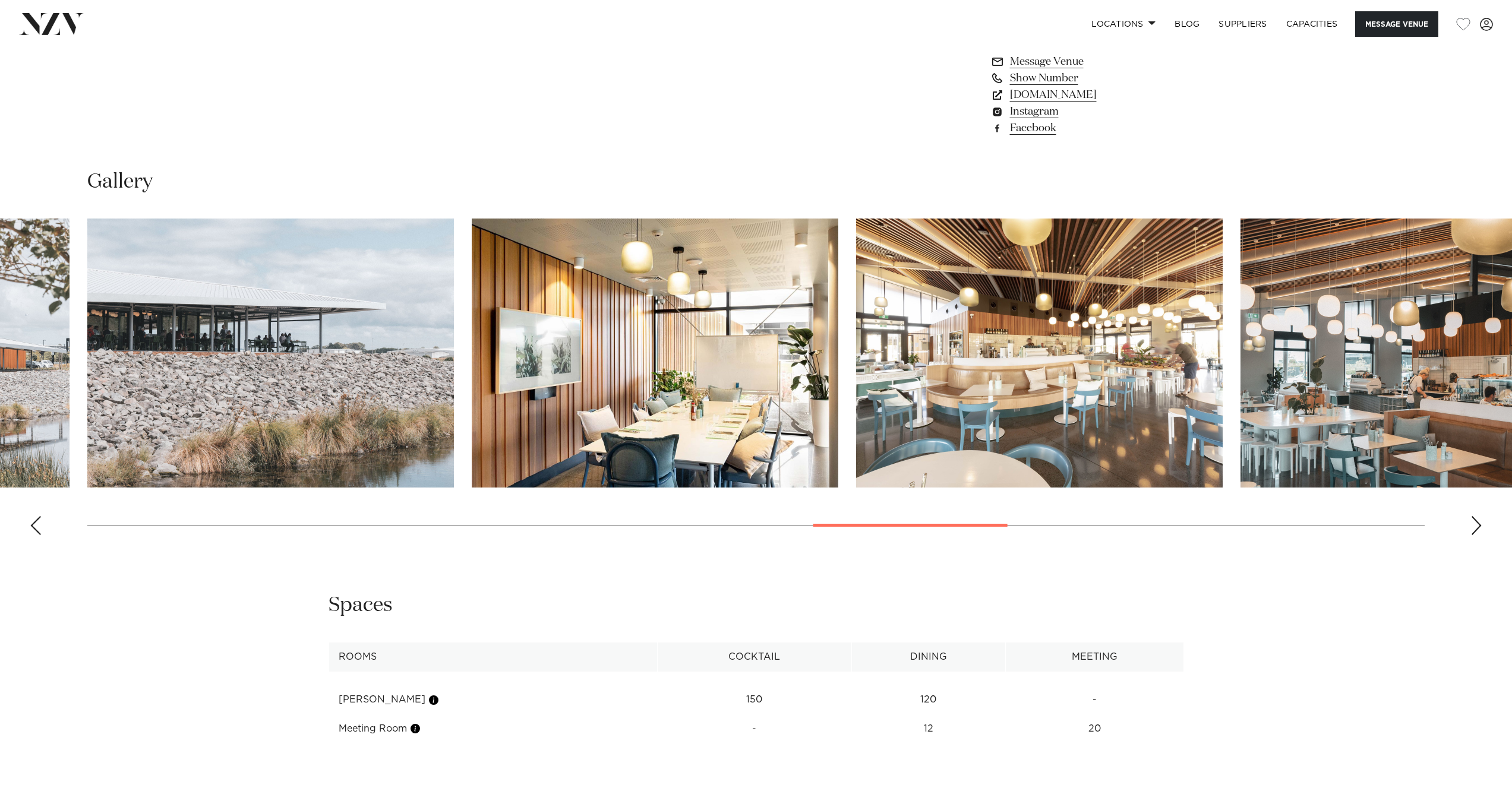
click at [1473, 527] on div "Next slide" at bounding box center [1476, 525] width 12 height 19
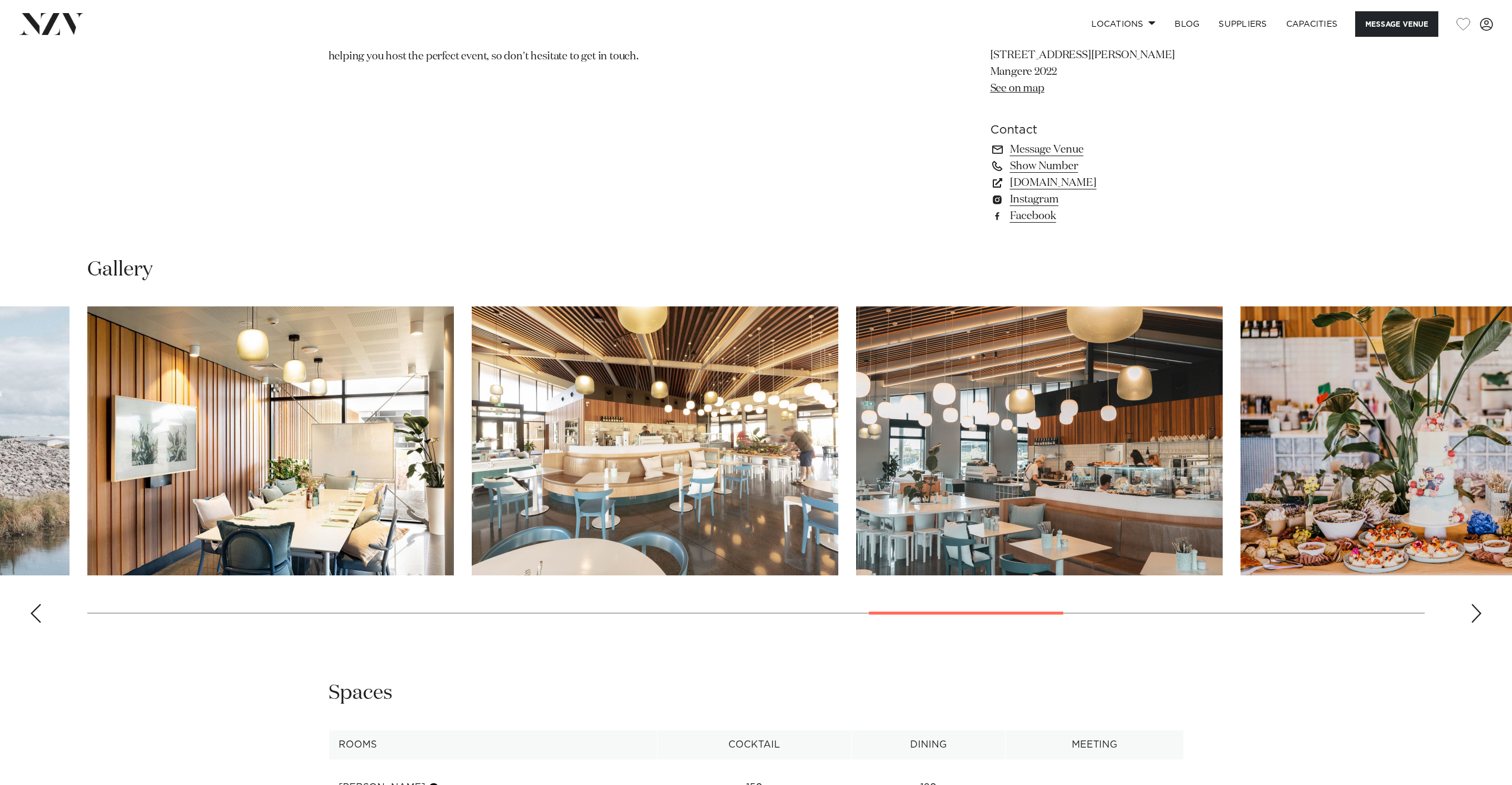
scroll to position [1050, 0]
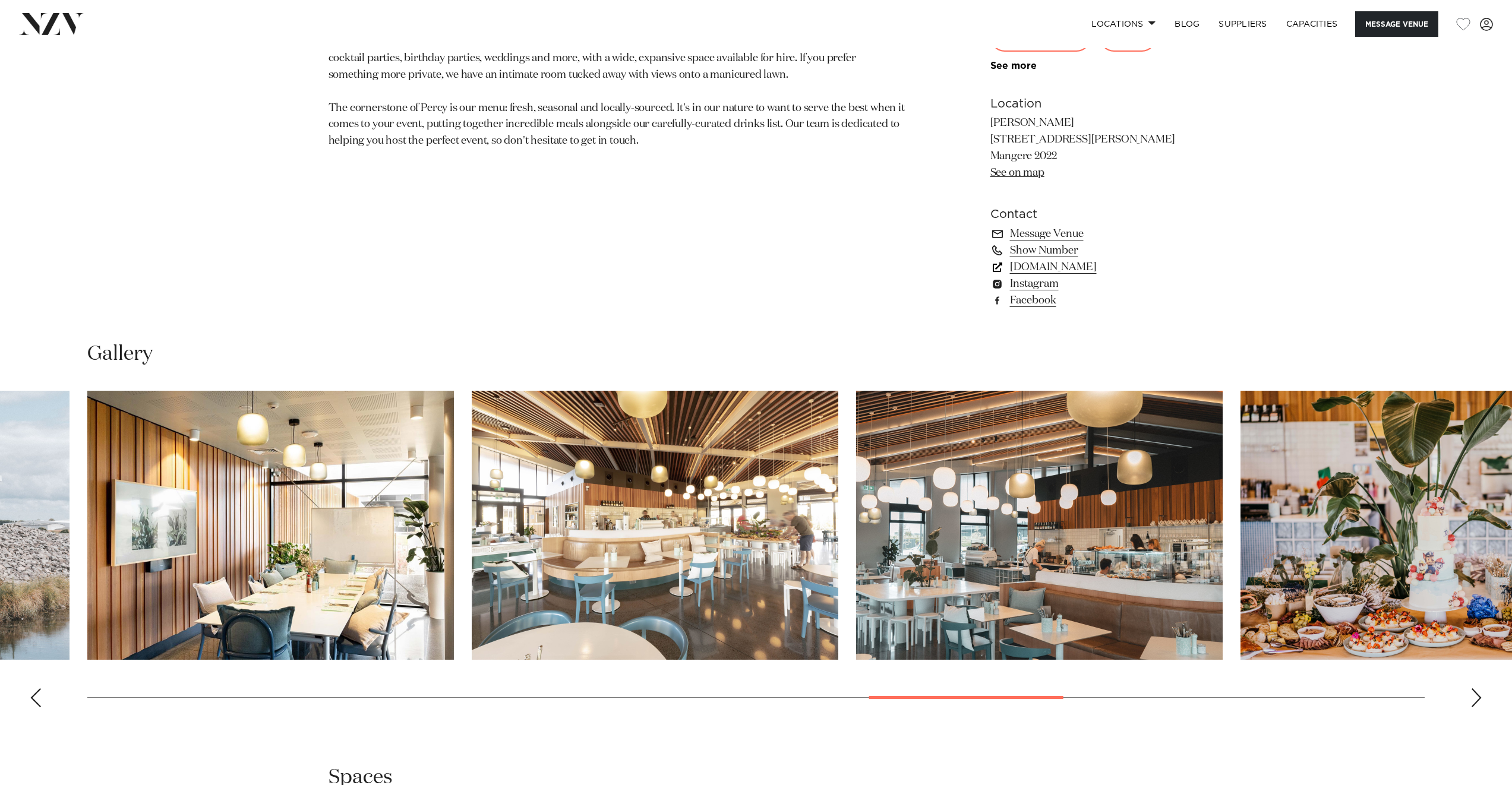
click at [1023, 273] on link "percyevents.co.nz" at bounding box center [1088, 267] width 194 height 17
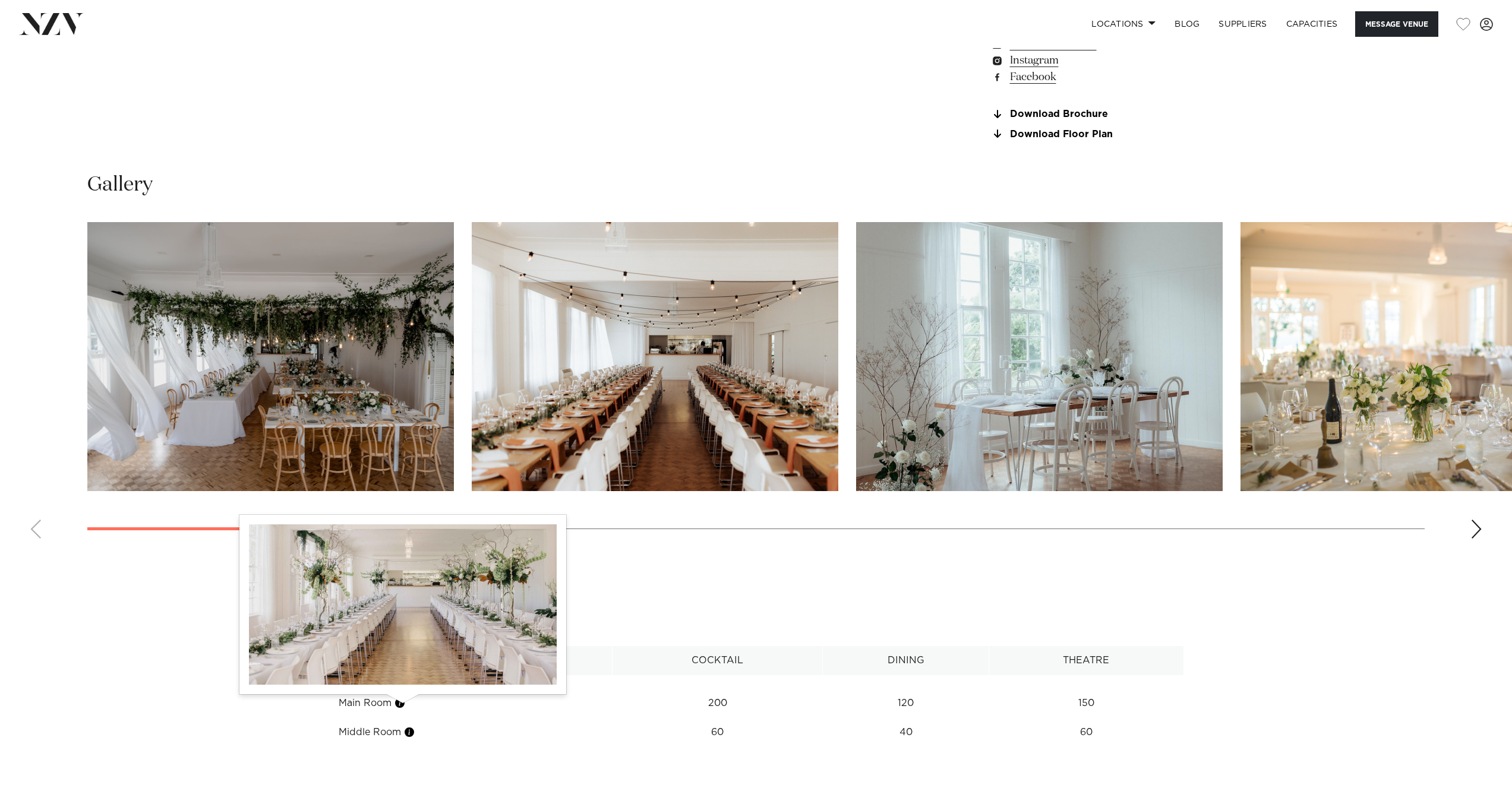
scroll to position [1297, 0]
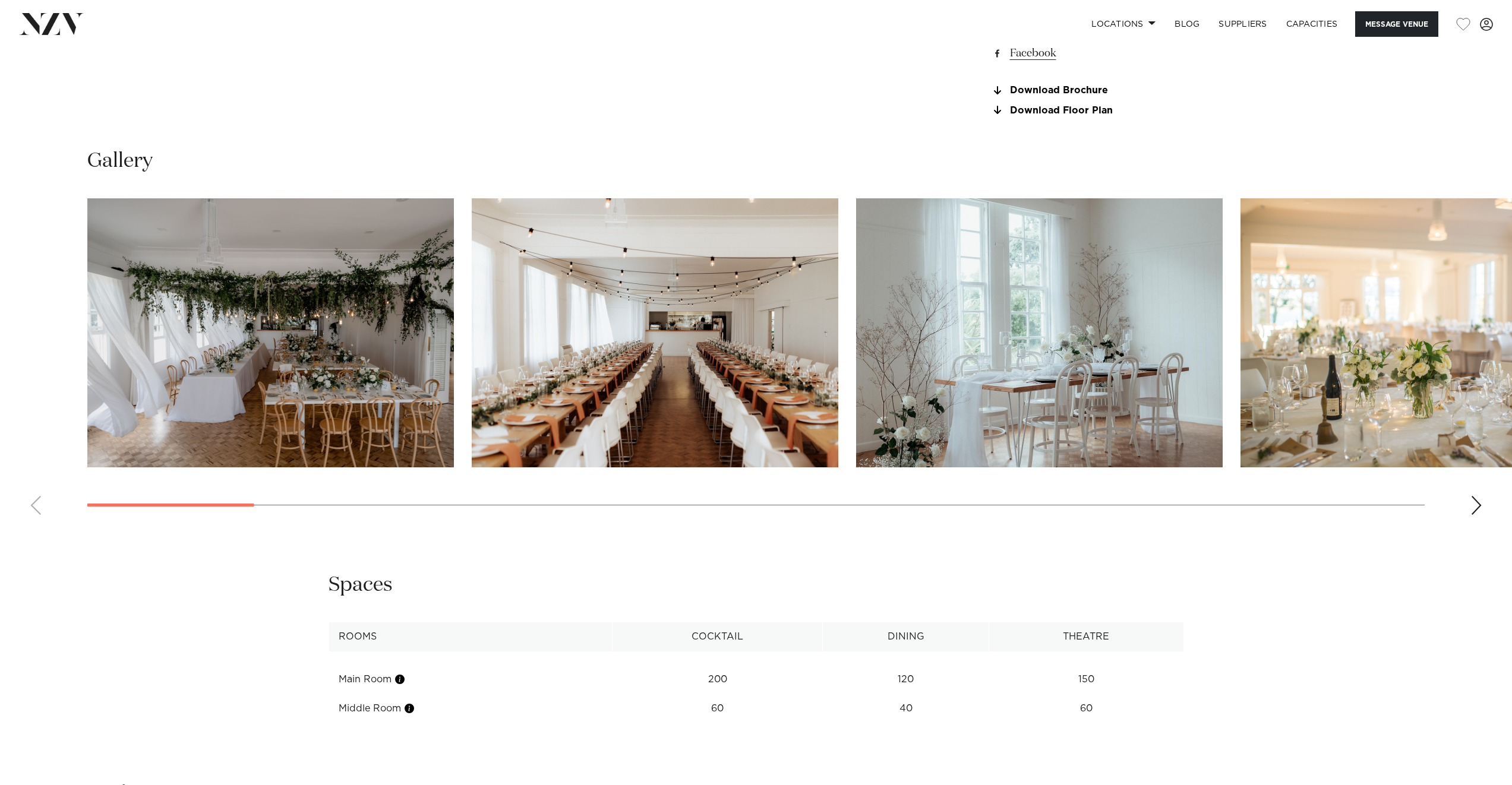
click at [1480, 509] on div "Next slide" at bounding box center [1476, 505] width 12 height 19
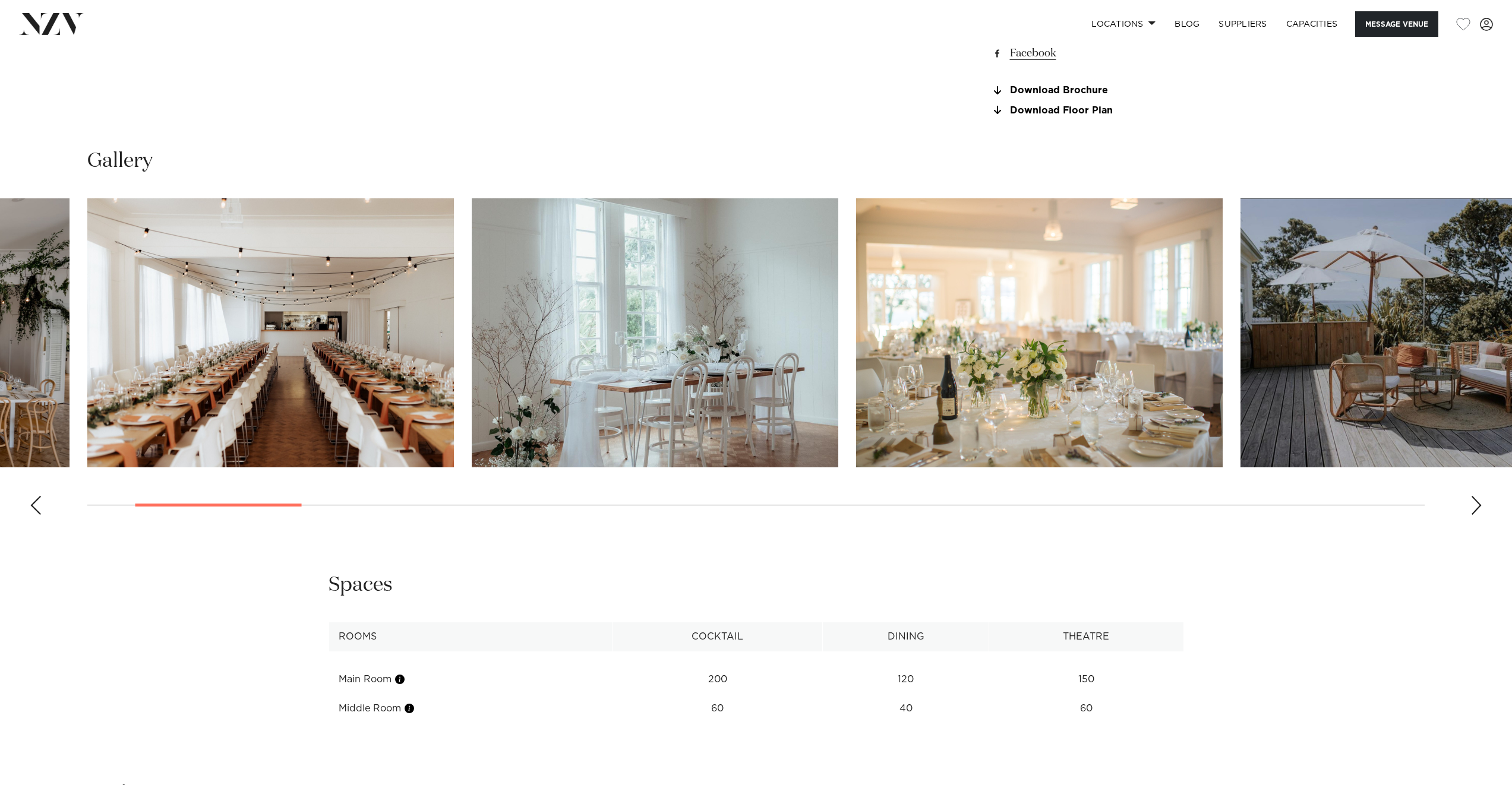
click at [1480, 509] on div "Next slide" at bounding box center [1476, 505] width 12 height 19
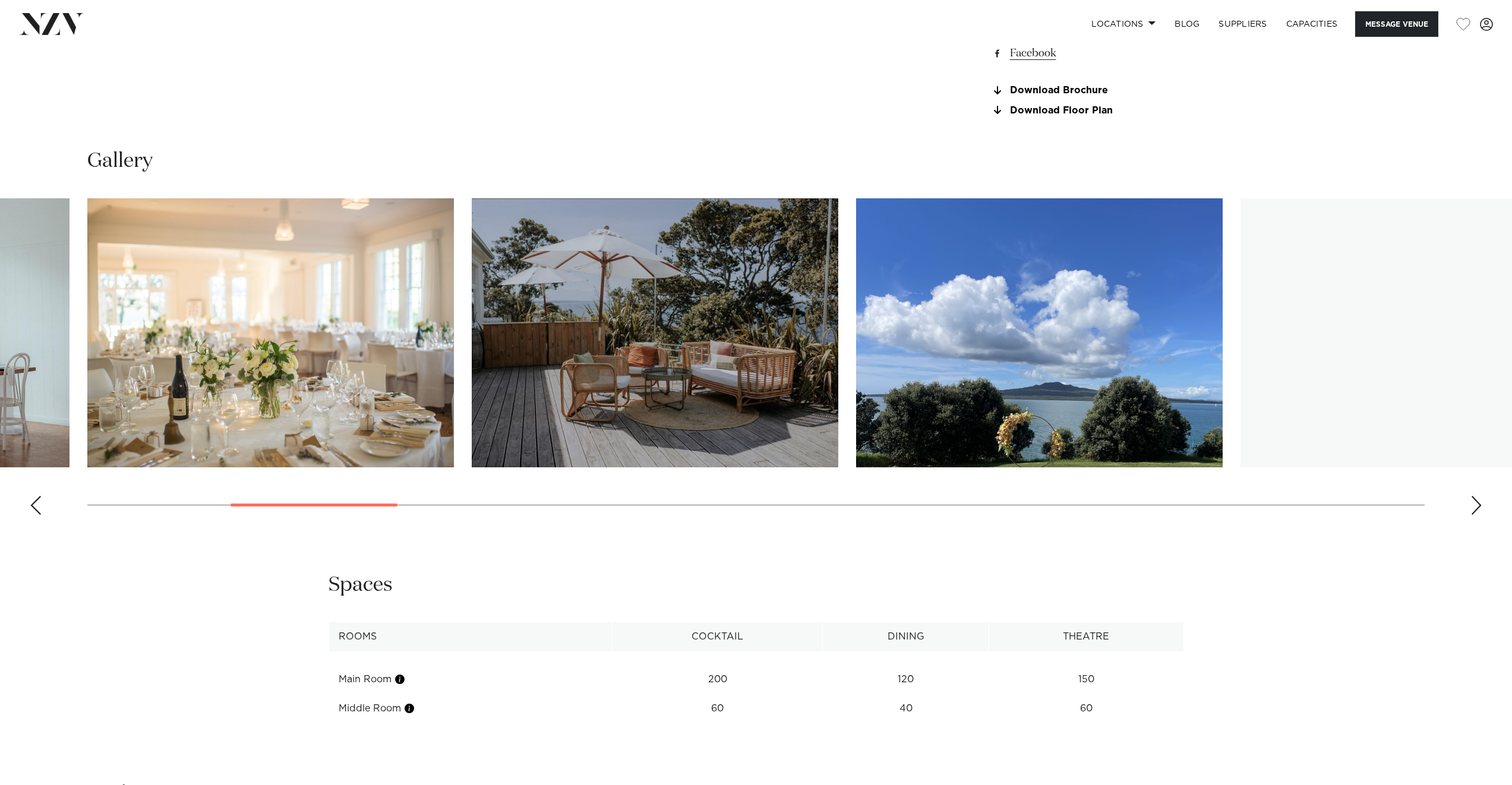
click at [1480, 509] on div "Next slide" at bounding box center [1476, 505] width 12 height 19
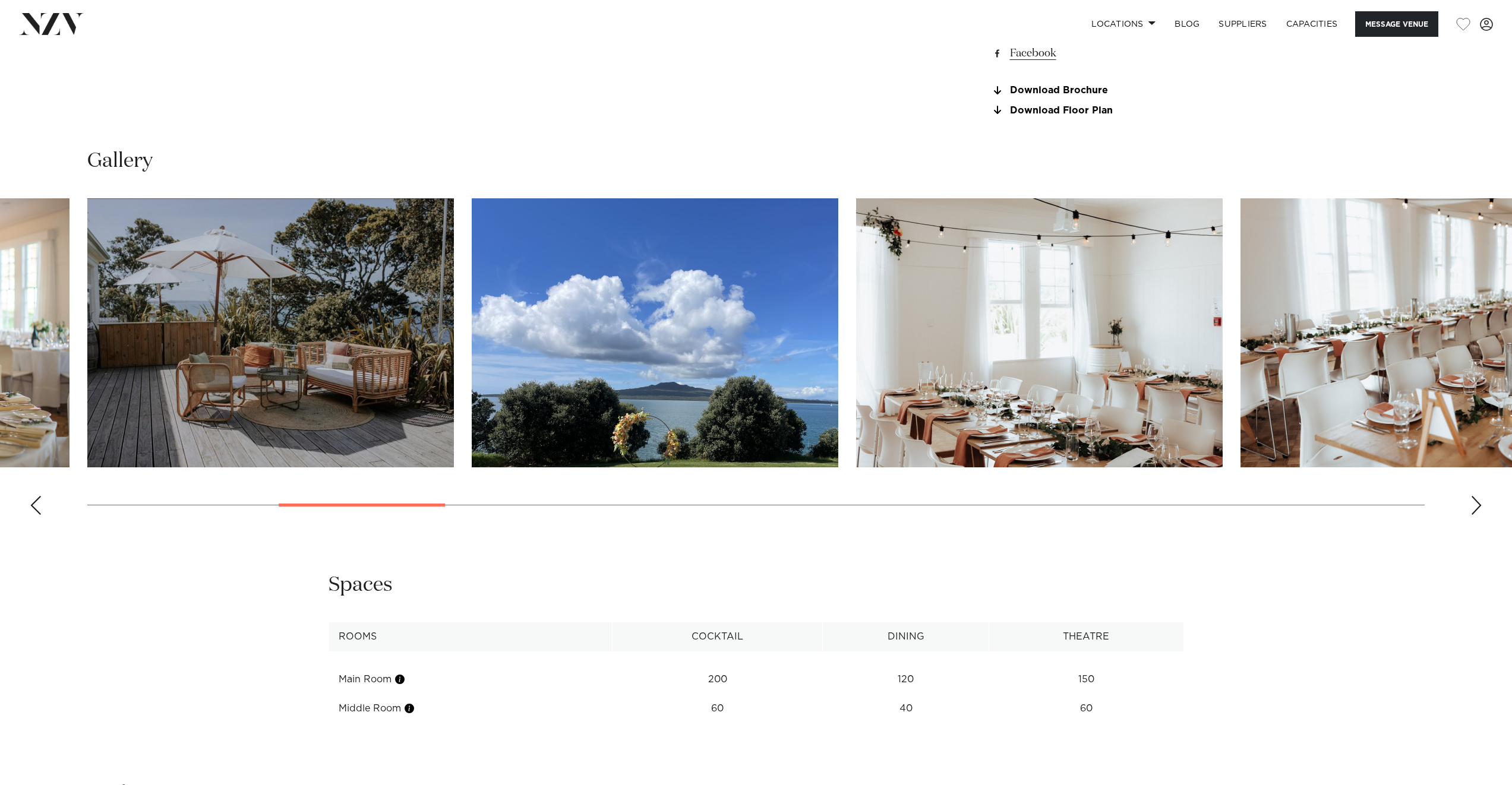
click at [1480, 509] on div "Next slide" at bounding box center [1476, 505] width 12 height 19
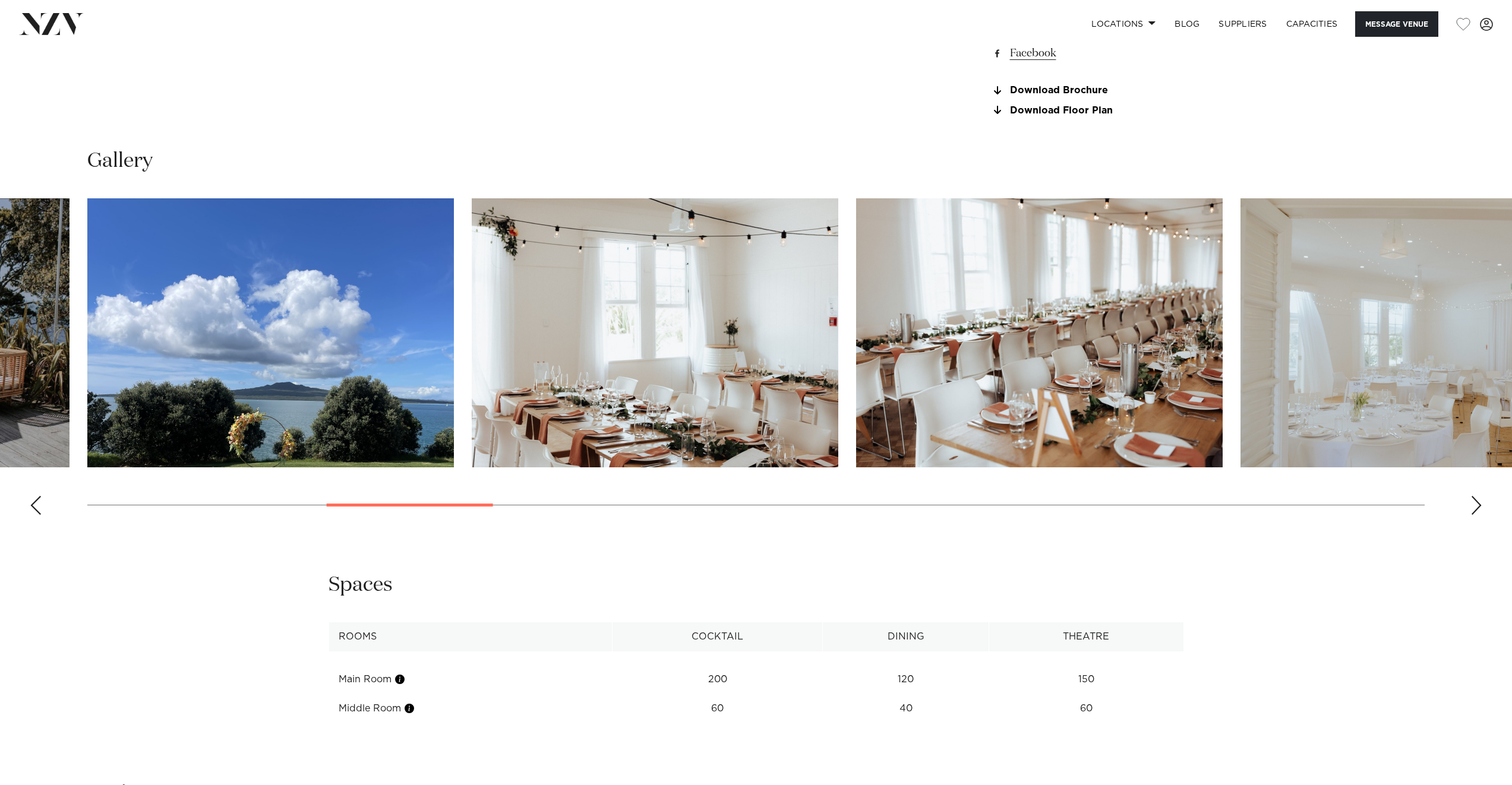
click at [1480, 509] on div "Next slide" at bounding box center [1476, 505] width 12 height 19
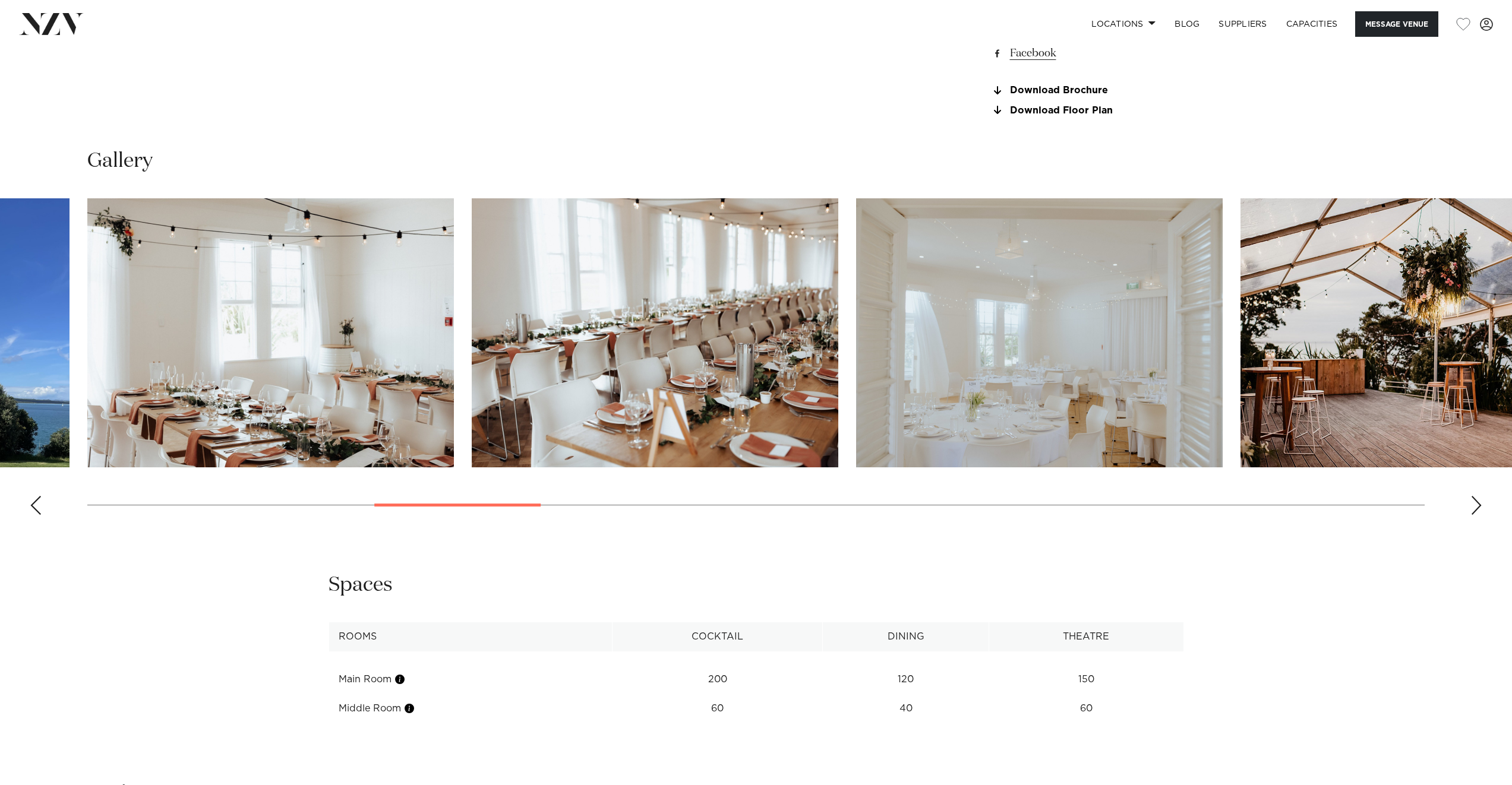
click at [1480, 509] on div "Next slide" at bounding box center [1476, 505] width 12 height 19
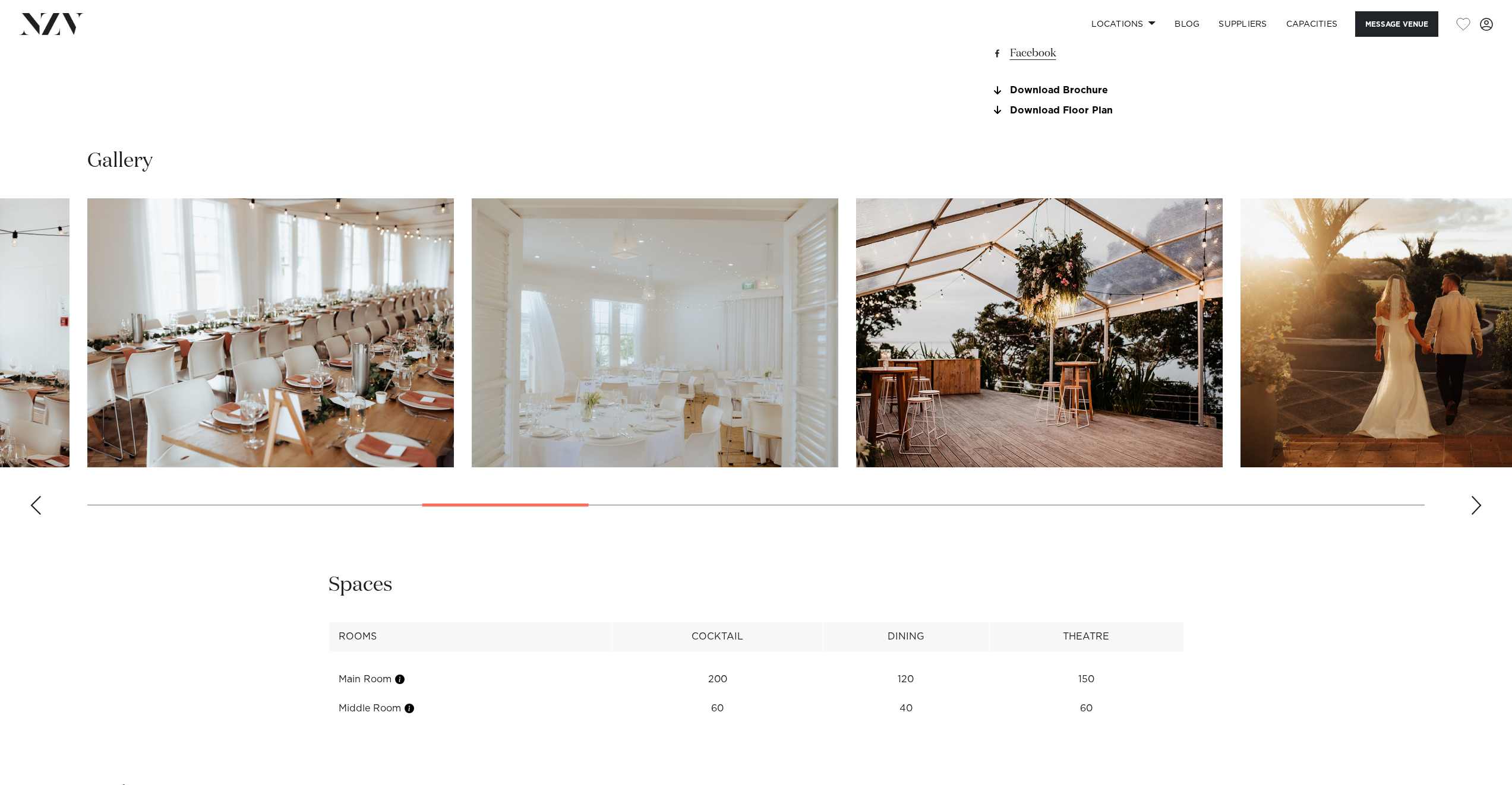
click at [1480, 509] on div "Next slide" at bounding box center [1476, 505] width 12 height 19
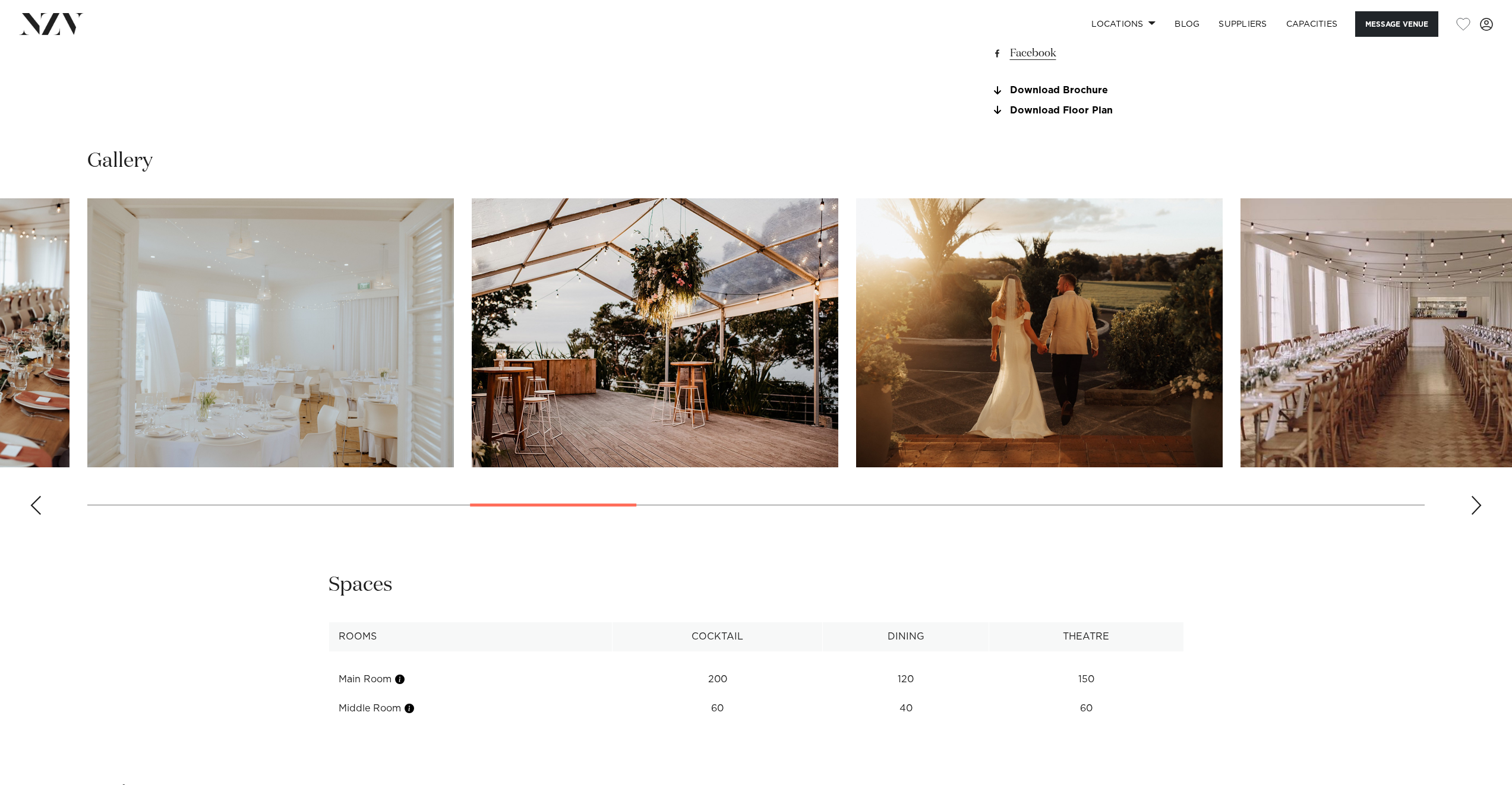
click at [1480, 509] on div "Next slide" at bounding box center [1476, 505] width 12 height 19
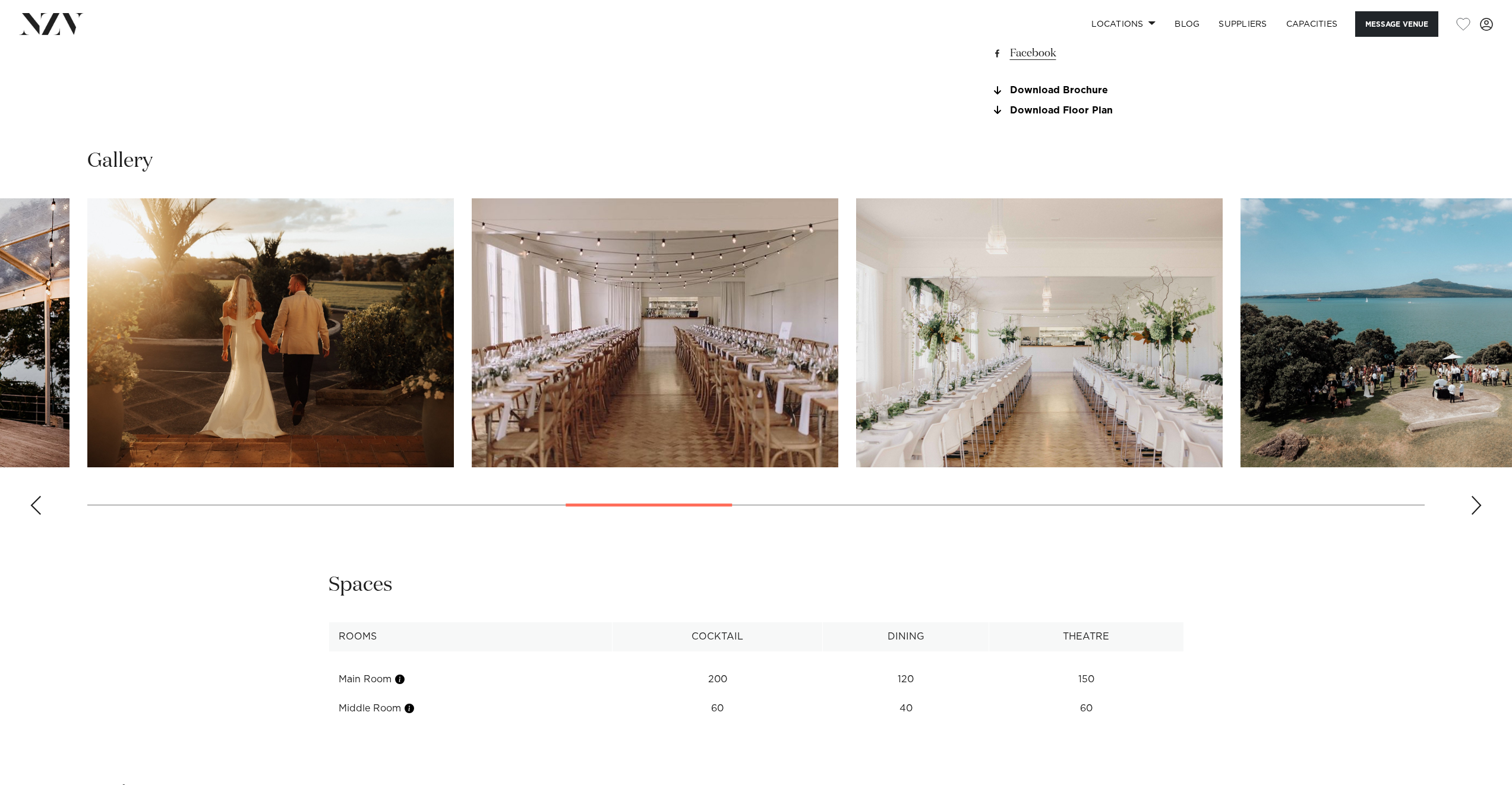
click at [1480, 509] on div "Next slide" at bounding box center [1476, 505] width 12 height 19
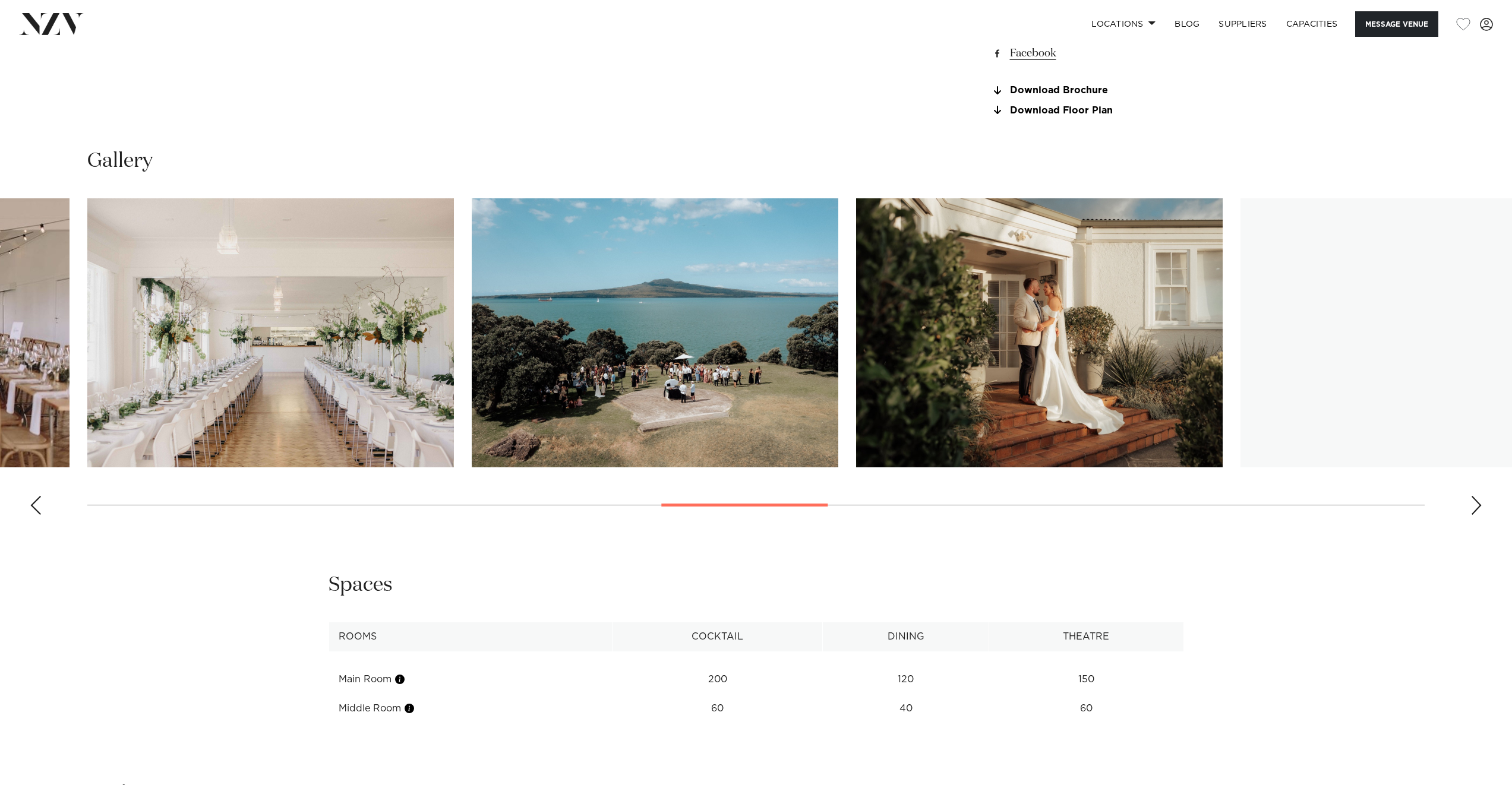
click at [1480, 509] on div "Next slide" at bounding box center [1476, 505] width 12 height 19
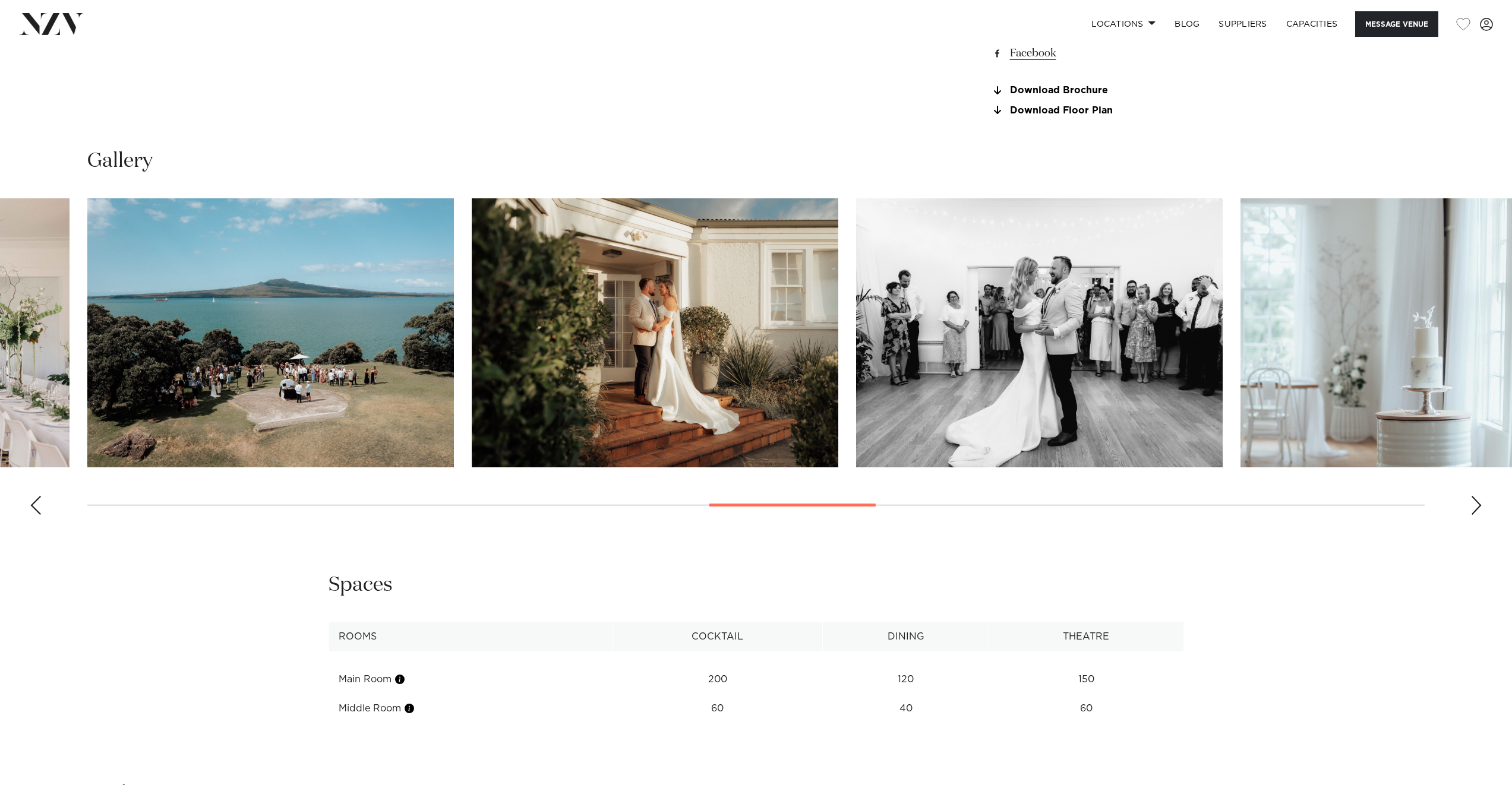
click at [1480, 509] on div "Next slide" at bounding box center [1476, 505] width 12 height 19
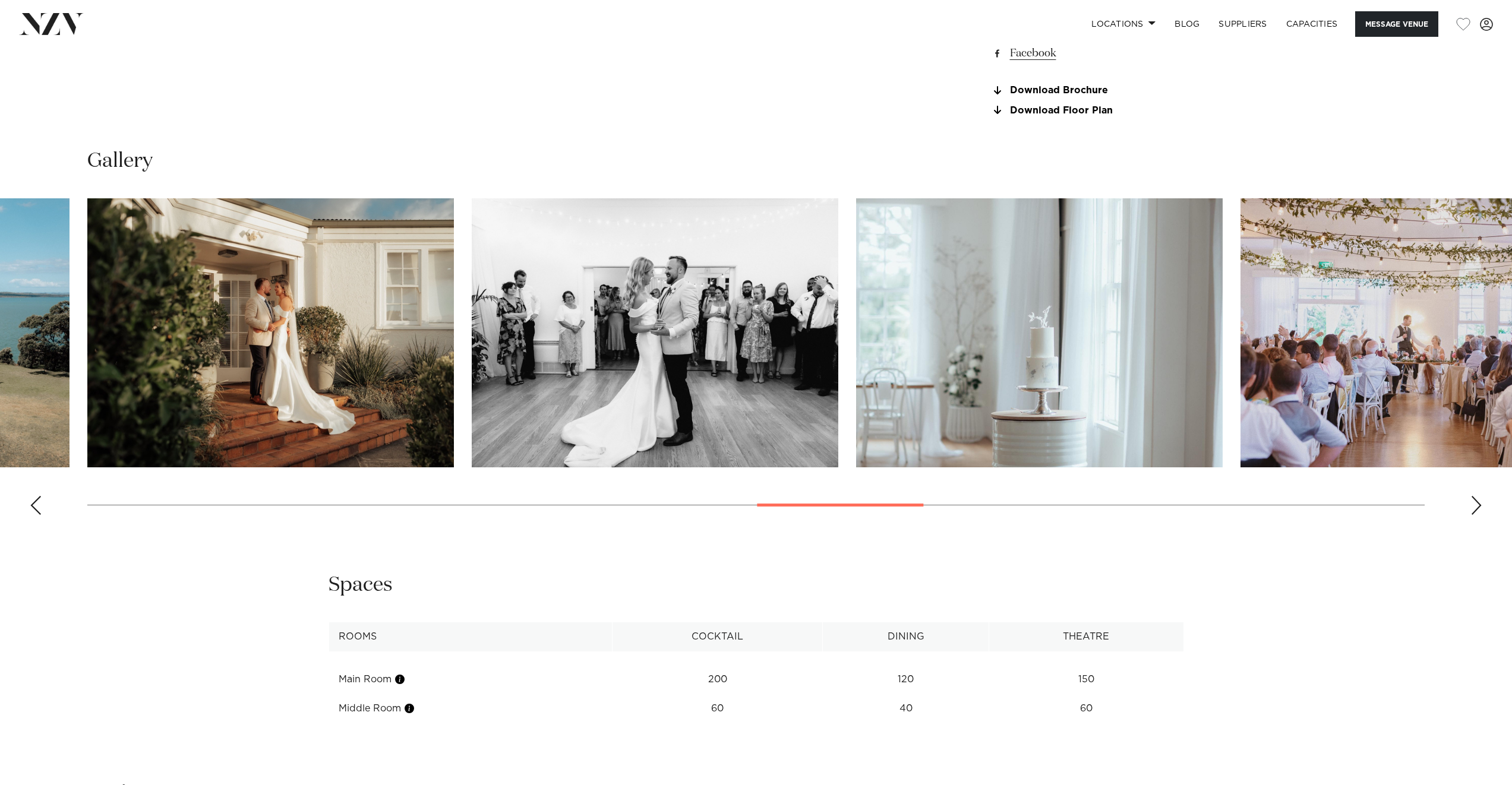
click at [1480, 509] on div "Next slide" at bounding box center [1476, 505] width 12 height 19
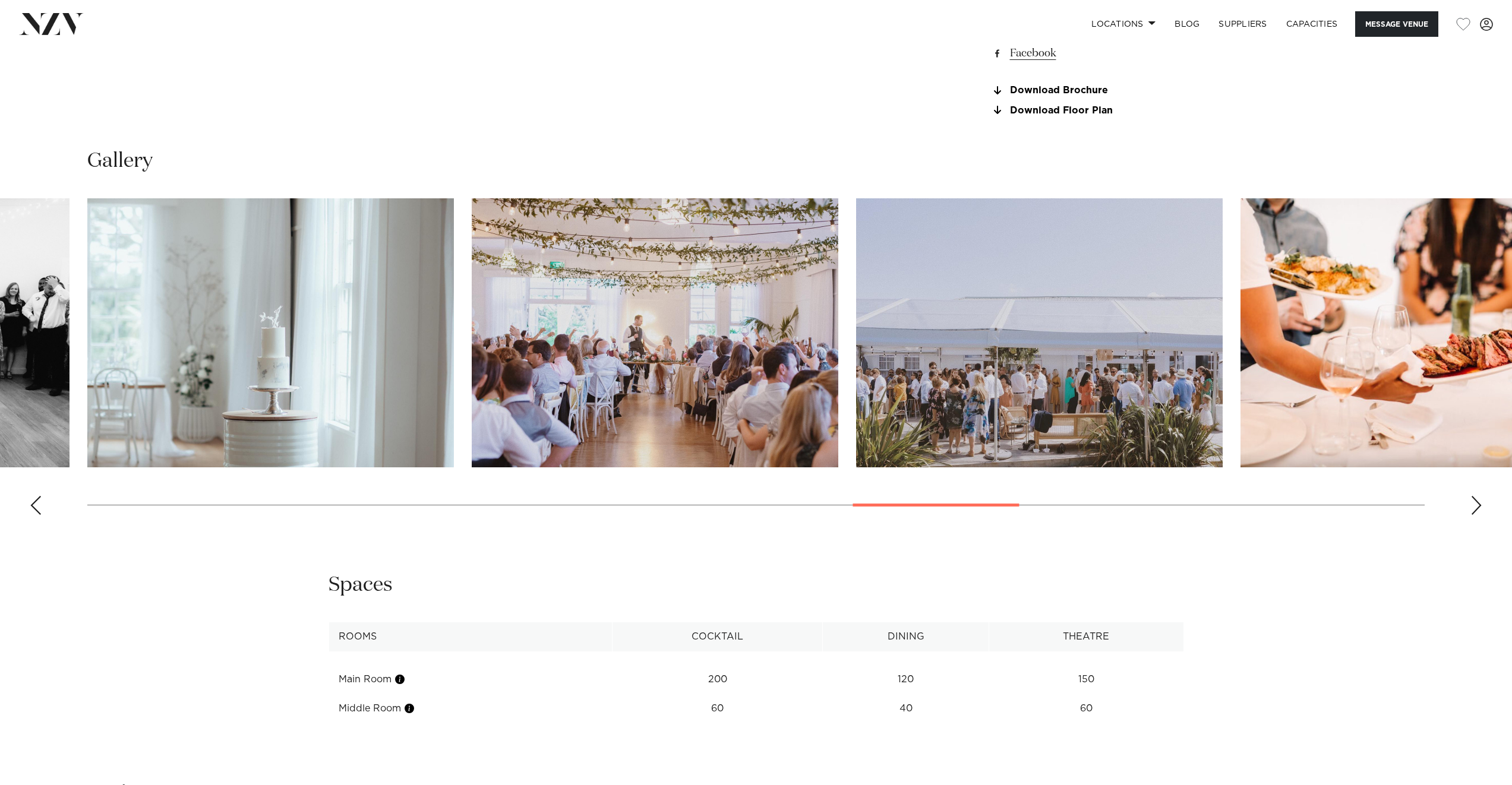
click at [1480, 509] on div "Next slide" at bounding box center [1476, 505] width 12 height 19
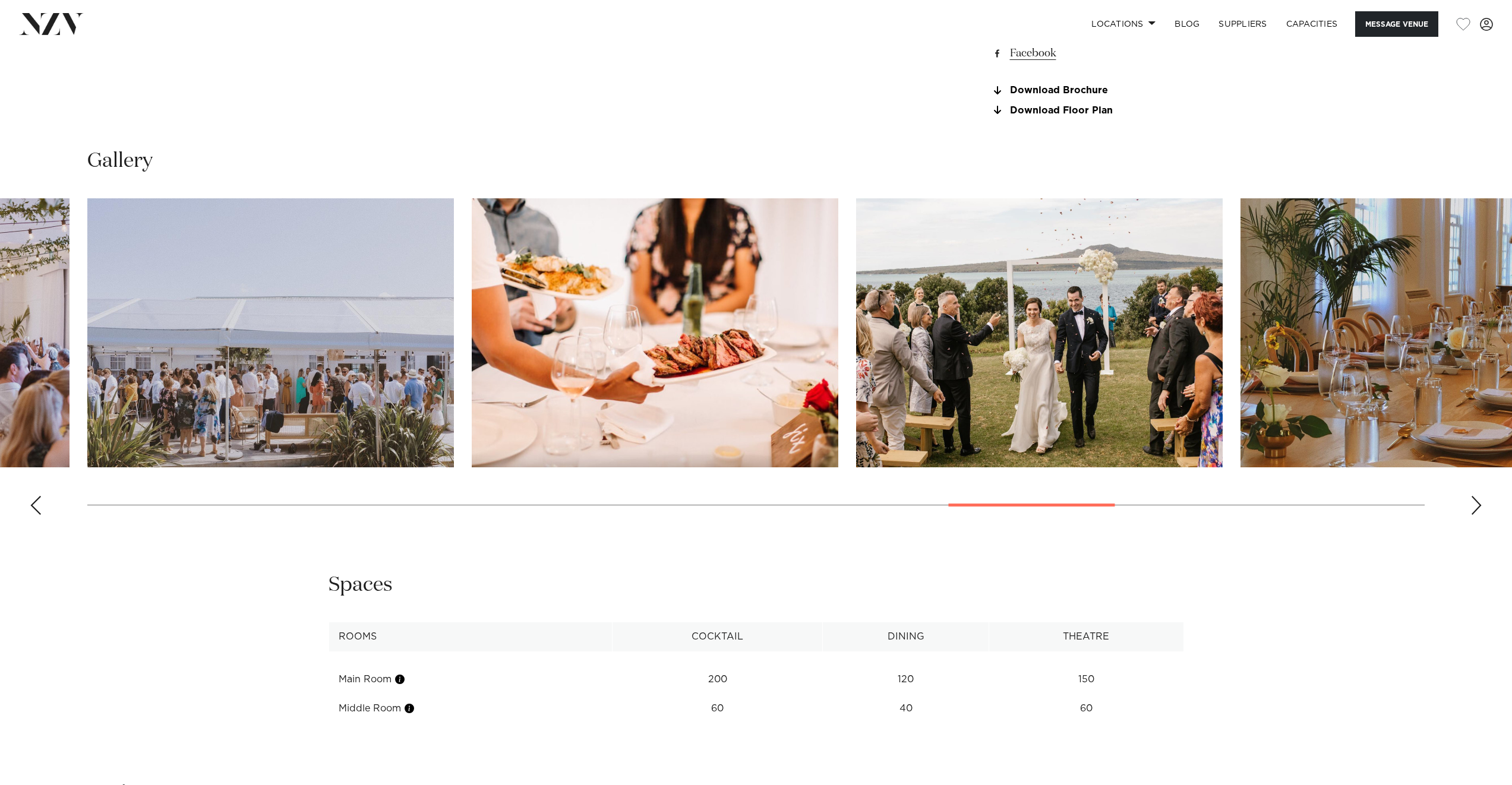
click at [1480, 509] on div "Next slide" at bounding box center [1476, 505] width 12 height 19
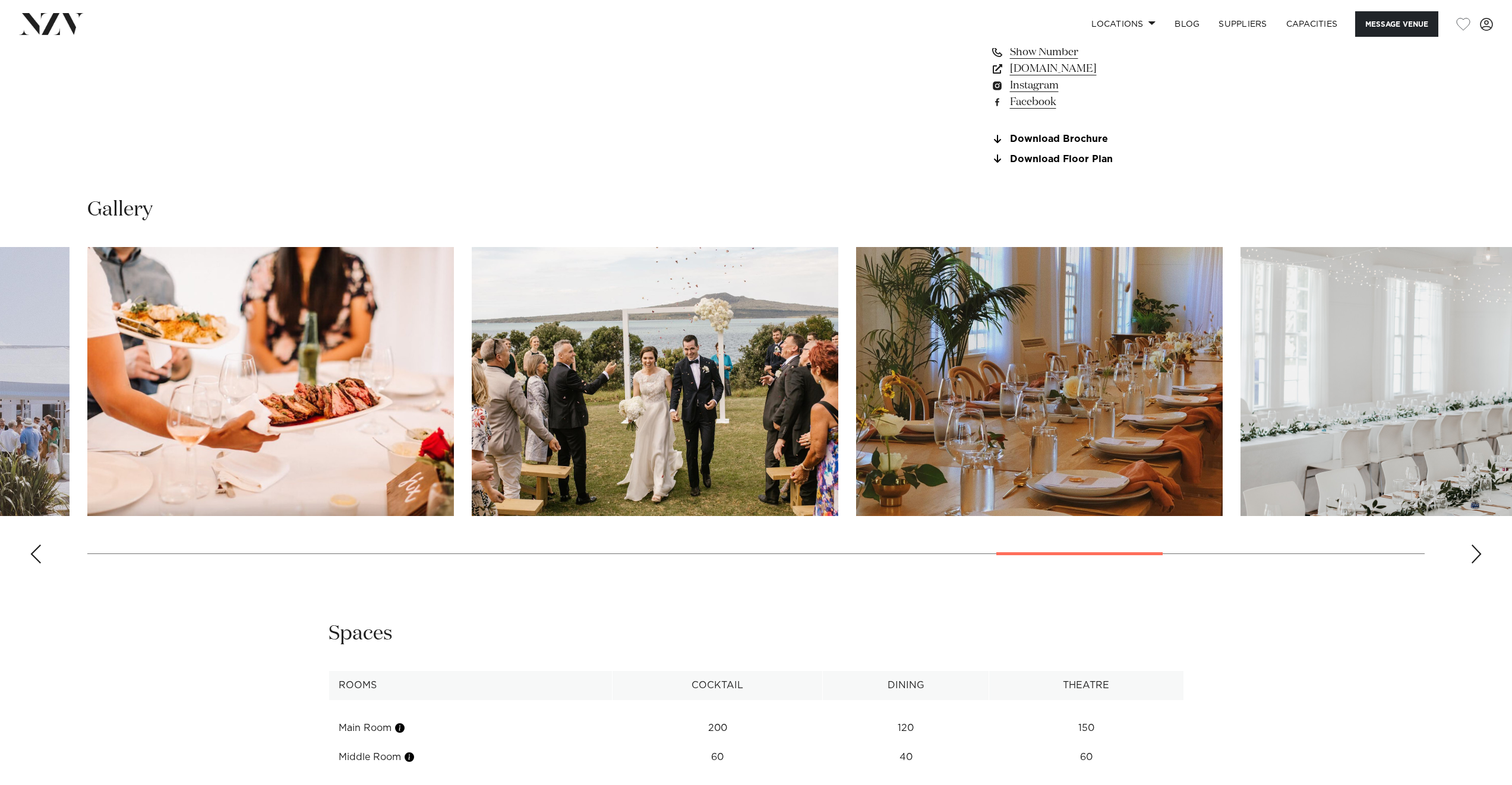
scroll to position [927, 0]
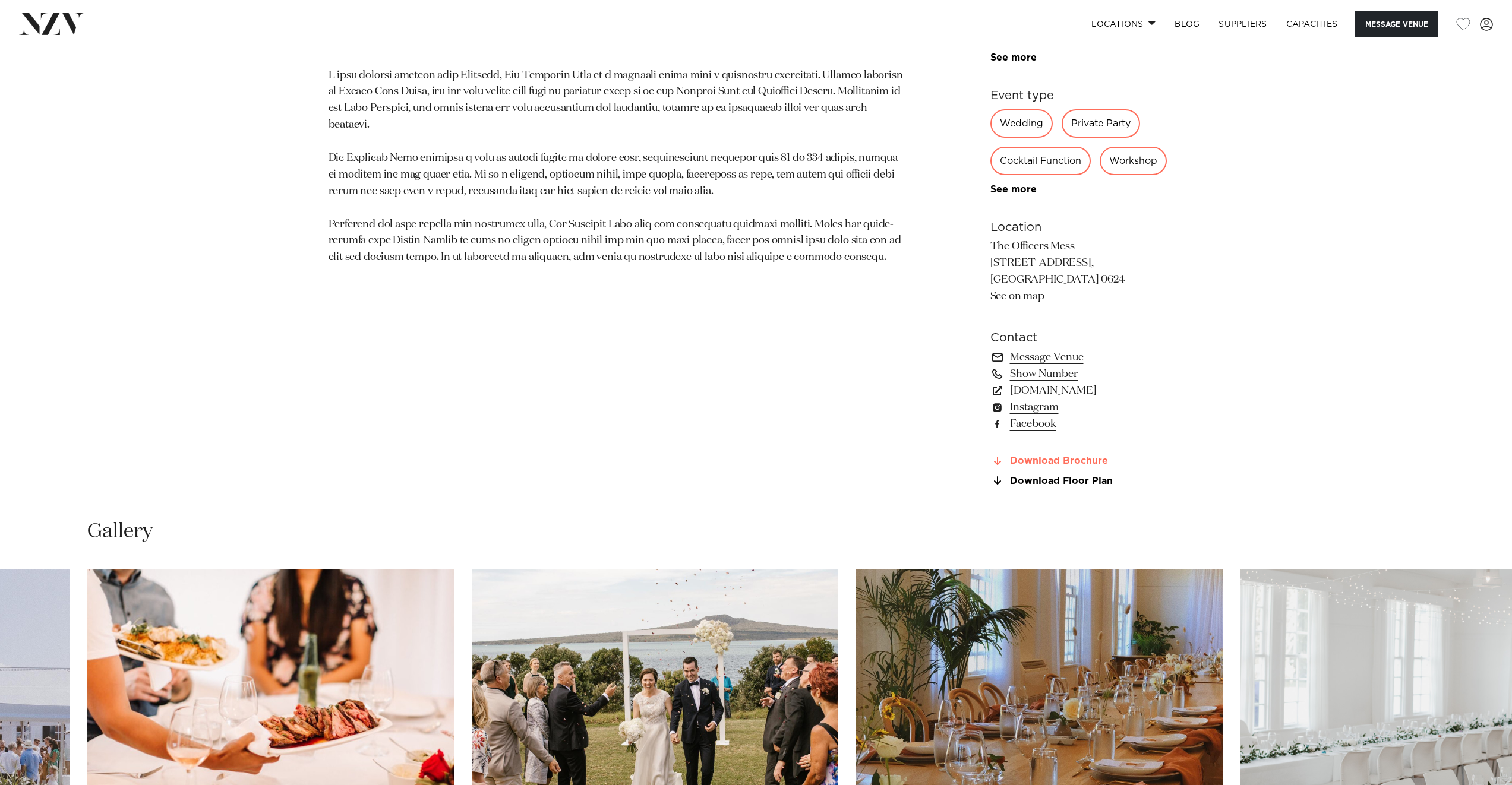
click at [1073, 467] on link "Download Brochure" at bounding box center [1088, 461] width 194 height 10
click at [1054, 394] on link "www.theofficersmess.co.nz" at bounding box center [1088, 391] width 194 height 17
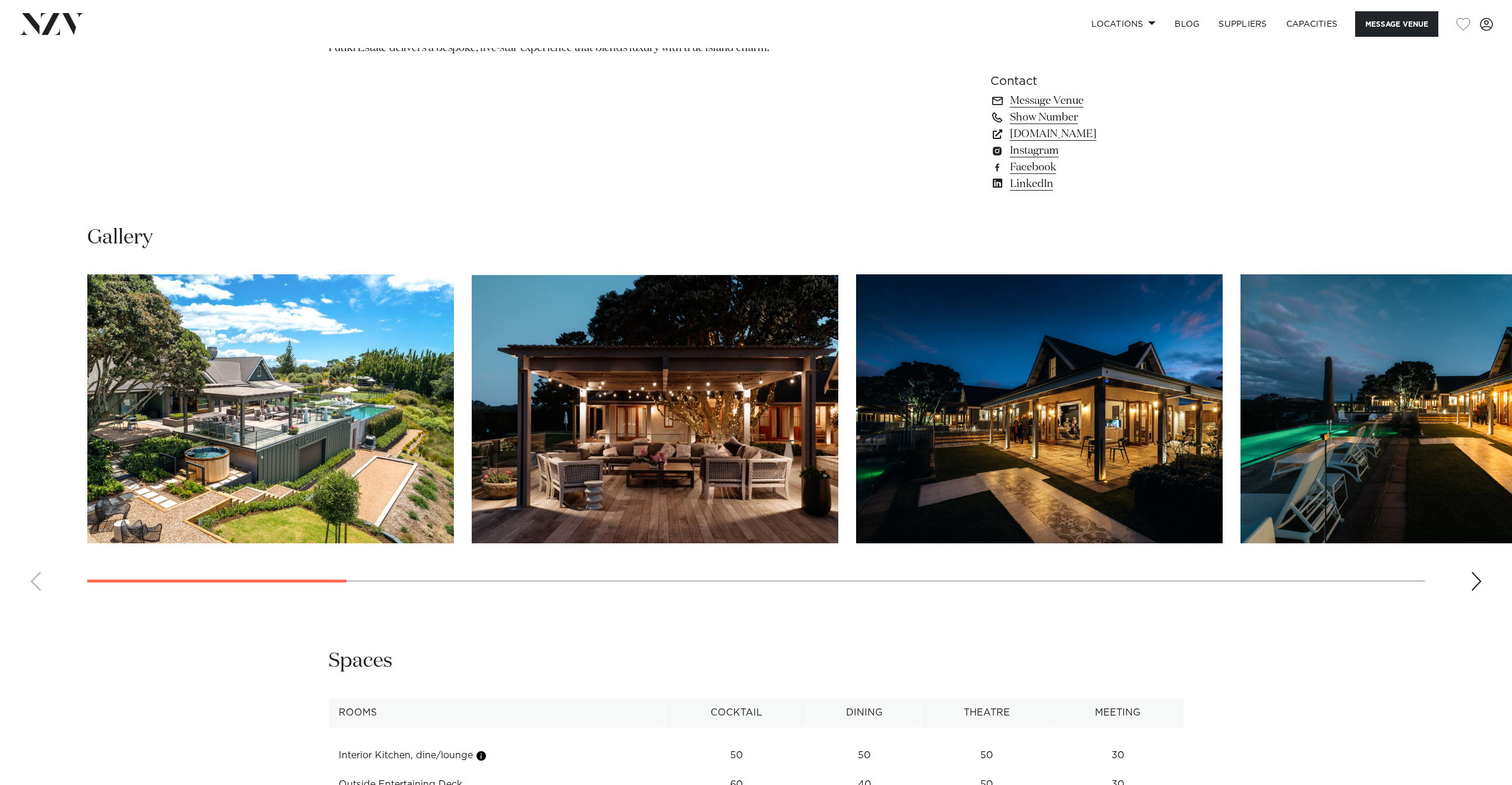
scroll to position [1303, 0]
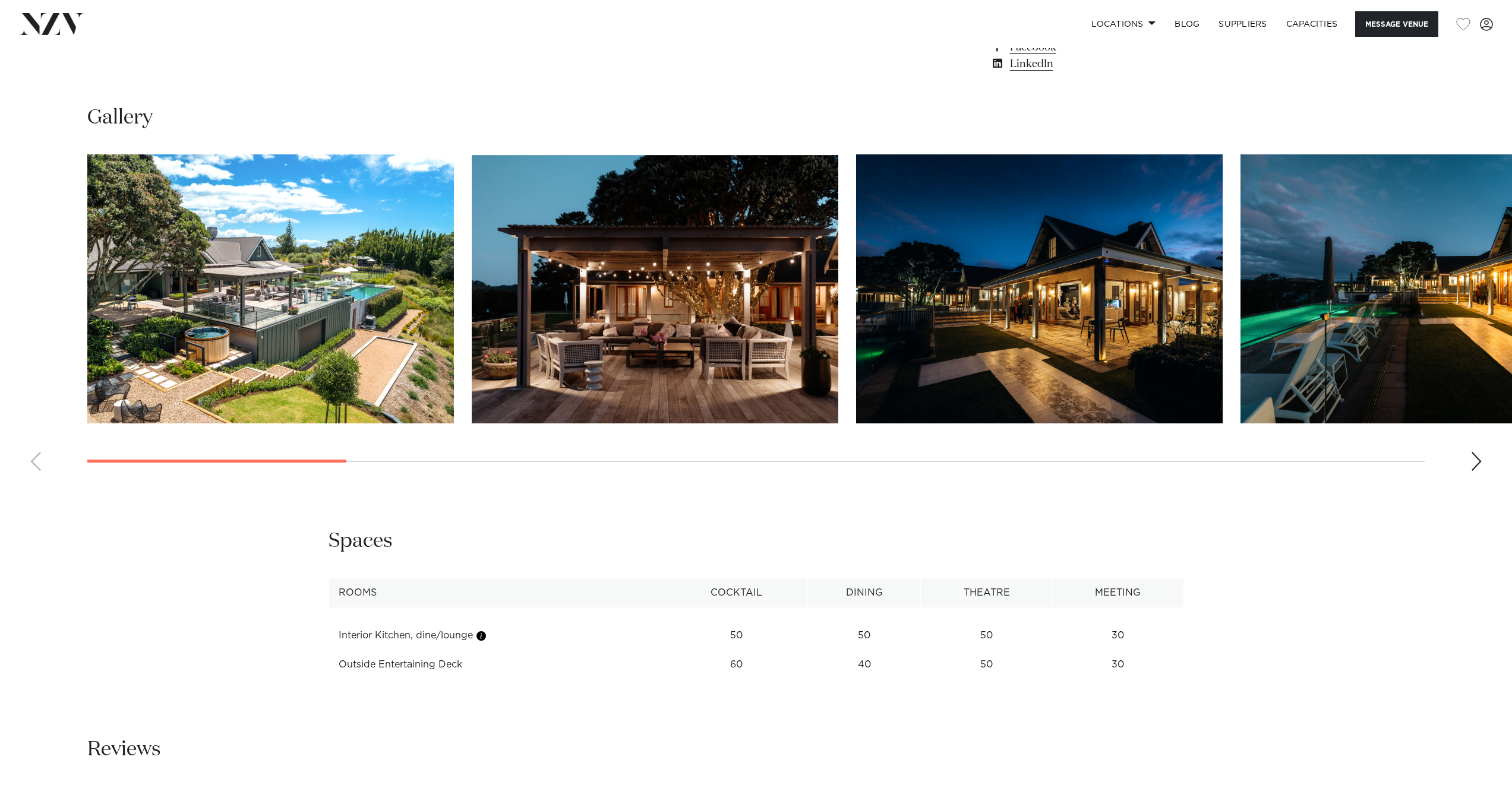
click at [1472, 457] on div "Next slide" at bounding box center [1476, 461] width 12 height 19
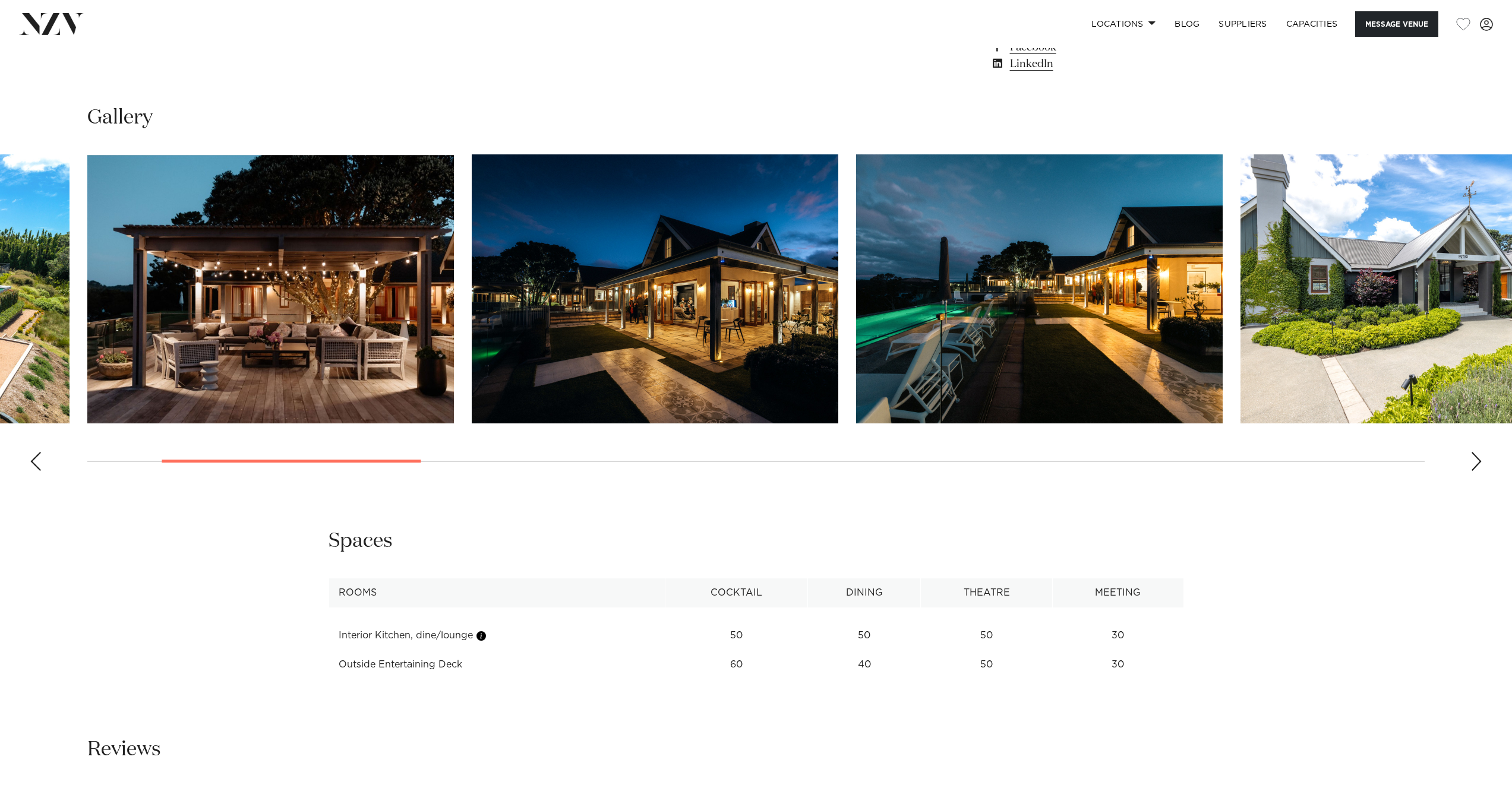
click at [1477, 457] on div "Next slide" at bounding box center [1476, 461] width 12 height 19
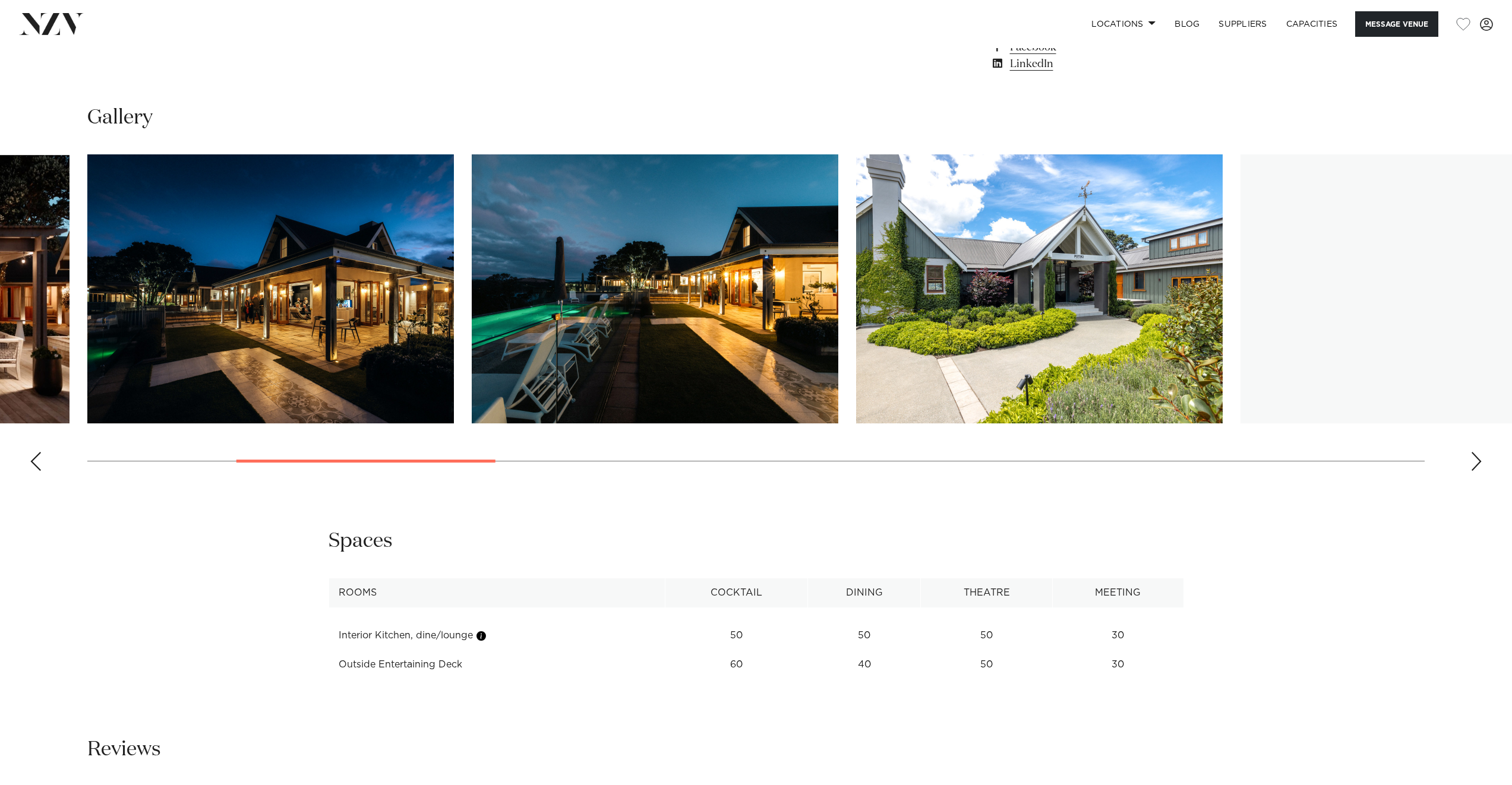
click at [1477, 457] on div "Next slide" at bounding box center [1476, 461] width 12 height 19
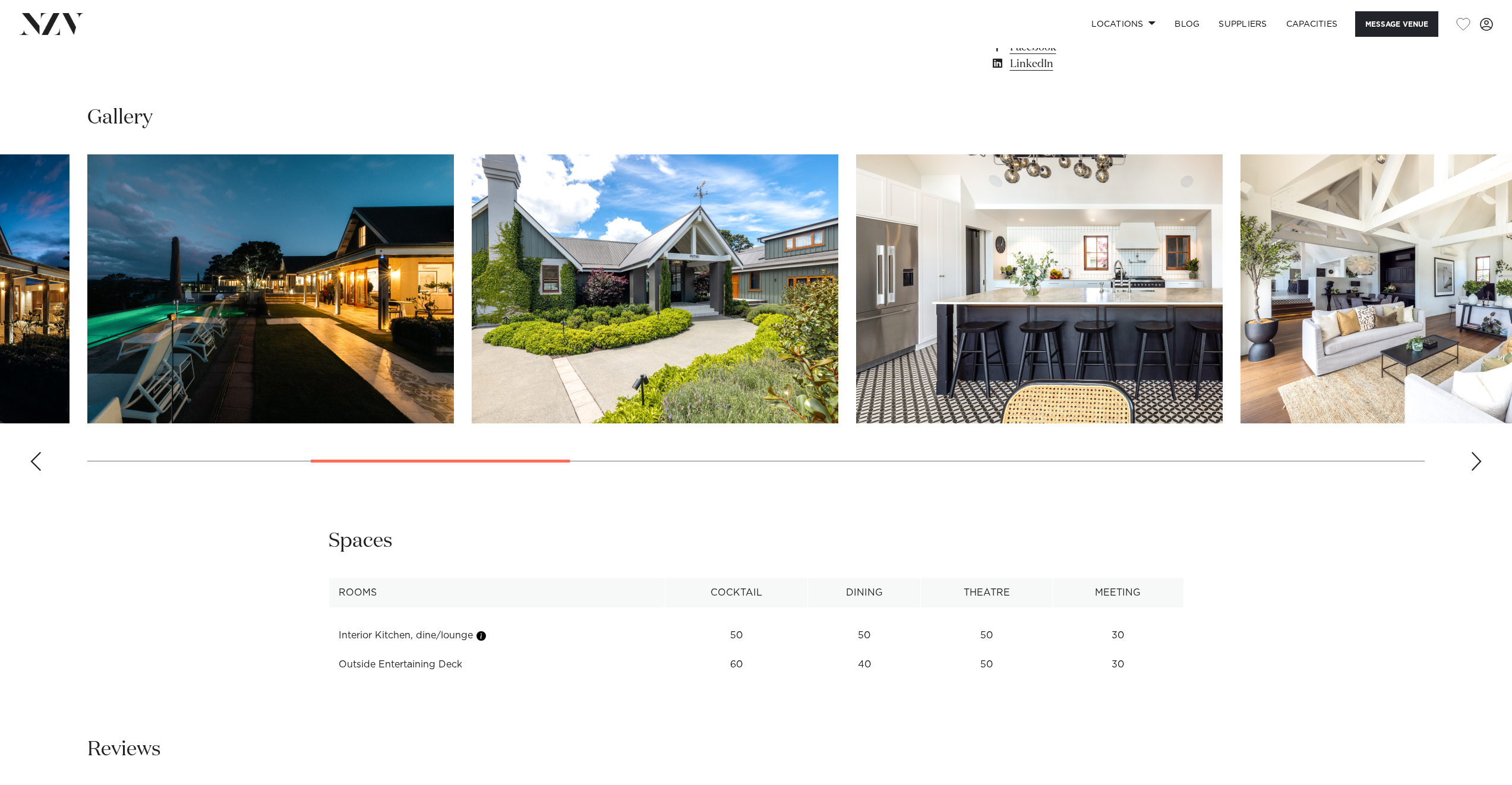
click at [1477, 457] on div "Next slide" at bounding box center [1476, 461] width 12 height 19
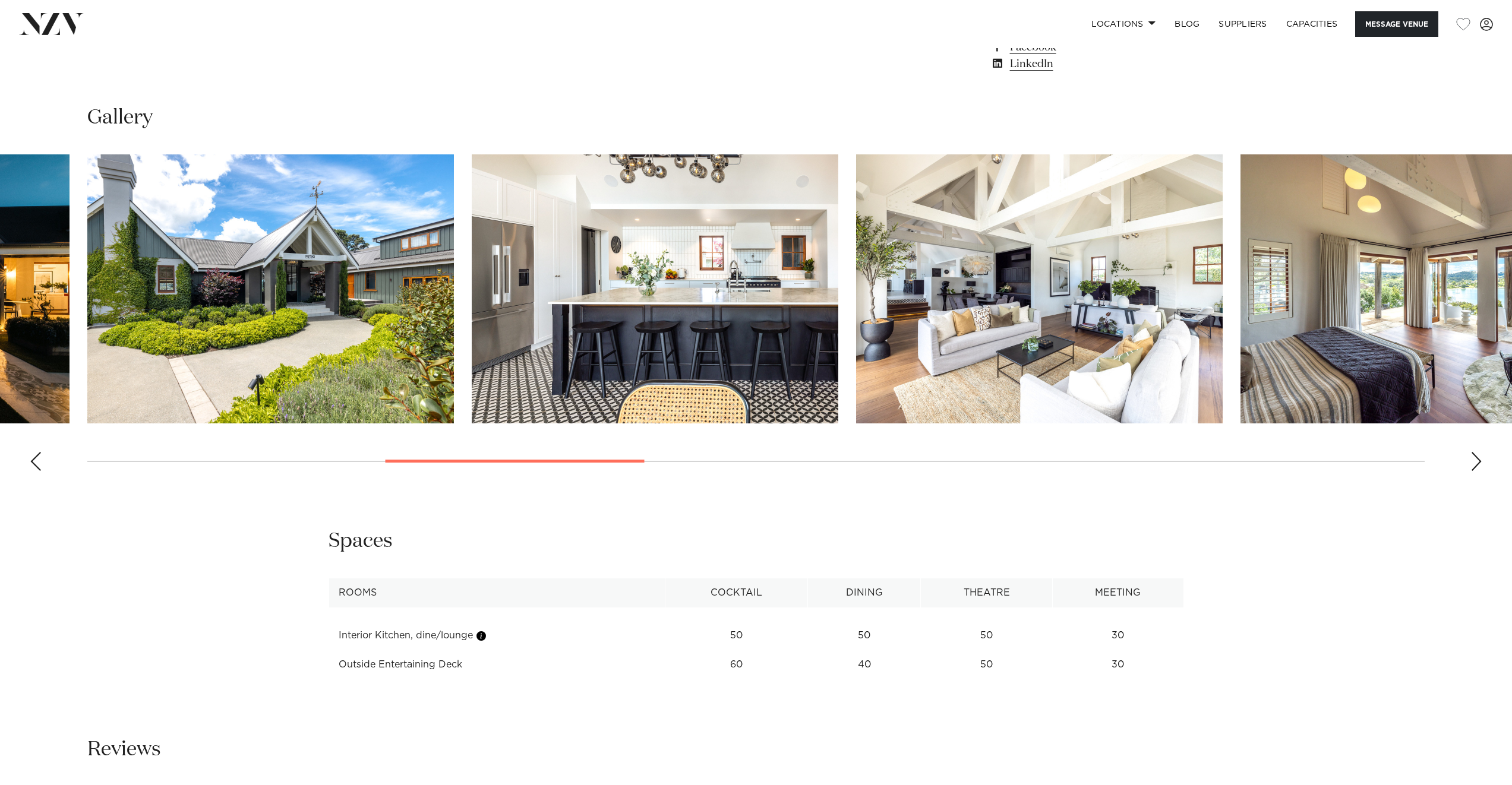
click at [1477, 457] on div "Next slide" at bounding box center [1476, 461] width 12 height 19
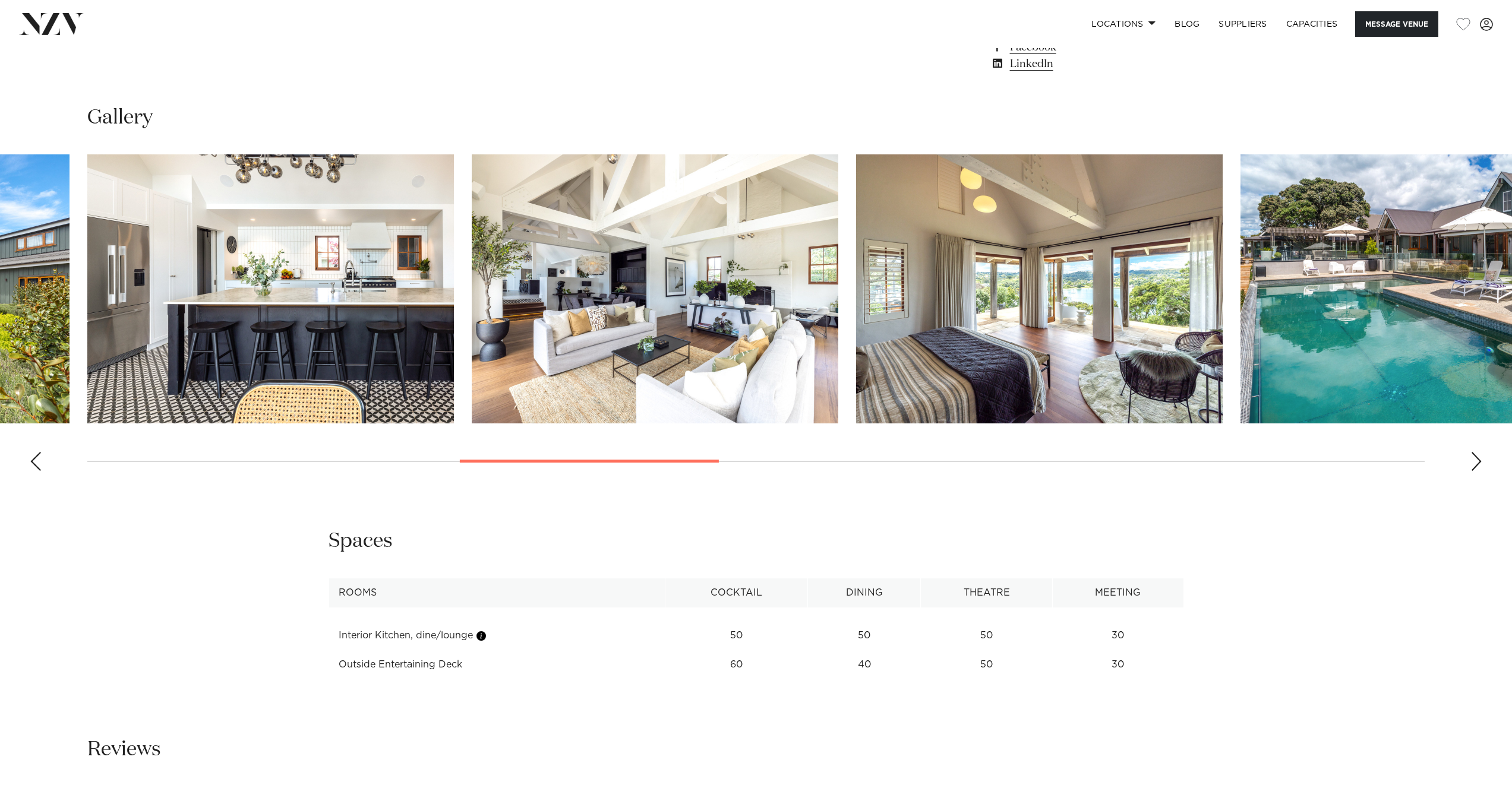
click at [1477, 457] on div "Next slide" at bounding box center [1476, 461] width 12 height 19
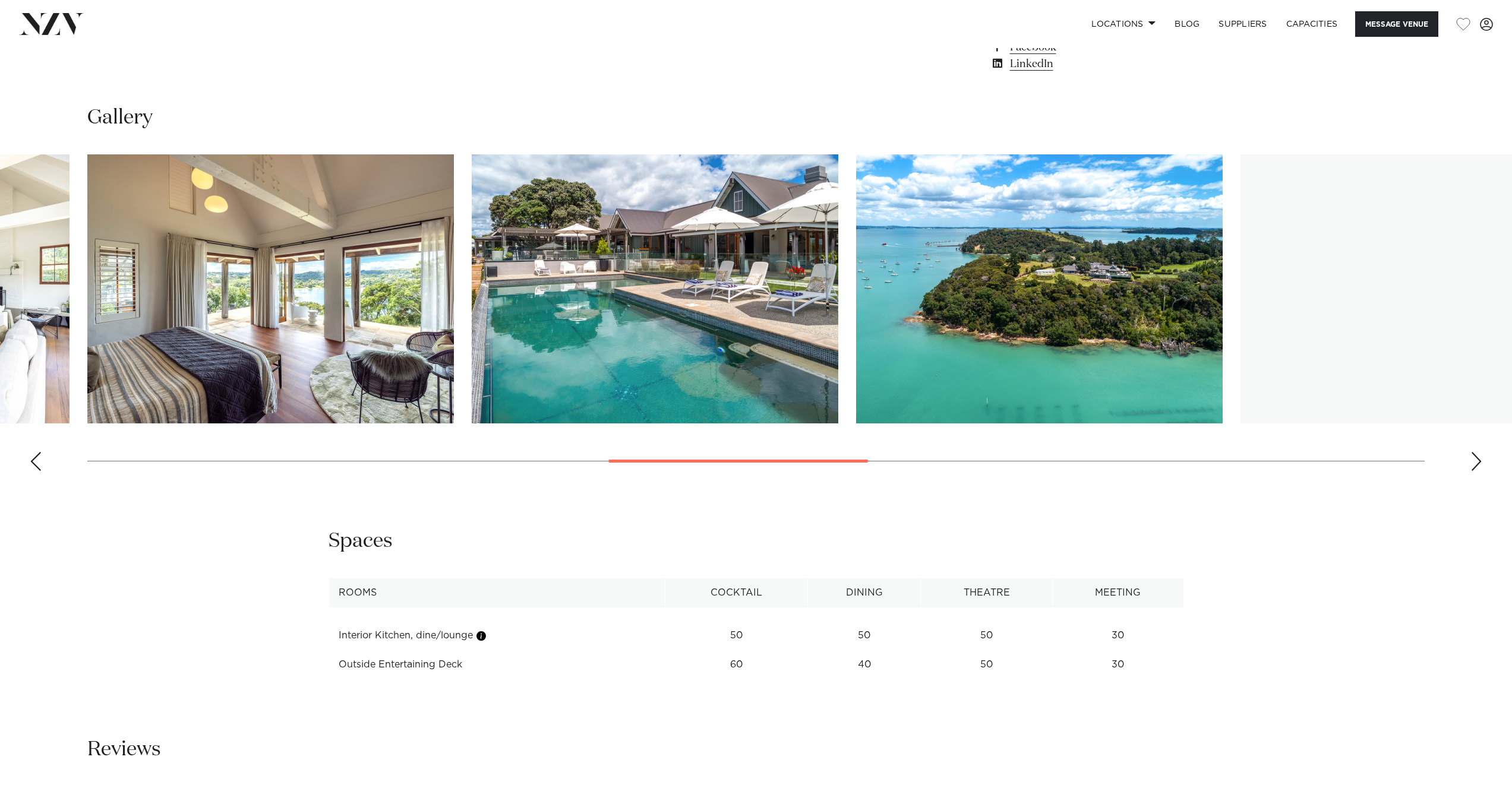
click at [1477, 457] on div "Next slide" at bounding box center [1476, 461] width 12 height 19
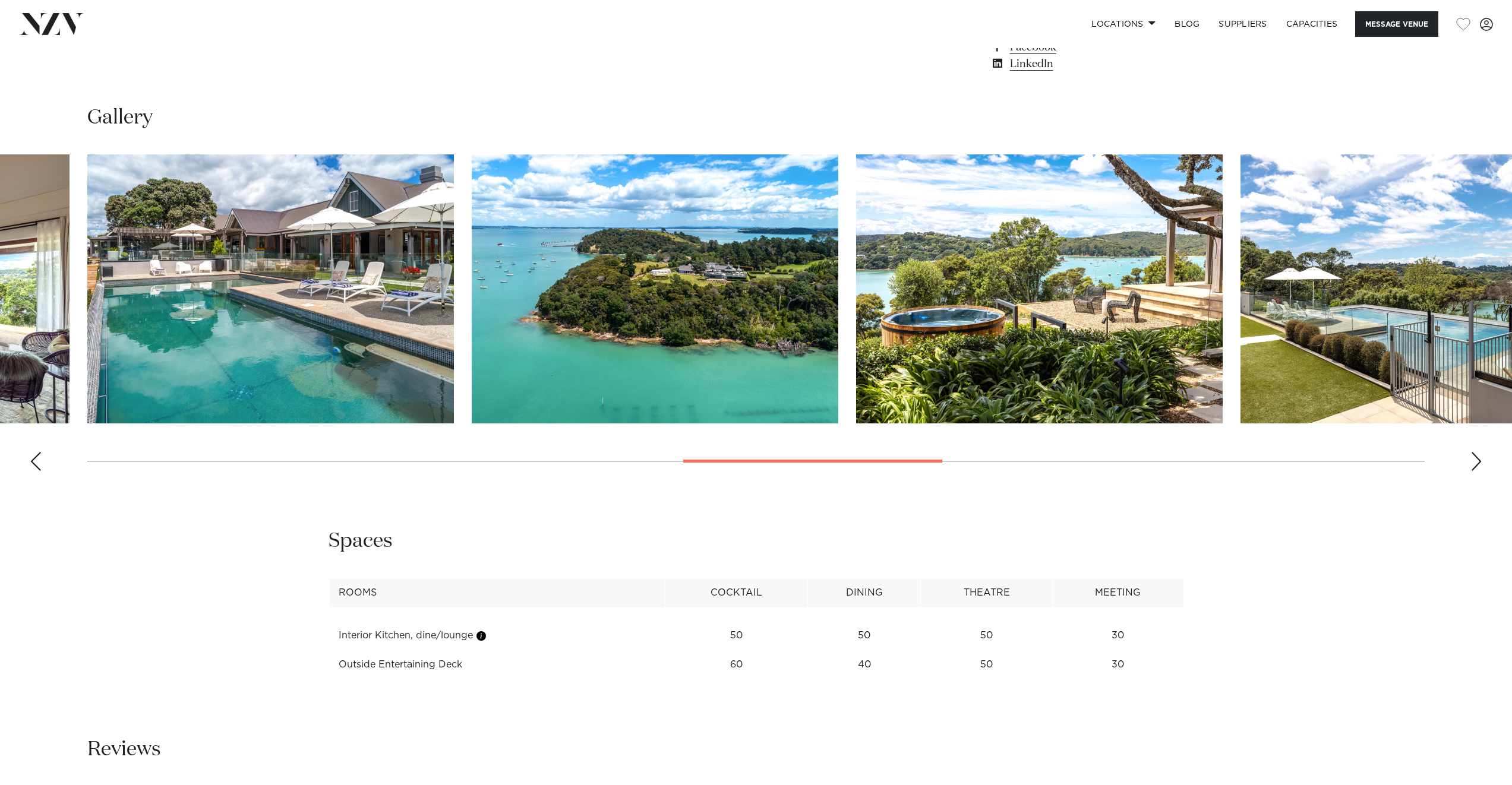
click at [1477, 457] on div "Next slide" at bounding box center [1476, 461] width 12 height 19
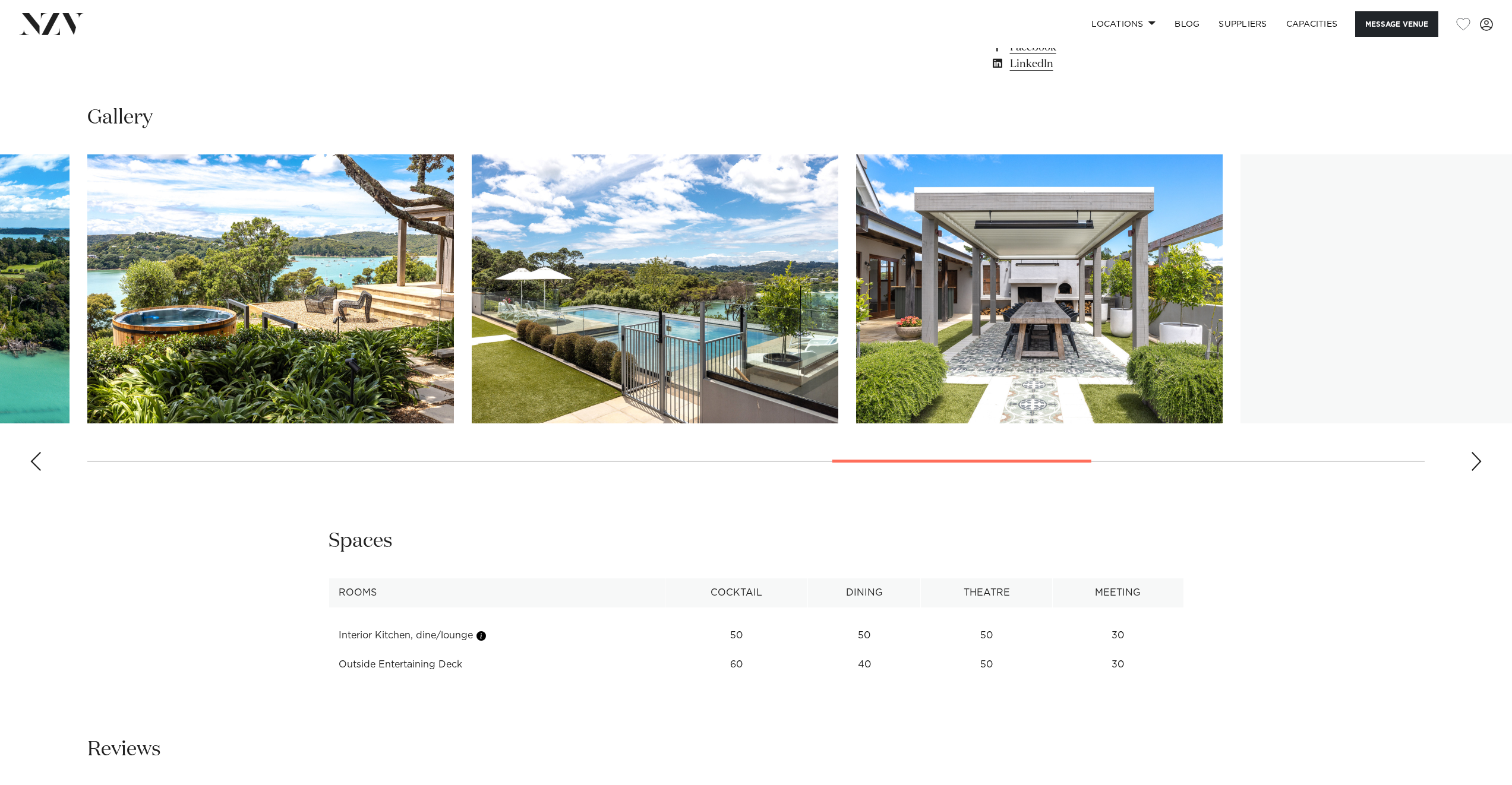
click at [1477, 457] on div "Next slide" at bounding box center [1476, 461] width 12 height 19
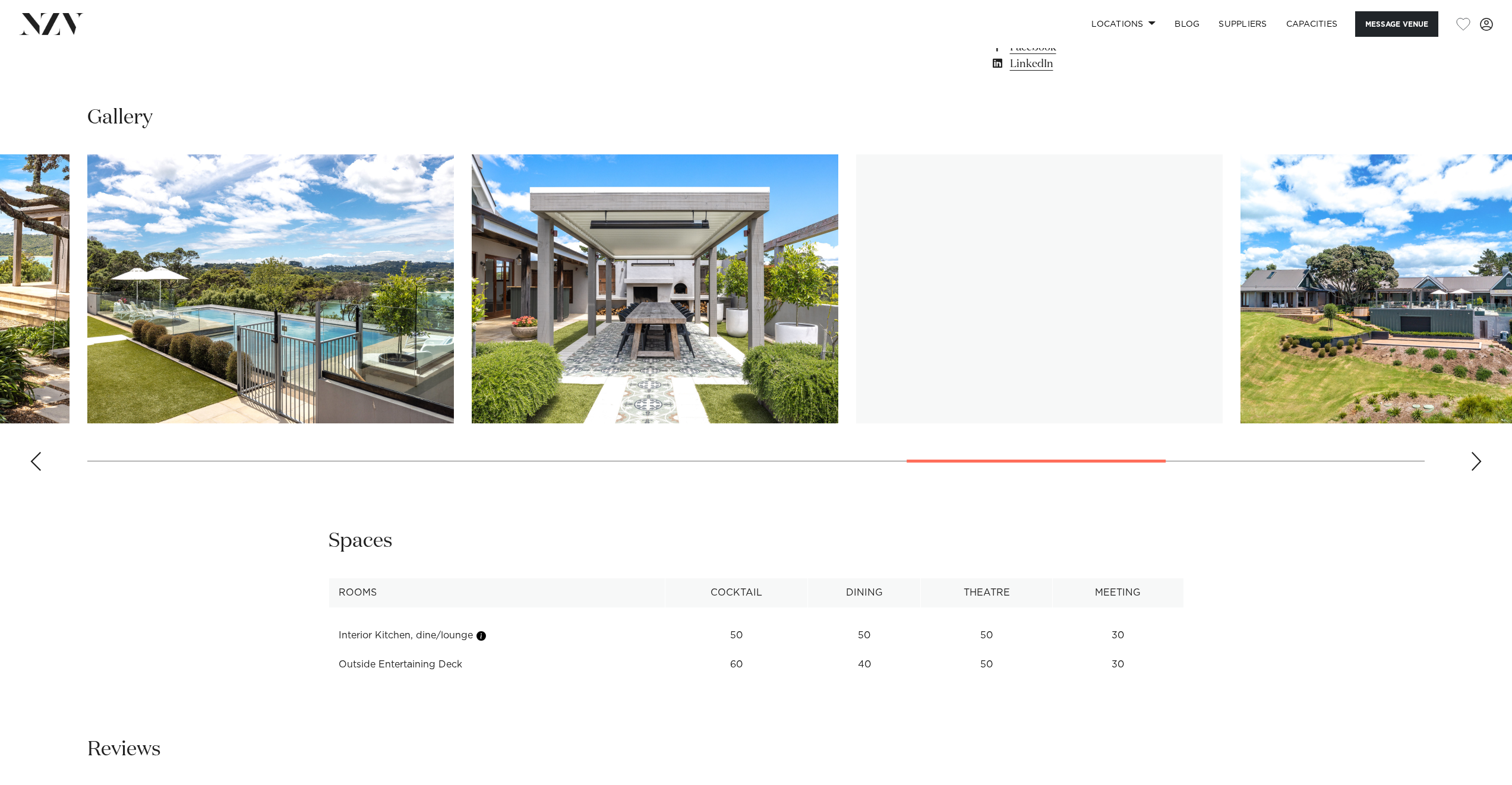
click at [1477, 457] on div "Next slide" at bounding box center [1476, 461] width 12 height 19
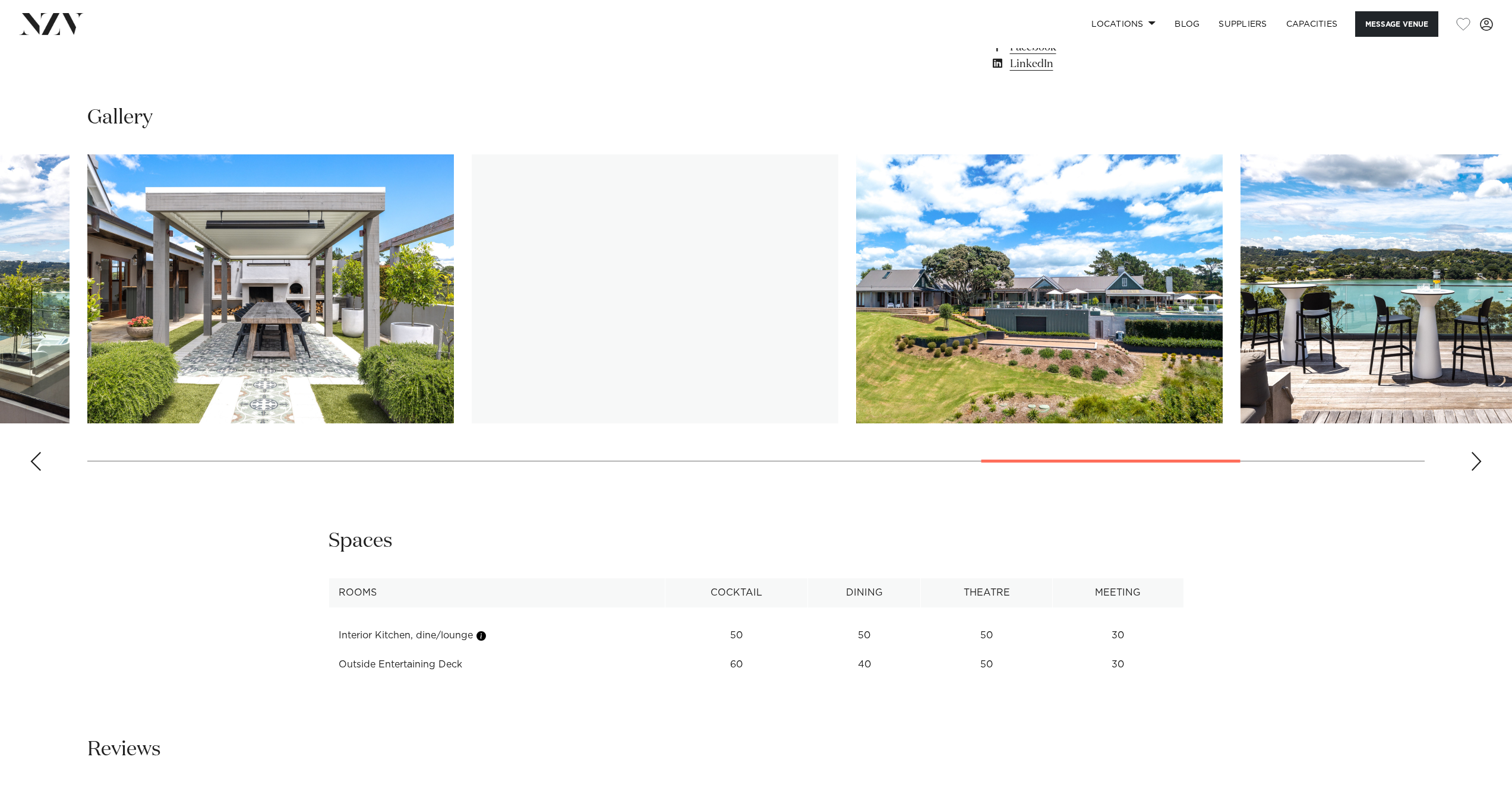
click at [1477, 457] on div "Next slide" at bounding box center [1476, 461] width 12 height 19
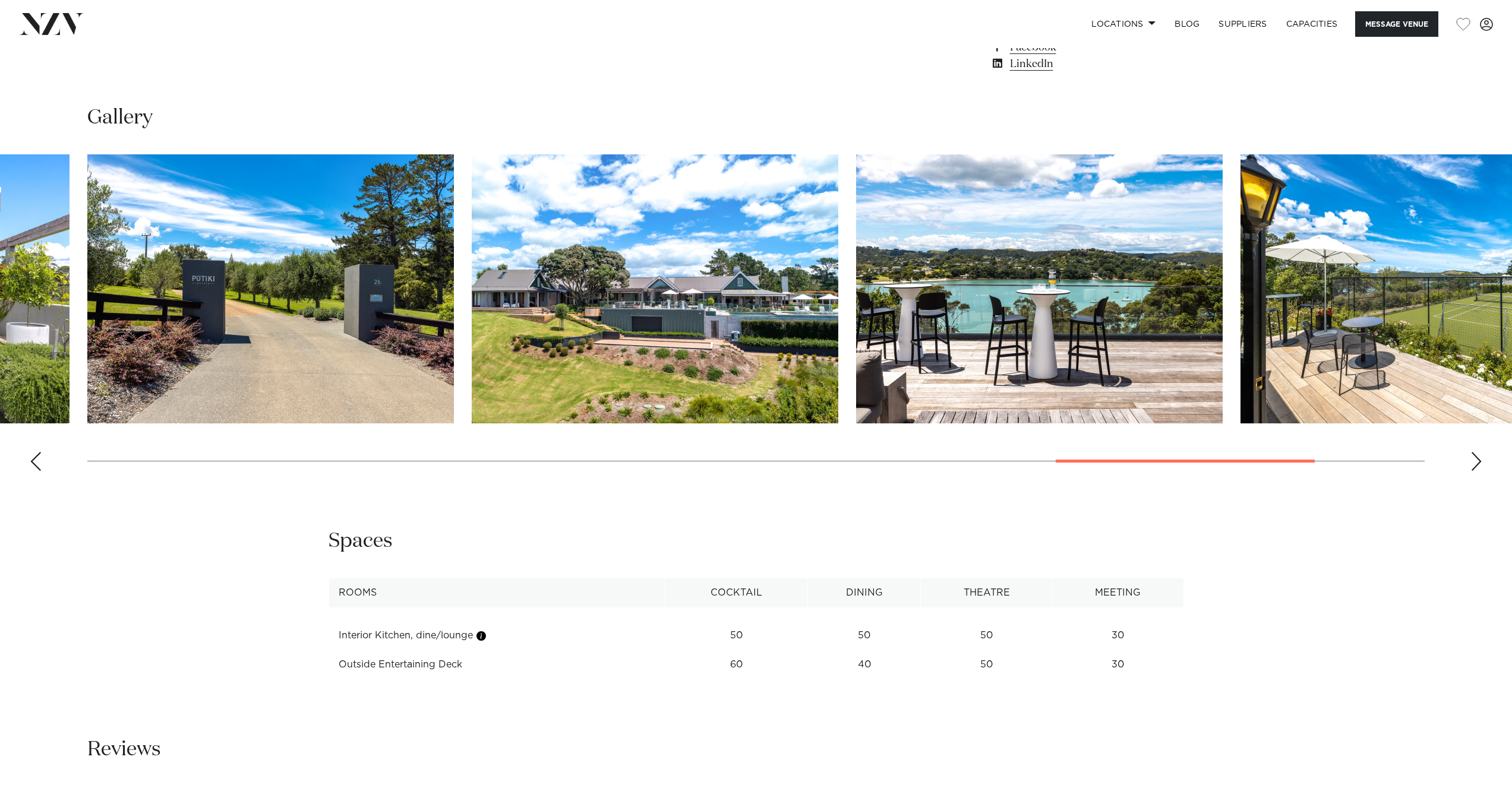
click at [1477, 457] on div "Next slide" at bounding box center [1476, 461] width 12 height 19
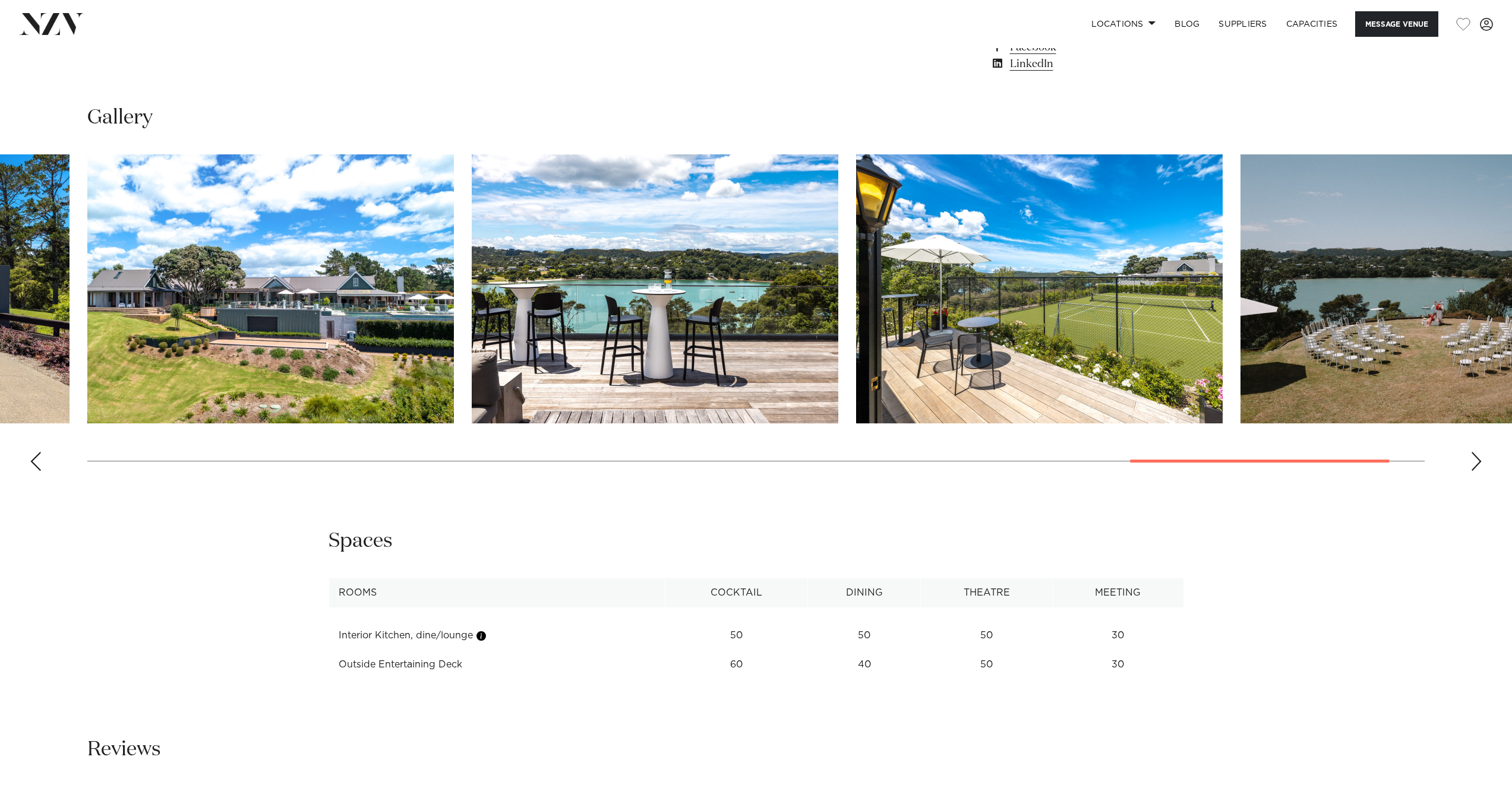
click at [1472, 457] on div "Next slide" at bounding box center [1476, 461] width 12 height 19
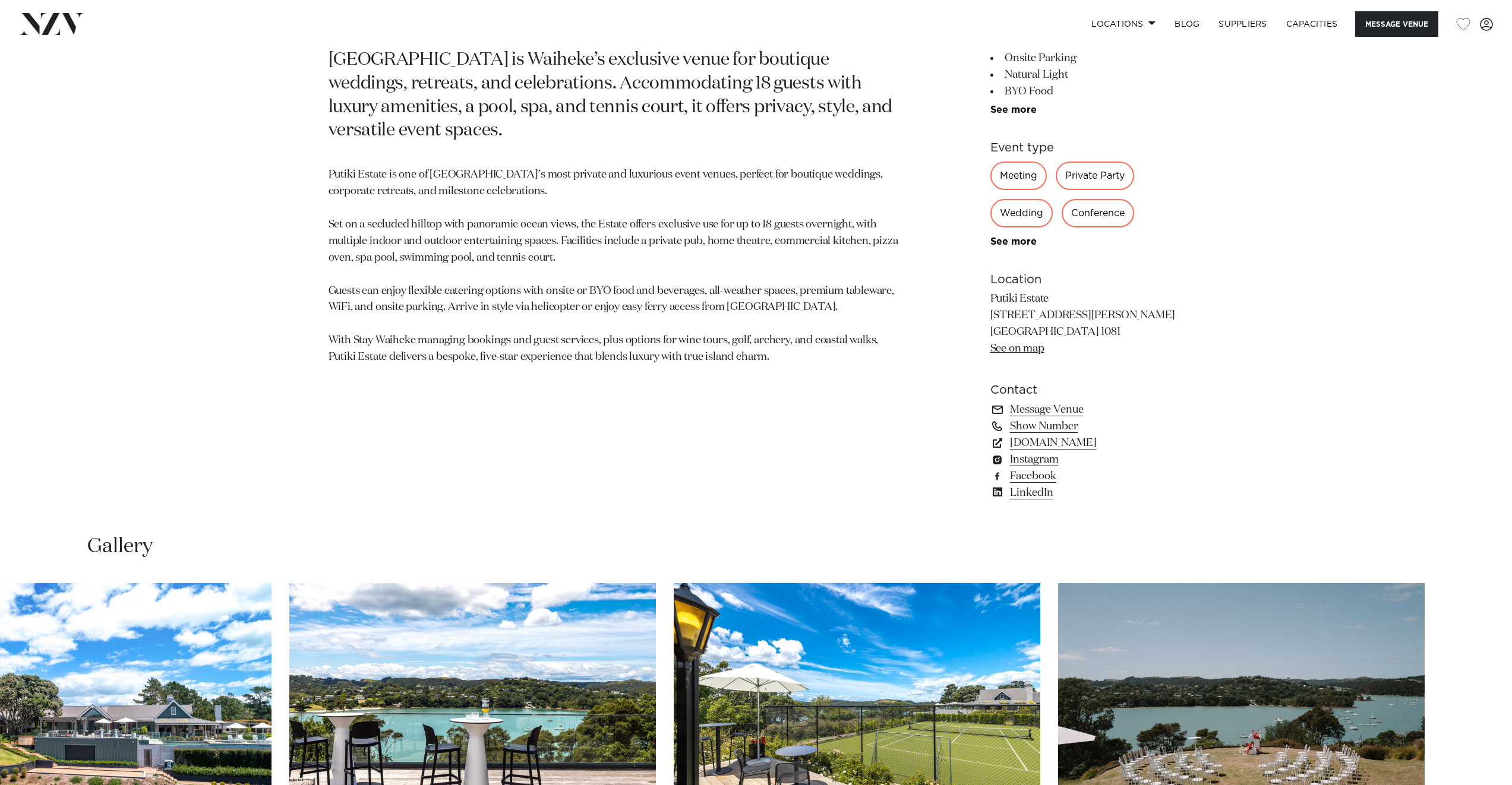
scroll to position [771, 0]
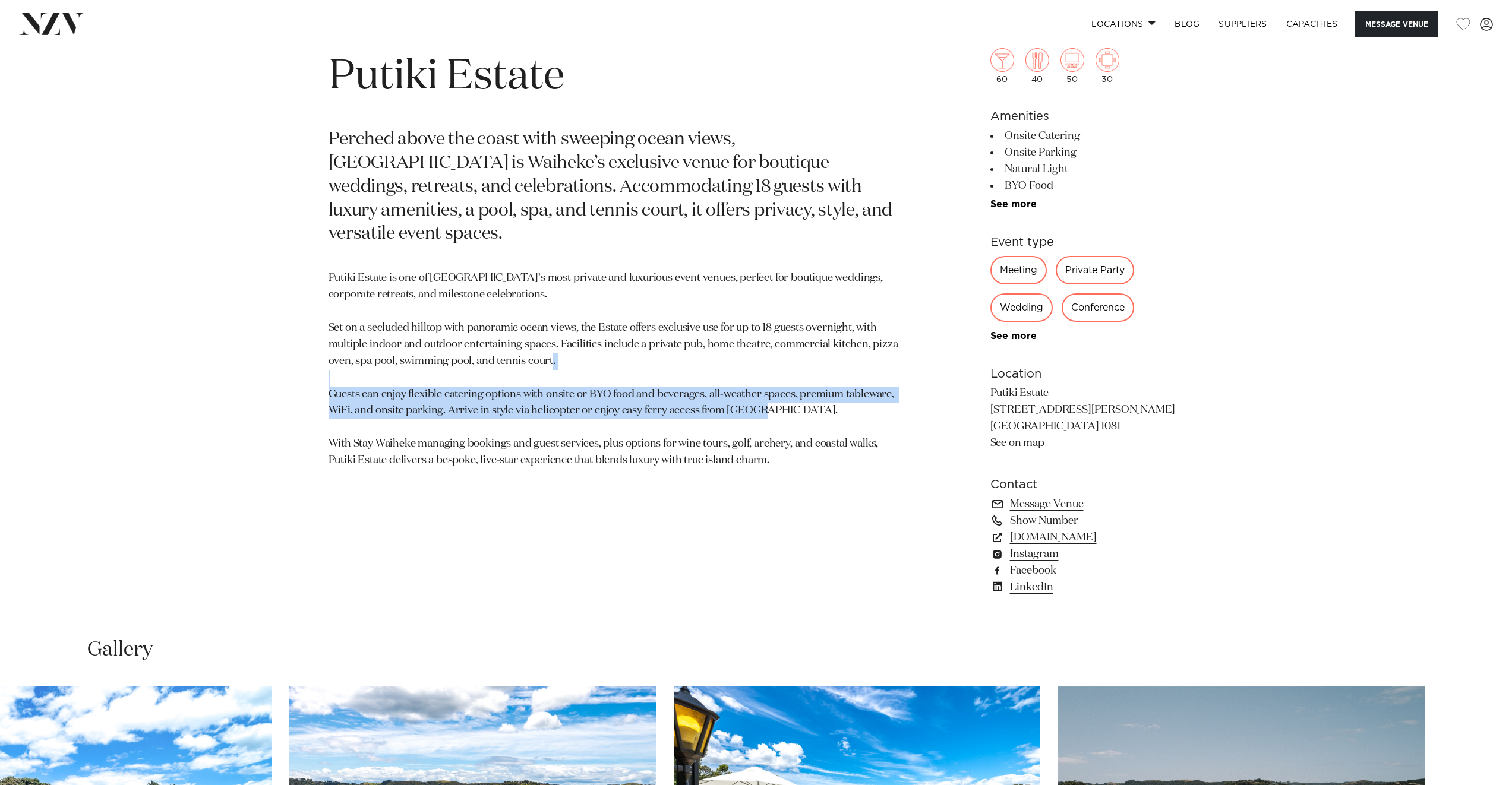
drag, startPoint x: 328, startPoint y: 369, endPoint x: 821, endPoint y: 389, distance: 493.4
click at [821, 389] on p "Putiki Estate is one of [GEOGRAPHIC_DATA]’s most private and luxurious event ve…" at bounding box center [617, 370] width 577 height 199
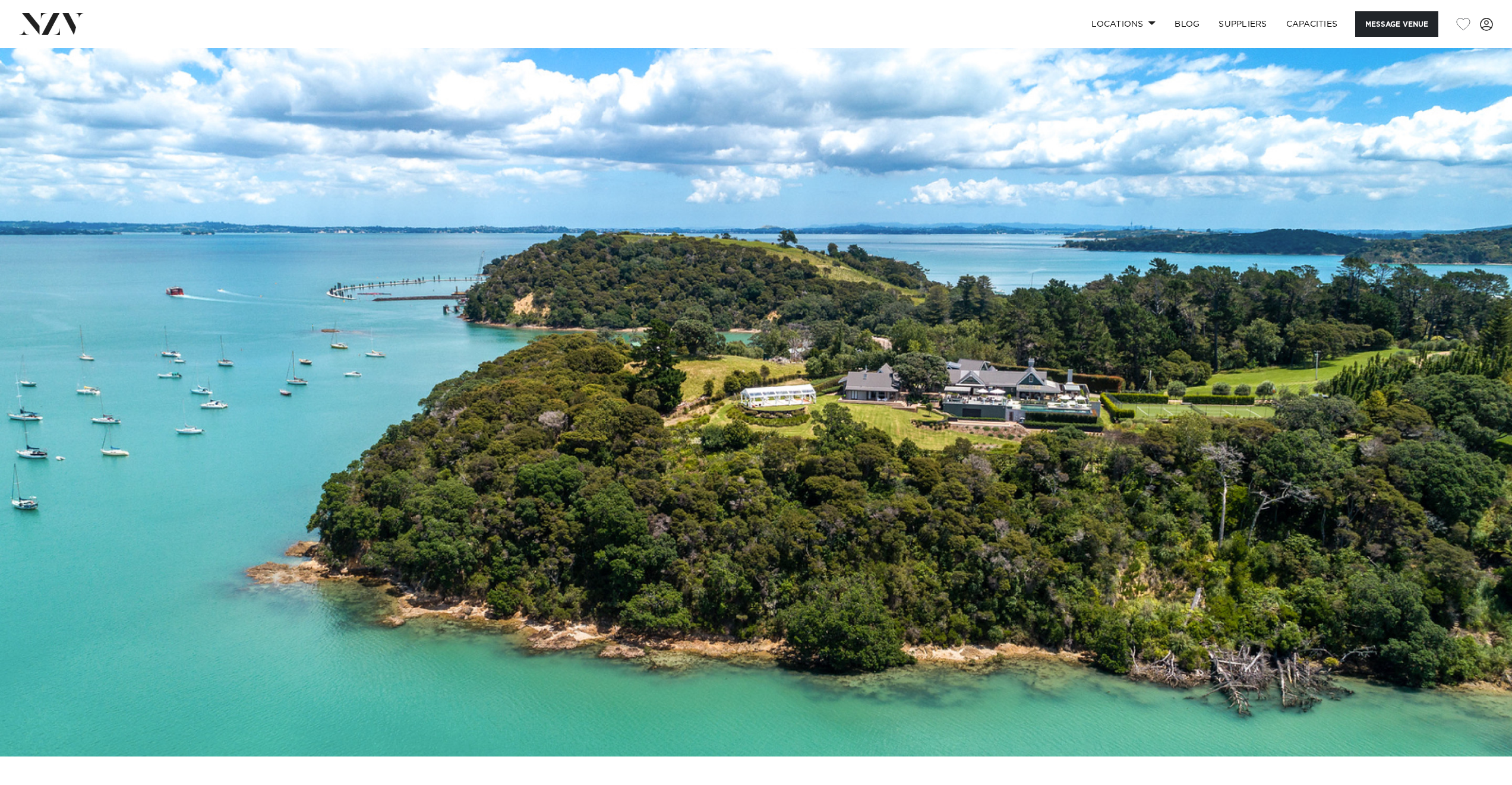
scroll to position [767, 0]
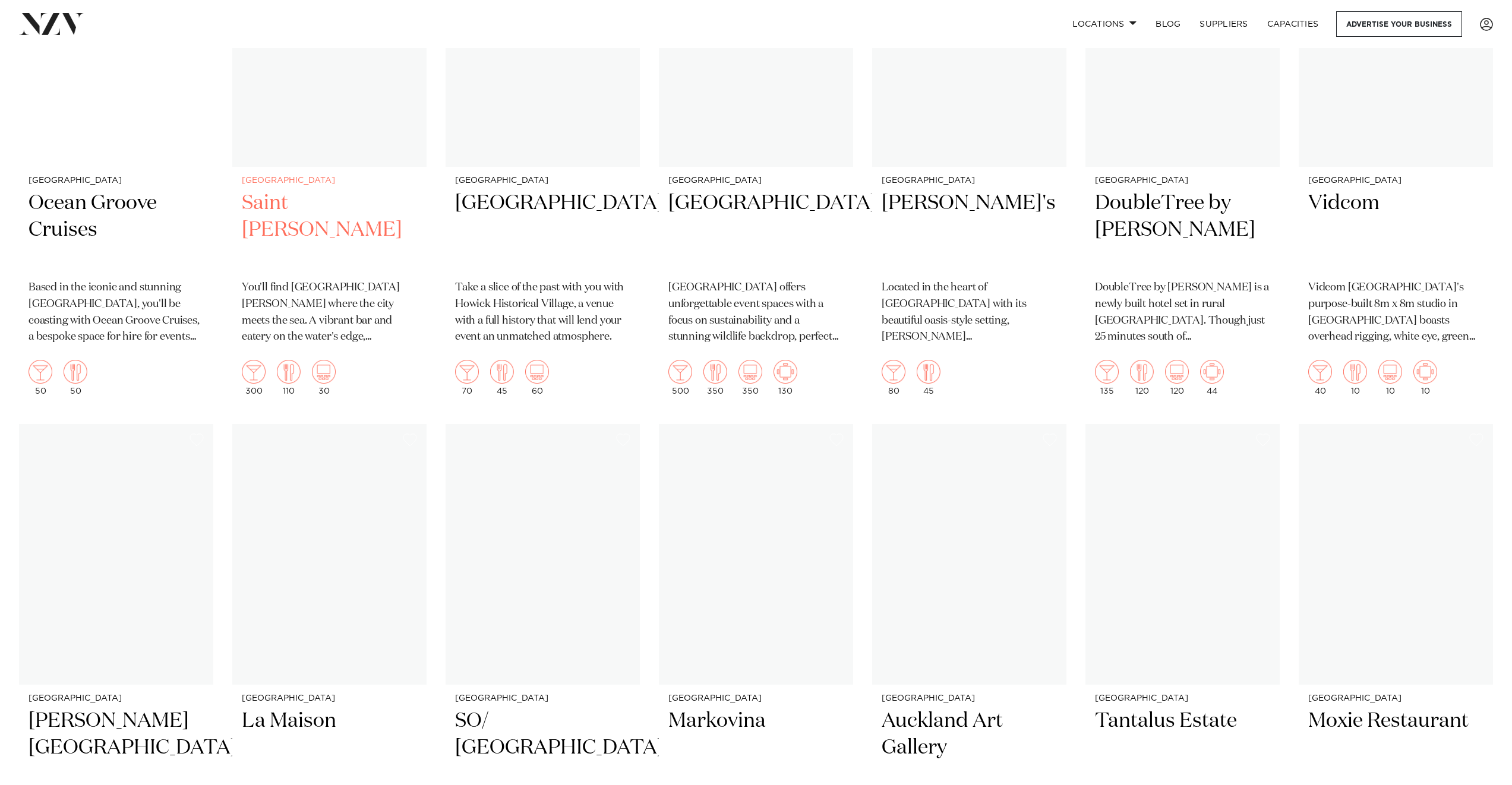
scroll to position [4489, 0]
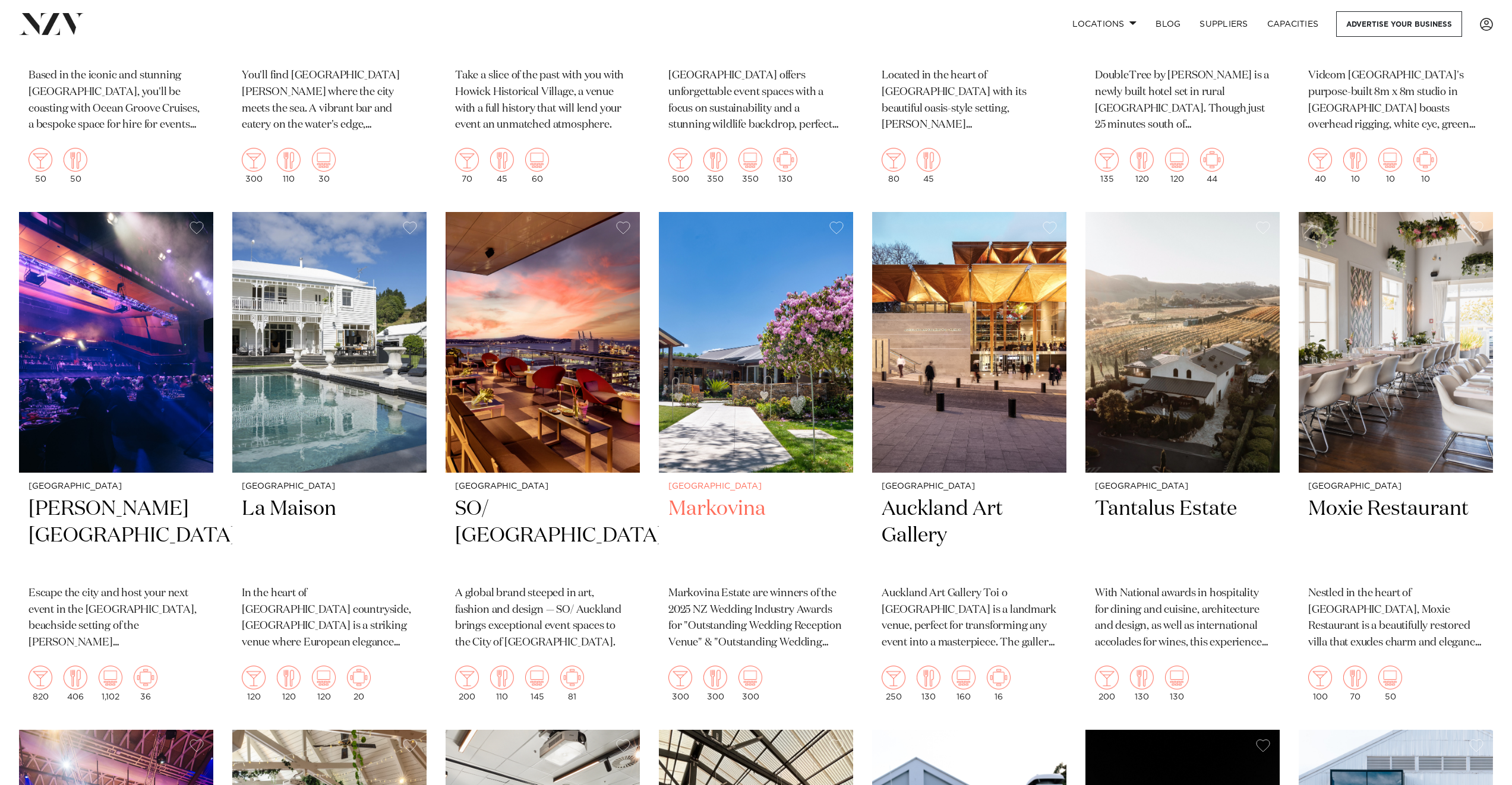
click at [812, 383] on img at bounding box center [756, 342] width 194 height 261
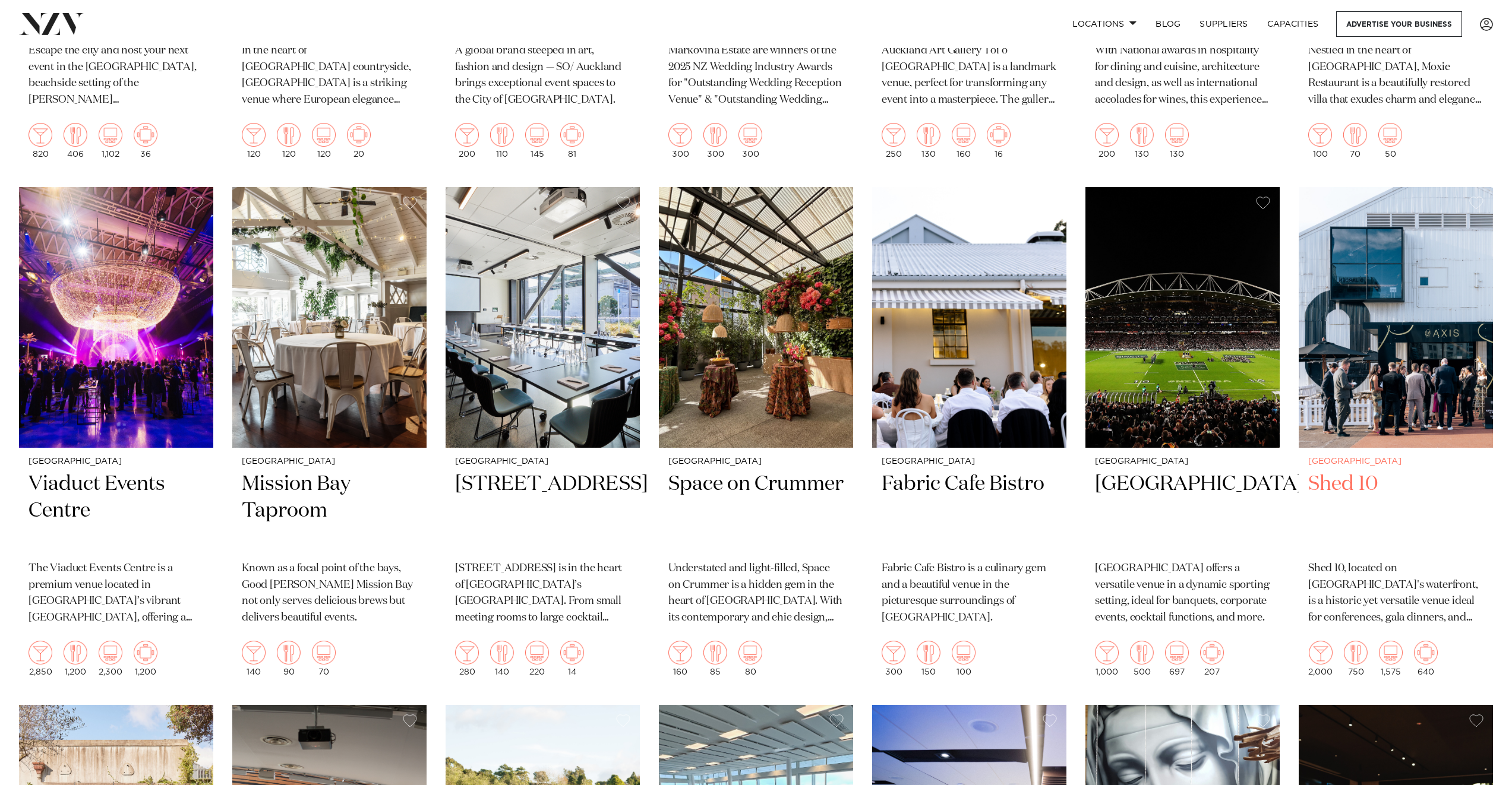
scroll to position [5027, 0]
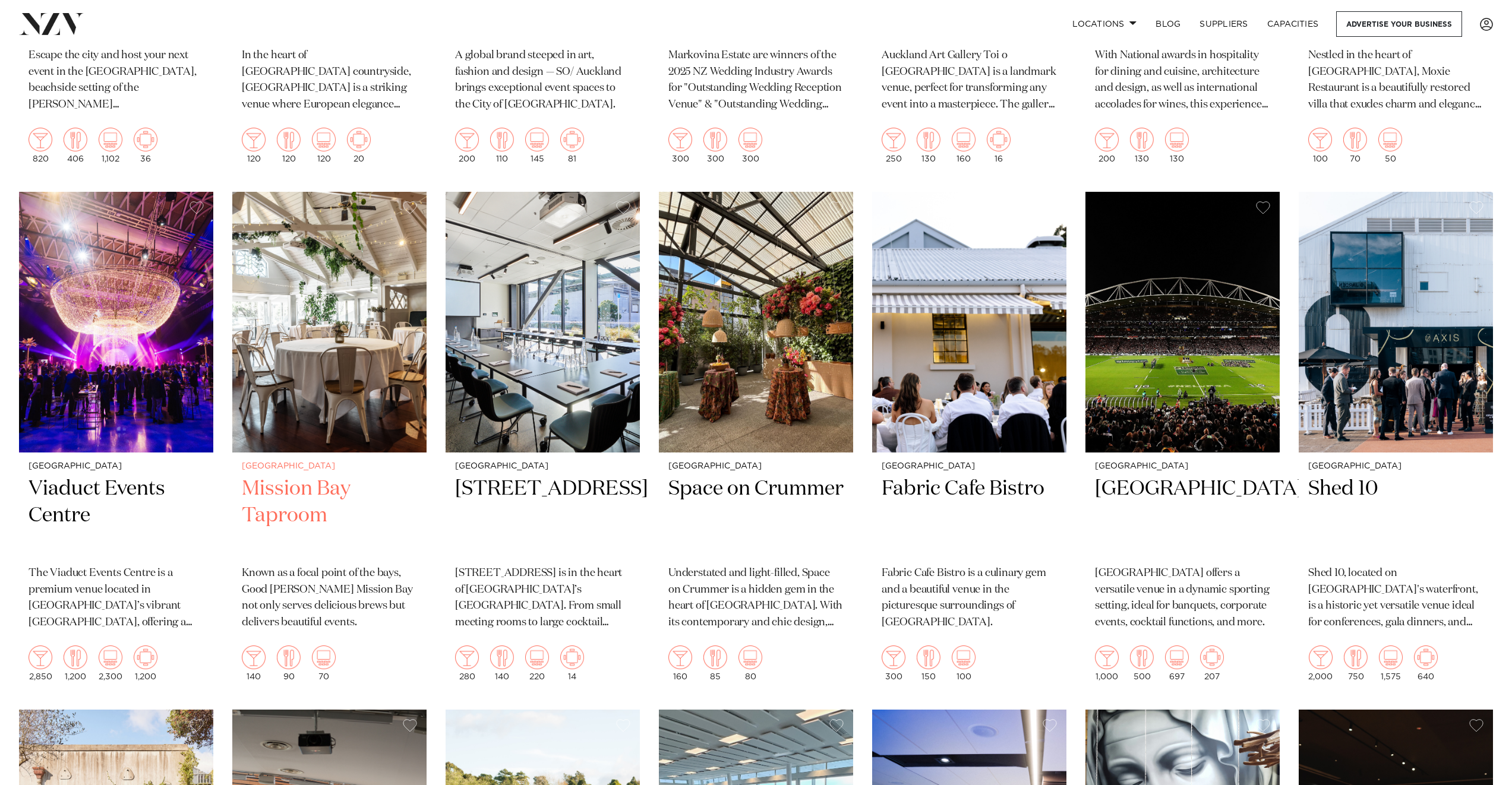
click at [340, 333] on img at bounding box center [329, 322] width 194 height 261
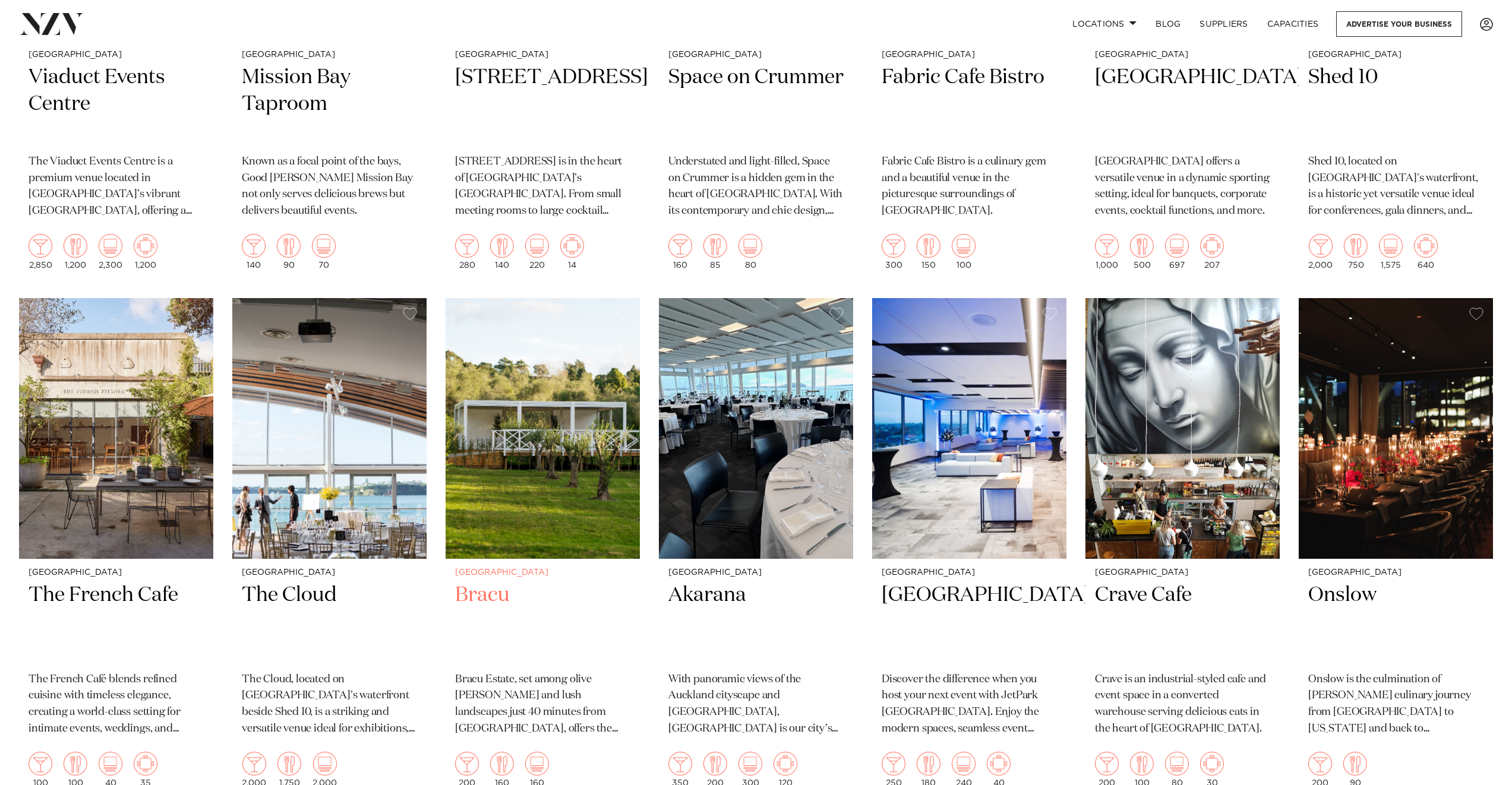
scroll to position [5440, 0]
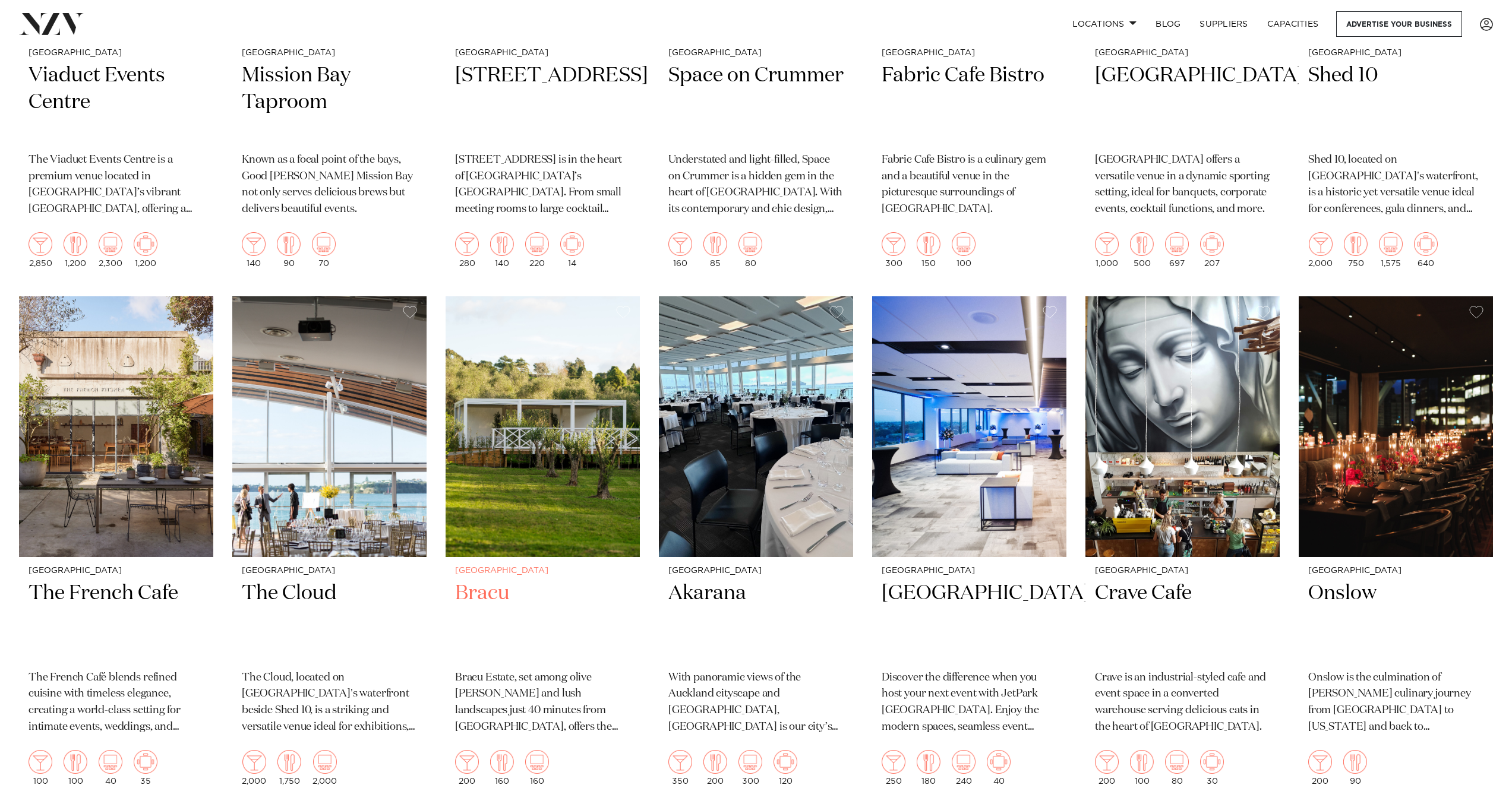
click at [544, 507] on img at bounding box center [542, 426] width 194 height 261
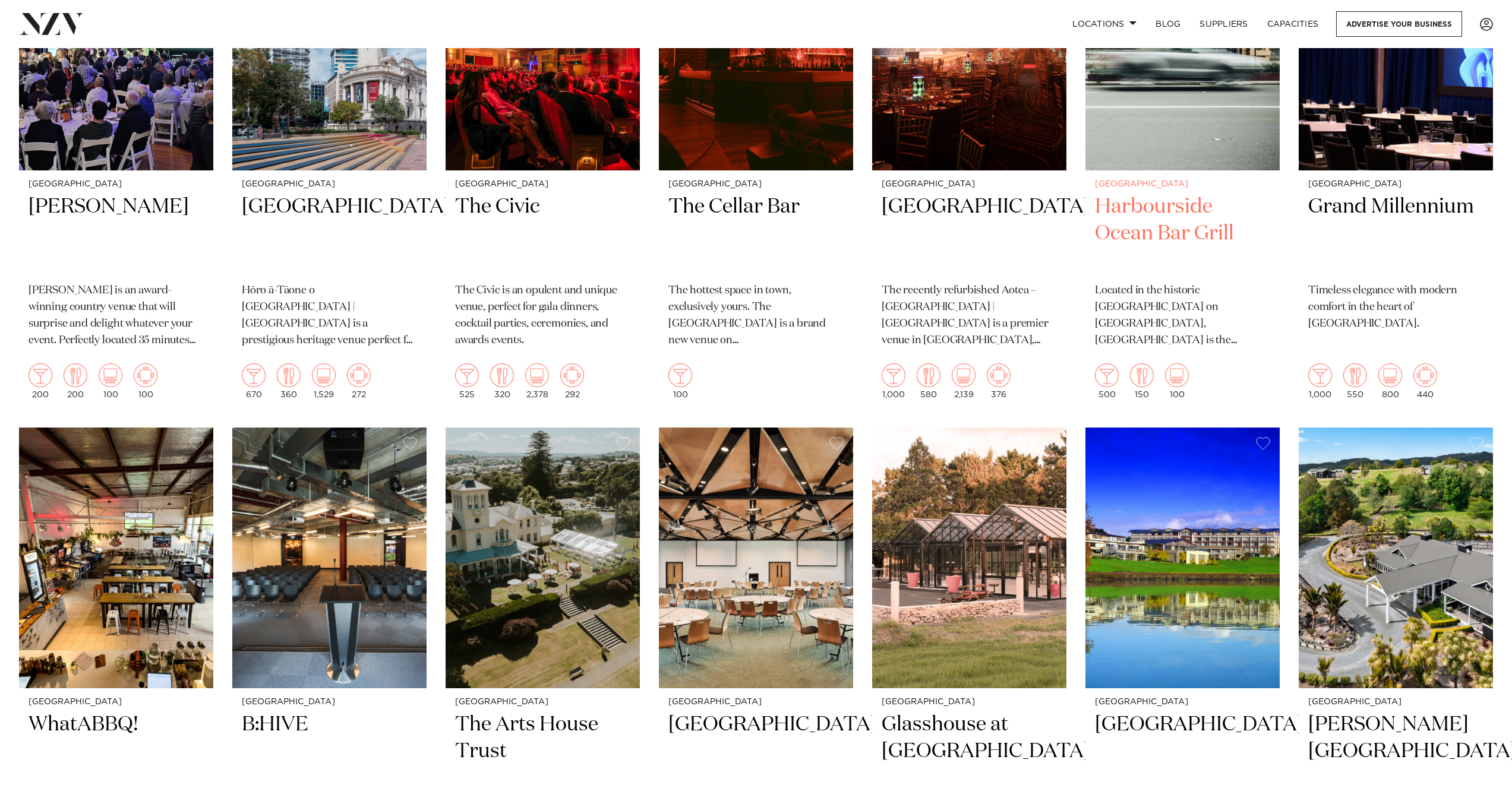
scroll to position [6539, 0]
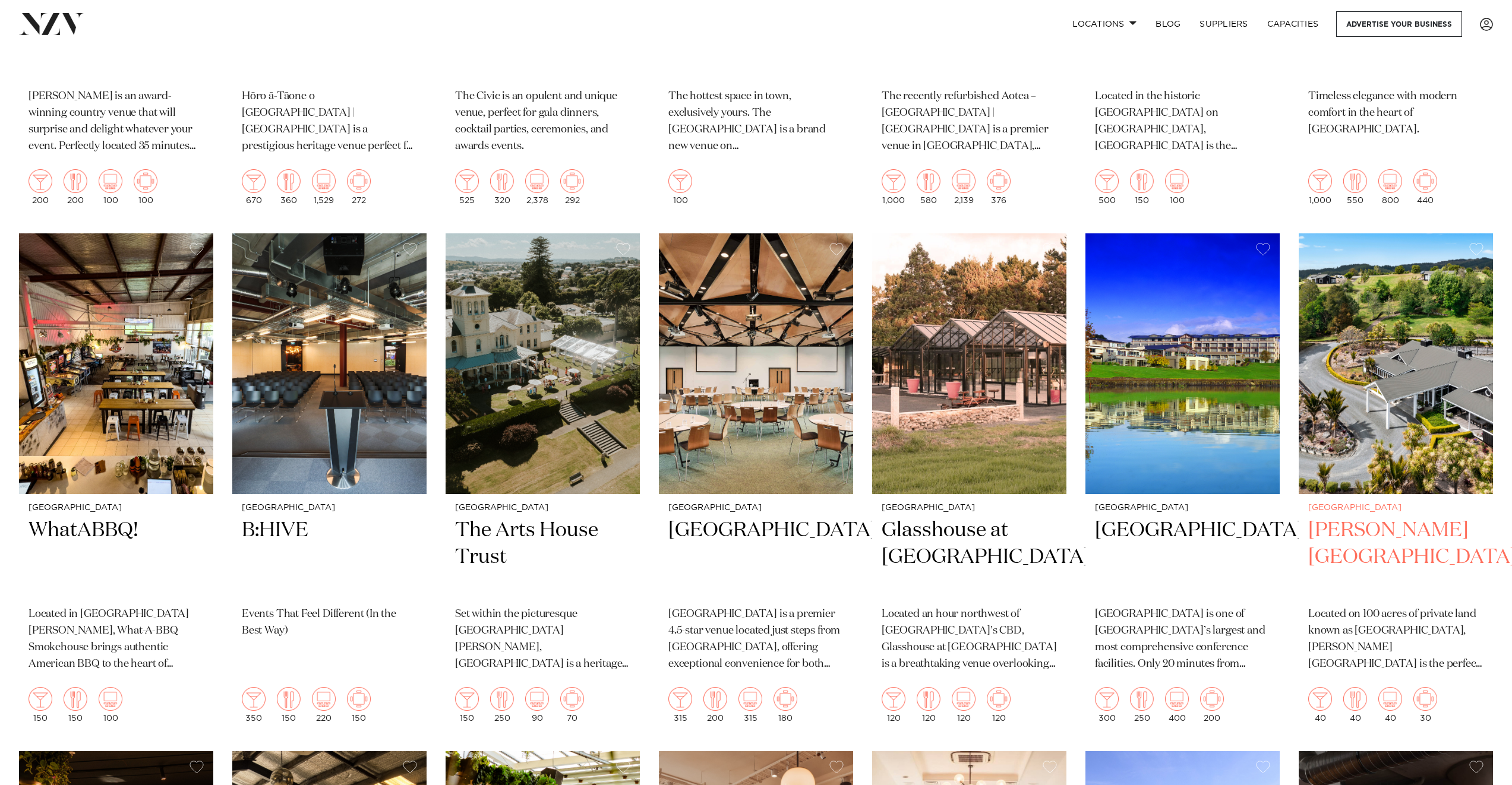
click at [1392, 517] on h2 "Woodhouse Mountain Lodge" at bounding box center [1396, 557] width 176 height 80
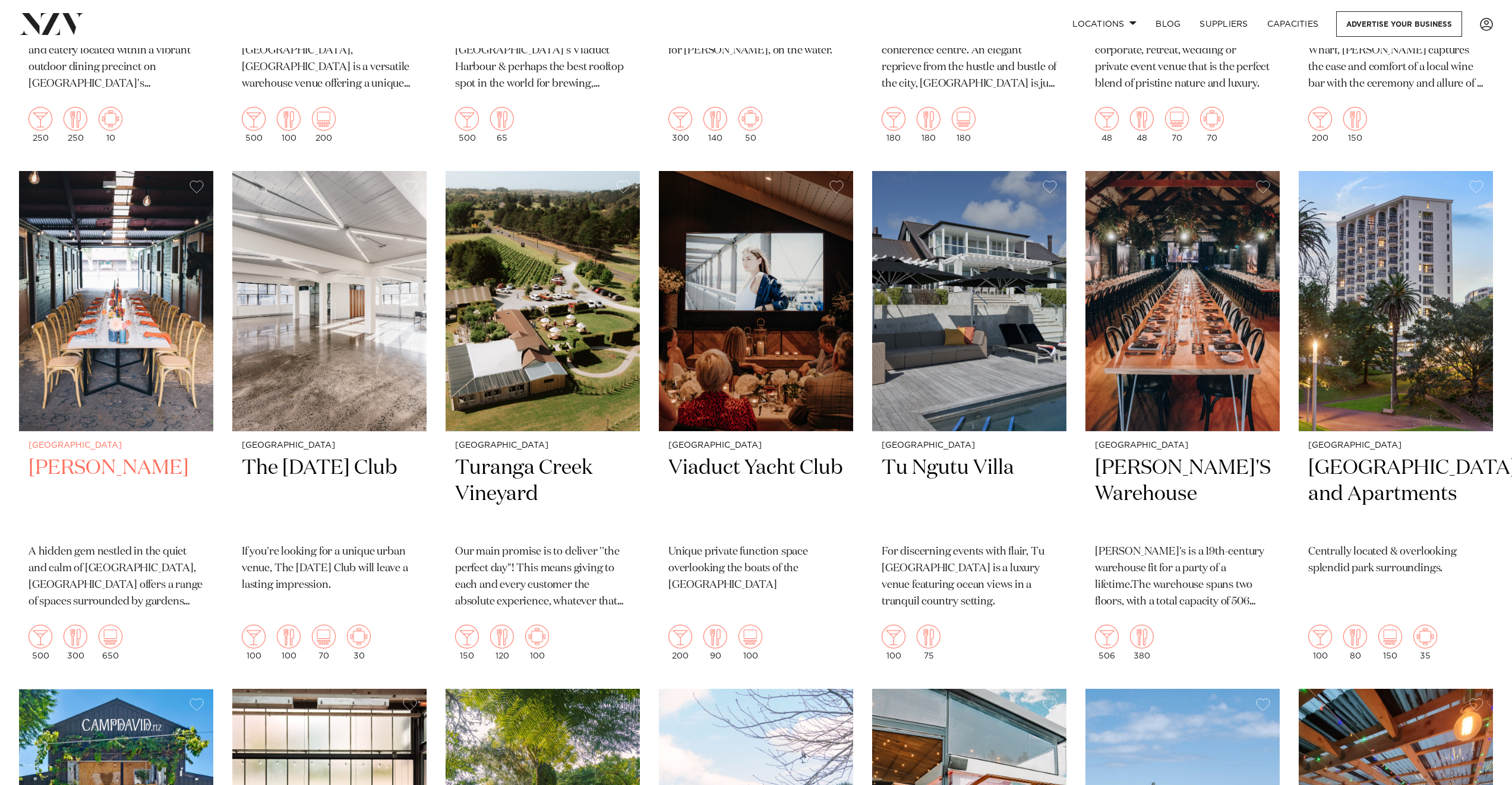
scroll to position [7640, 0]
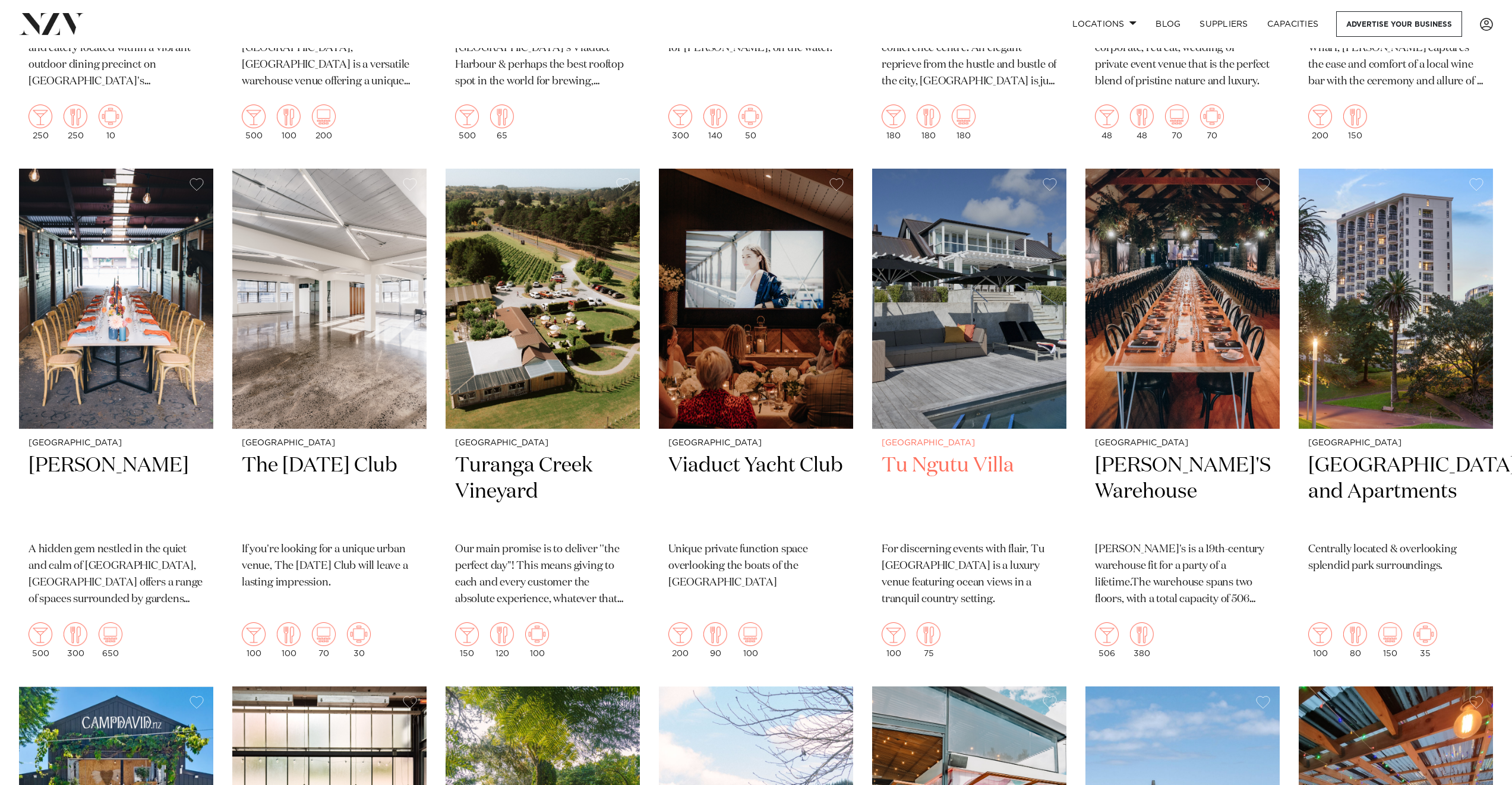
click at [981, 452] on h2 "Tu Ngutu Villa" at bounding box center [969, 492] width 176 height 80
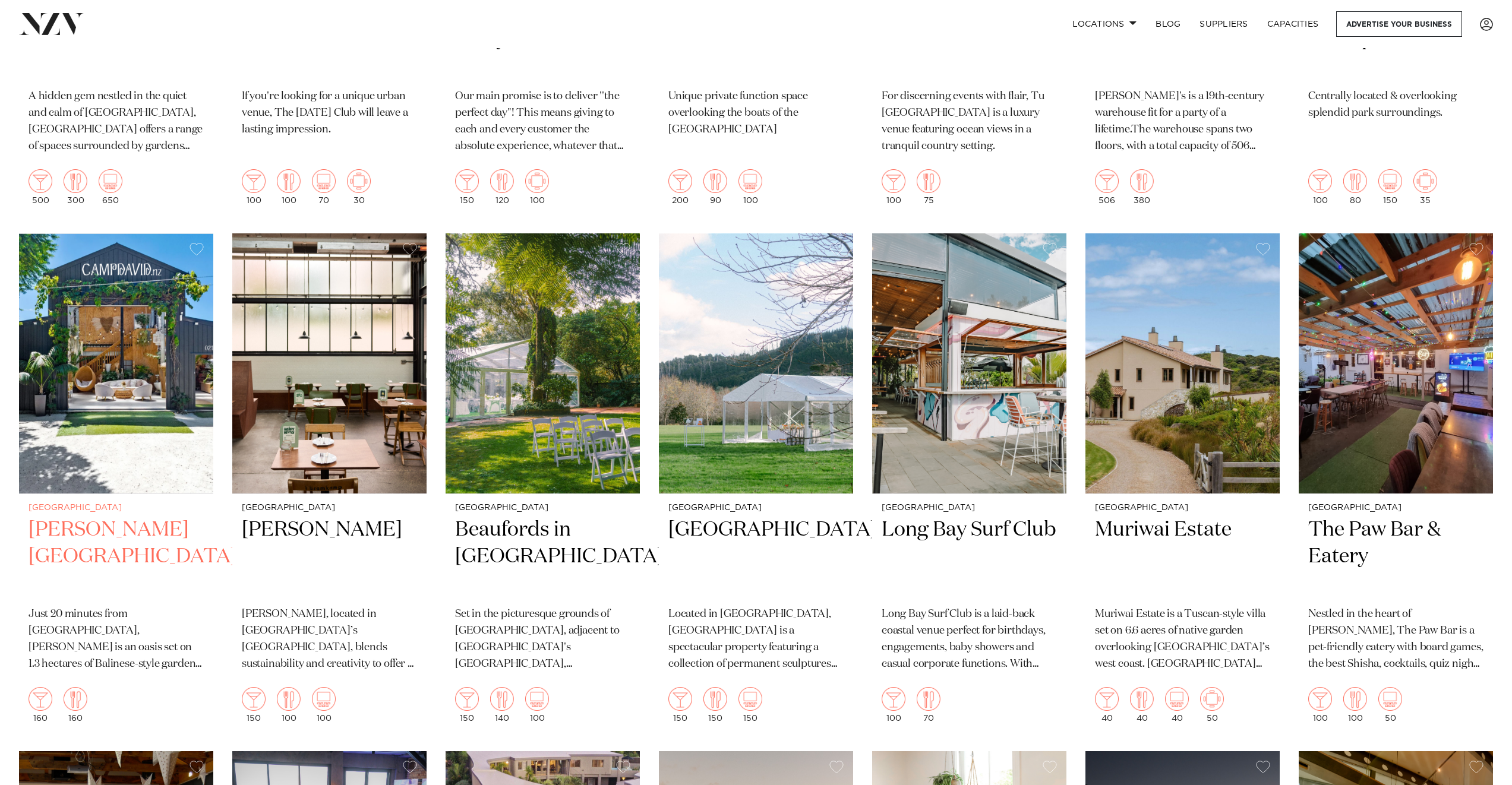
scroll to position [8095, 0]
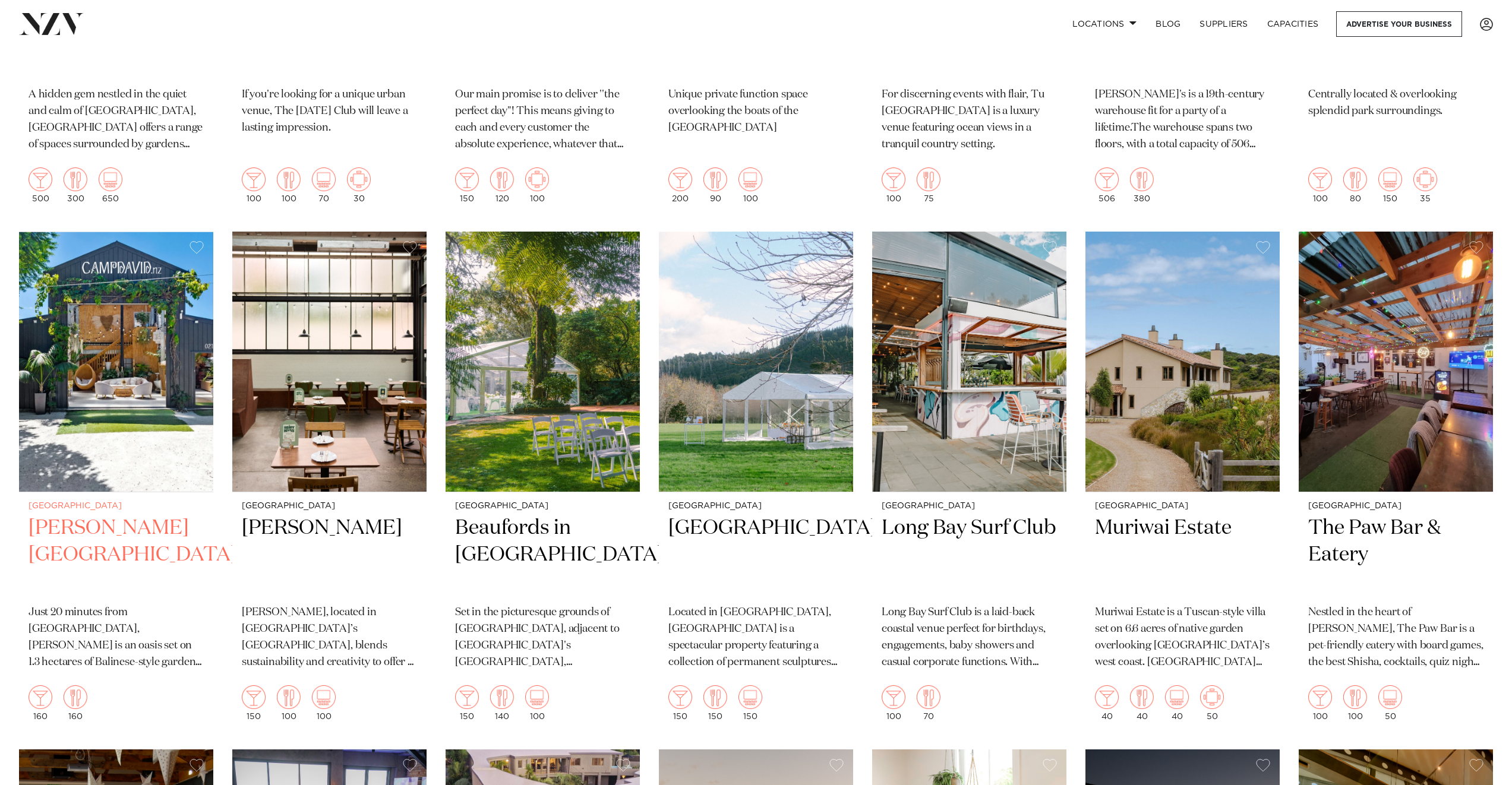
click at [83, 515] on h2 "[PERSON_NAME][GEOGRAPHIC_DATA]" at bounding box center [116, 554] width 176 height 80
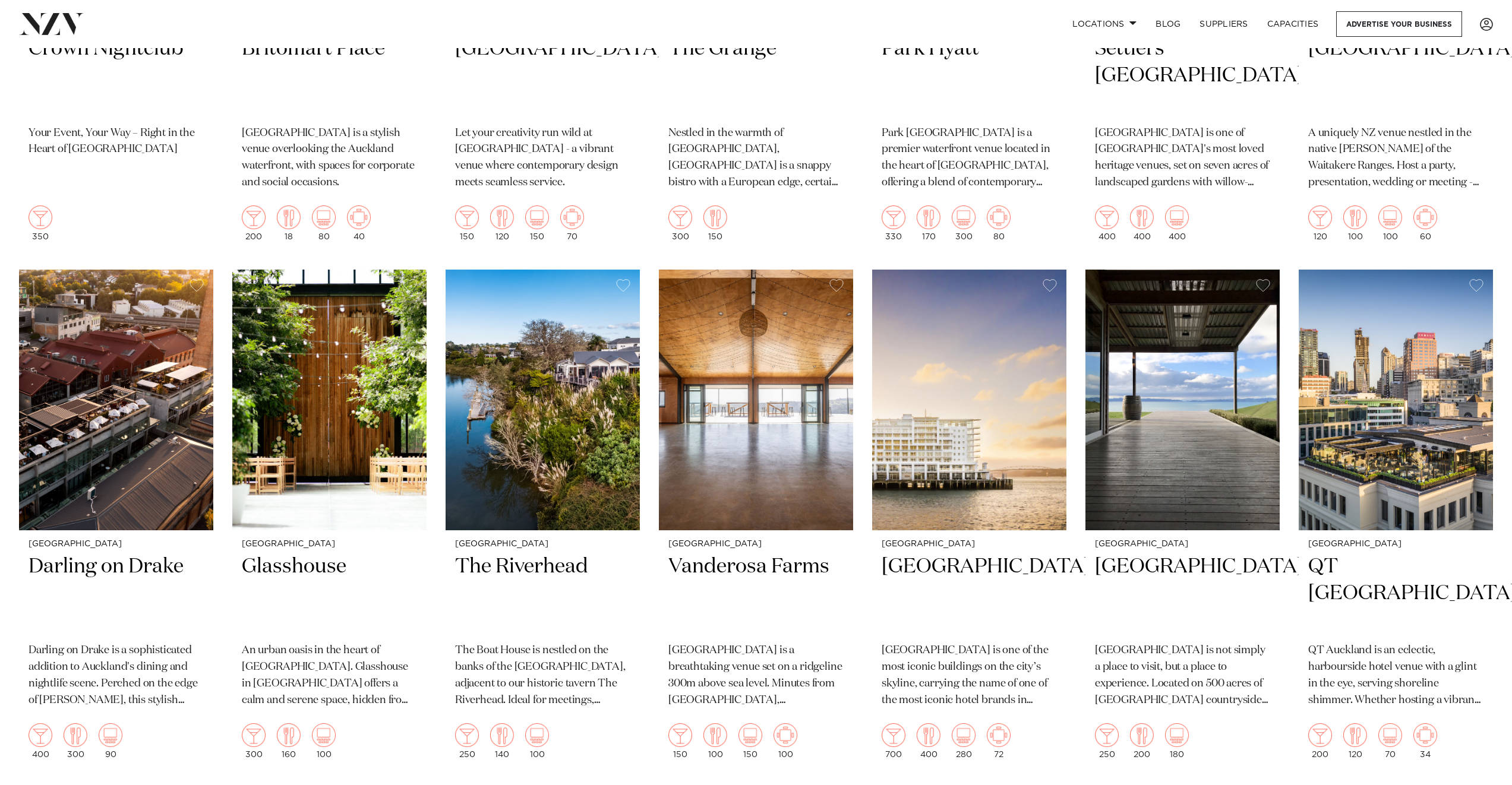
scroll to position [0, 0]
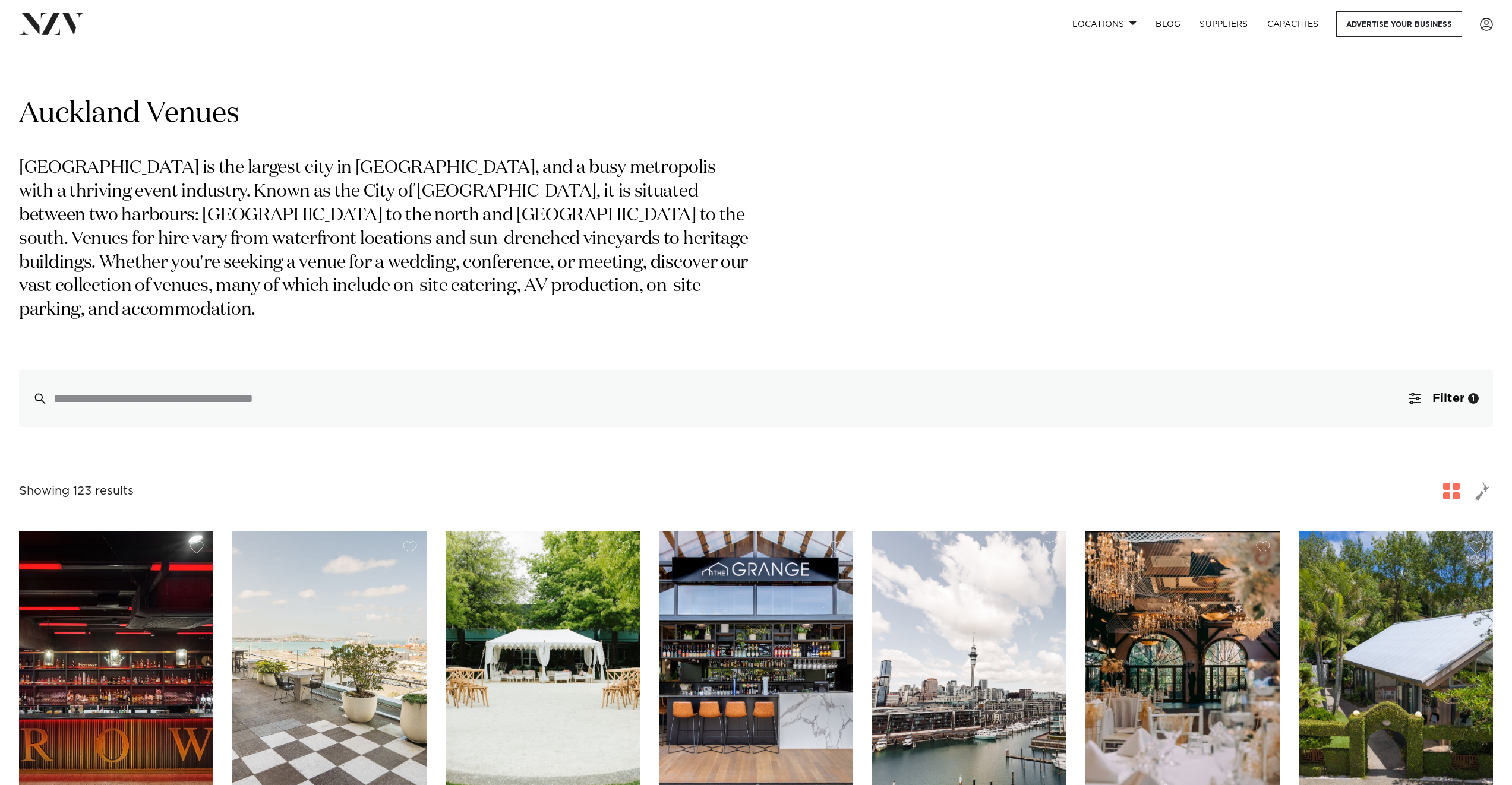
click at [887, 231] on div "Auckland Venues Auckland is the largest city in New Zealand, and a busy metropo…" at bounding box center [756, 261] width 1474 height 331
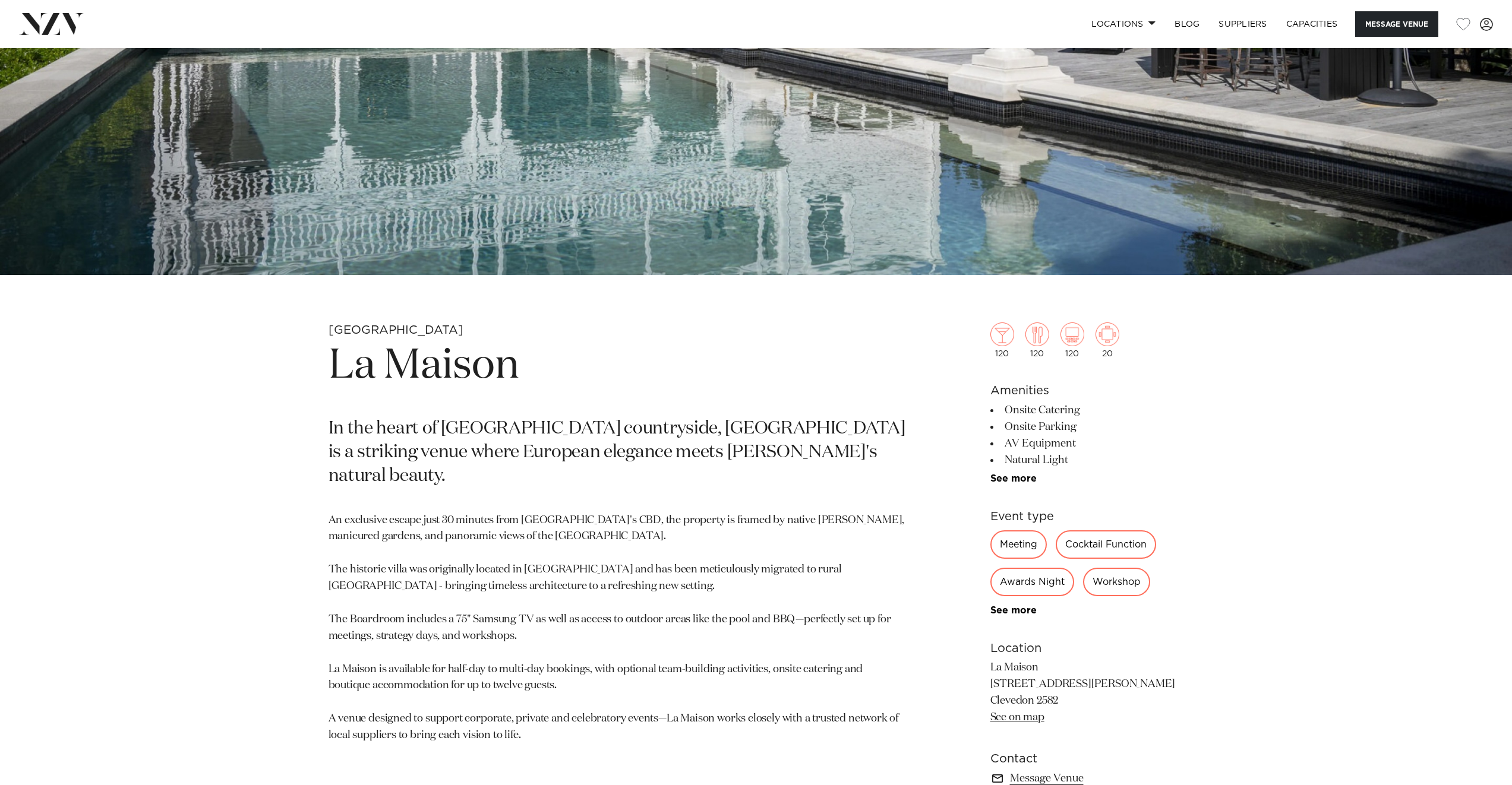
scroll to position [582, 0]
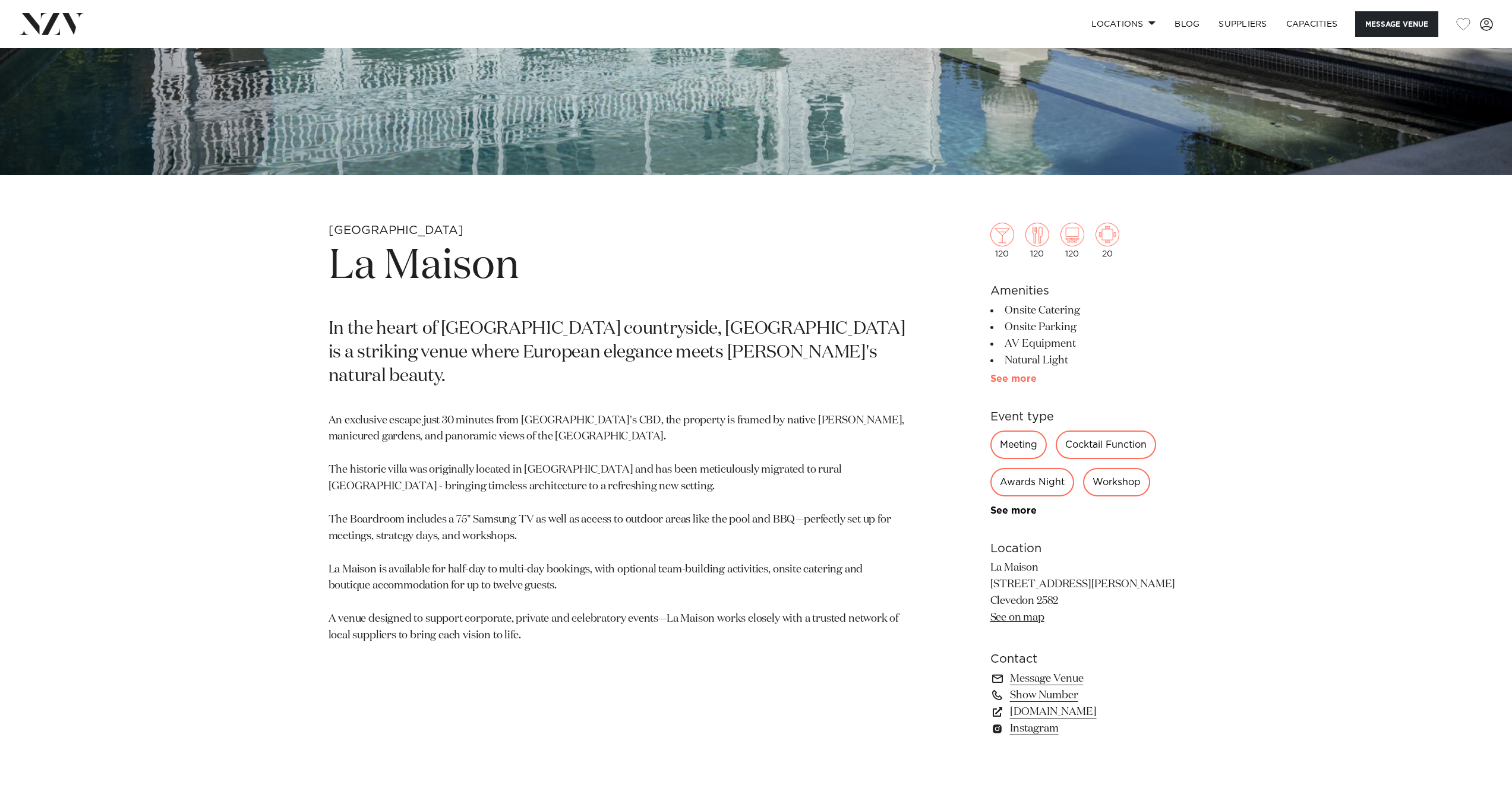
click at [1028, 381] on link "See more" at bounding box center [1037, 379] width 93 height 10
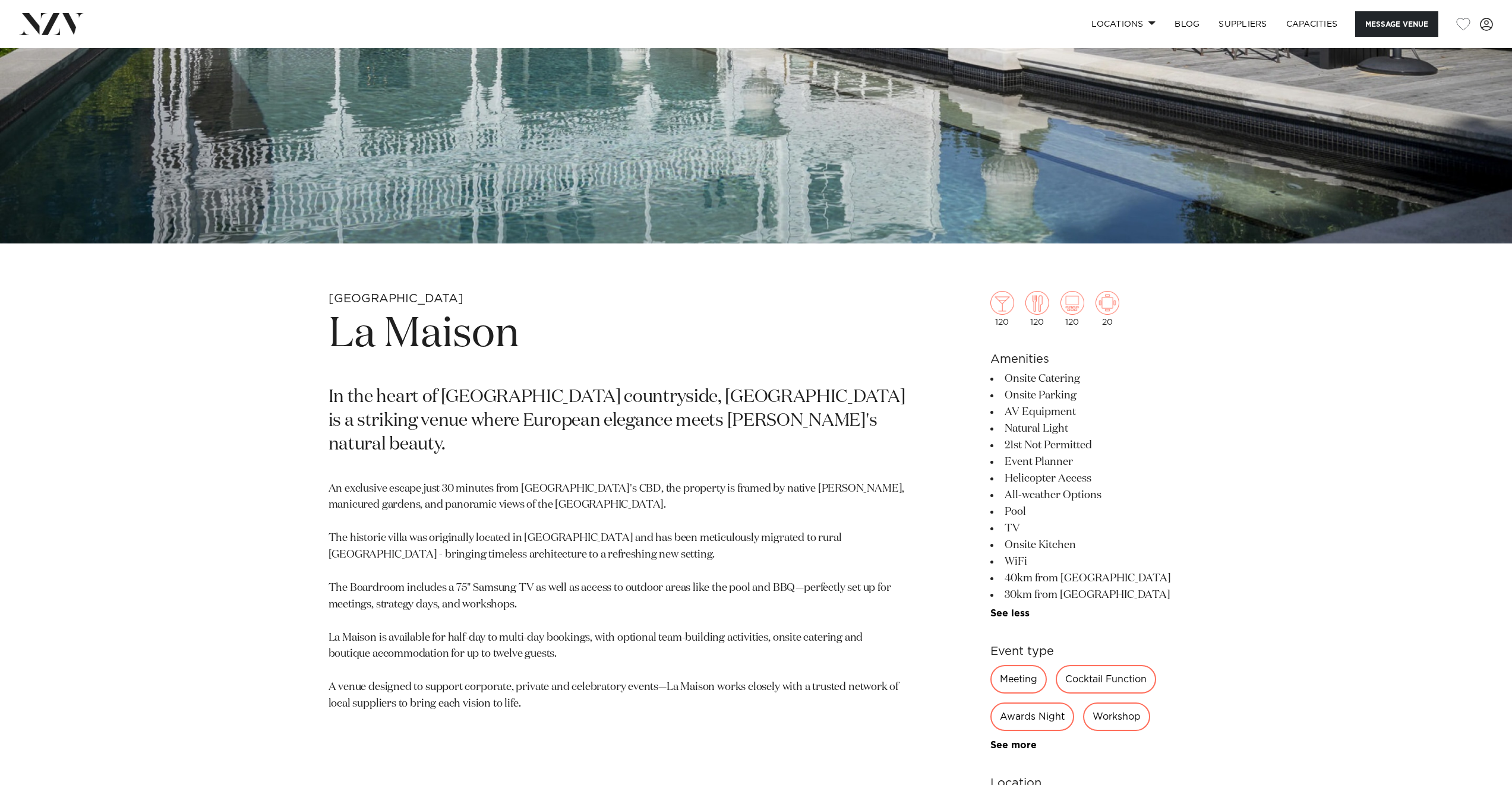
scroll to position [852, 0]
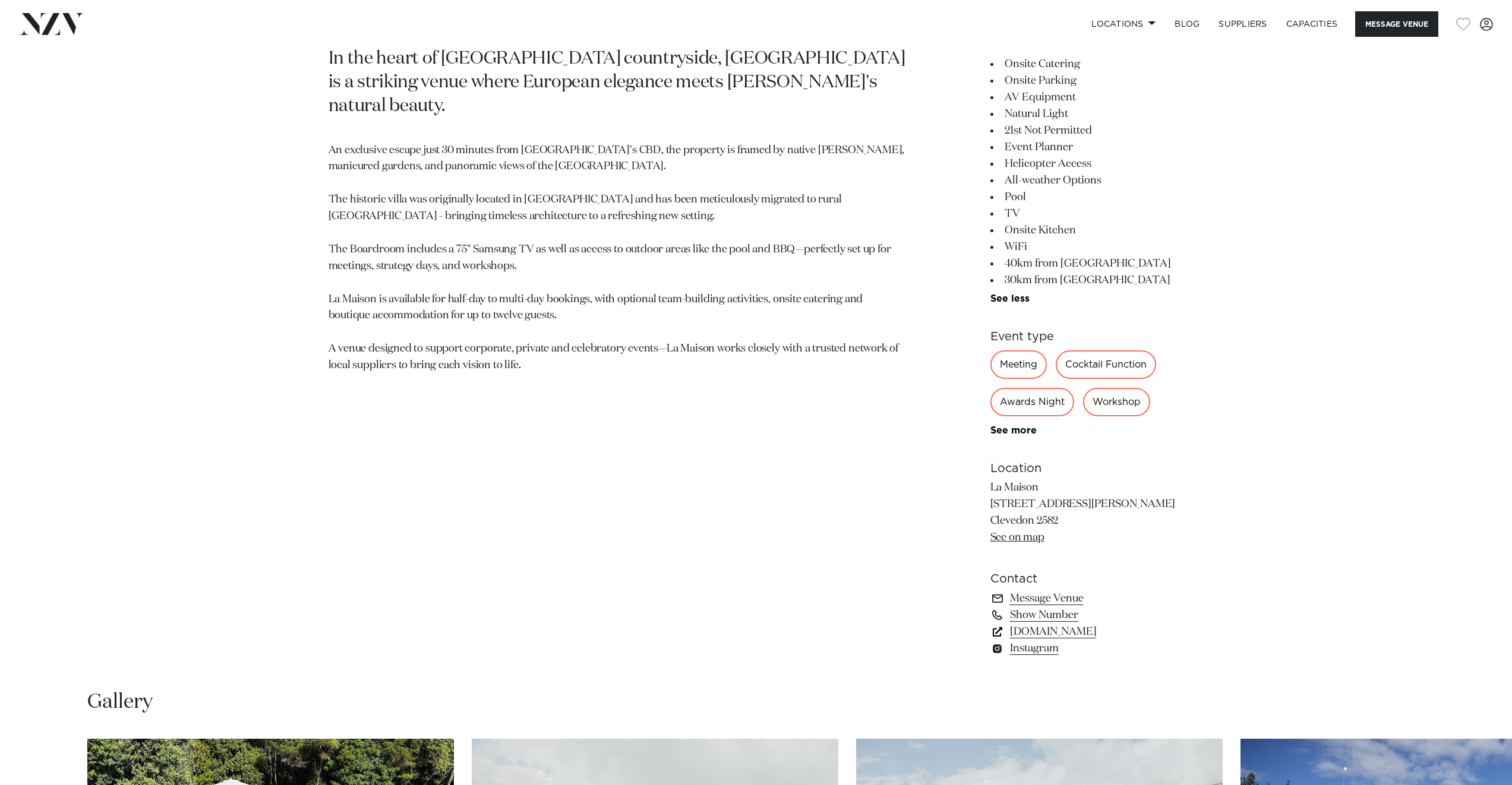
click at [1024, 634] on link "[DOMAIN_NAME]" at bounding box center [1088, 632] width 194 height 17
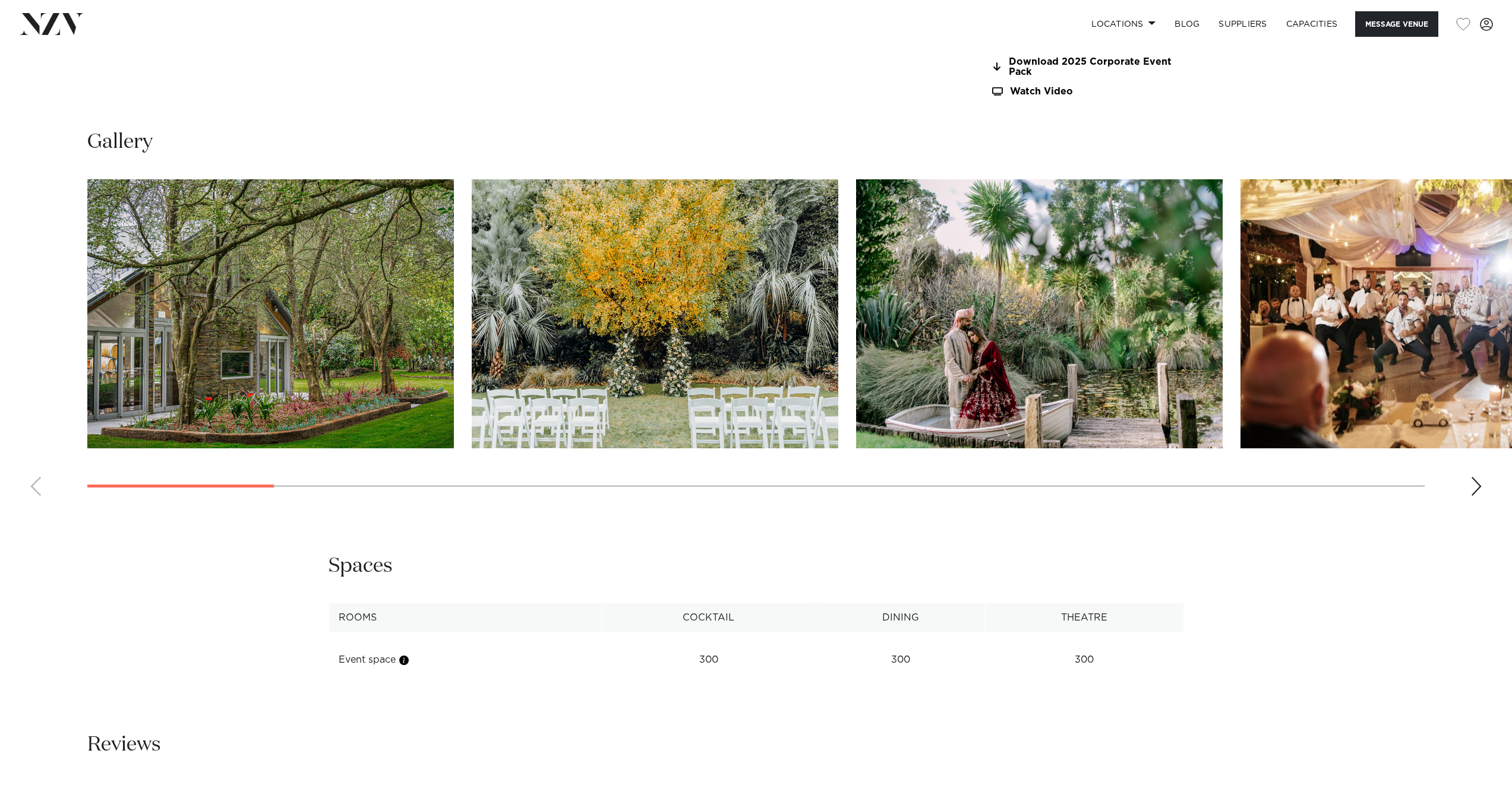
scroll to position [1443, 0]
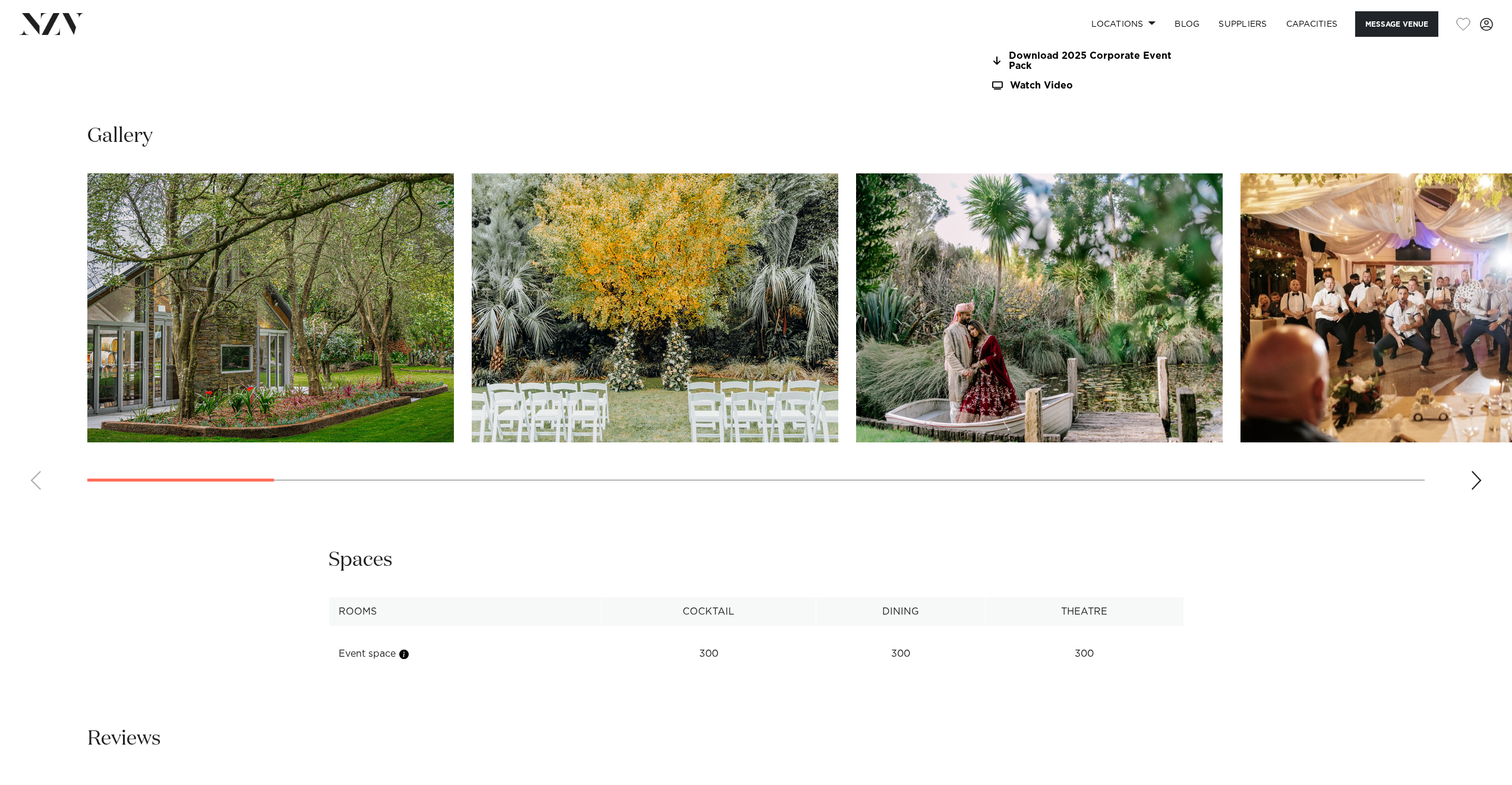
click at [1472, 471] on div "Next slide" at bounding box center [1476, 480] width 12 height 19
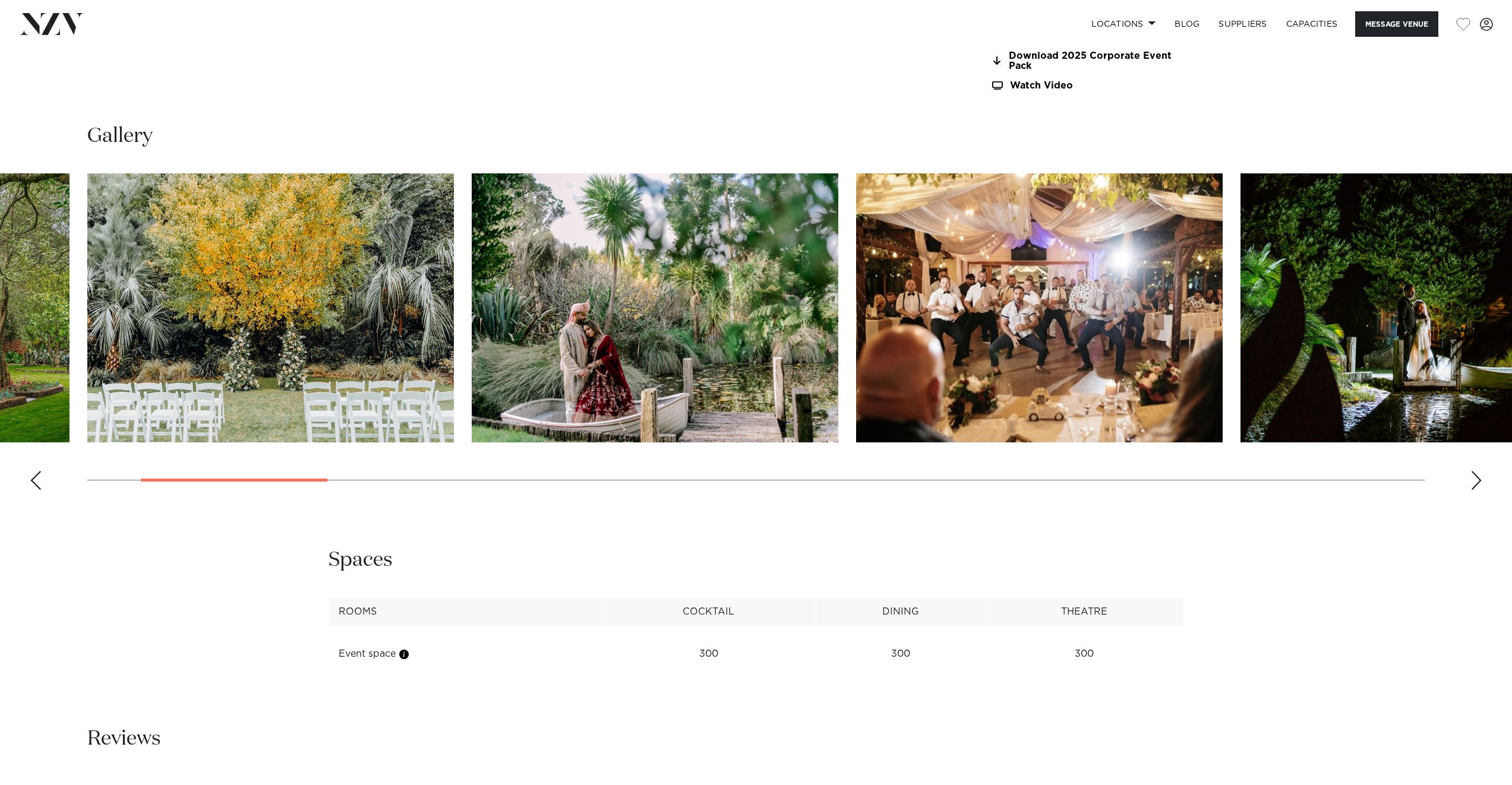
click at [1472, 471] on div "Next slide" at bounding box center [1476, 480] width 12 height 19
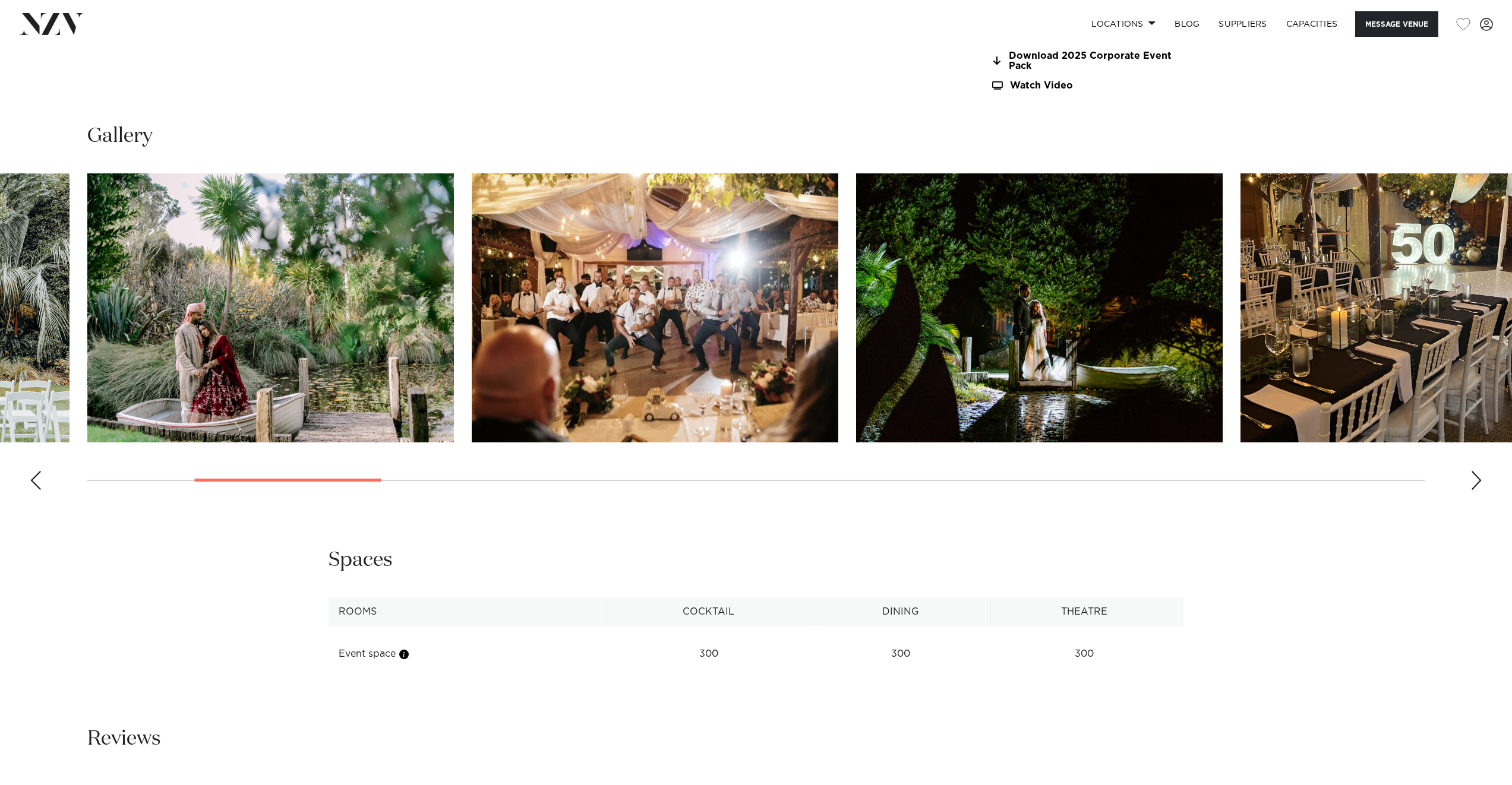
click at [1472, 471] on div "Next slide" at bounding box center [1476, 480] width 12 height 19
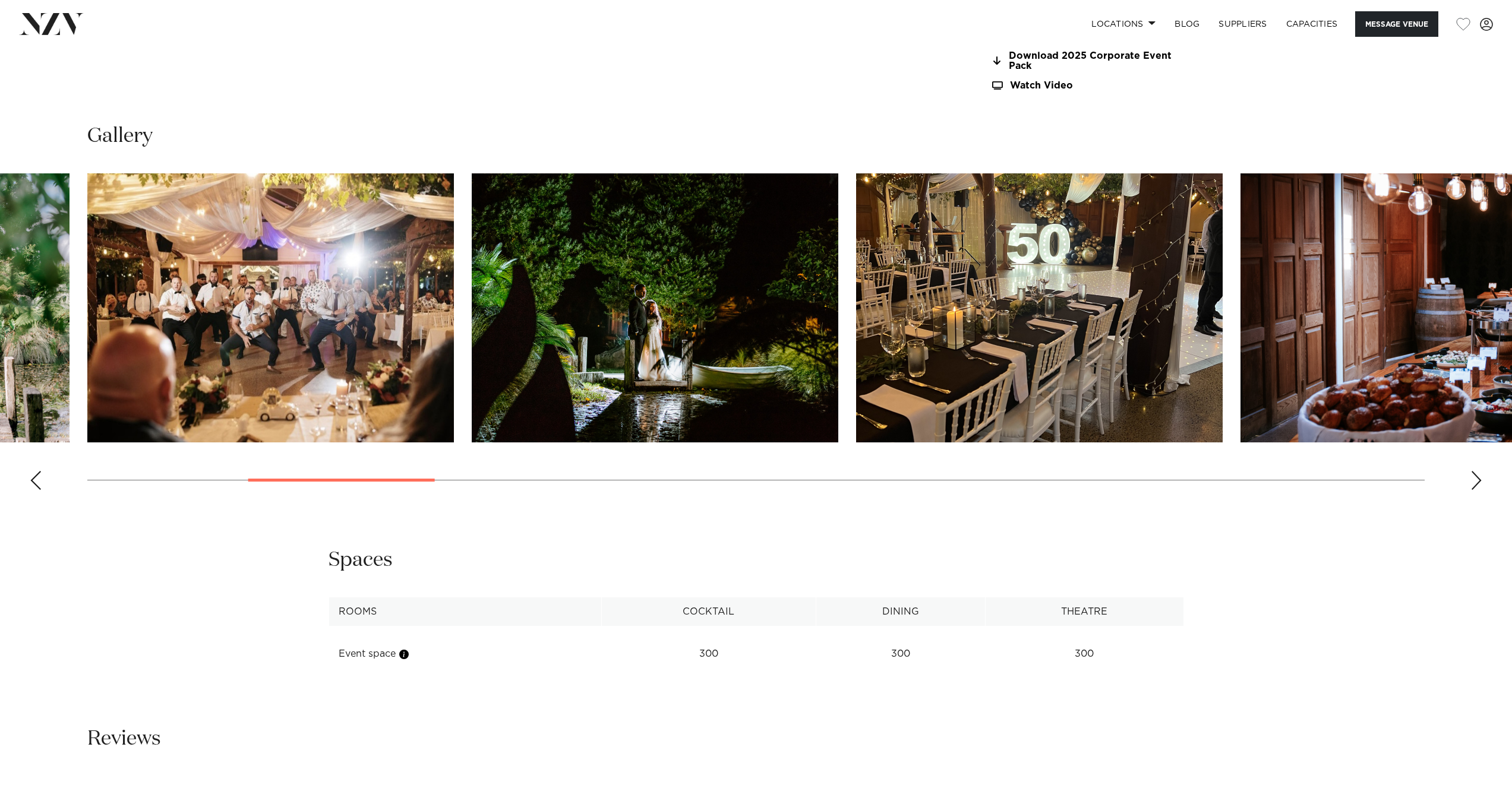
click at [1472, 471] on div "Next slide" at bounding box center [1476, 480] width 12 height 19
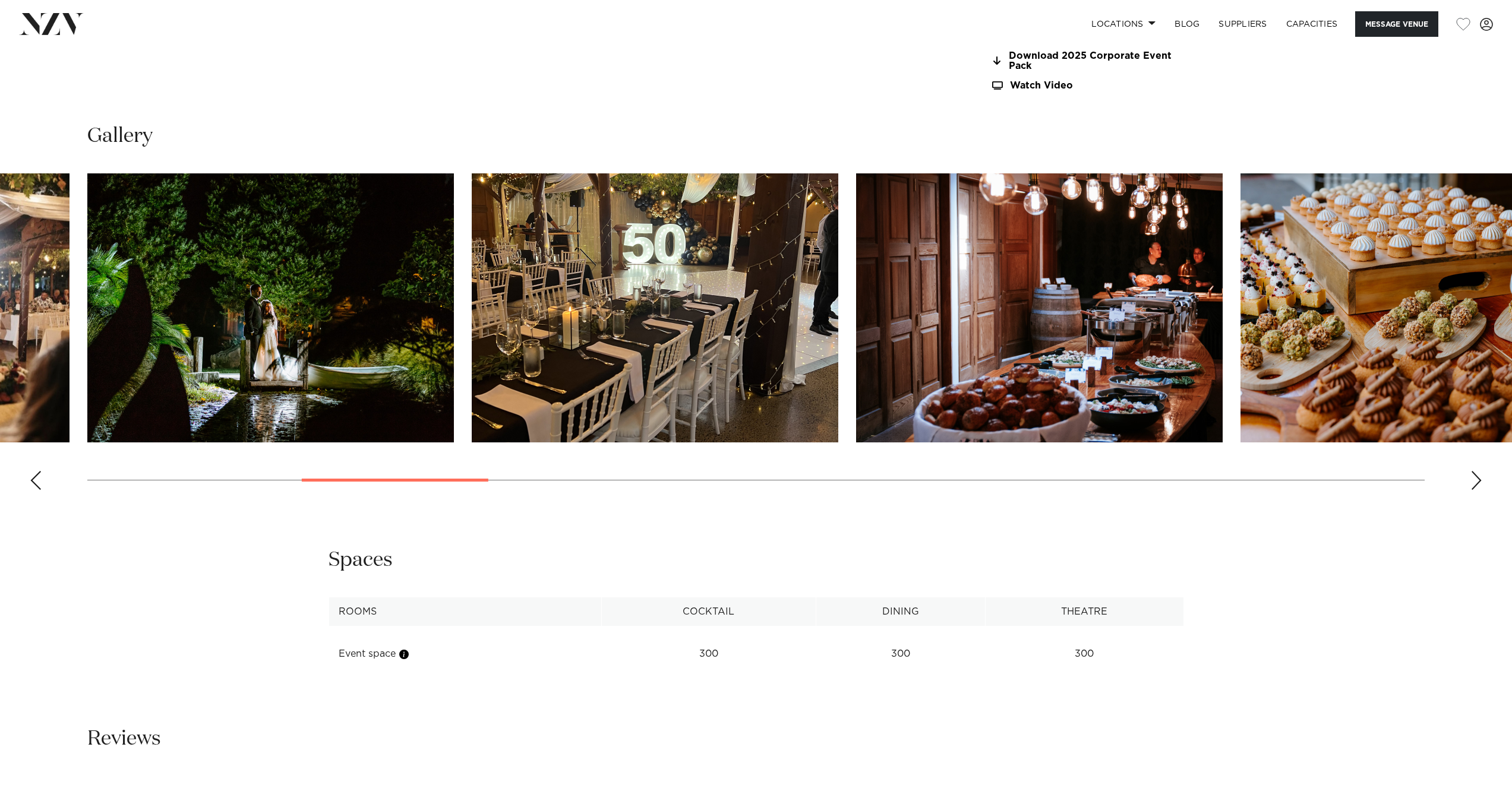
click at [1472, 471] on div "Next slide" at bounding box center [1476, 480] width 12 height 19
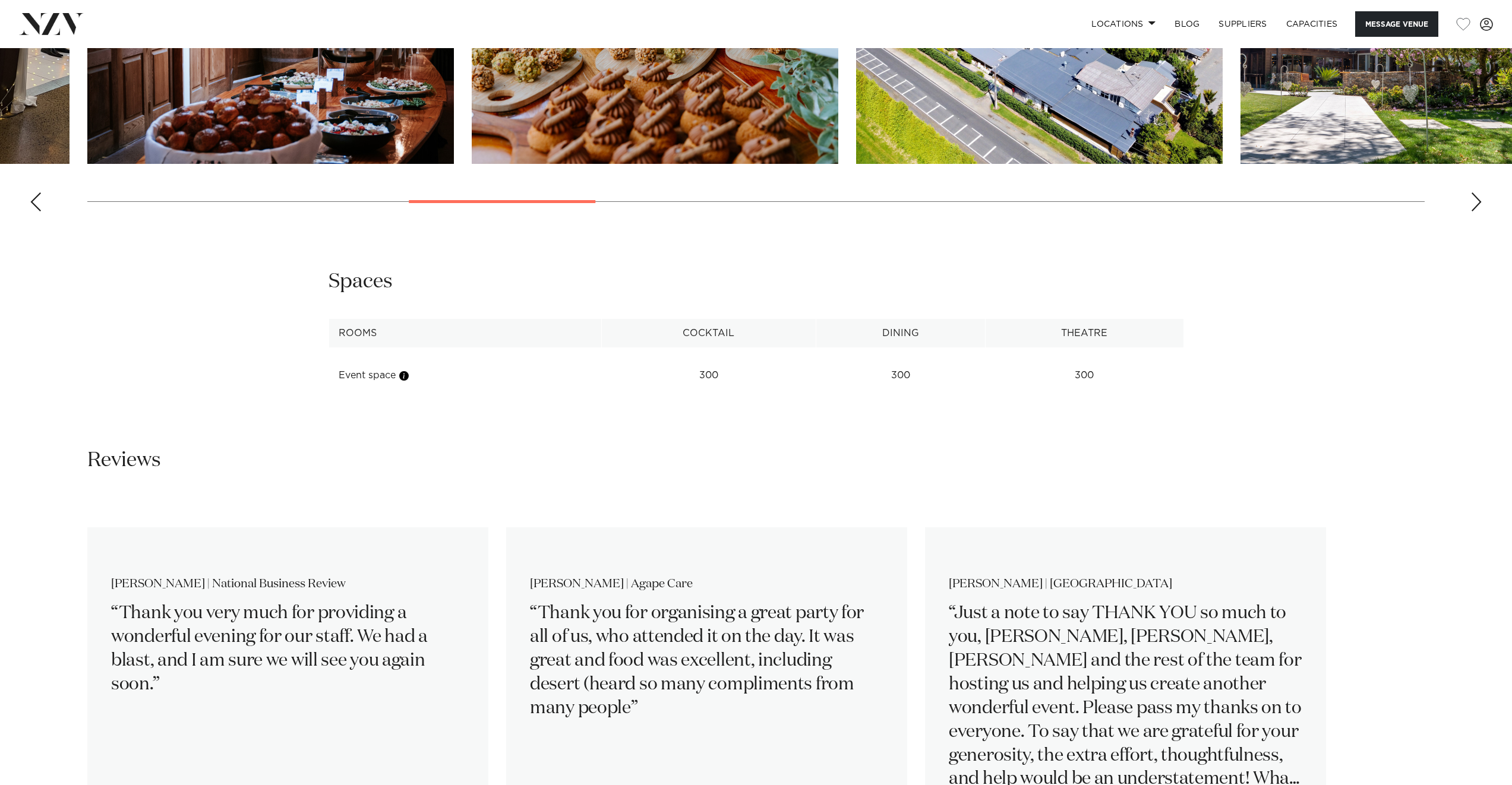
scroll to position [717, 0]
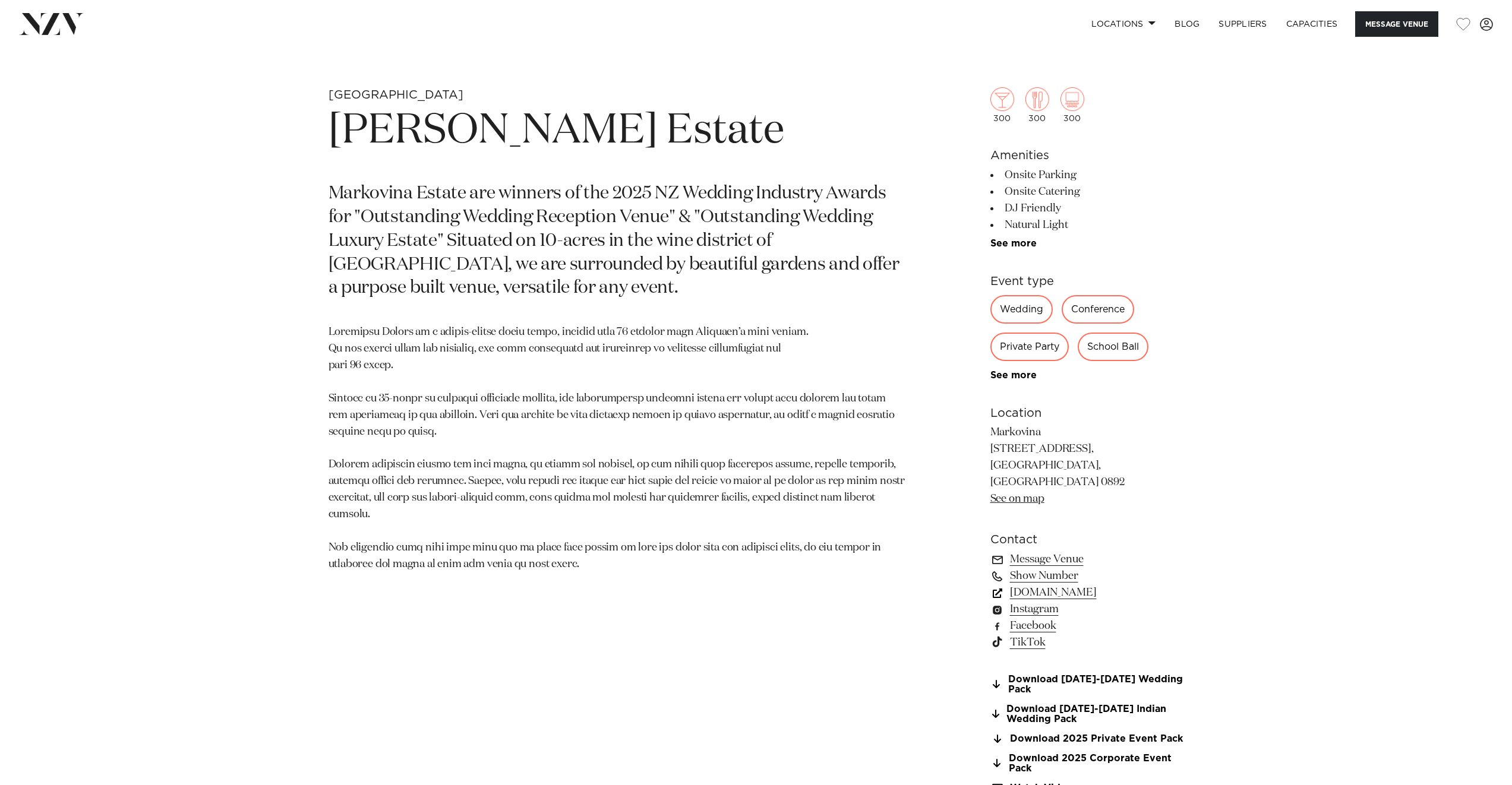
click at [1034, 584] on link "[DOMAIN_NAME]" at bounding box center [1088, 593] width 194 height 17
drag, startPoint x: 827, startPoint y: 83, endPoint x: 808, endPoint y: 88, distance: 19.6
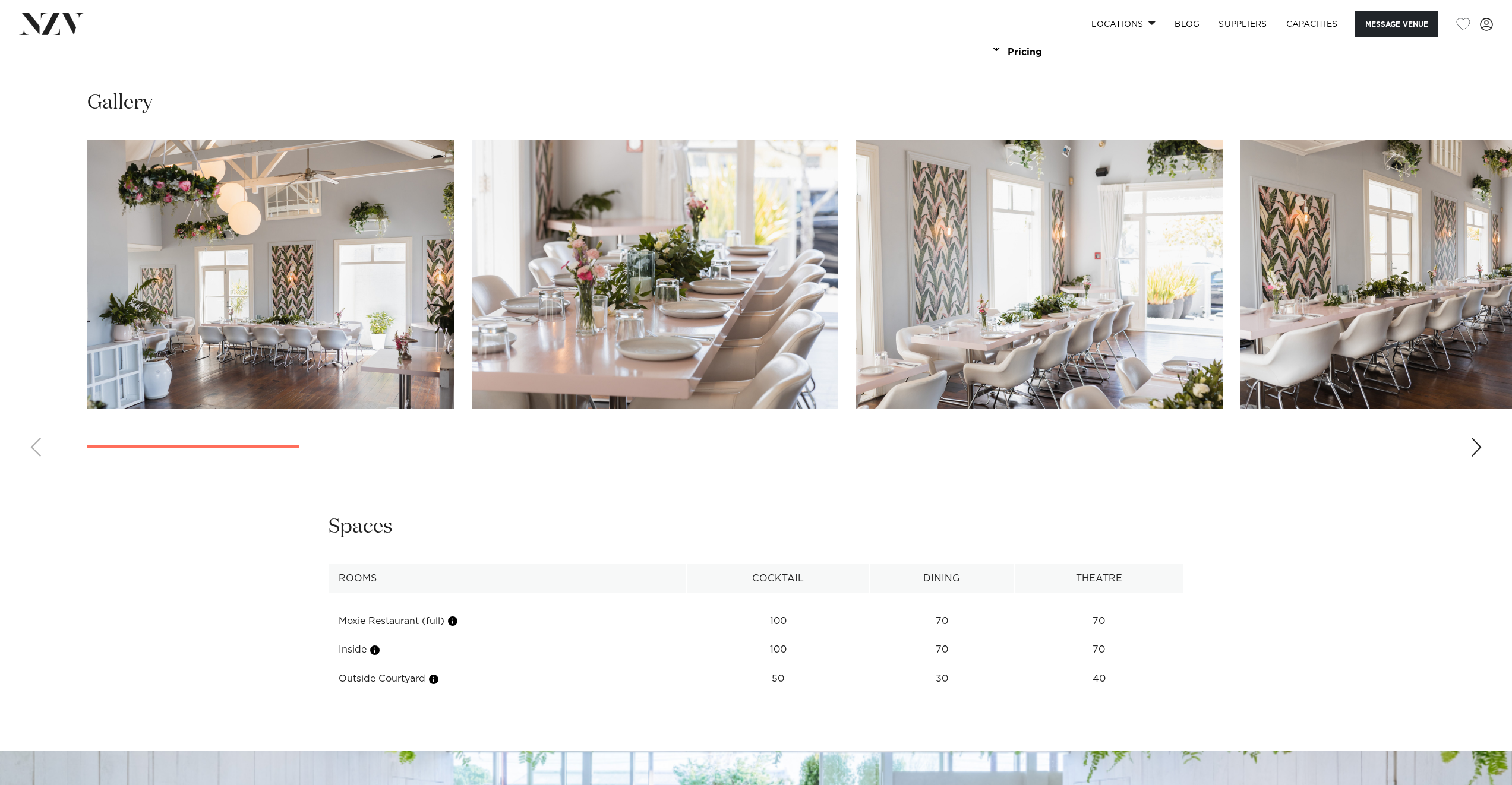
scroll to position [1384, 0]
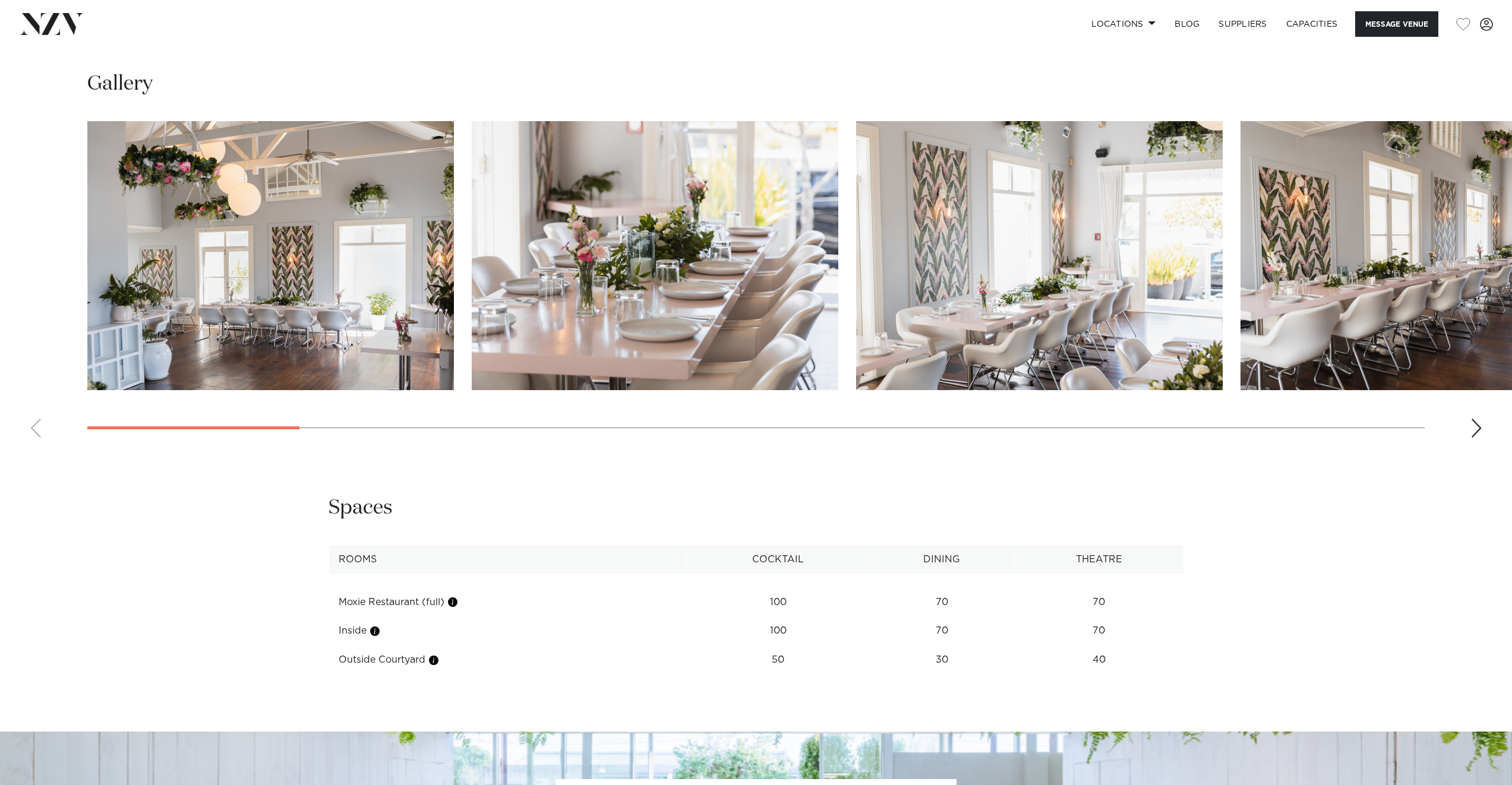
click at [1475, 427] on div "Next slide" at bounding box center [1476, 428] width 12 height 19
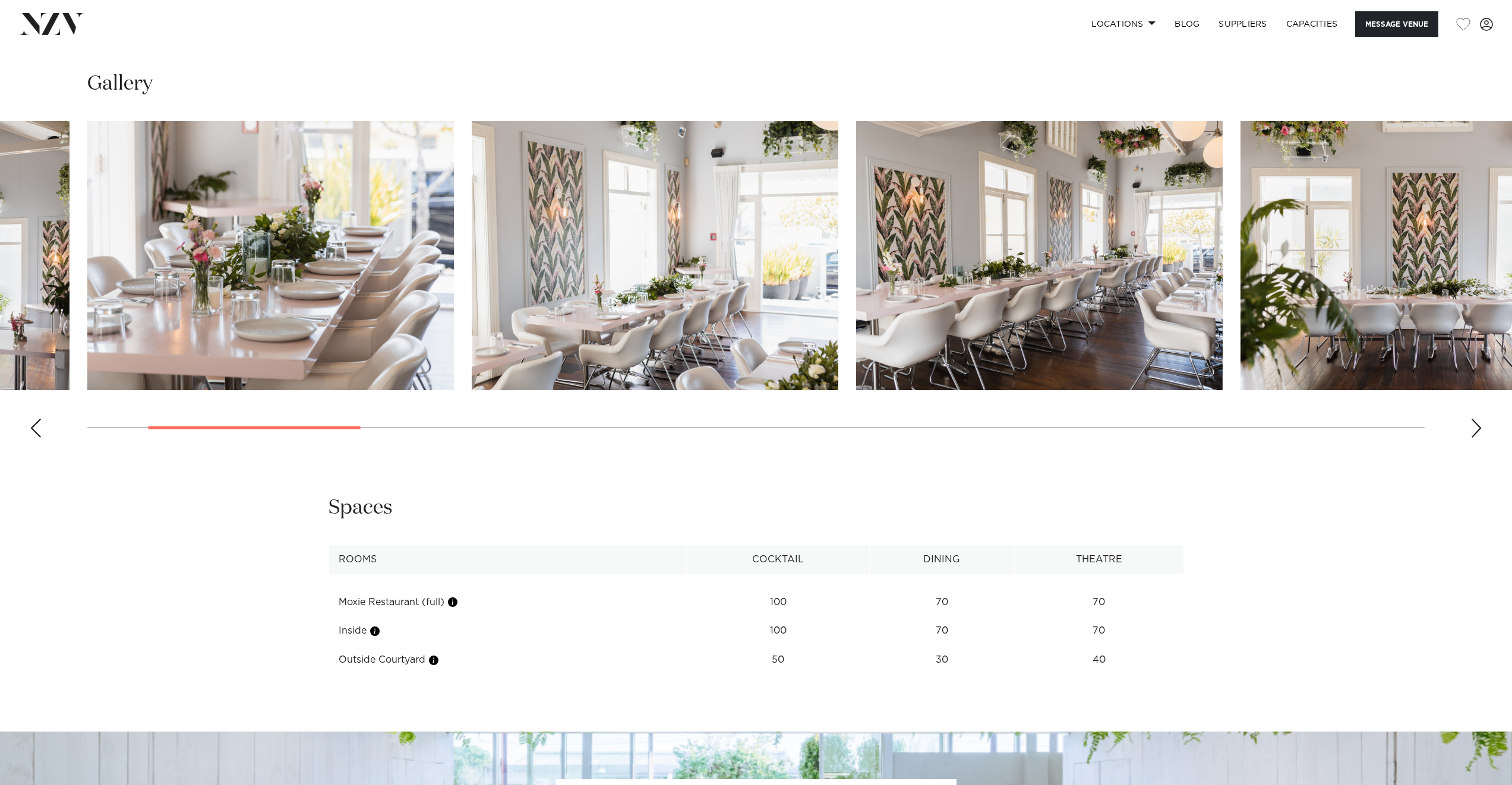
click at [1475, 427] on div "Next slide" at bounding box center [1476, 428] width 12 height 19
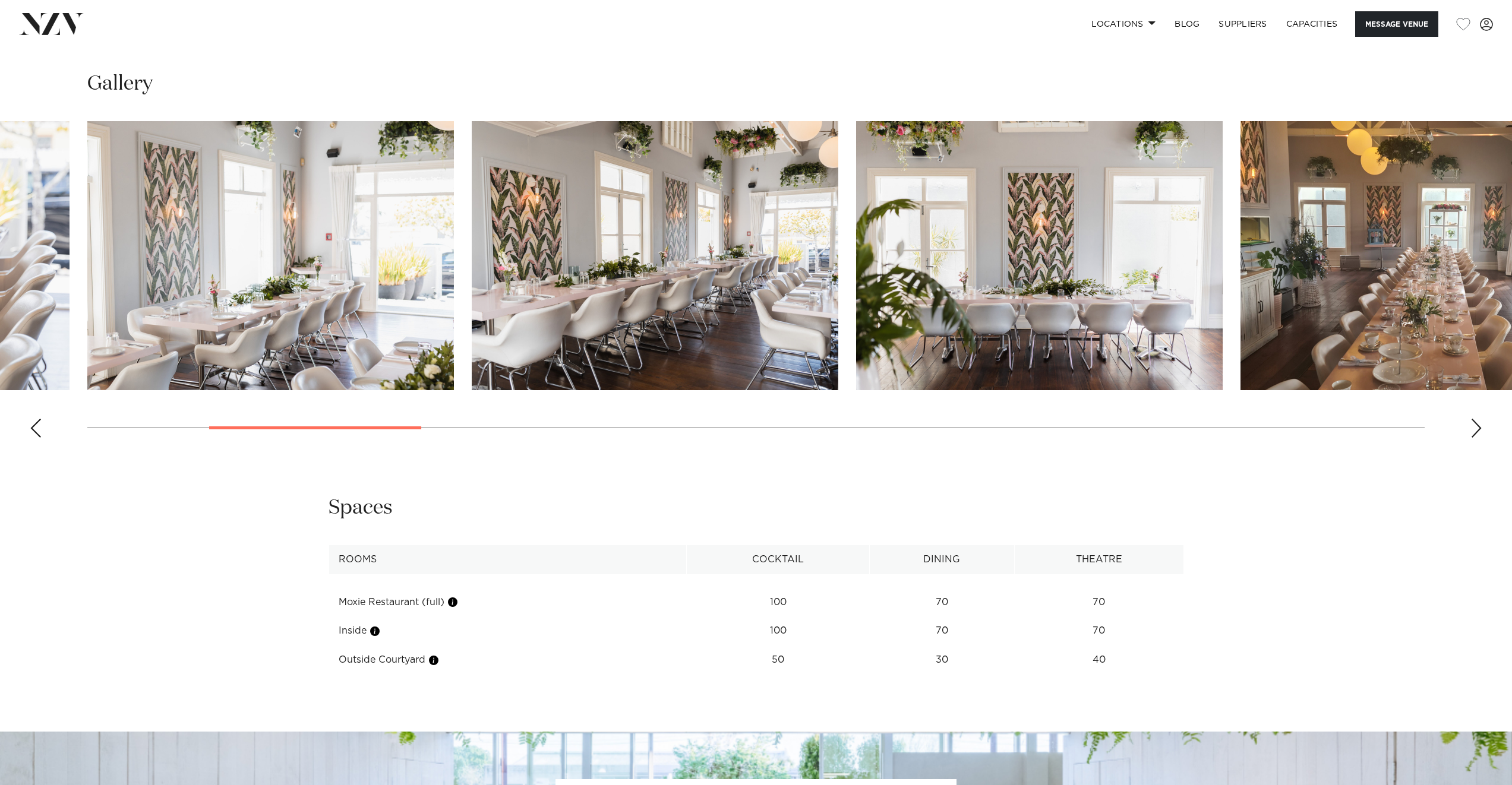
click at [1475, 427] on div "Next slide" at bounding box center [1476, 428] width 12 height 19
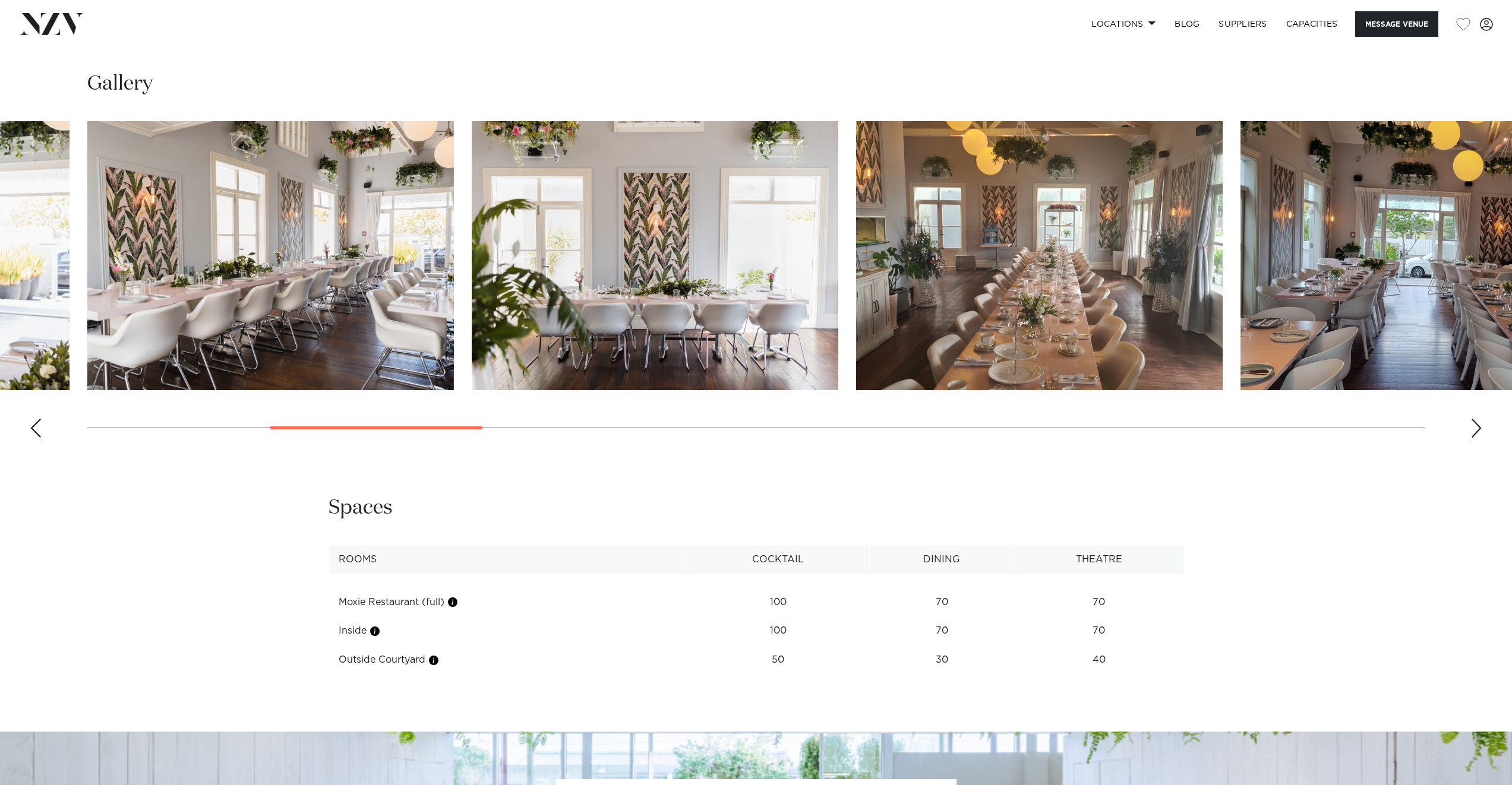
click at [1475, 427] on div "Next slide" at bounding box center [1476, 428] width 12 height 19
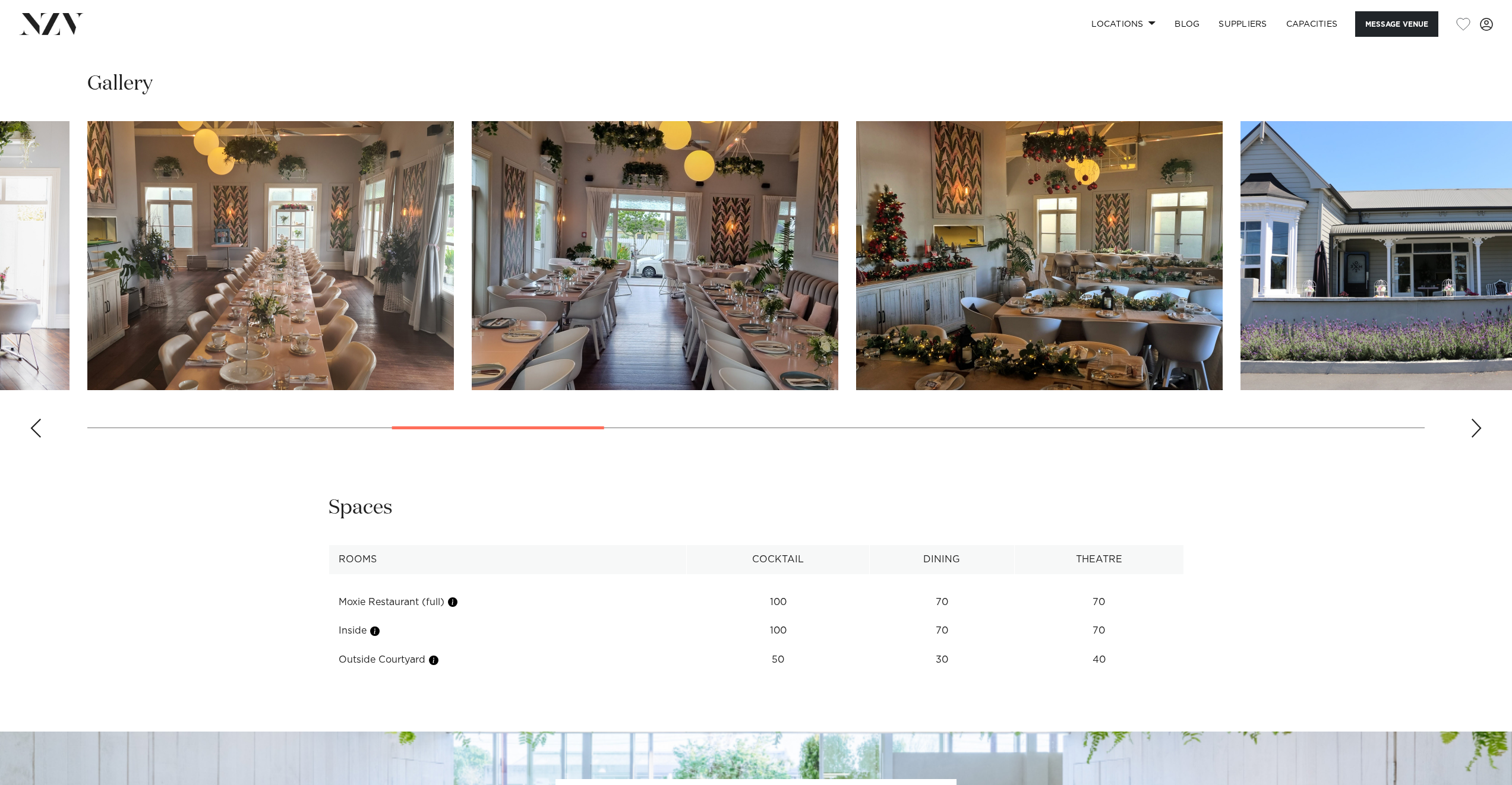
click at [1475, 427] on div "Next slide" at bounding box center [1476, 428] width 12 height 19
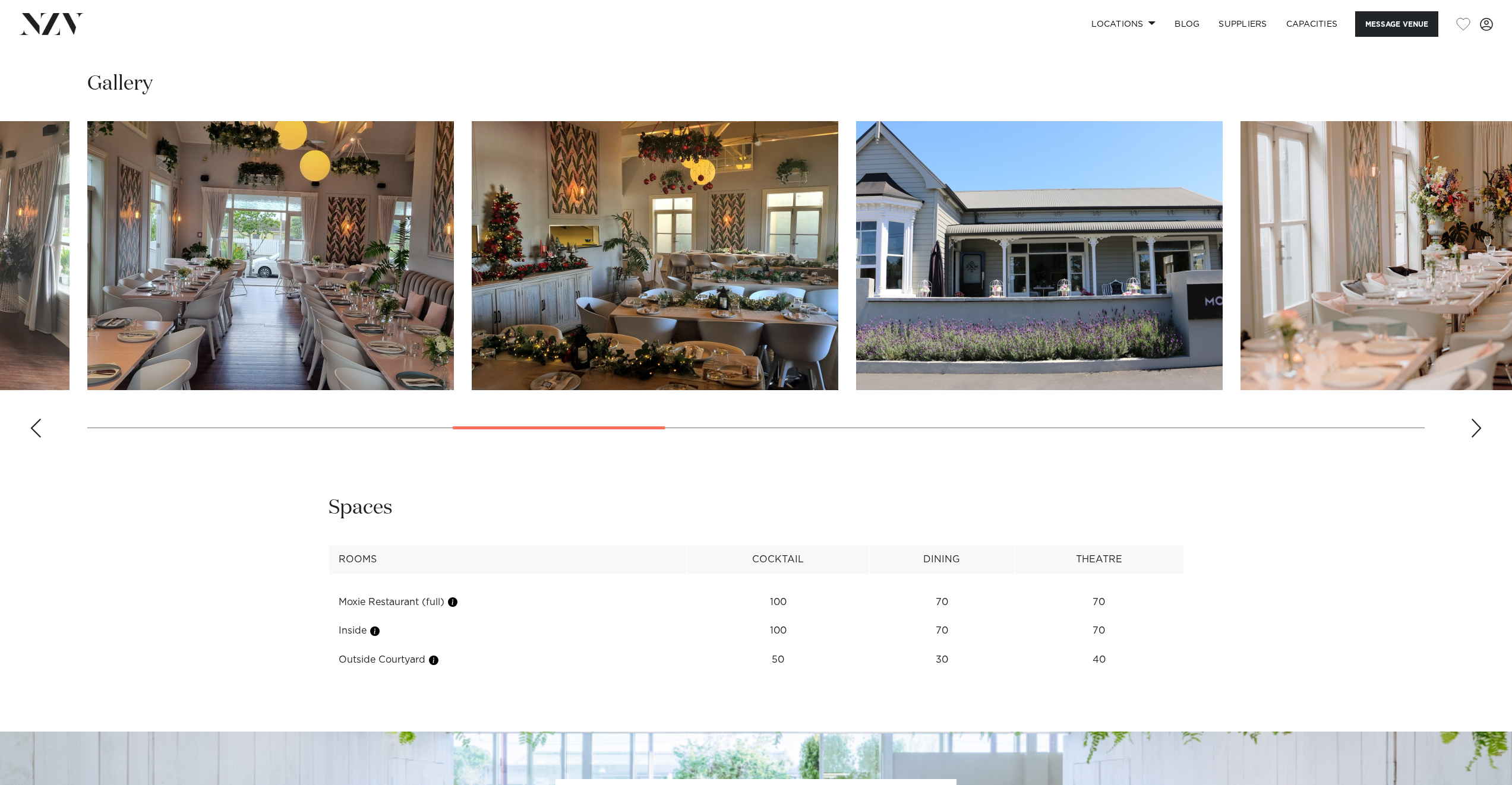
click at [1475, 427] on div "Next slide" at bounding box center [1476, 428] width 12 height 19
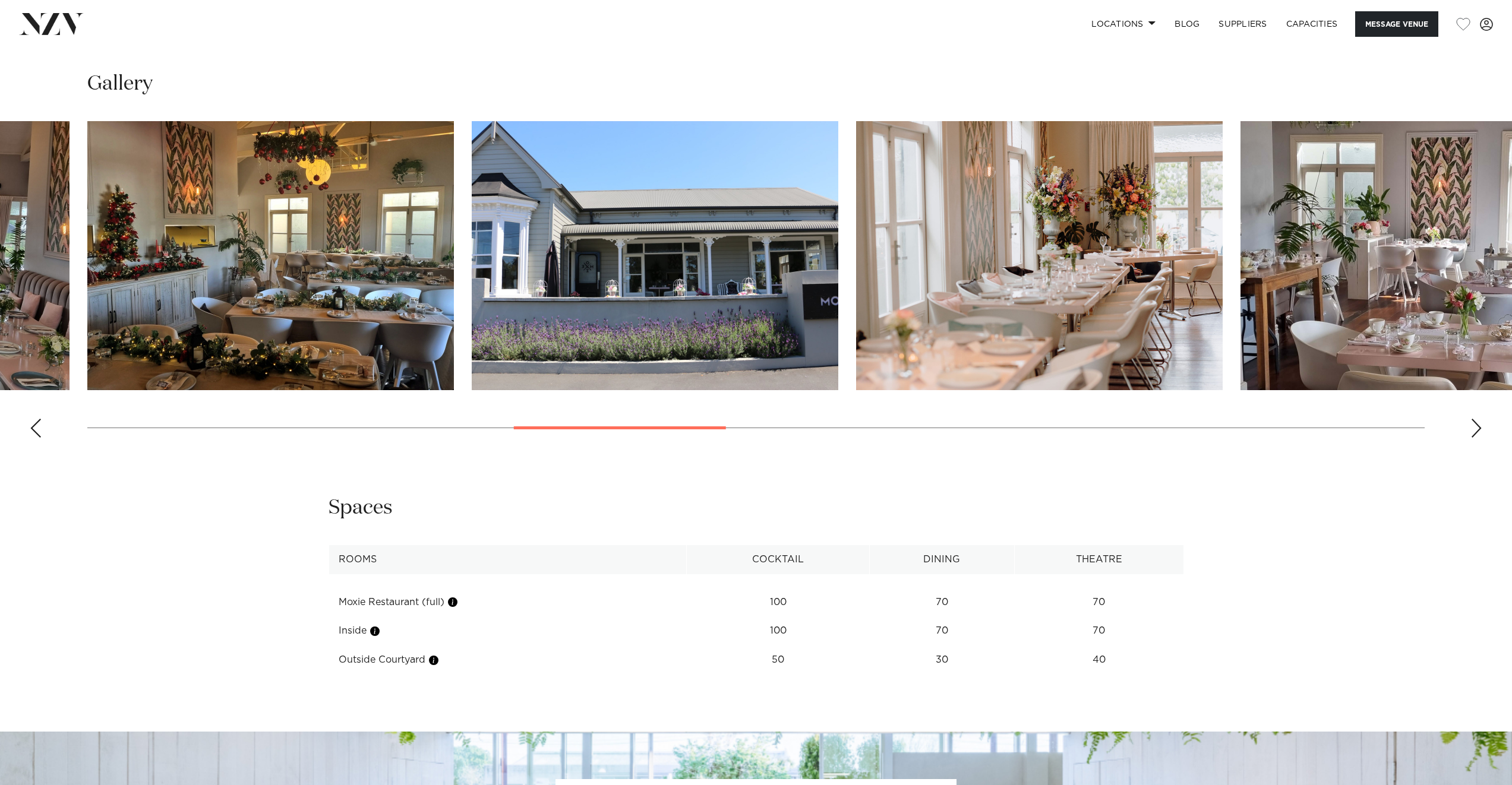
click at [1475, 427] on div "Next slide" at bounding box center [1476, 428] width 12 height 19
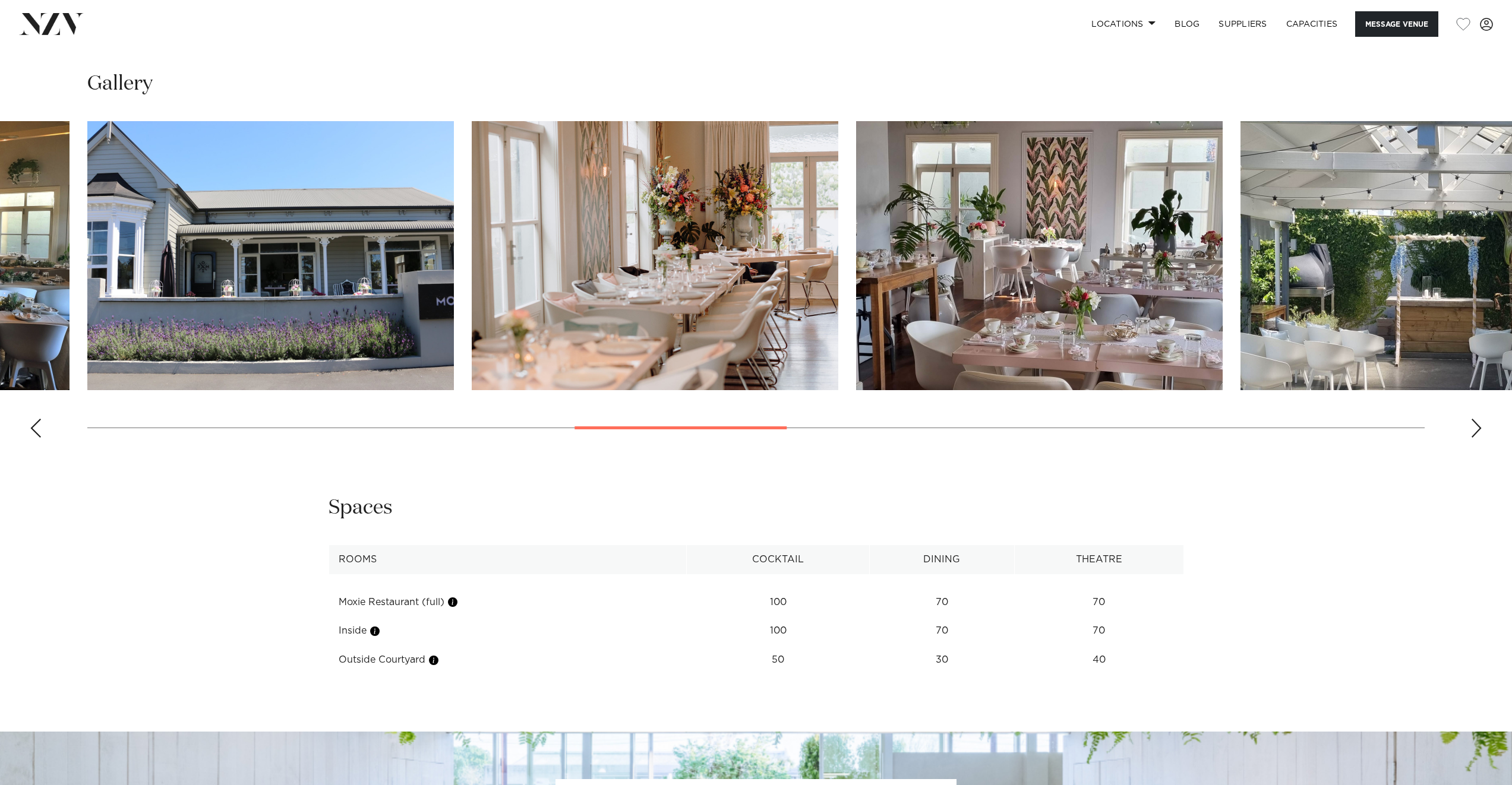
click at [1475, 427] on div "Next slide" at bounding box center [1476, 428] width 12 height 19
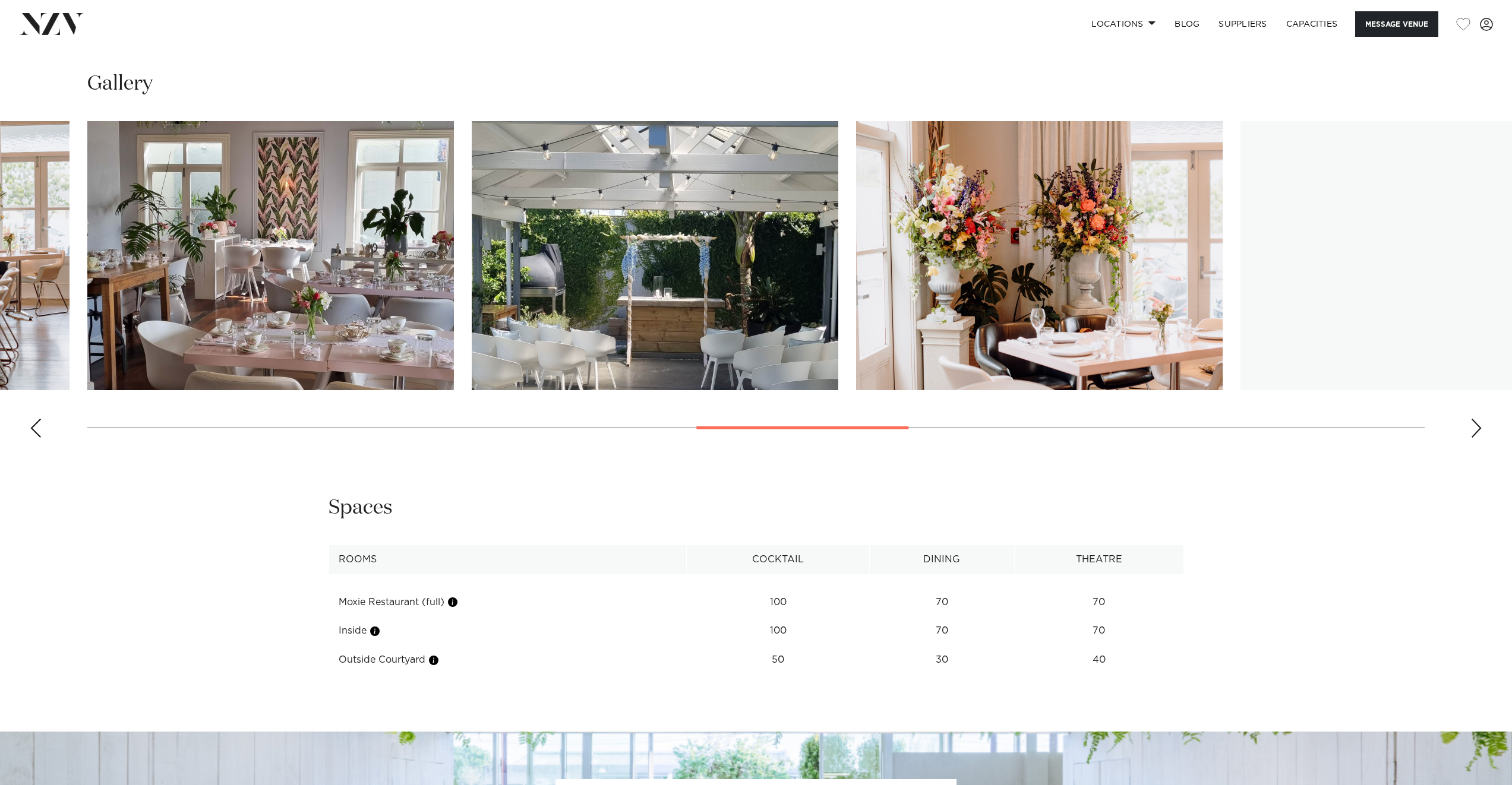
click at [1475, 427] on div "Next slide" at bounding box center [1476, 428] width 12 height 19
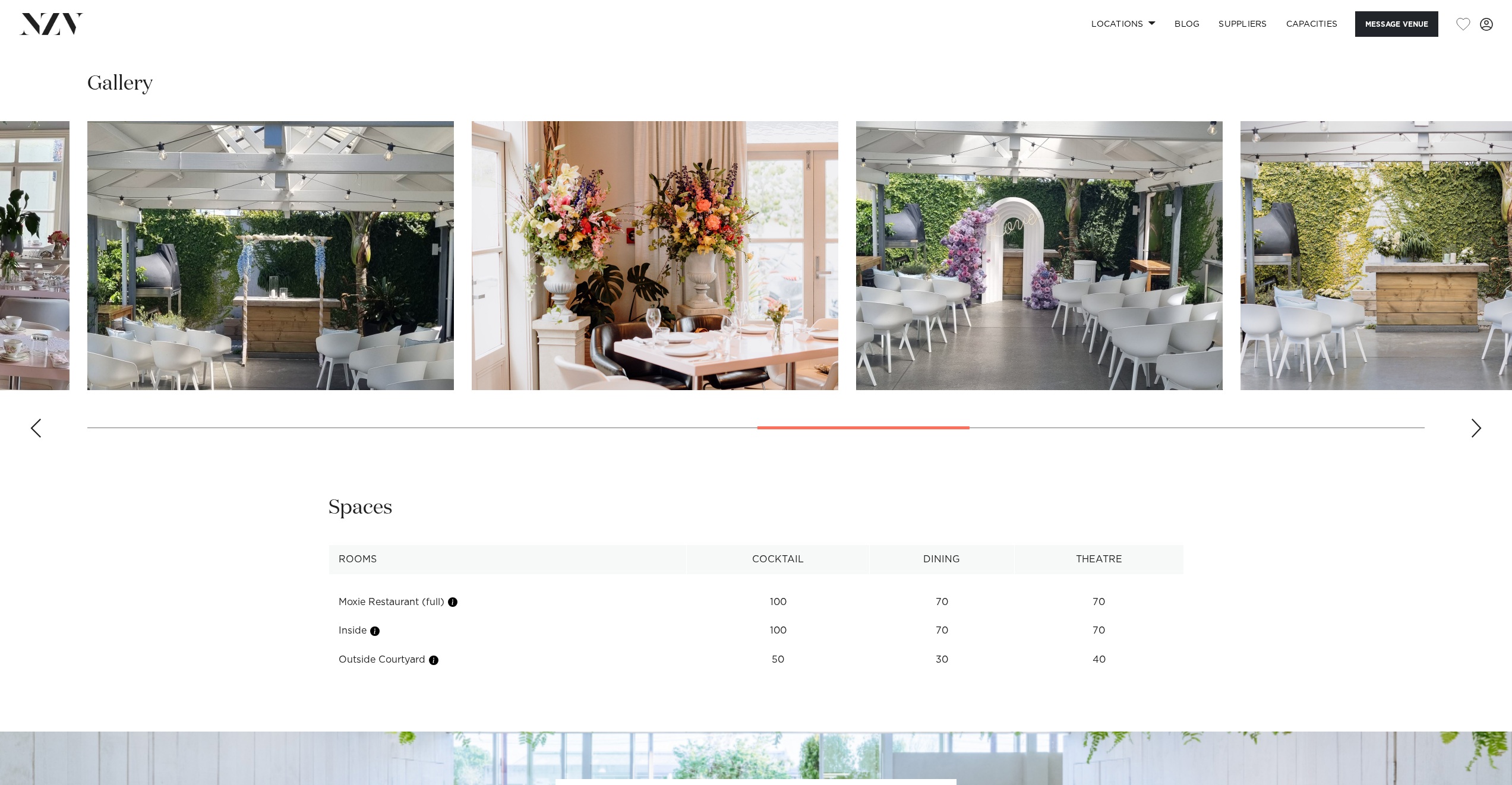
click at [1475, 427] on div "Next slide" at bounding box center [1476, 428] width 12 height 19
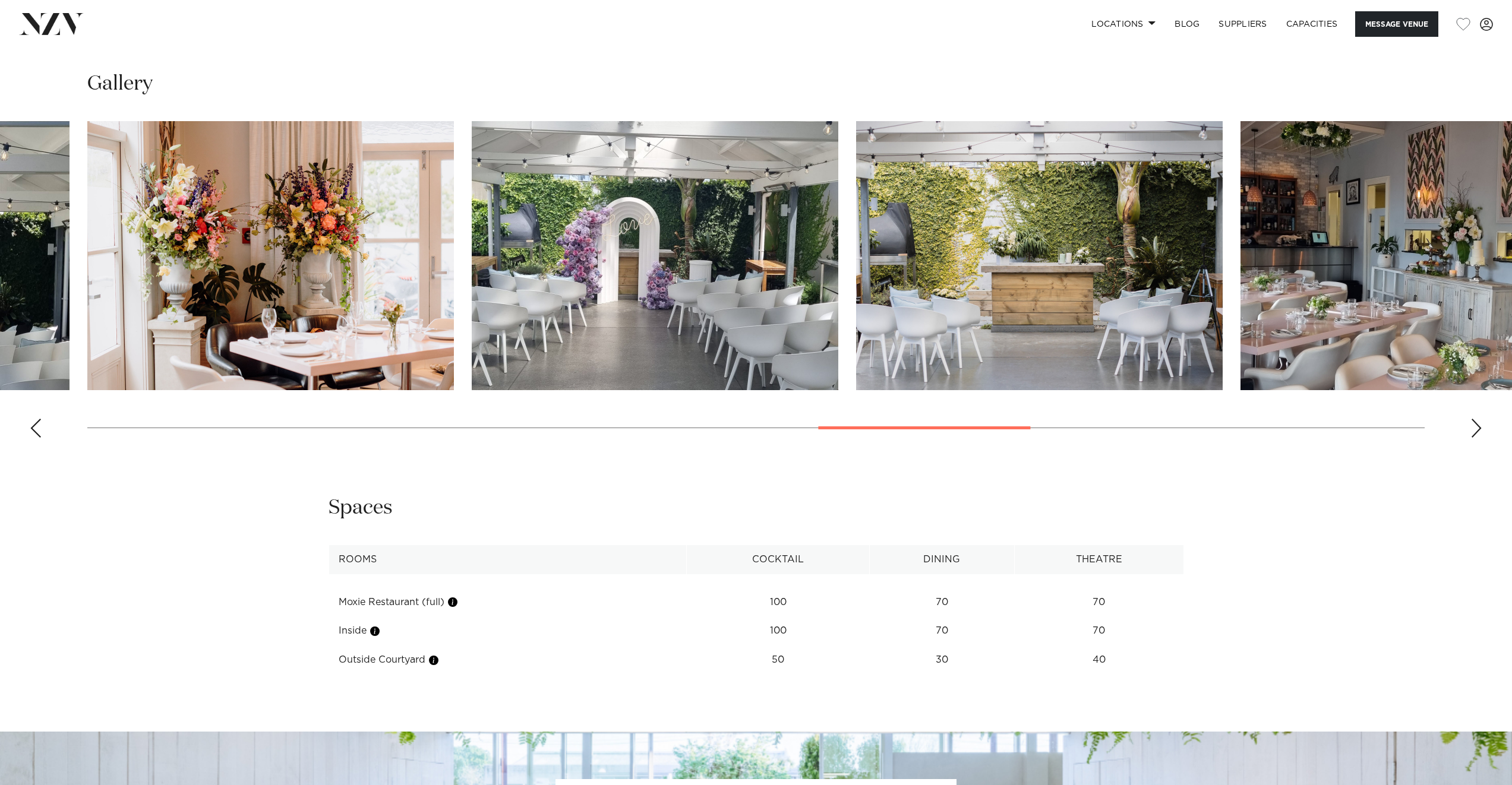
click at [1475, 427] on div "Next slide" at bounding box center [1476, 428] width 12 height 19
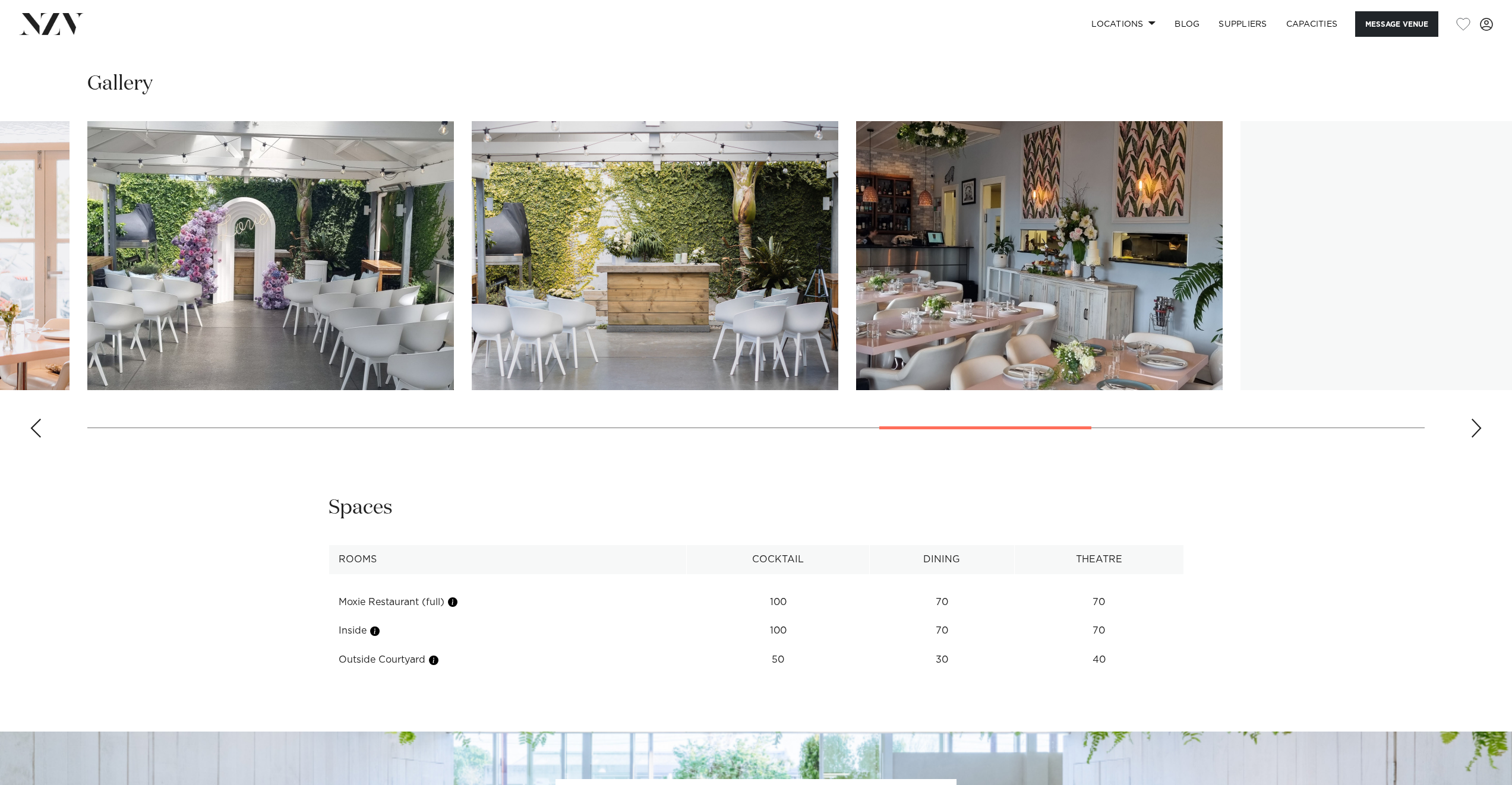
click at [1475, 427] on div "Next slide" at bounding box center [1476, 428] width 12 height 19
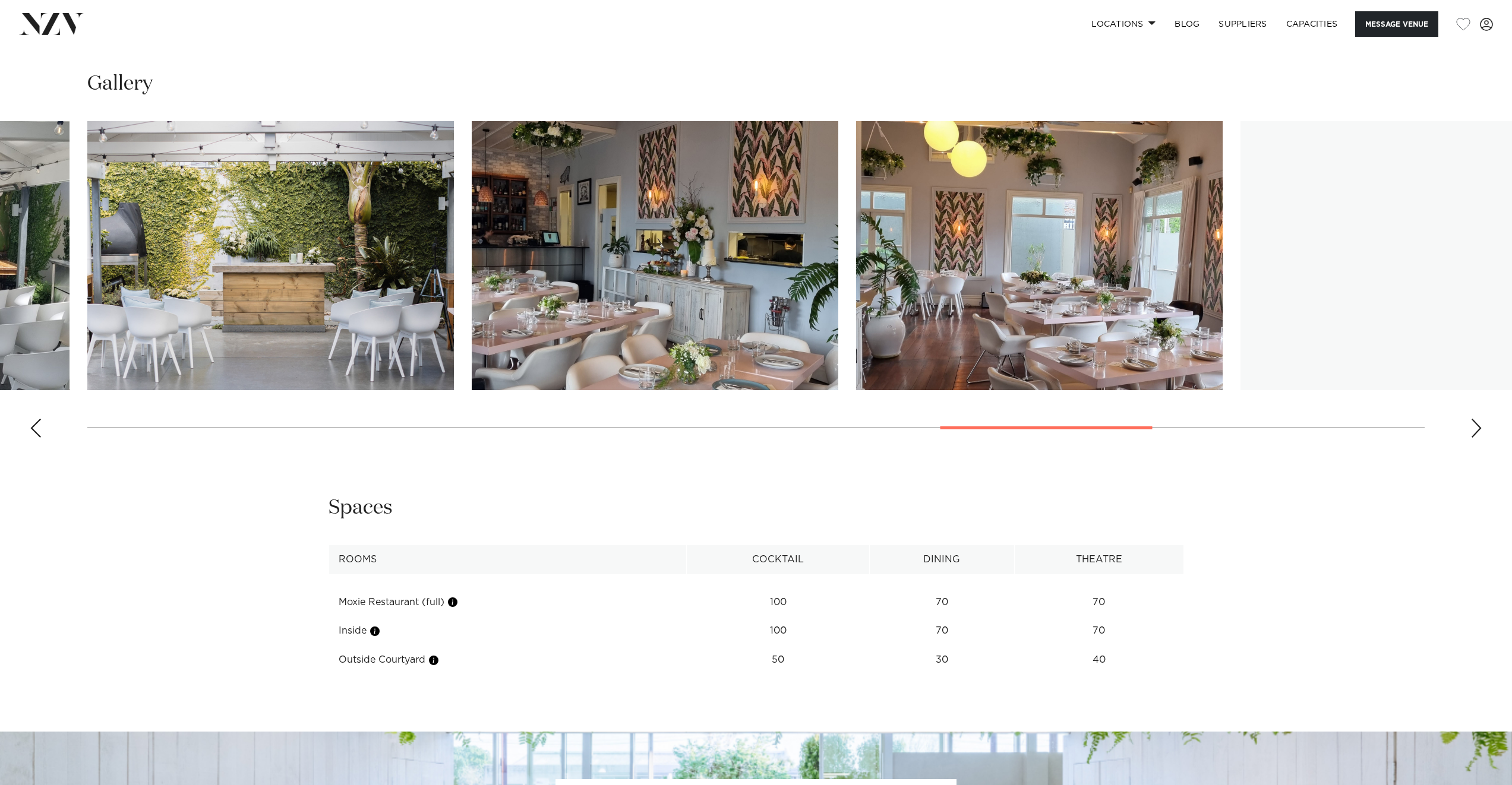
click at [1475, 427] on div "Next slide" at bounding box center [1476, 428] width 12 height 19
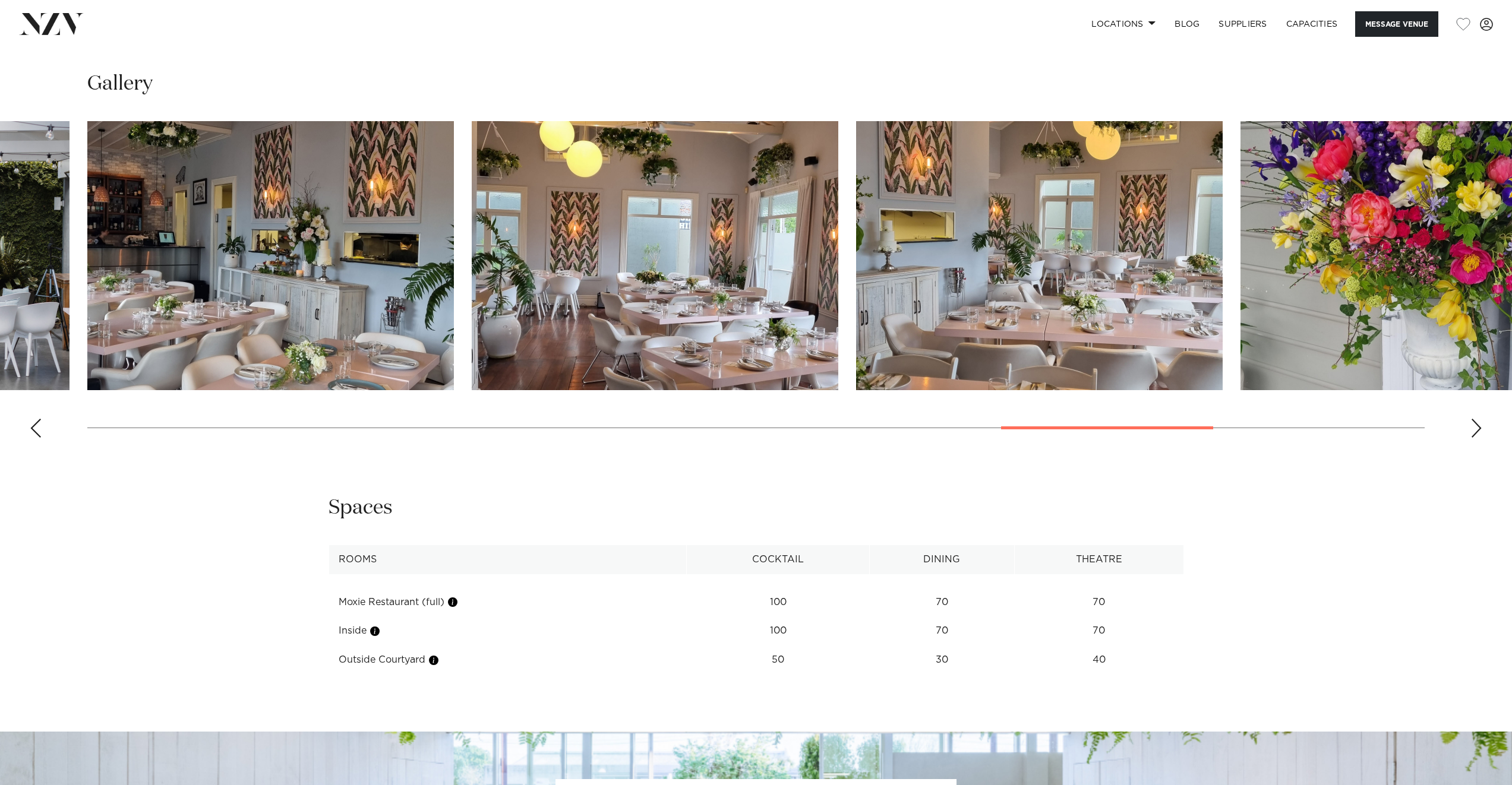
click at [1475, 427] on div "Next slide" at bounding box center [1476, 428] width 12 height 19
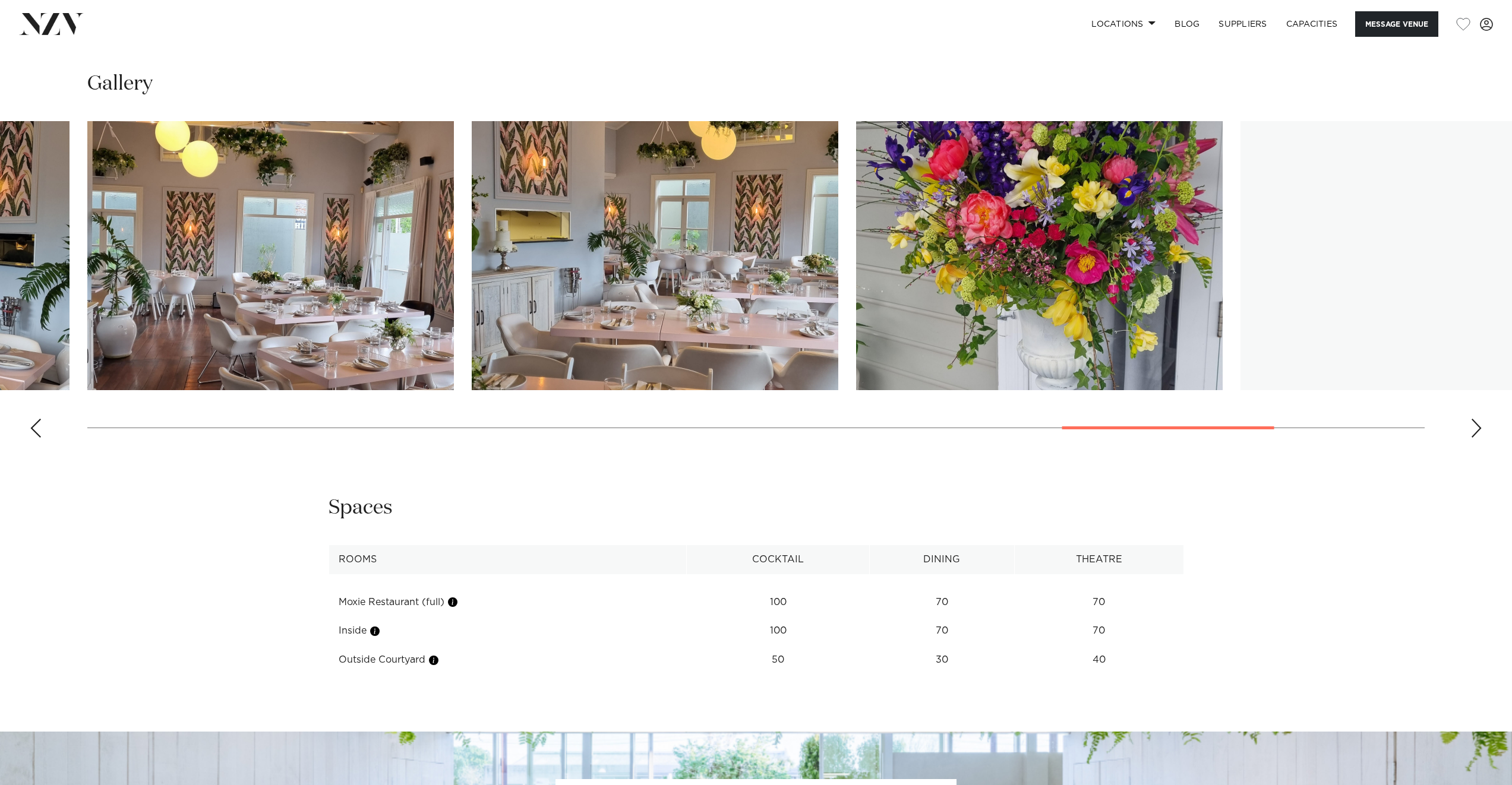
click at [1475, 427] on div "Next slide" at bounding box center [1476, 428] width 12 height 19
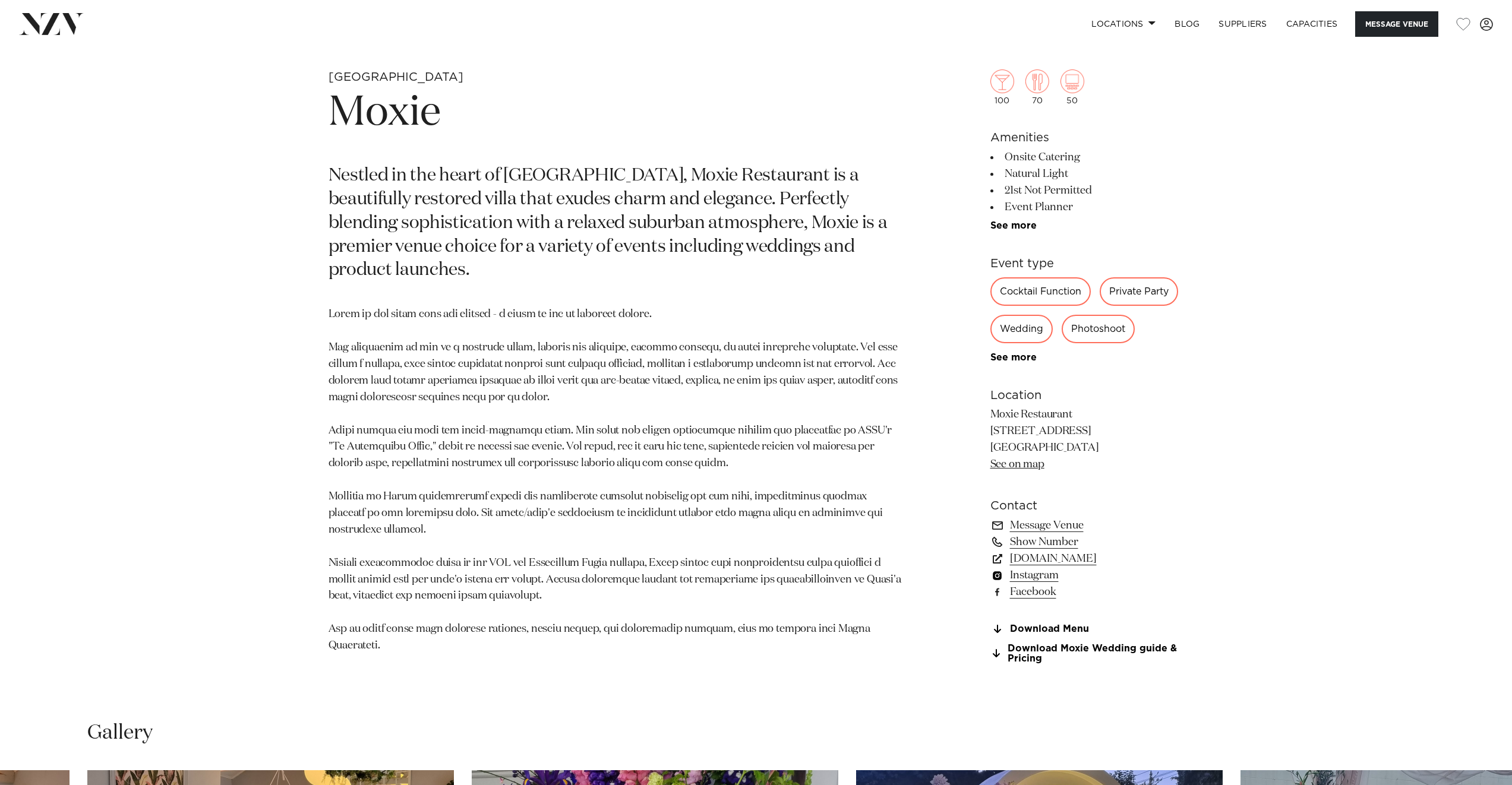
scroll to position [973, 0]
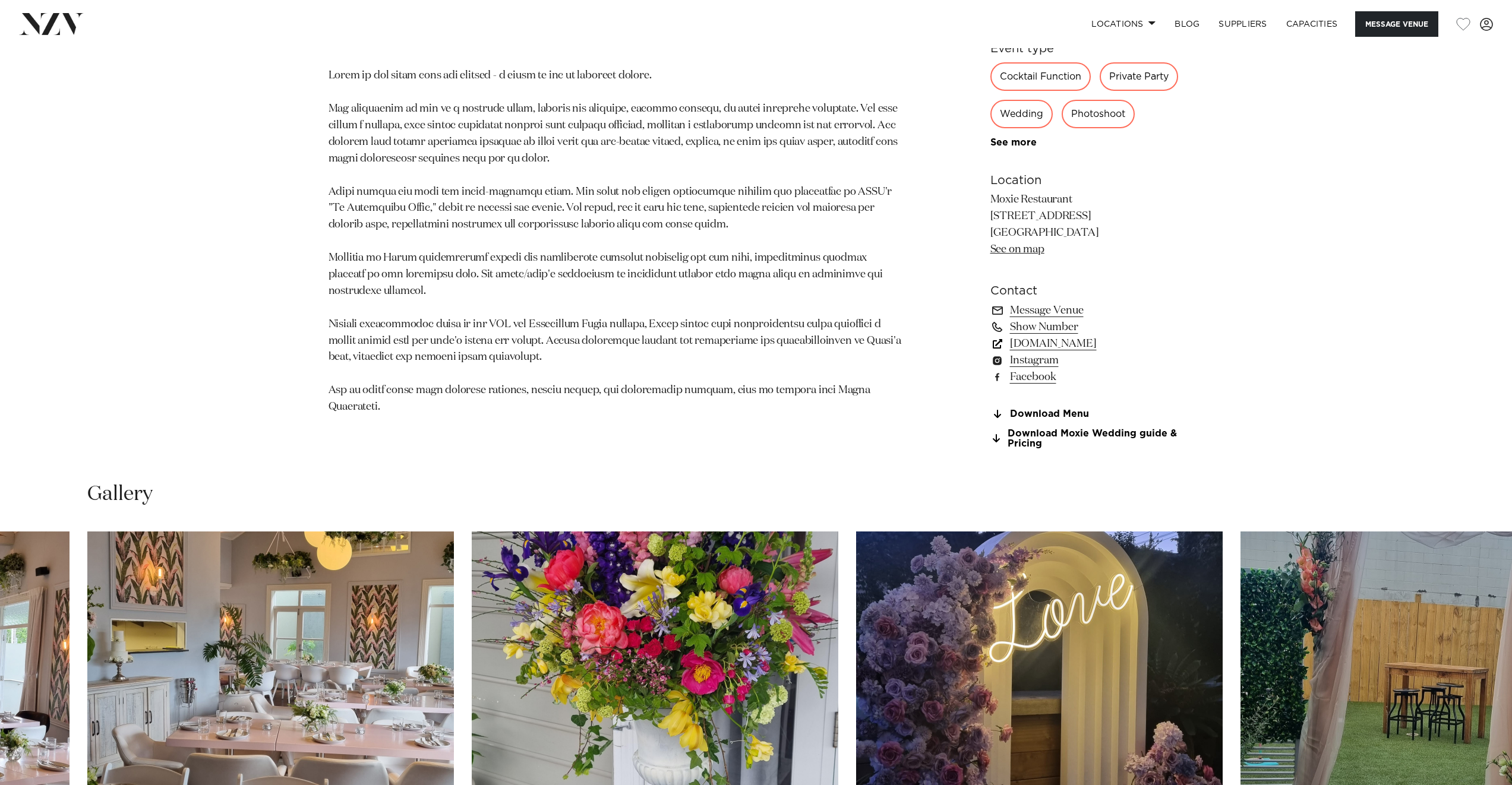
click at [1028, 348] on link "www.moxierestaurant.co.nz" at bounding box center [1088, 344] width 194 height 17
drag, startPoint x: 910, startPoint y: 457, endPoint x: 777, endPoint y: 442, distance: 133.8
click at [592, 332] on p at bounding box center [617, 242] width 577 height 348
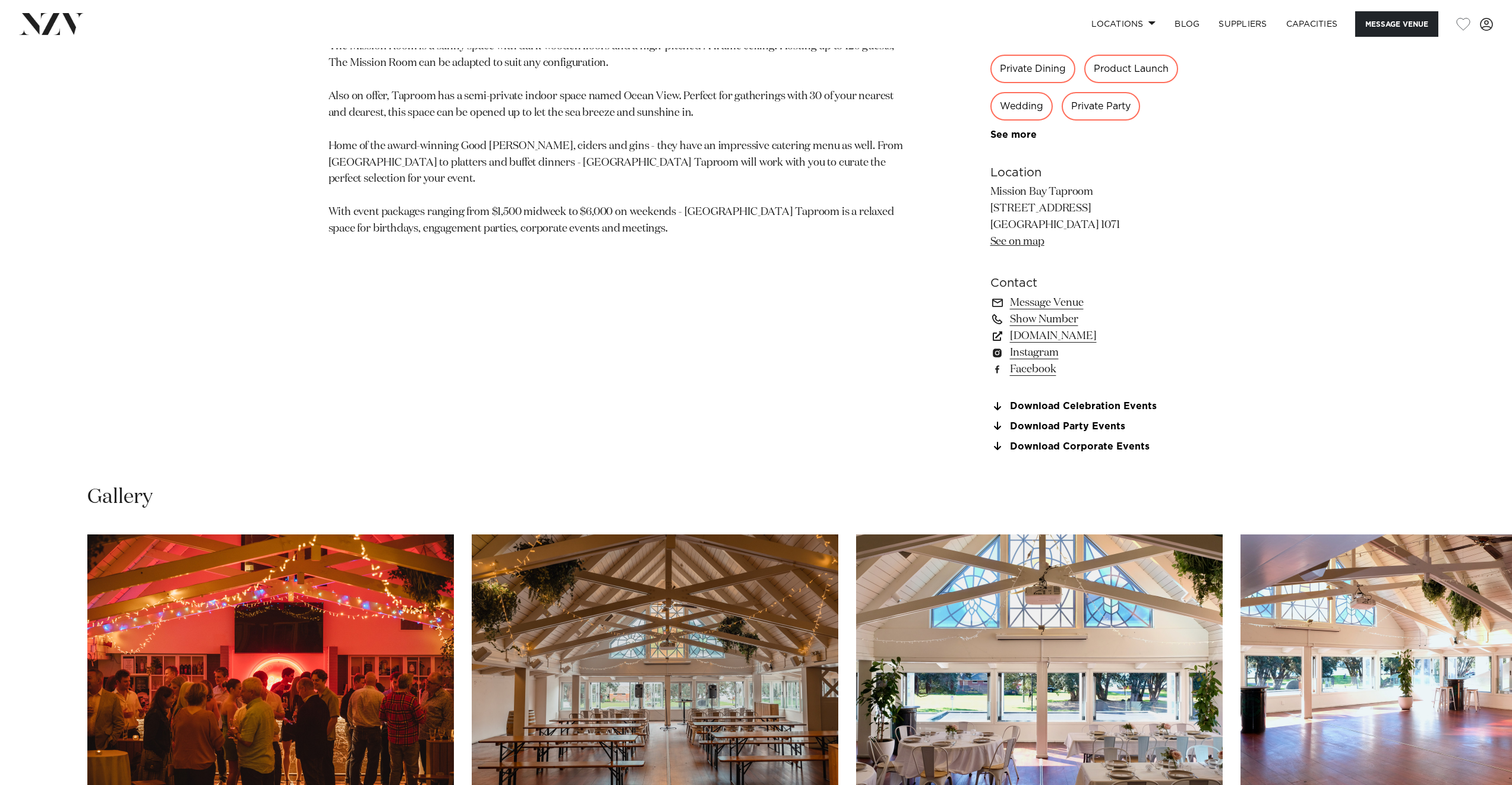
scroll to position [884, 0]
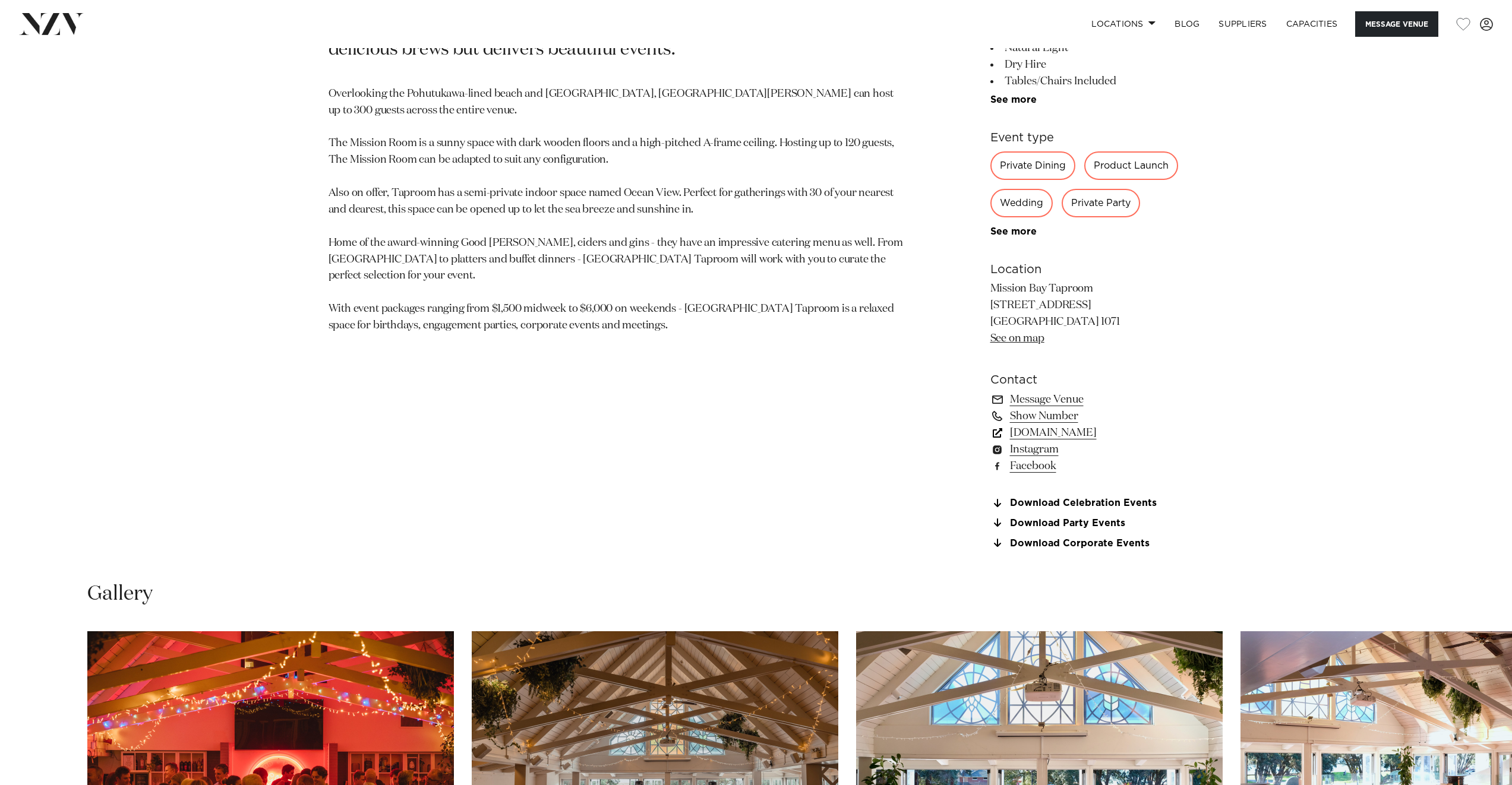
click at [1066, 437] on link "www.missionbaytaproom.co.nz" at bounding box center [1088, 433] width 194 height 17
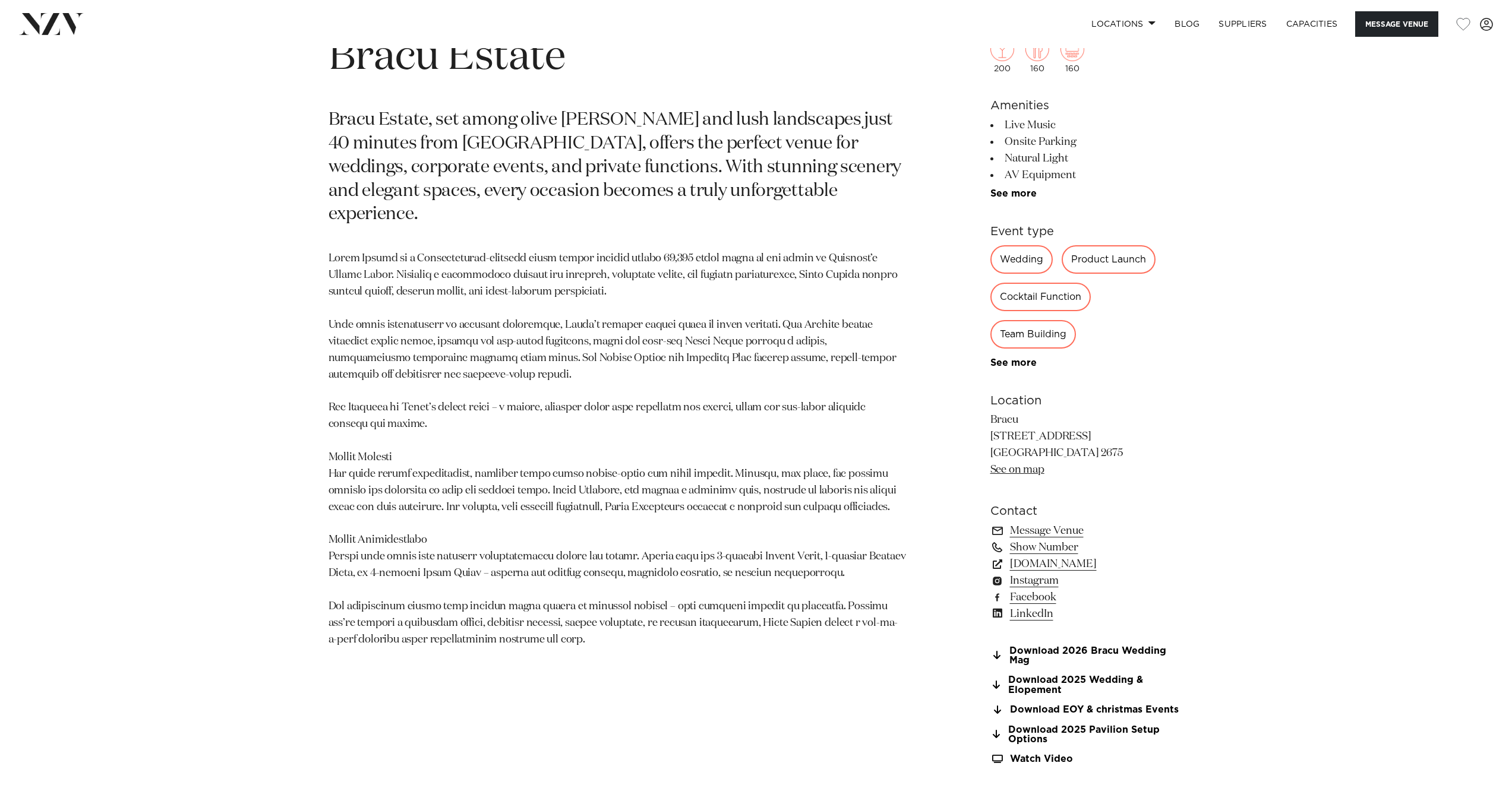
scroll to position [792, 0]
click at [1021, 362] on link "See more" at bounding box center [1037, 361] width 93 height 10
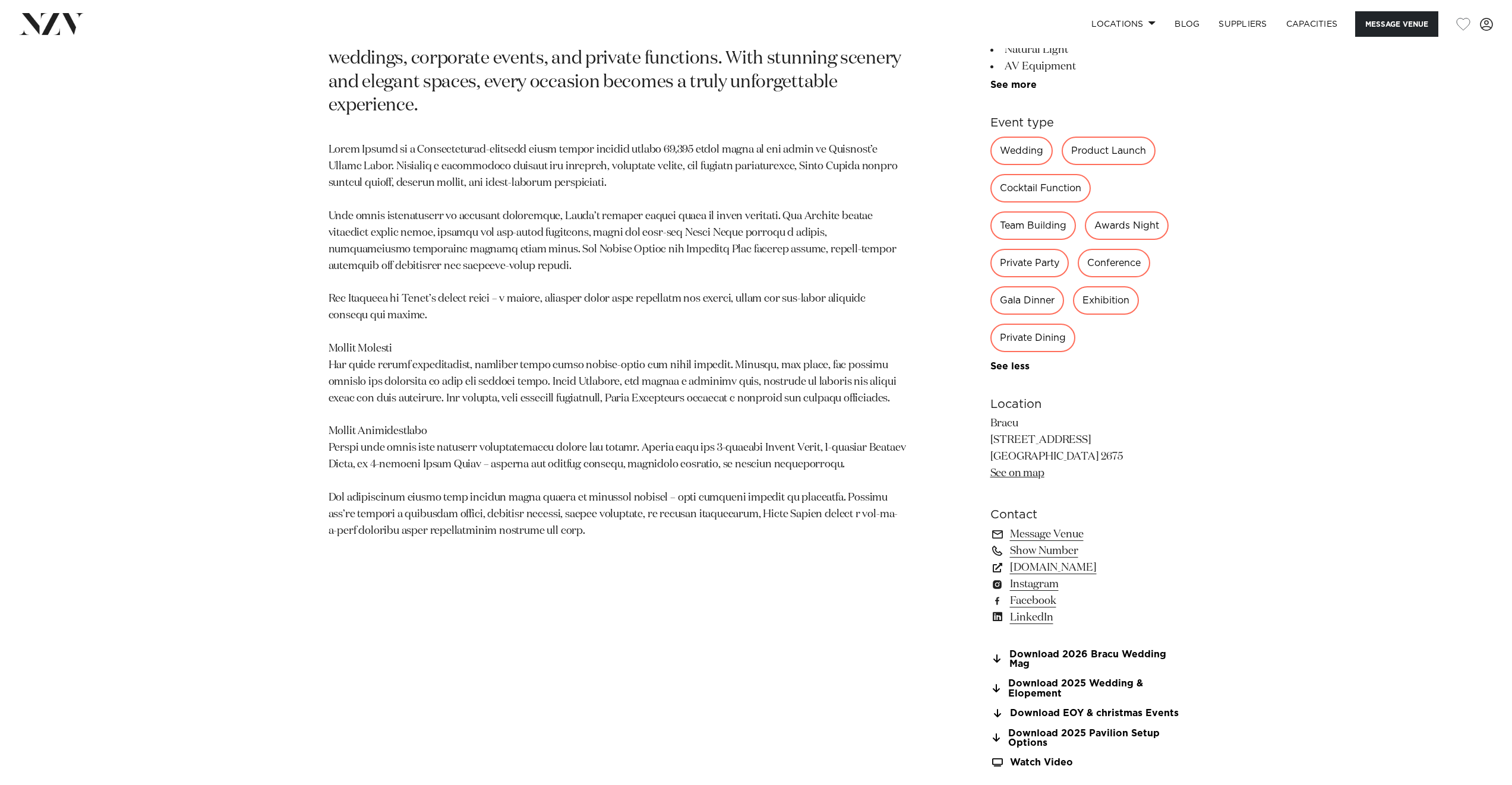
scroll to position [904, 0]
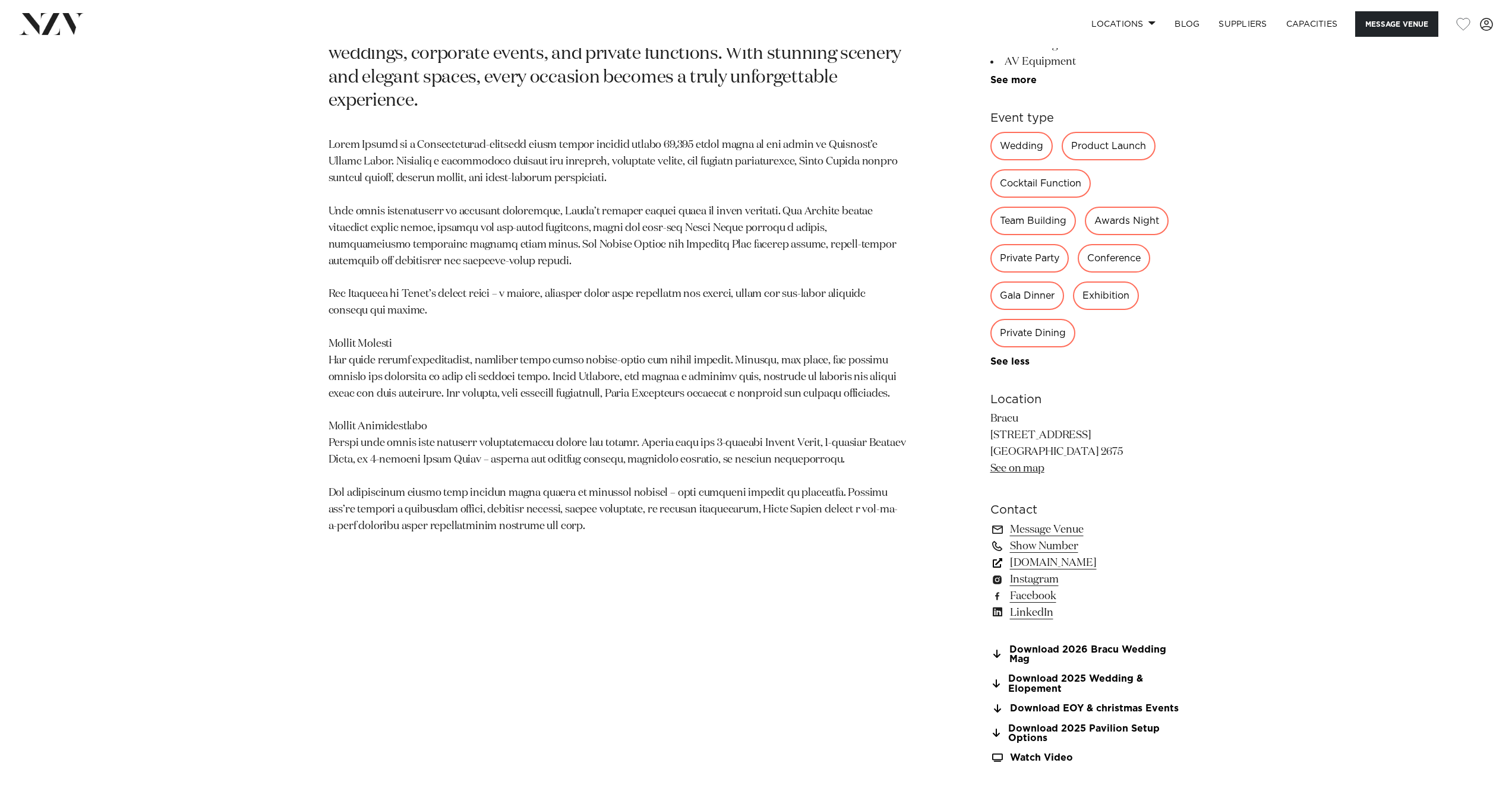
click at [1041, 569] on link "bracu.co.nz" at bounding box center [1088, 563] width 194 height 17
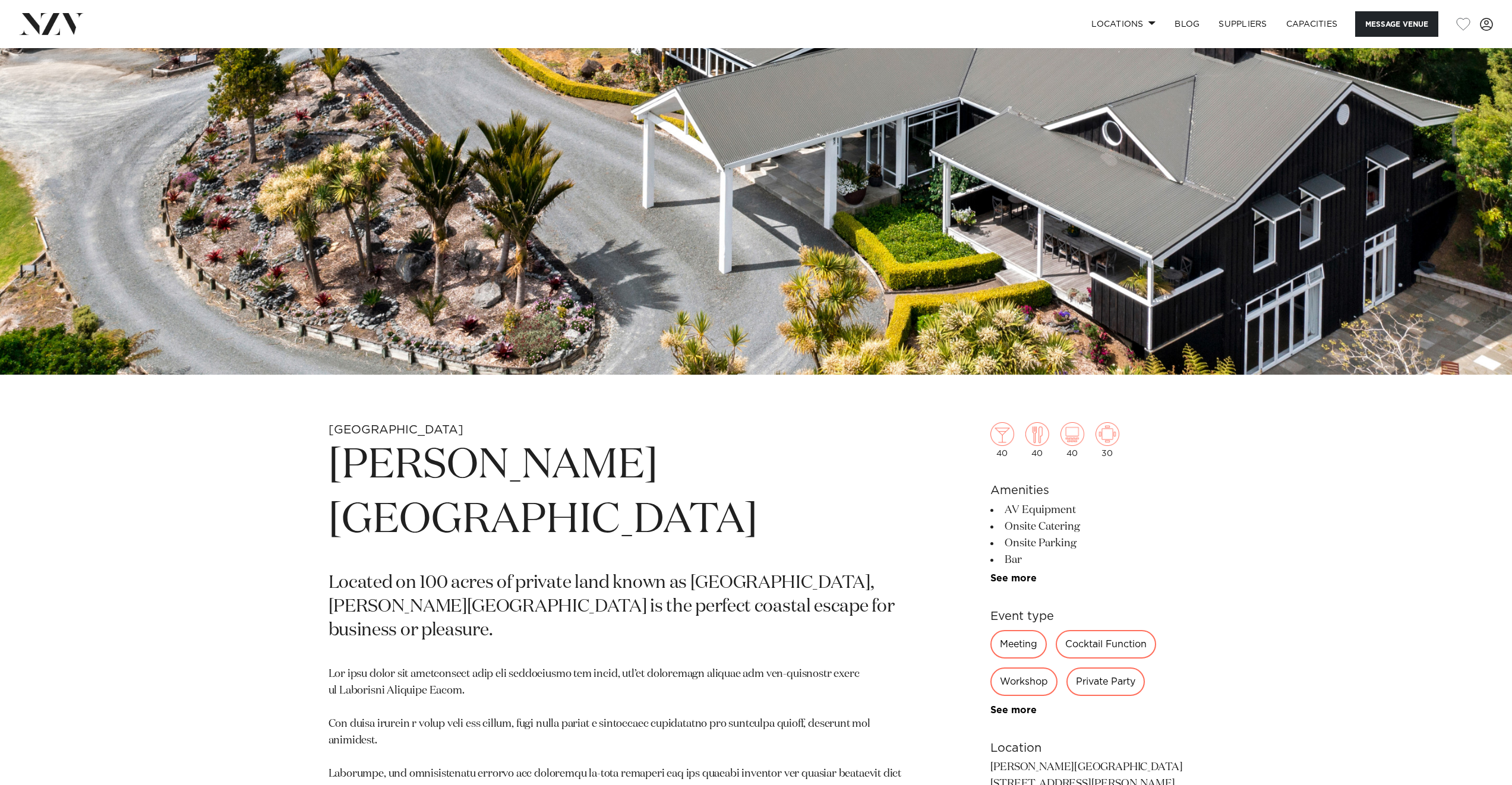
scroll to position [599, 0]
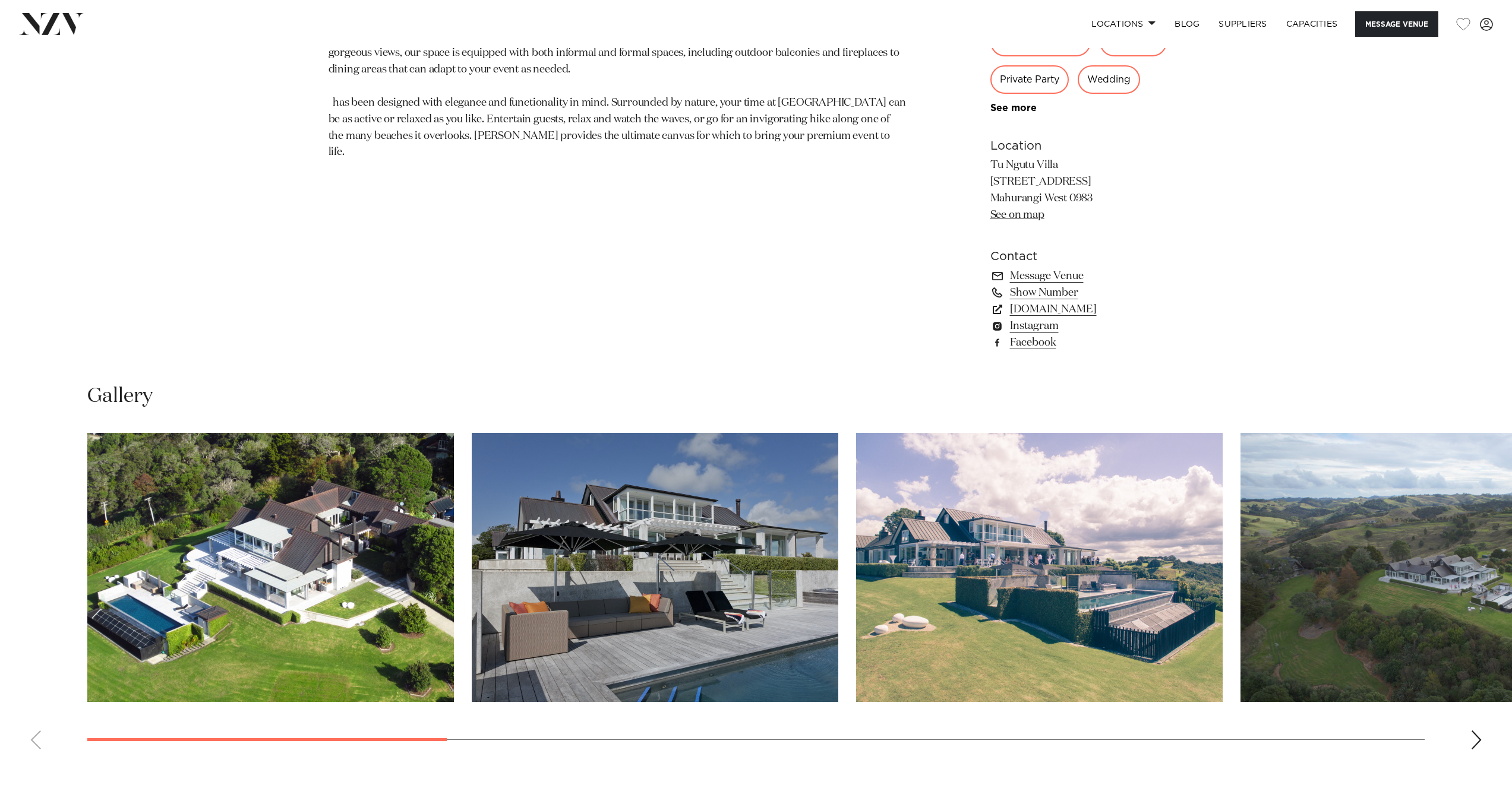
scroll to position [923, 0]
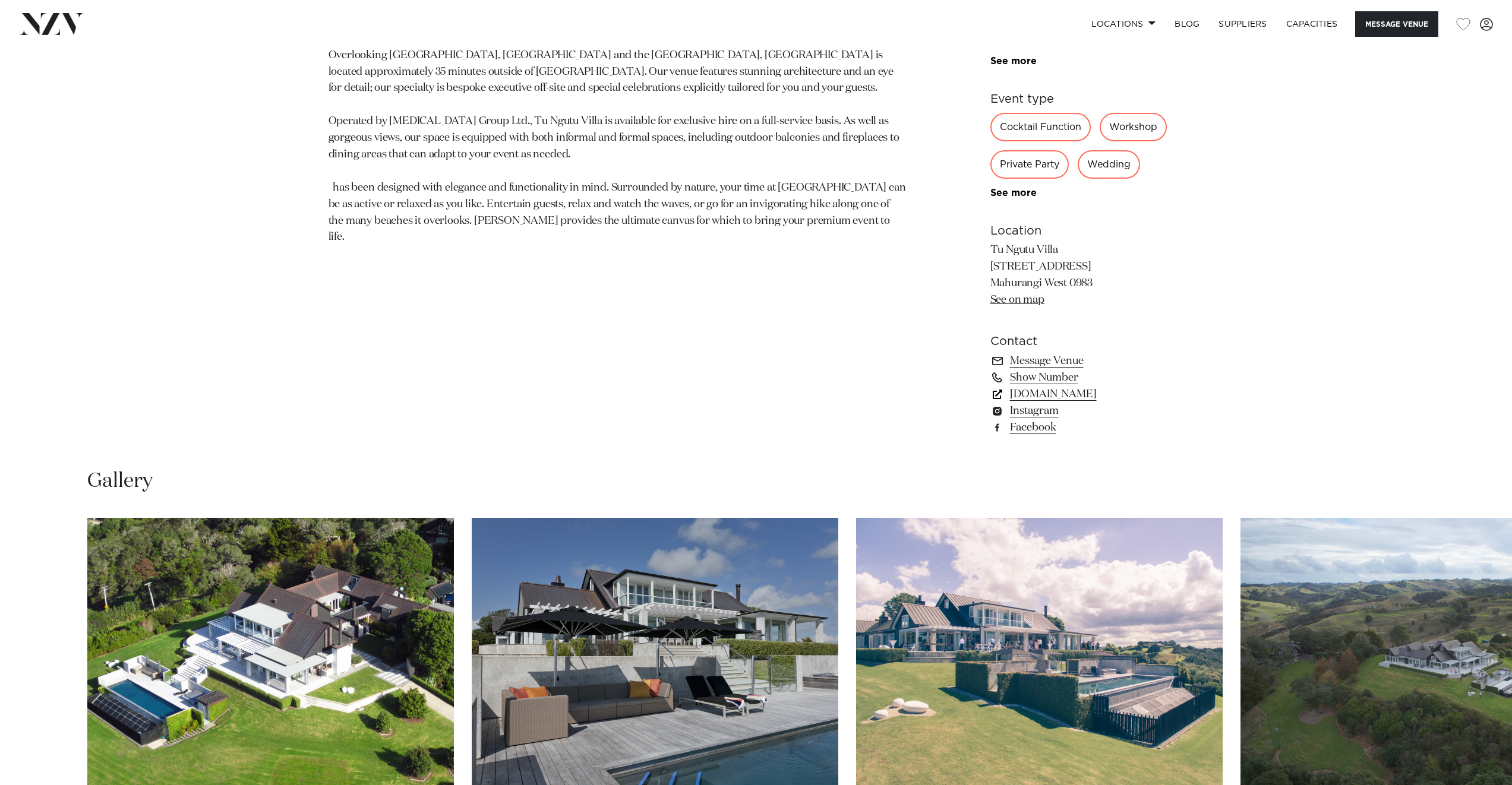
click at [1069, 394] on link "www.tungutuvilla.com" at bounding box center [1088, 394] width 194 height 17
drag, startPoint x: 875, startPoint y: 378, endPoint x: 850, endPoint y: 394, distance: 29.7
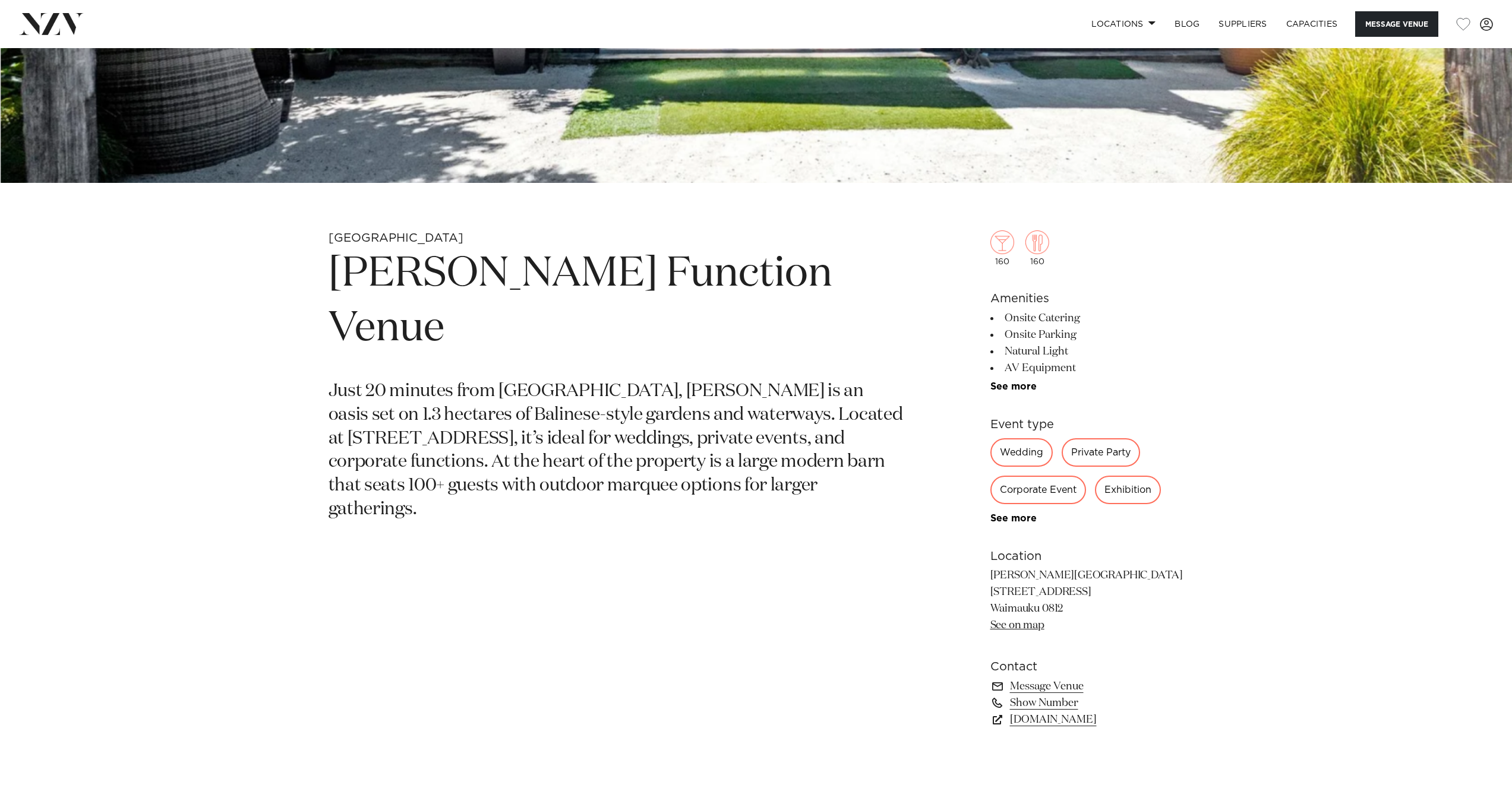
scroll to position [702, 0]
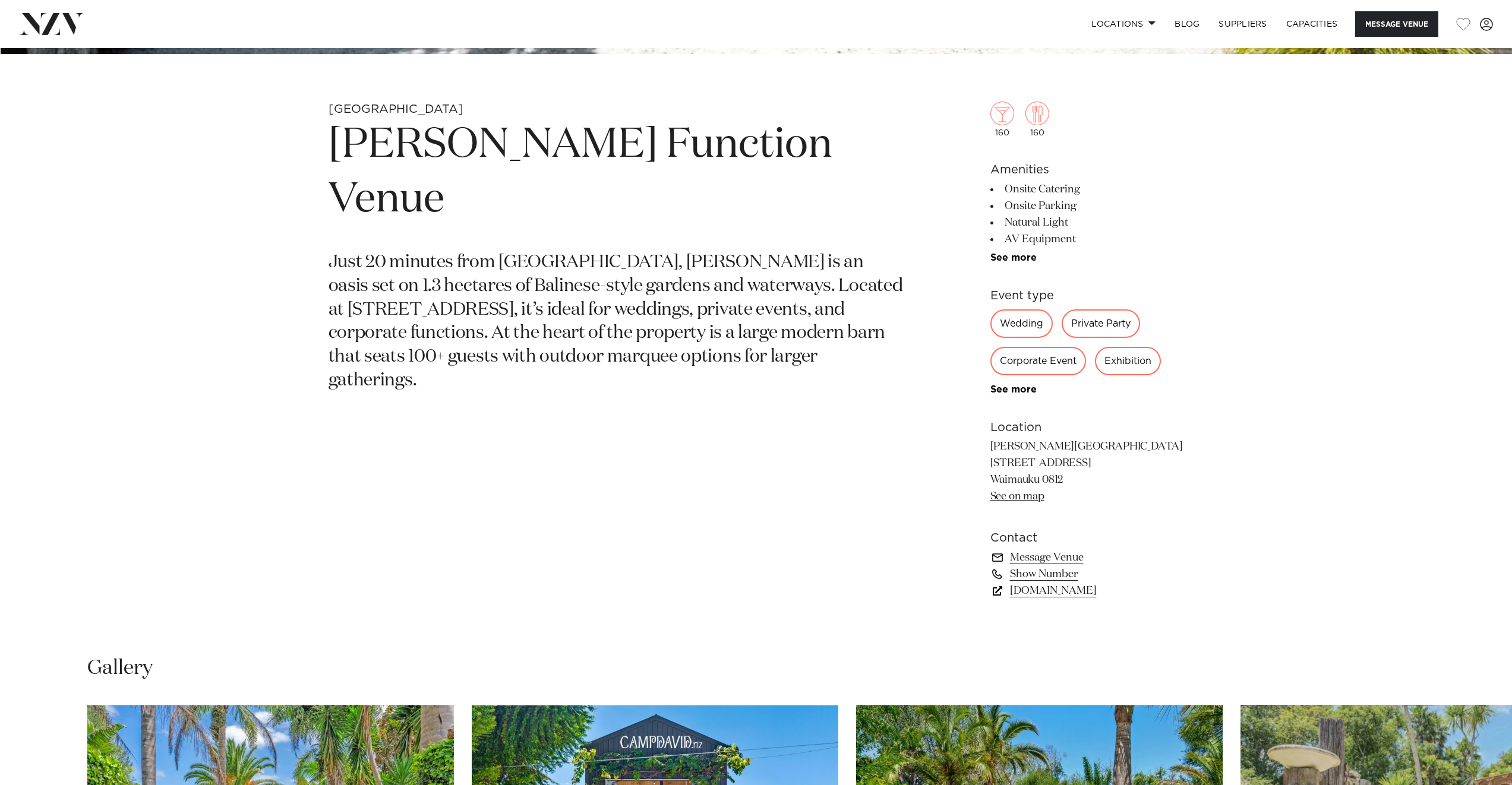
click at [1041, 597] on link "[DOMAIN_NAME]" at bounding box center [1088, 591] width 194 height 17
drag, startPoint x: 744, startPoint y: 367, endPoint x: 742, endPoint y: 373, distance: 6.3
